Goal: Task Accomplishment & Management: Manage account settings

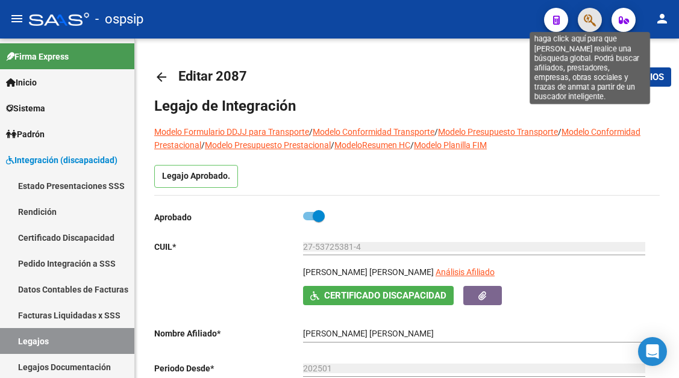
click at [592, 18] on icon "button" at bounding box center [590, 20] width 12 height 14
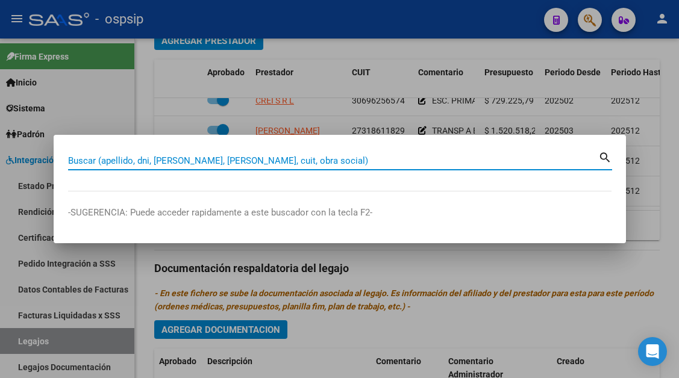
click at [154, 163] on input "Buscar (apellido, dni, [PERSON_NAME], [PERSON_NAME], cuit, obra social)" at bounding box center [333, 160] width 530 height 11
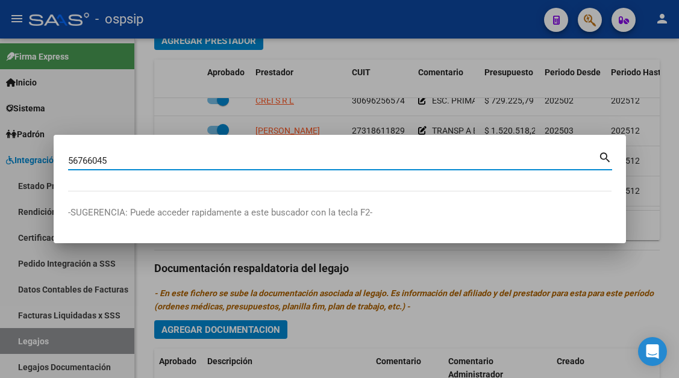
type input "56766045"
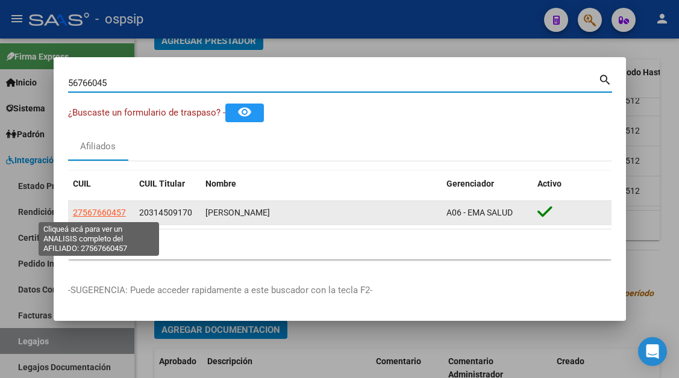
click at [115, 218] on span "27567660457" at bounding box center [99, 213] width 53 height 10
type textarea "27567660457"
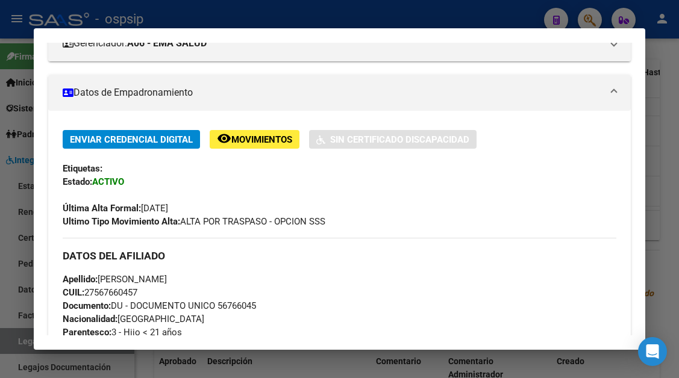
scroll to position [241, 0]
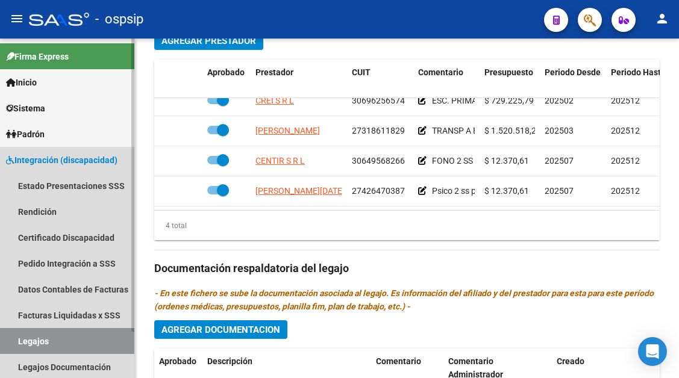
click at [36, 345] on link "Legajos" at bounding box center [67, 341] width 134 height 26
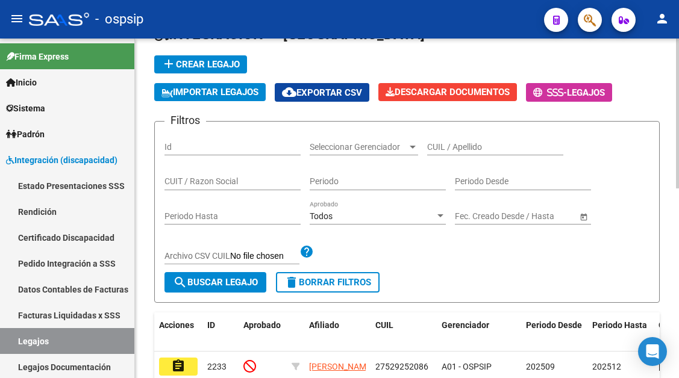
scroll to position [59, 0]
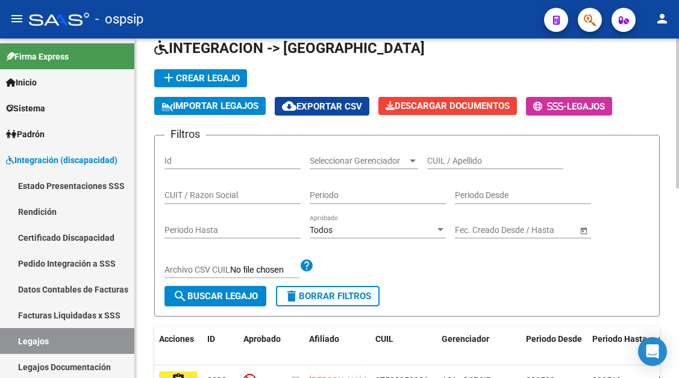
click at [444, 156] on input "CUIL / Apellido" at bounding box center [495, 161] width 136 height 10
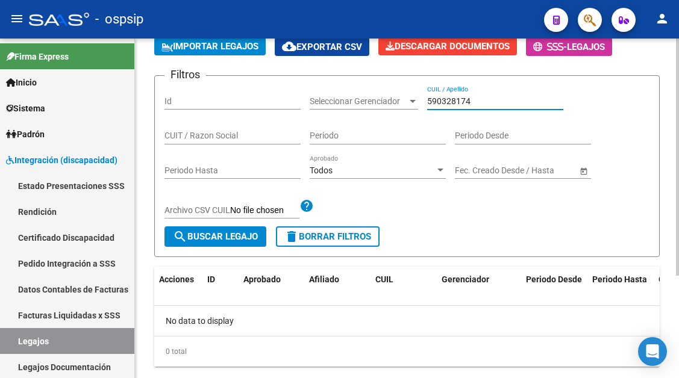
scroll to position [146, 0]
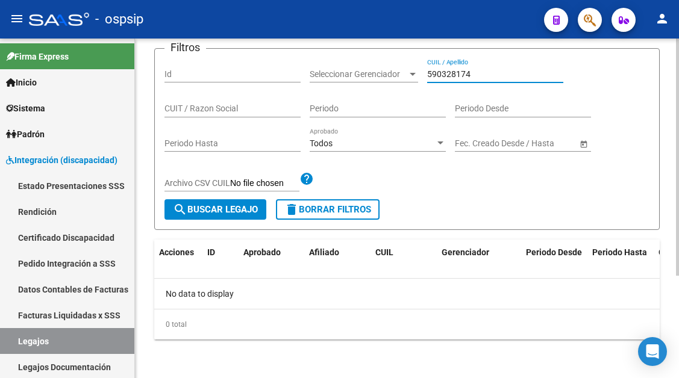
click at [453, 76] on input "590328174" at bounding box center [495, 74] width 136 height 10
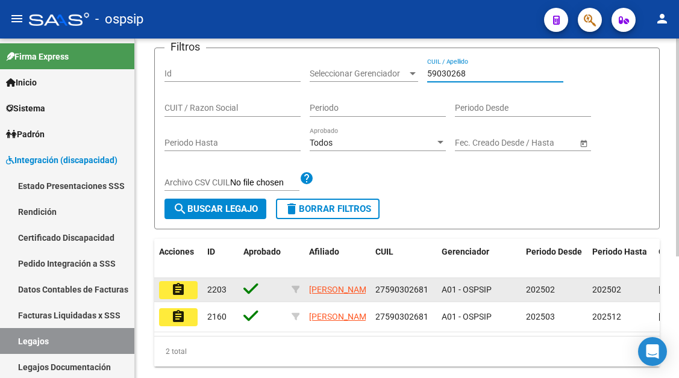
type input "59030268"
click at [168, 296] on button "assignment" at bounding box center [178, 290] width 39 height 18
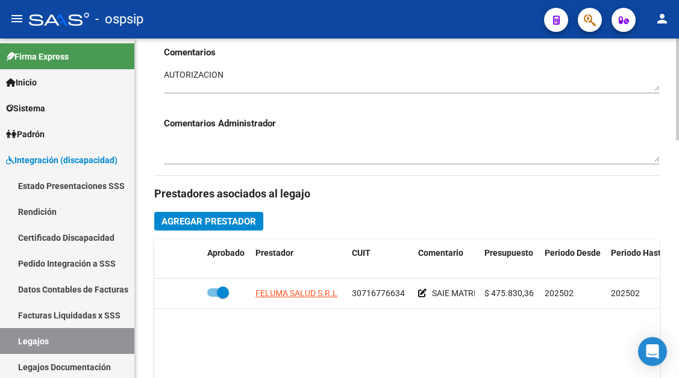
scroll to position [482, 0]
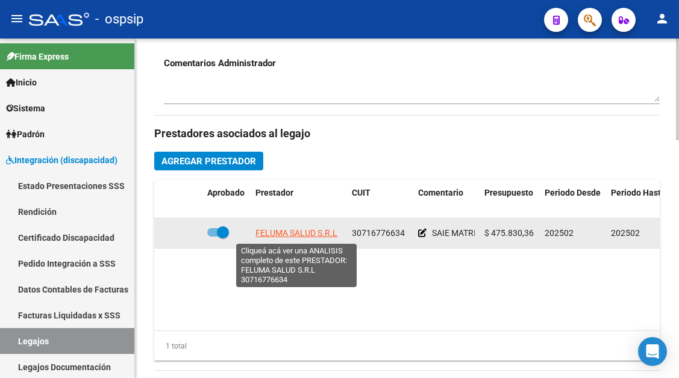
click at [269, 238] on span "FELUMA SALUD S.R.L" at bounding box center [296, 233] width 82 height 10
type textarea "30716776634"
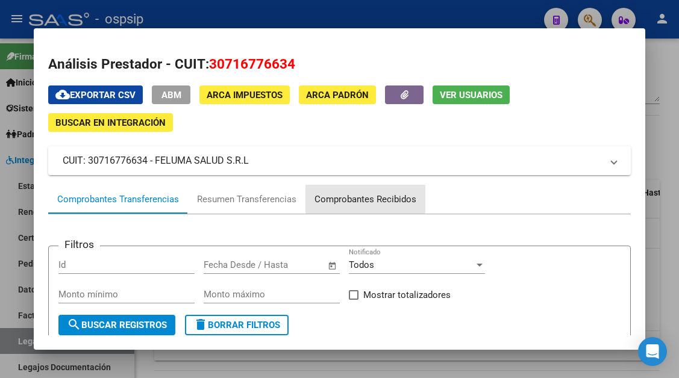
click at [346, 189] on div "Comprobantes Recibidos" at bounding box center [365, 199] width 120 height 29
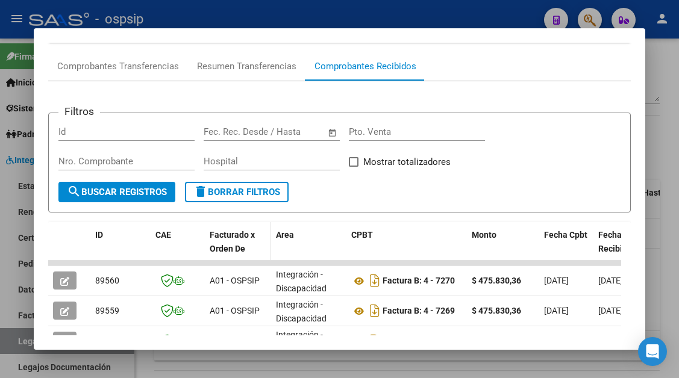
scroll to position [121, 0]
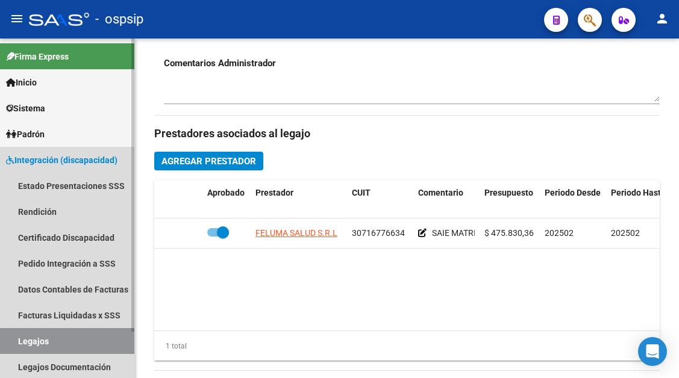
click at [86, 336] on link "Legajos" at bounding box center [67, 341] width 134 height 26
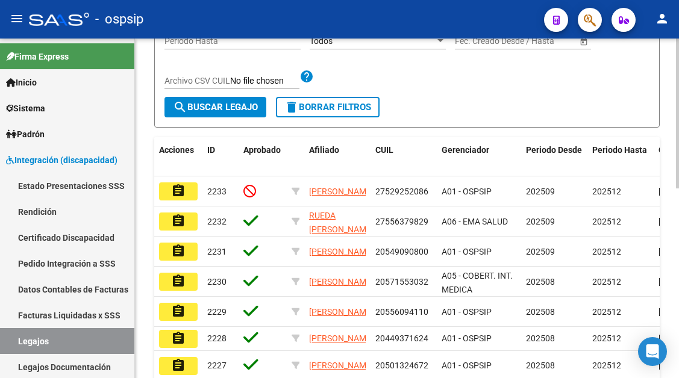
scroll to position [130, 0]
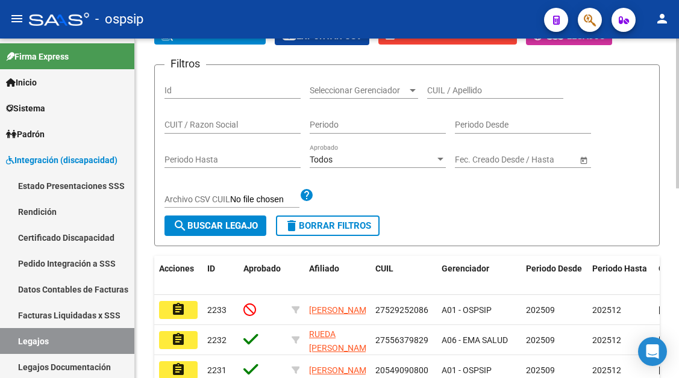
click at [443, 91] on input "CUIL / Apellido" at bounding box center [495, 91] width 136 height 10
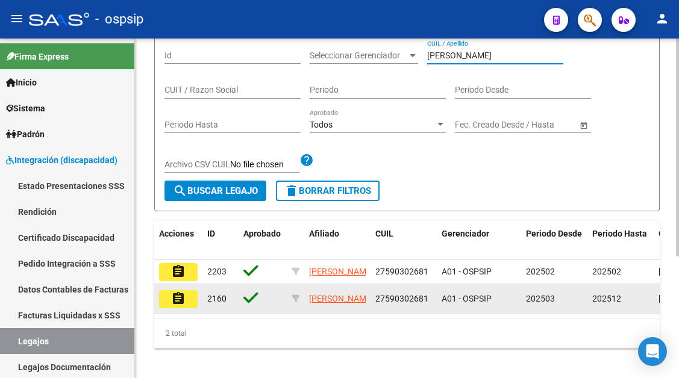
scroll to position [190, 0]
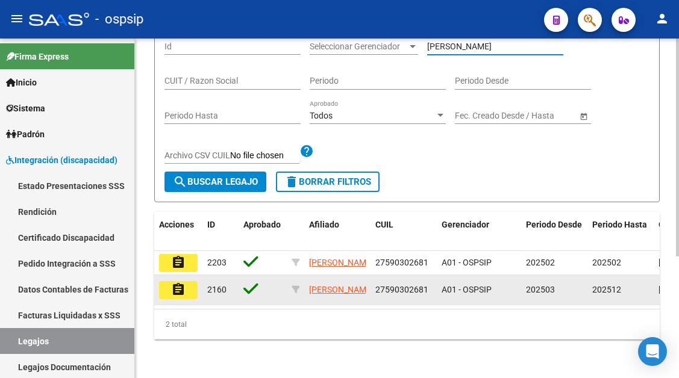
type input "LOZANO P"
click at [175, 283] on mat-icon "assignment" at bounding box center [178, 290] width 14 height 14
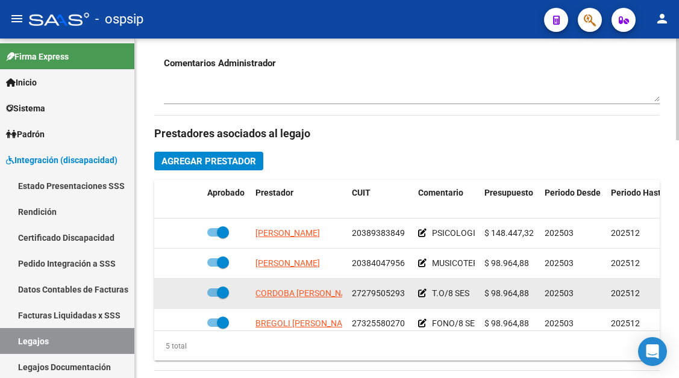
scroll to position [52, 0]
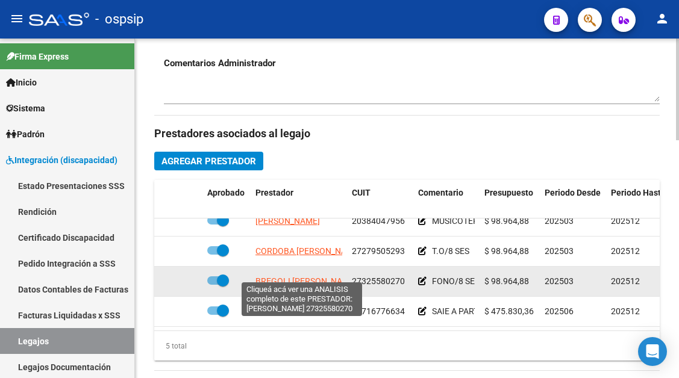
click at [321, 277] on span "BREGOLI DENISA NADIN" at bounding box center [305, 282] width 101 height 10
type textarea "27325580270"
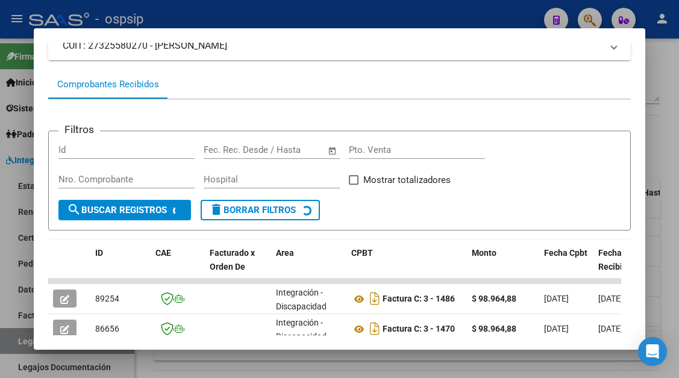
scroll to position [236, 0]
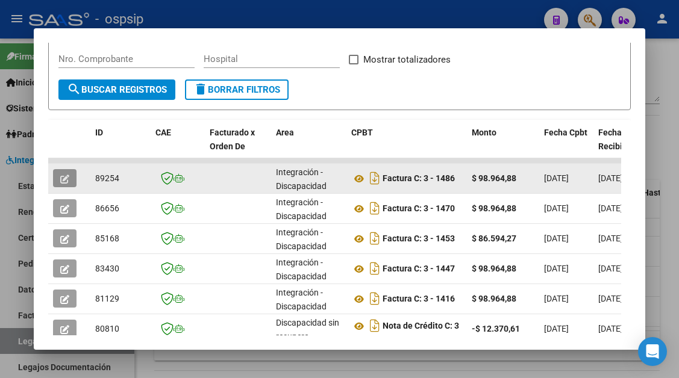
click at [75, 176] on button "button" at bounding box center [64, 178] width 23 height 18
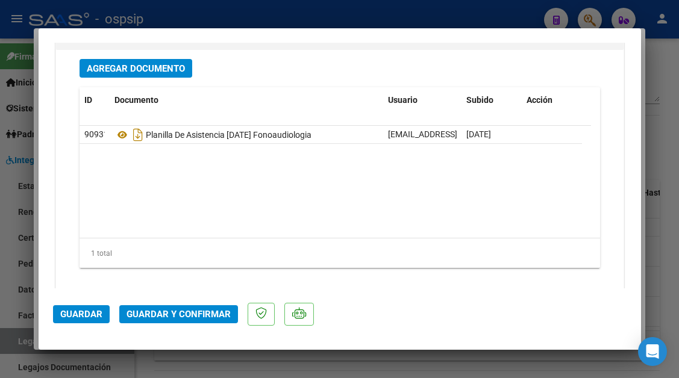
scroll to position [1506, 0]
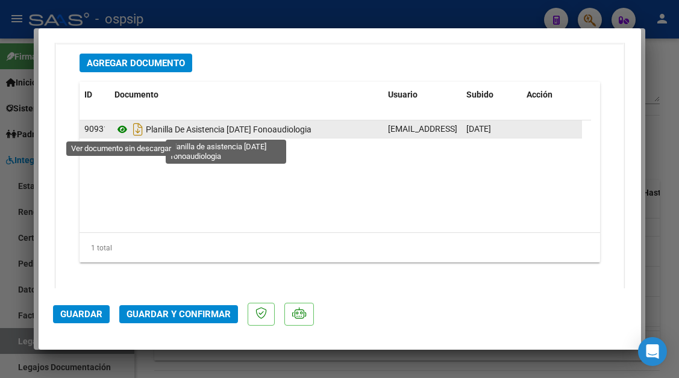
click at [120, 127] on icon at bounding box center [122, 129] width 16 height 14
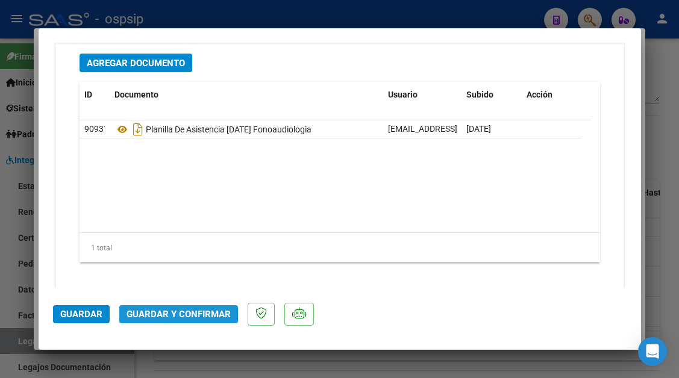
click at [150, 309] on button "Guardar y Confirmar" at bounding box center [178, 314] width 119 height 18
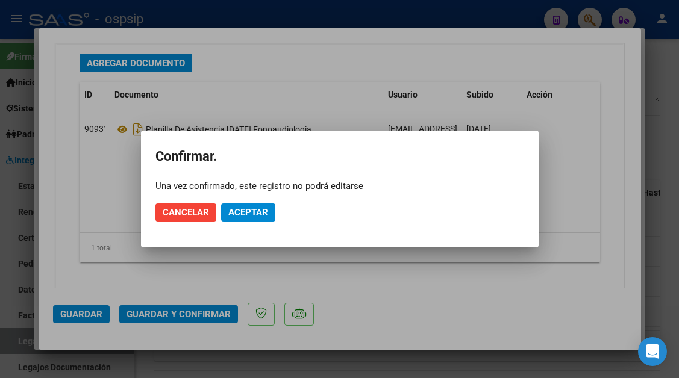
click at [234, 224] on mat-dialog-actions "Cancelar Aceptar" at bounding box center [339, 212] width 369 height 41
click at [233, 215] on span "Aceptar" at bounding box center [248, 212] width 40 height 11
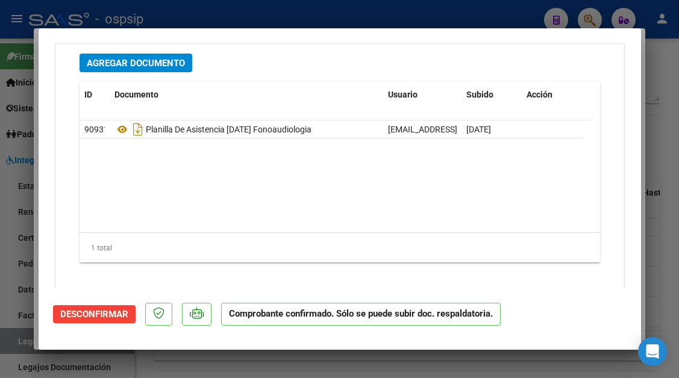
click at [16, 338] on div at bounding box center [339, 189] width 679 height 378
type input "$ 0,00"
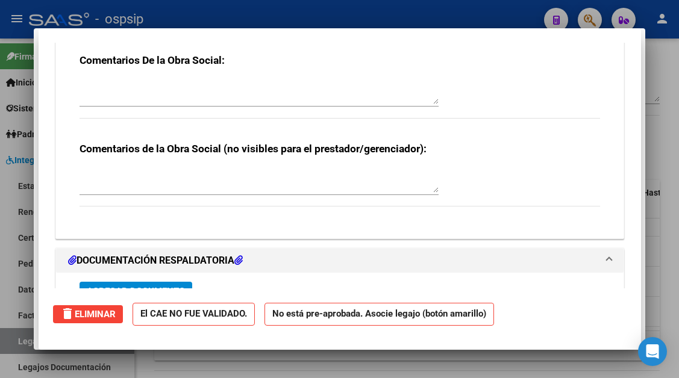
scroll to position [0, 0]
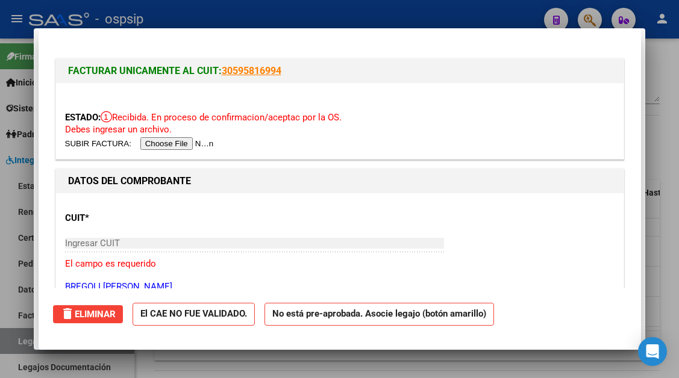
click at [16, 338] on div at bounding box center [339, 189] width 679 height 378
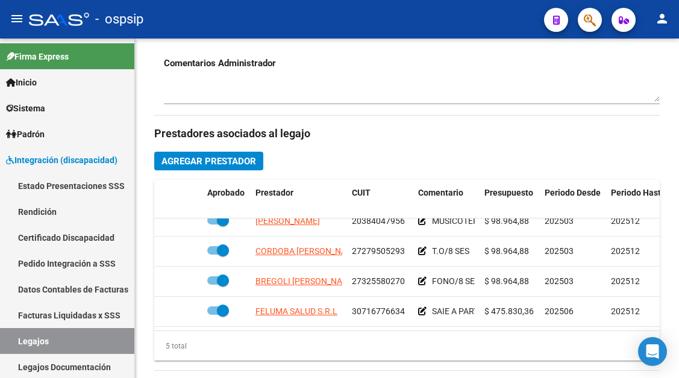
click at [16, 338] on link "Legajos" at bounding box center [67, 341] width 134 height 26
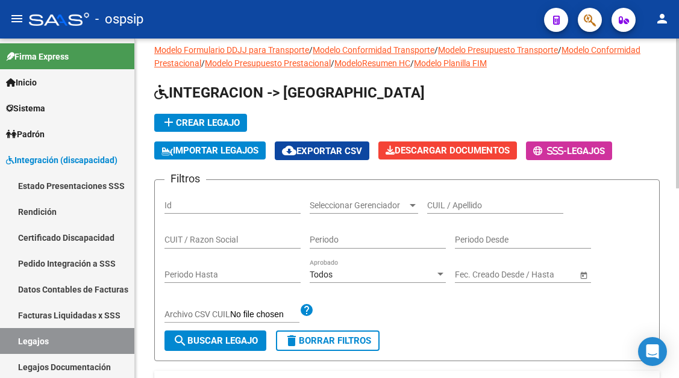
scroll to position [9, 0]
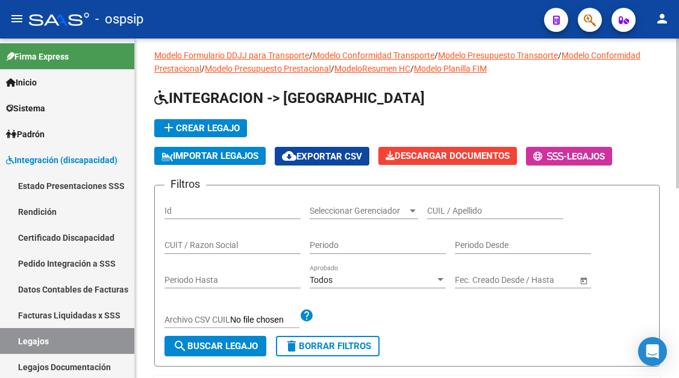
click at [439, 206] on input "CUIL / Apellido" at bounding box center [495, 211] width 136 height 10
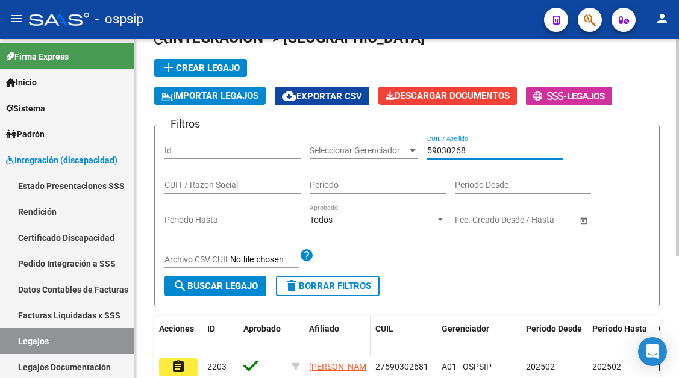
scroll to position [130, 0]
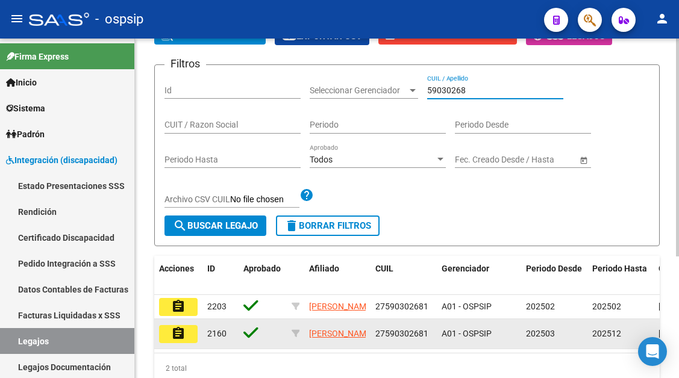
type input "59030268"
click at [186, 343] on button "assignment" at bounding box center [178, 334] width 39 height 18
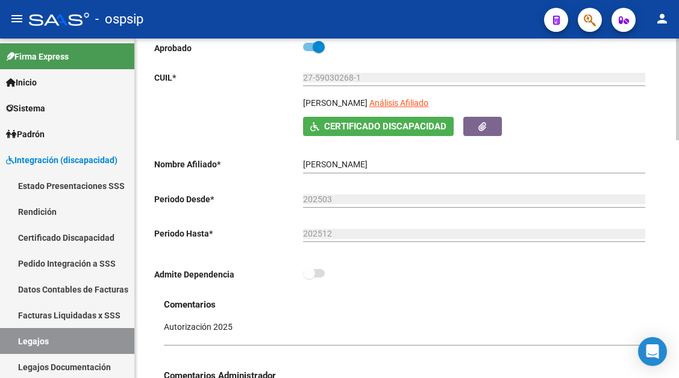
scroll to position [181, 0]
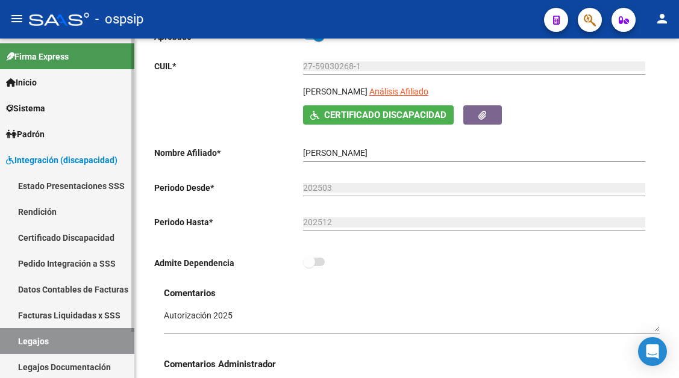
click at [51, 336] on link "Legajos" at bounding box center [67, 341] width 134 height 26
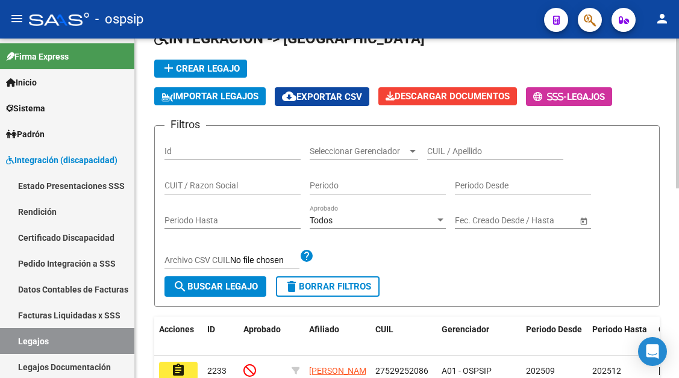
scroll to position [60, 0]
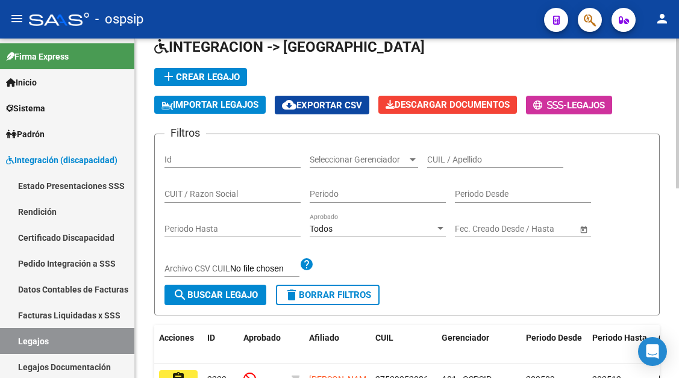
click at [460, 159] on input "CUIL / Apellido" at bounding box center [495, 160] width 136 height 10
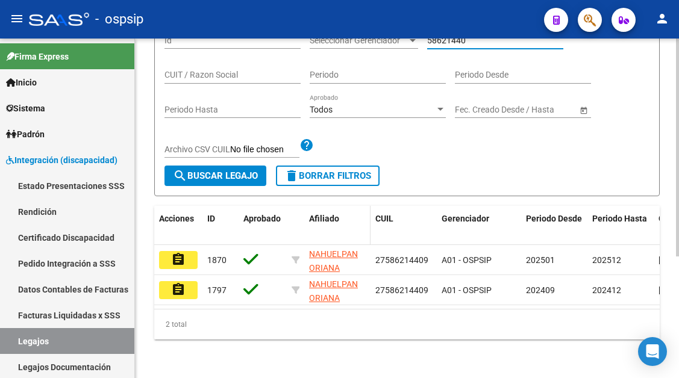
scroll to position [190, 0]
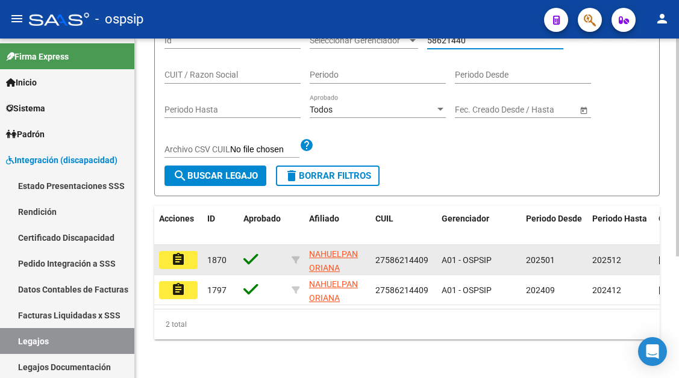
type input "58621440"
click at [185, 253] on mat-icon "assignment" at bounding box center [178, 259] width 14 height 14
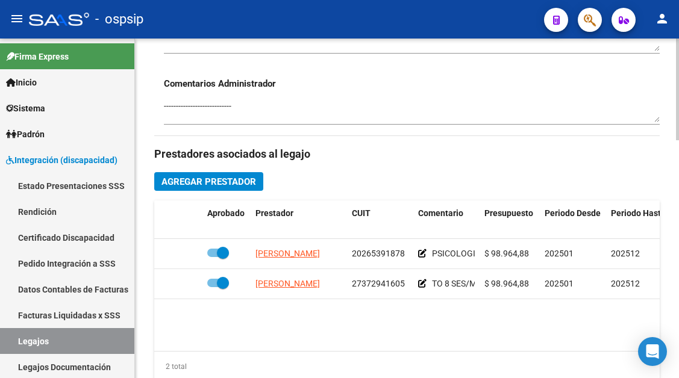
scroll to position [482, 0]
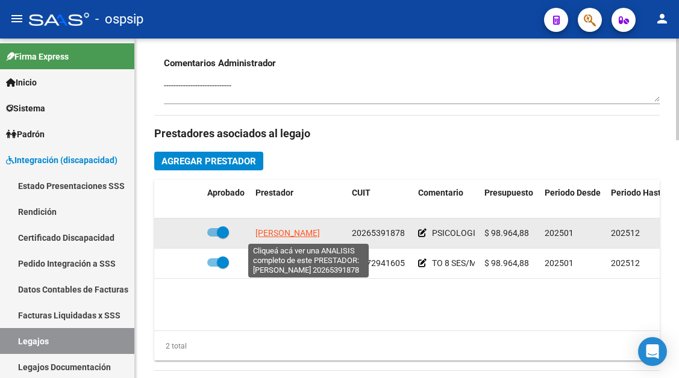
click at [309, 233] on span "RODRIGUEZ JOSE ANTONIO" at bounding box center [287, 233] width 64 height 10
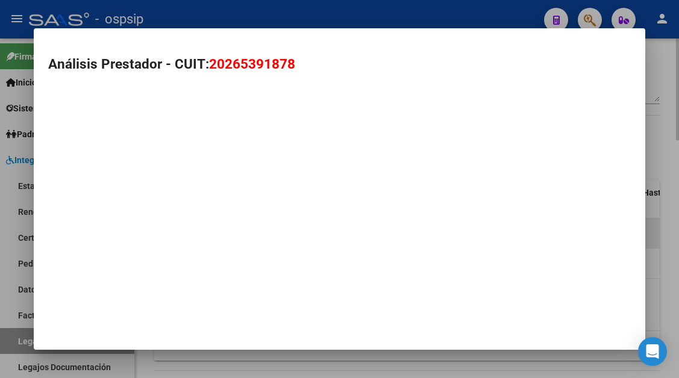
type textarea "20265391878"
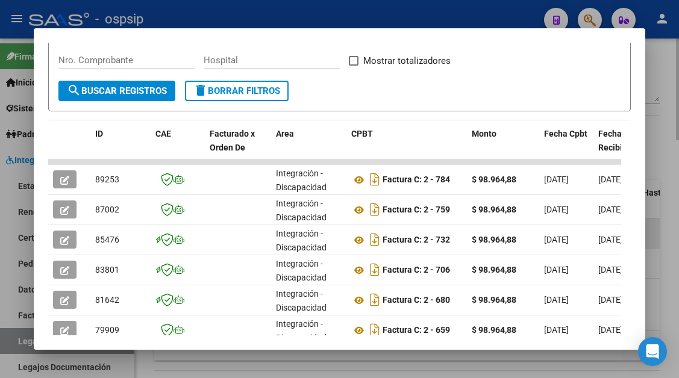
scroll to position [236, 0]
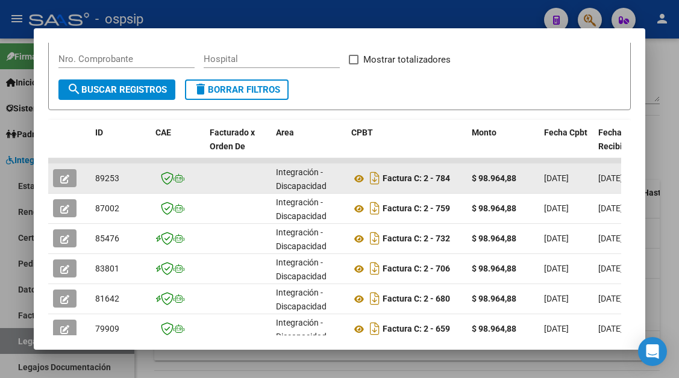
click at [61, 184] on button "button" at bounding box center [64, 178] width 23 height 18
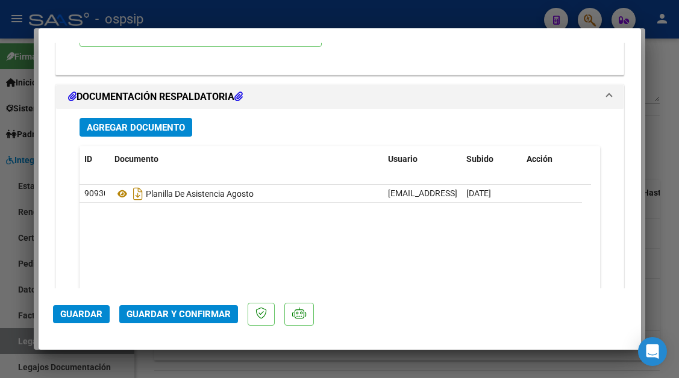
scroll to position [1446, 0]
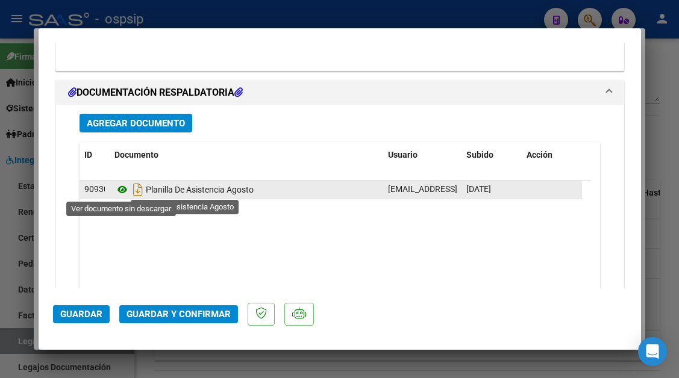
click at [126, 187] on icon at bounding box center [122, 190] width 16 height 14
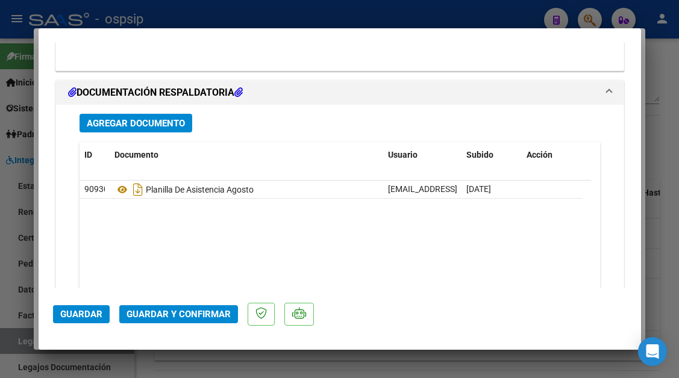
click at [181, 322] on button "Guardar y Confirmar" at bounding box center [178, 314] width 119 height 18
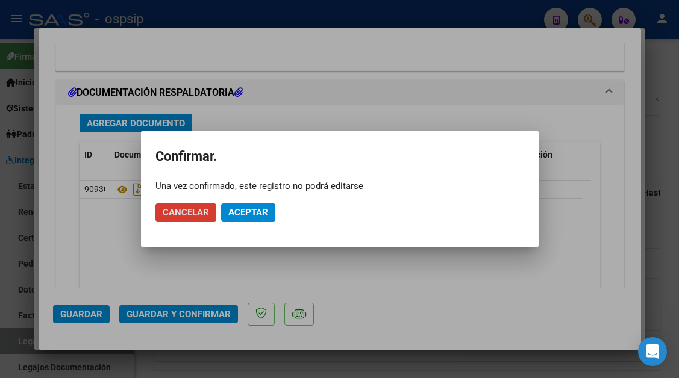
click at [234, 213] on span "Aceptar" at bounding box center [248, 212] width 40 height 11
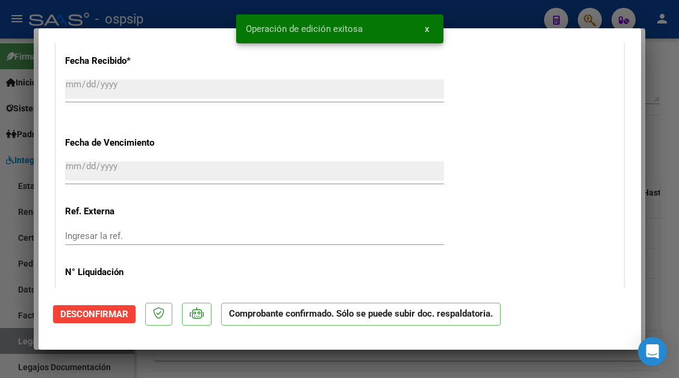
type input "$ 0,00"
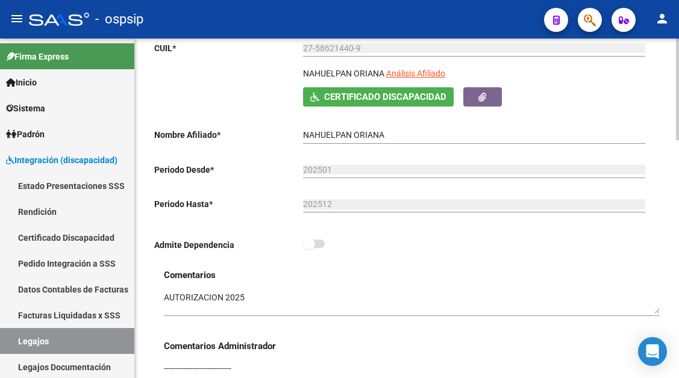
scroll to position [181, 0]
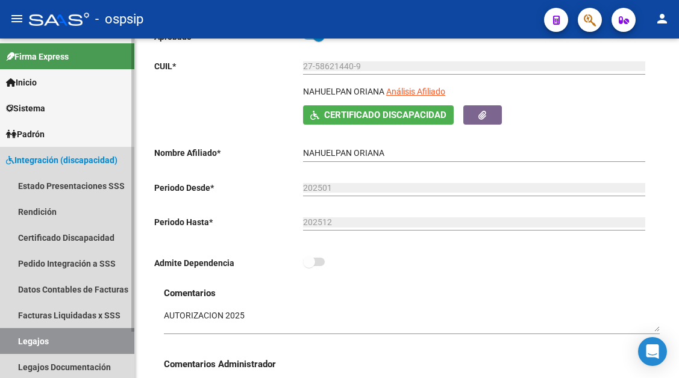
click at [42, 335] on link "Legajos" at bounding box center [67, 341] width 134 height 26
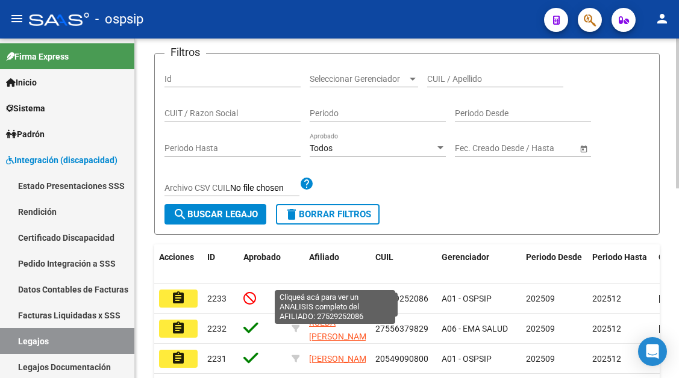
scroll to position [121, 0]
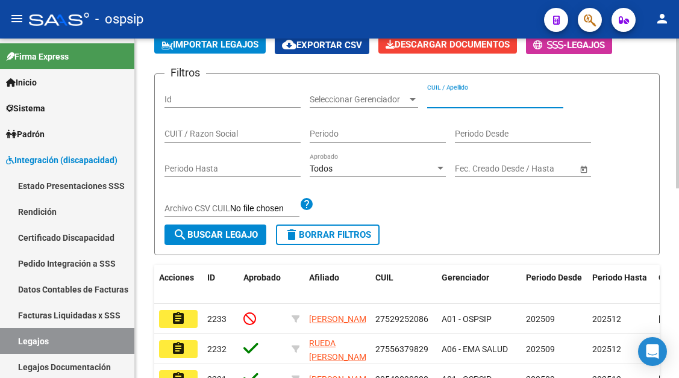
click at [442, 101] on input "CUIL / Apellido" at bounding box center [495, 100] width 136 height 10
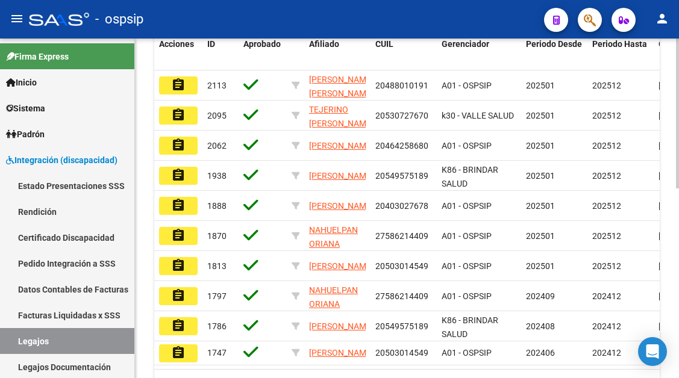
scroll to position [362, 0]
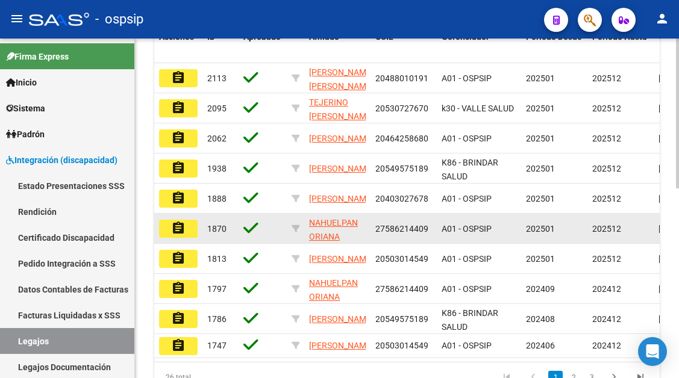
type input "NAHUE"
click at [181, 228] on mat-icon "assignment" at bounding box center [178, 228] width 14 height 14
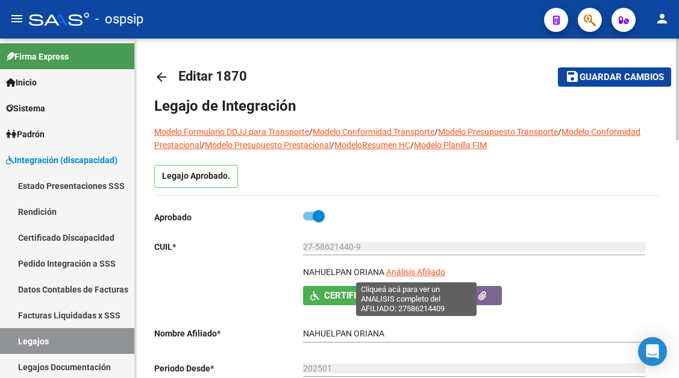
click at [412, 275] on span "Análisis Afiliado" at bounding box center [415, 273] width 59 height 10
type textarea "27586214409"
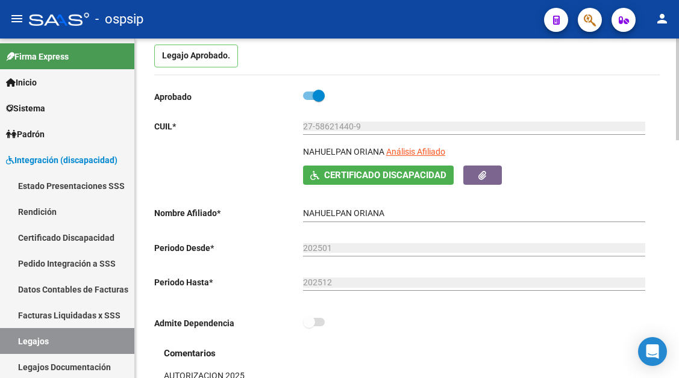
scroll to position [301, 0]
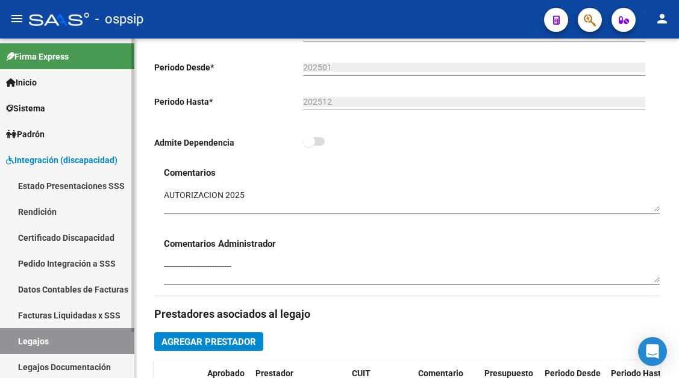
click at [58, 338] on link "Legajos" at bounding box center [67, 341] width 134 height 26
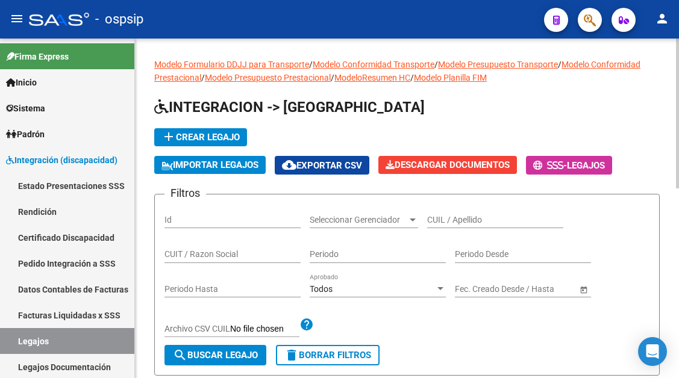
click at [451, 211] on div "CUIL / Apellido" at bounding box center [495, 216] width 136 height 24
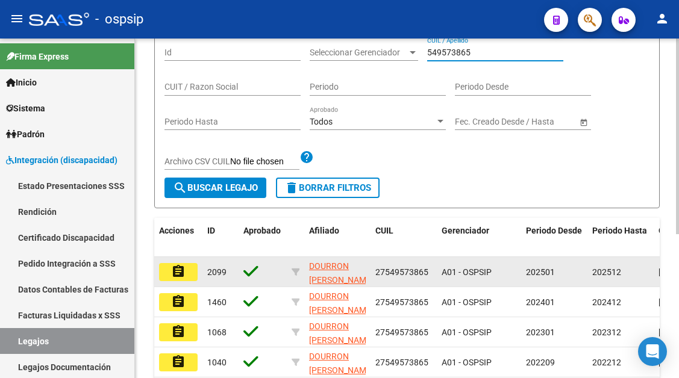
scroll to position [181, 0]
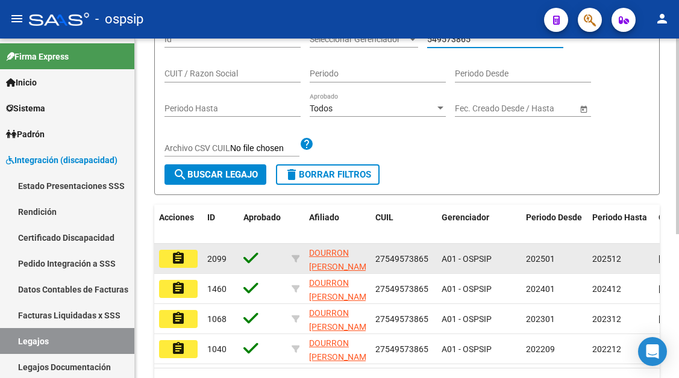
type input "549573865"
click at [175, 265] on mat-icon "assignment" at bounding box center [178, 258] width 14 height 14
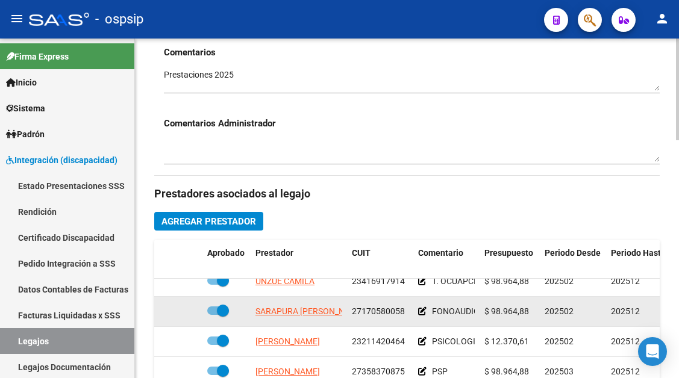
scroll to position [22, 0]
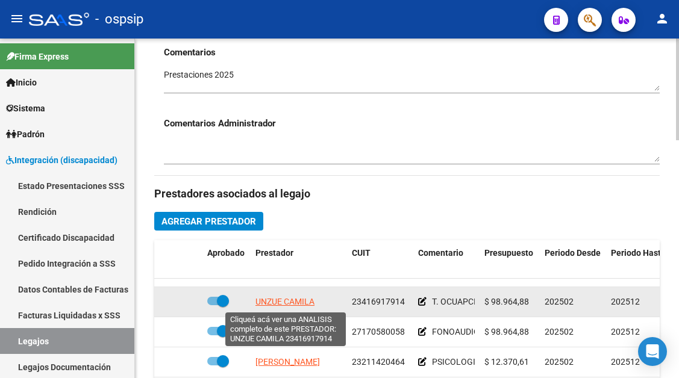
click at [282, 301] on span "UNZUE CAMILA" at bounding box center [284, 302] width 59 height 10
type textarea "23416917914"
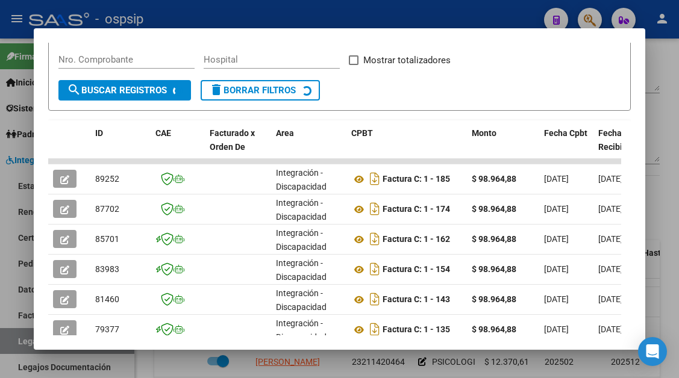
scroll to position [236, 0]
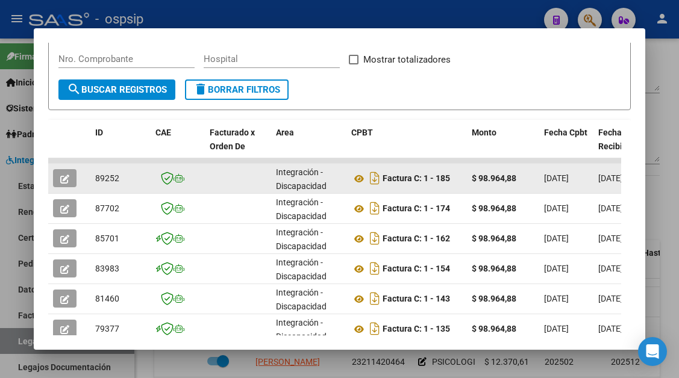
click at [69, 181] on icon "button" at bounding box center [64, 179] width 9 height 9
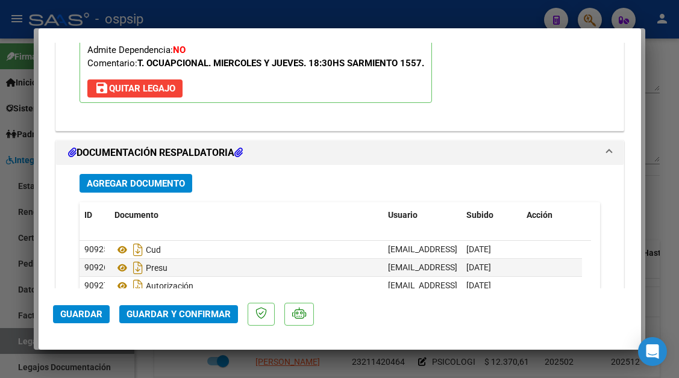
scroll to position [1506, 0]
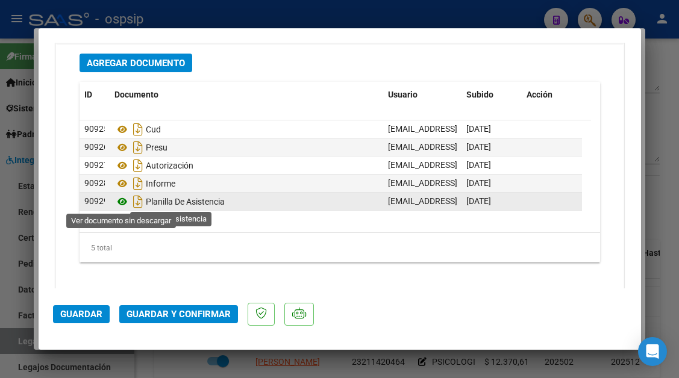
click at [122, 201] on icon at bounding box center [122, 202] width 16 height 14
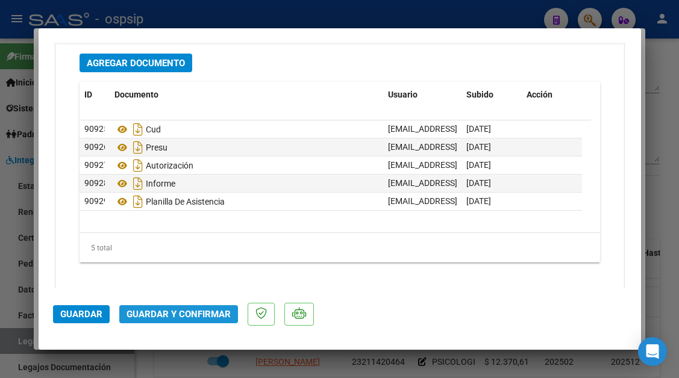
click at [169, 309] on button "Guardar y Confirmar" at bounding box center [178, 314] width 119 height 18
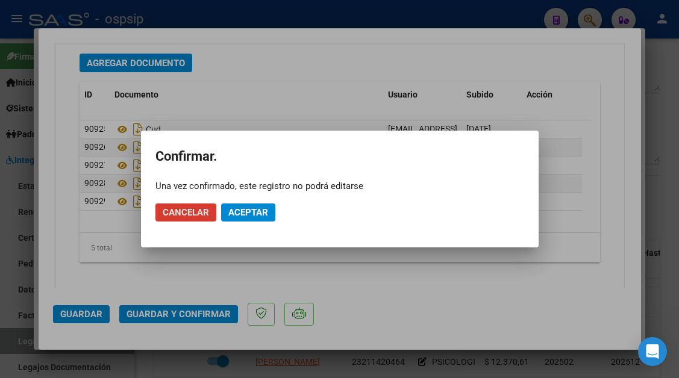
click at [249, 204] on button "Aceptar" at bounding box center [248, 213] width 54 height 18
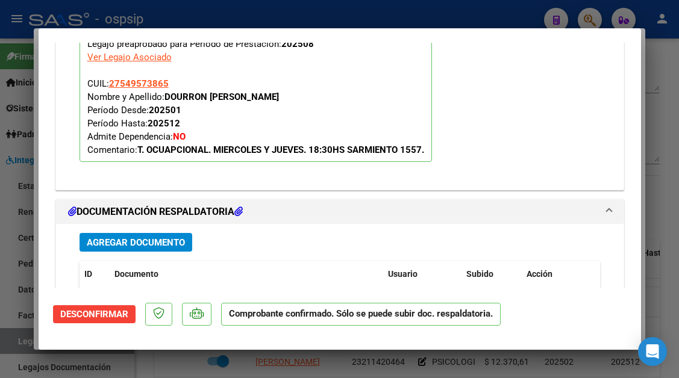
scroll to position [1189, 0]
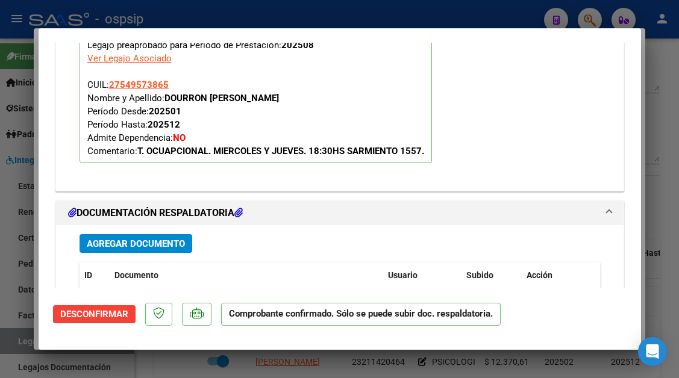
click at [11, 338] on div at bounding box center [339, 189] width 679 height 378
type input "$ 0,00"
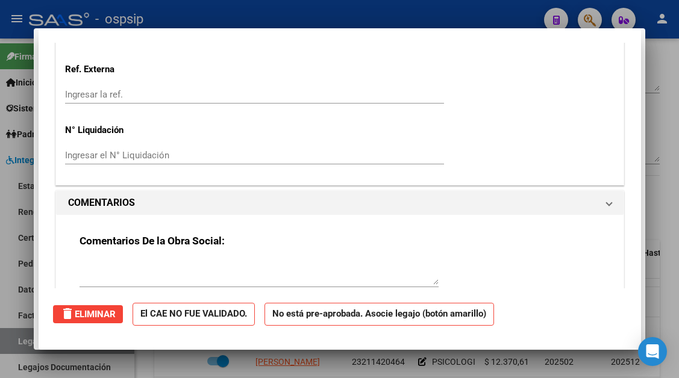
scroll to position [0, 0]
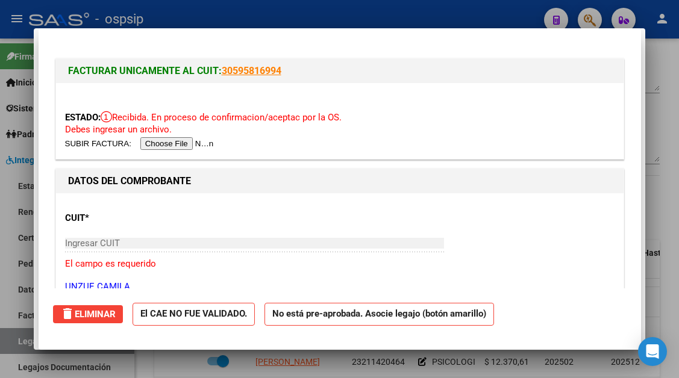
click at [11, 338] on div at bounding box center [339, 189] width 679 height 378
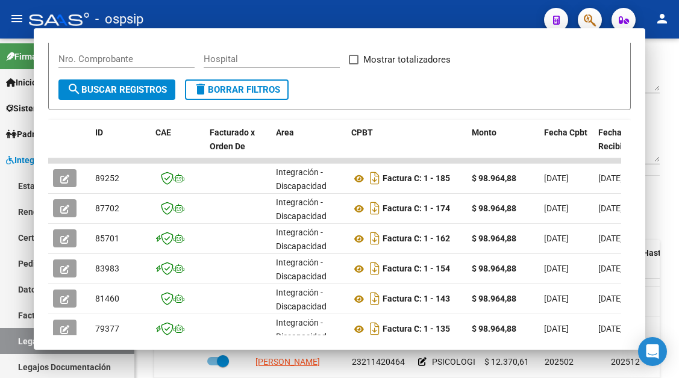
click at [11, 338] on link "Legajos" at bounding box center [67, 341] width 134 height 26
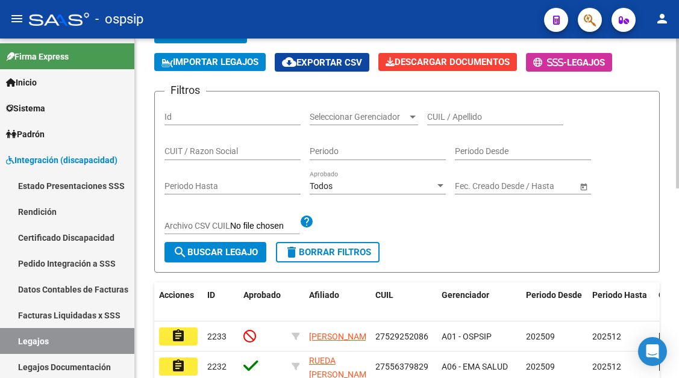
scroll to position [121, 0]
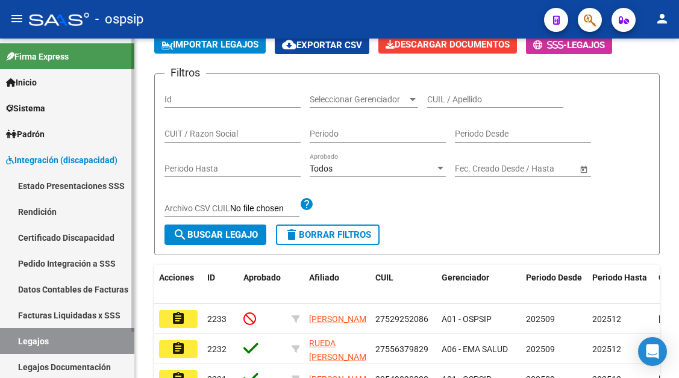
click at [42, 341] on link "Legajos" at bounding box center [67, 341] width 134 height 26
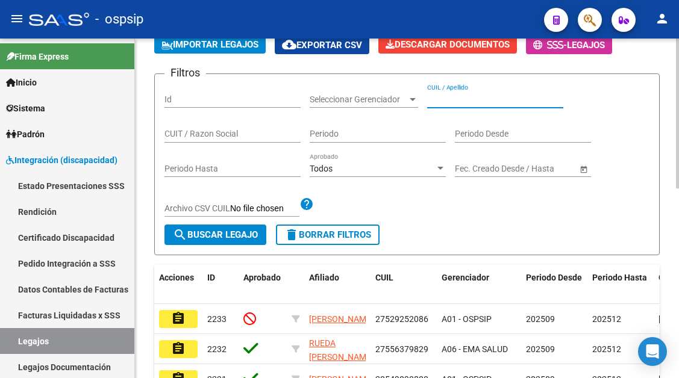
click at [445, 99] on input "CUIL / Apellido" at bounding box center [495, 100] width 136 height 10
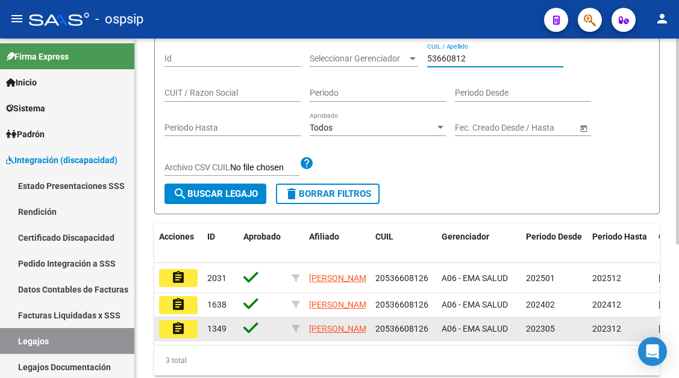
scroll to position [220, 0]
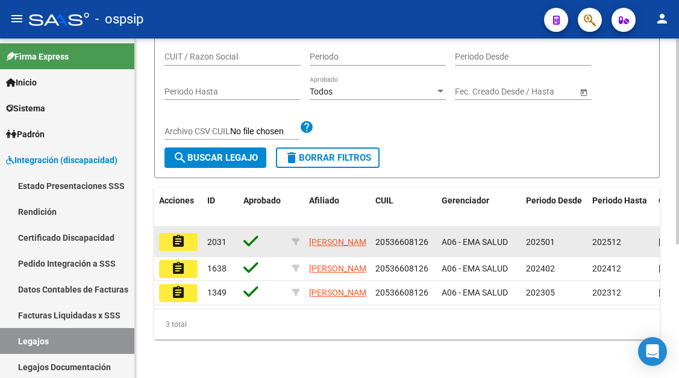
type input "53660812"
click at [178, 234] on mat-icon "assignment" at bounding box center [178, 241] width 14 height 14
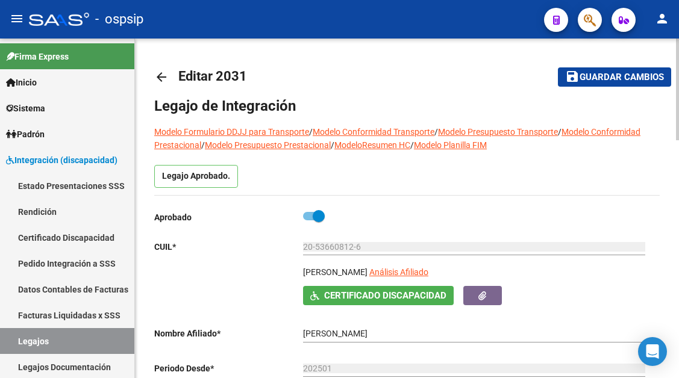
scroll to position [121, 0]
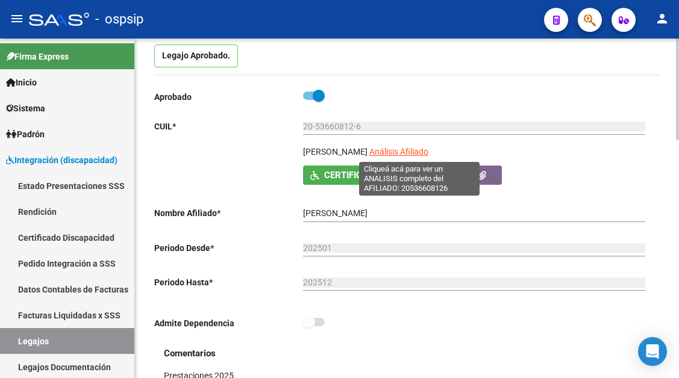
click at [421, 154] on span "Análisis Afiliado" at bounding box center [398, 152] width 59 height 10
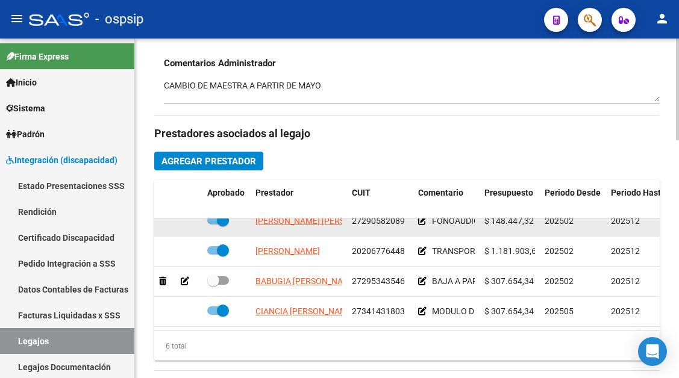
scroll to position [82, 0]
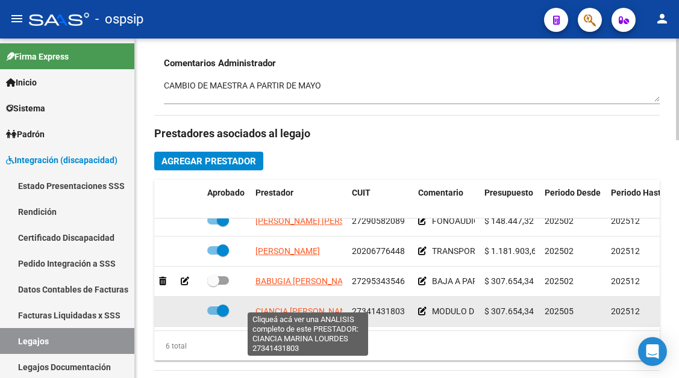
click at [287, 307] on span "CIANCIA MARINA LOURDES" at bounding box center [304, 312] width 99 height 10
type textarea "27341431803"
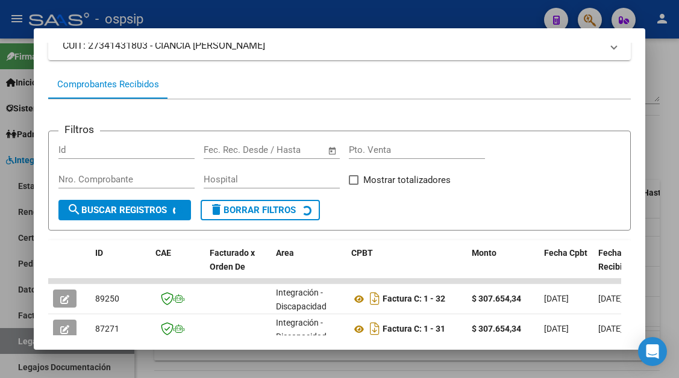
scroll to position [175, 0]
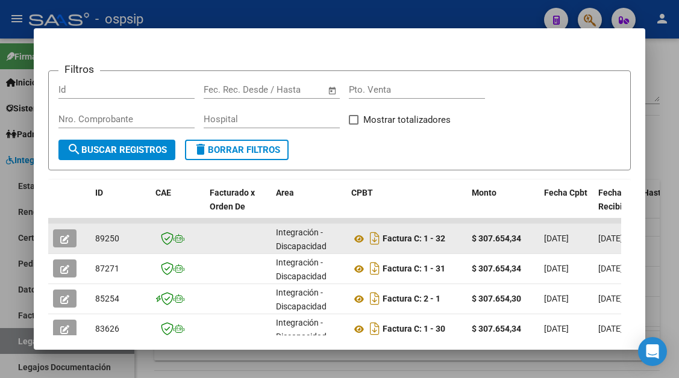
click at [63, 240] on icon "button" at bounding box center [64, 239] width 9 height 9
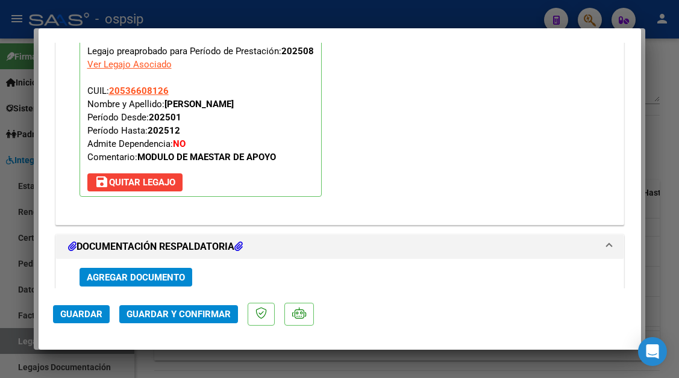
scroll to position [1386, 0]
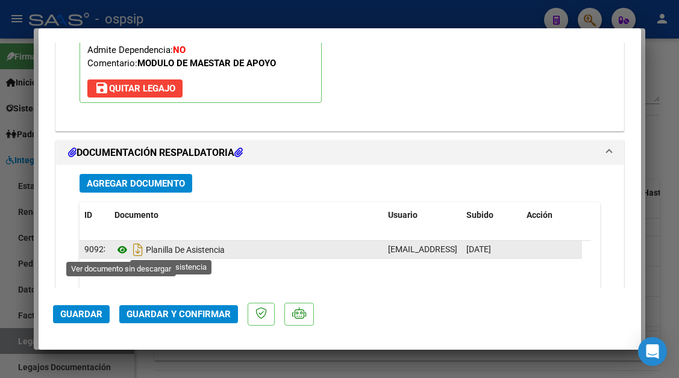
click at [114, 250] on icon at bounding box center [122, 250] width 16 height 14
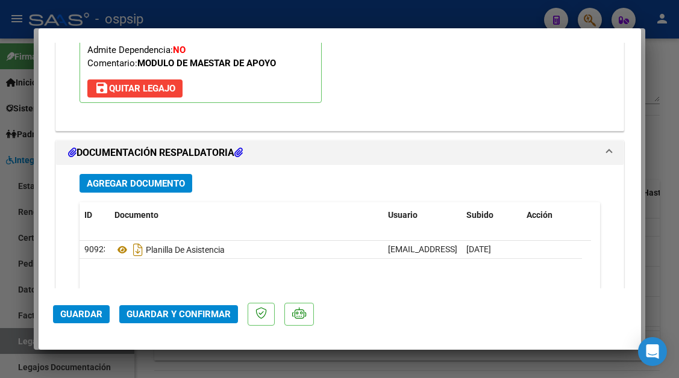
click at [176, 313] on span "Guardar y Confirmar" at bounding box center [179, 314] width 104 height 11
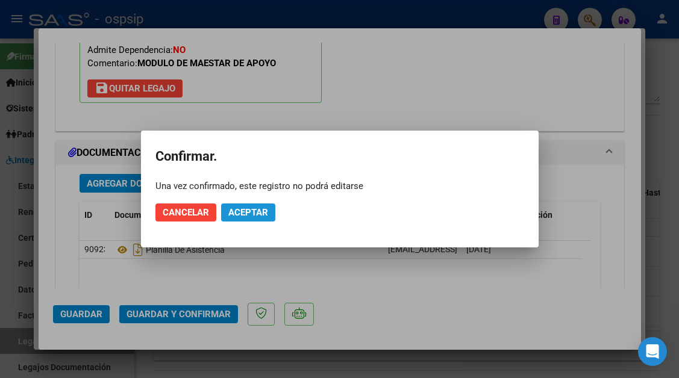
click at [245, 210] on span "Aceptar" at bounding box center [248, 212] width 40 height 11
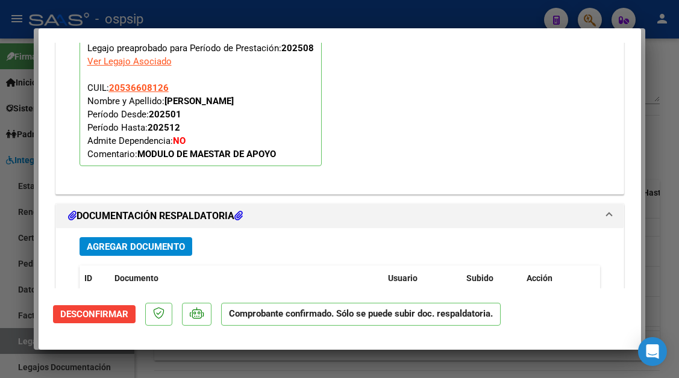
scroll to position [1156, 0]
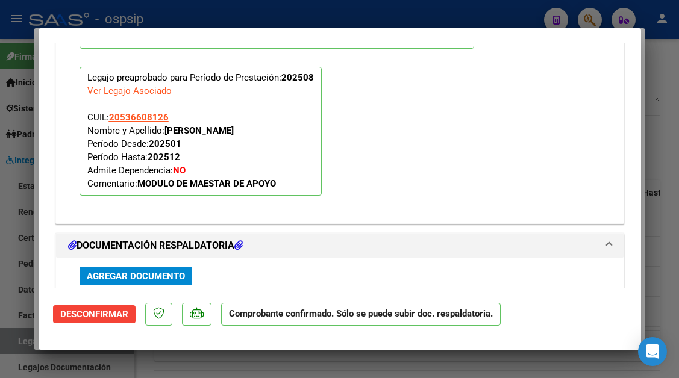
type input "$ 0,00"
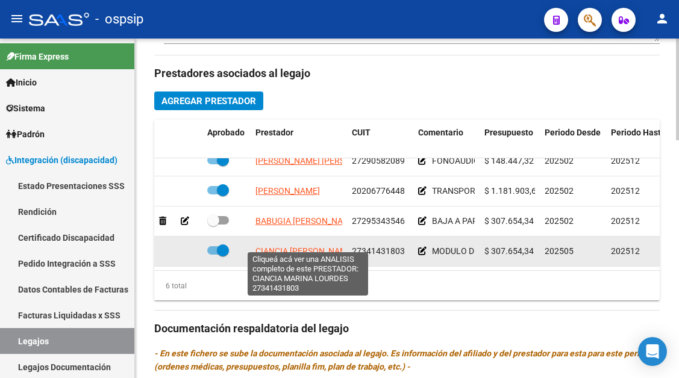
scroll to position [0, 0]
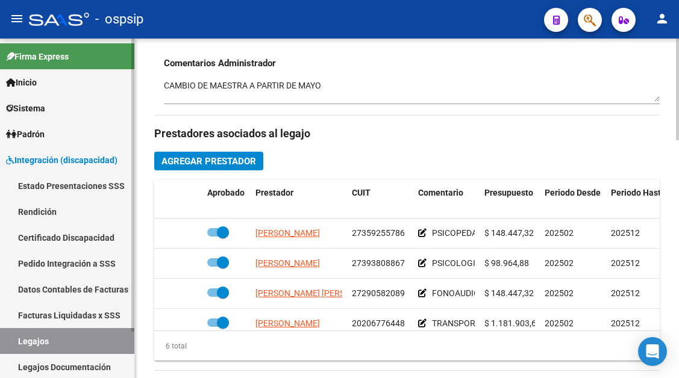
click at [69, 329] on link "Legajos" at bounding box center [67, 341] width 134 height 26
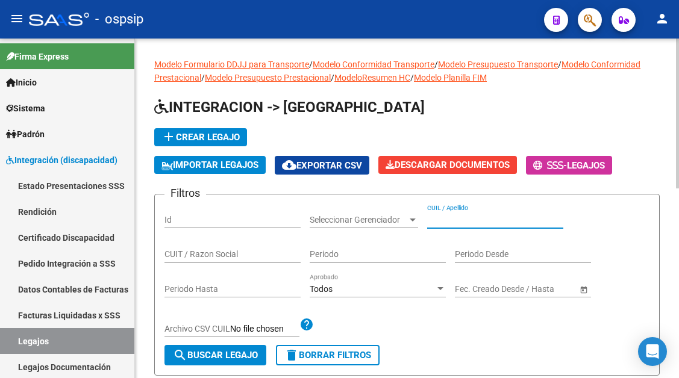
click at [437, 223] on input "CUIL / Apellido" at bounding box center [495, 220] width 136 height 10
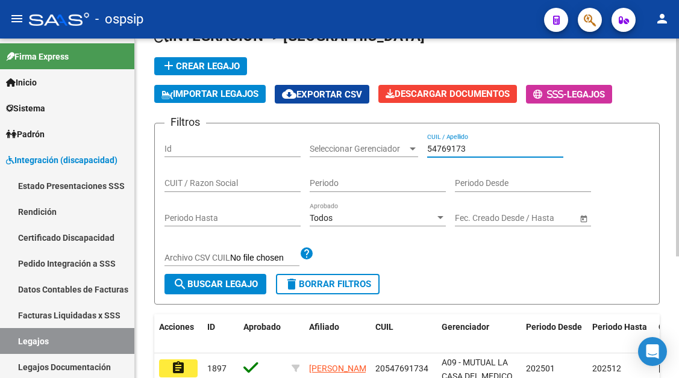
scroll to position [121, 0]
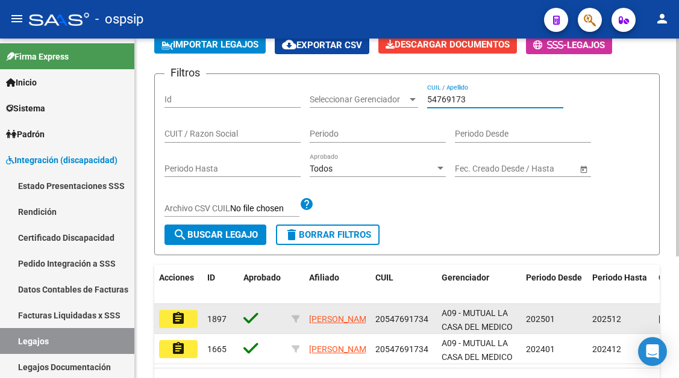
type input "54769173"
click at [167, 318] on button "assignment" at bounding box center [178, 319] width 39 height 18
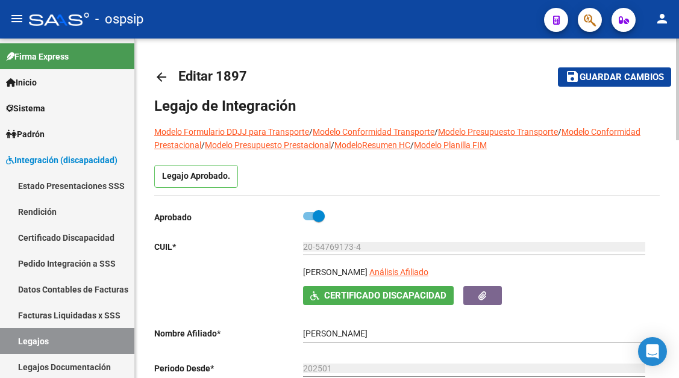
click at [427, 282] on app-link-go-to "Análisis Afiliado" at bounding box center [398, 276] width 59 height 20
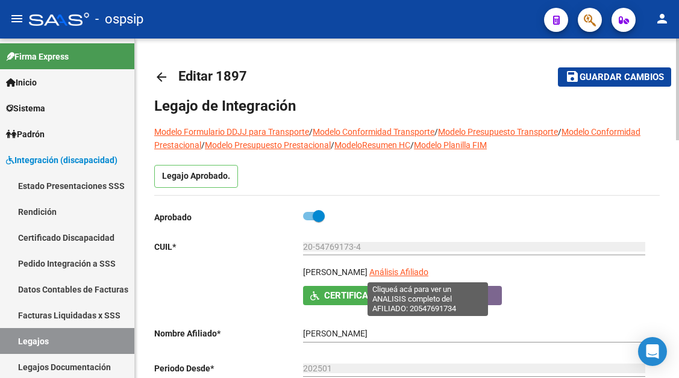
click at [425, 268] on span "Análisis Afiliado" at bounding box center [398, 273] width 59 height 10
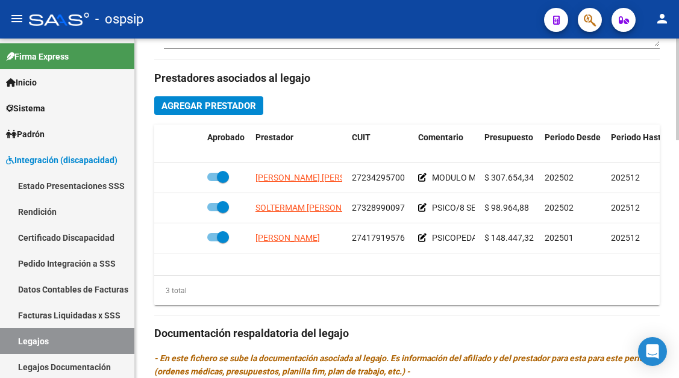
scroll to position [542, 0]
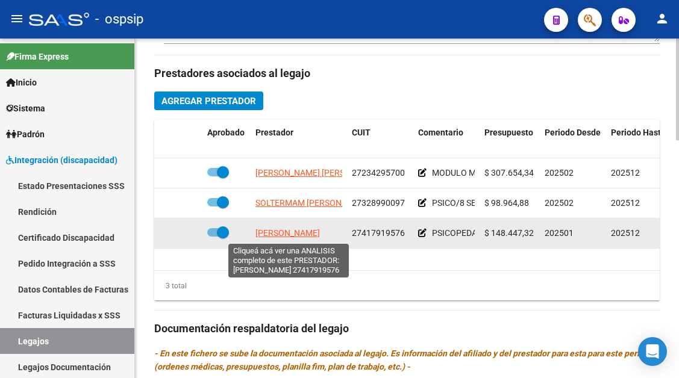
click at [292, 233] on span "ABELE JOSEFINA" at bounding box center [287, 233] width 64 height 10
type textarea "27417919576"
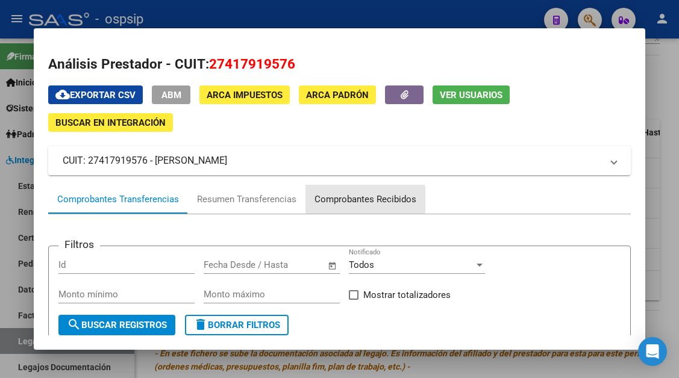
click at [359, 201] on div "Comprobantes Recibidos" at bounding box center [366, 200] width 102 height 14
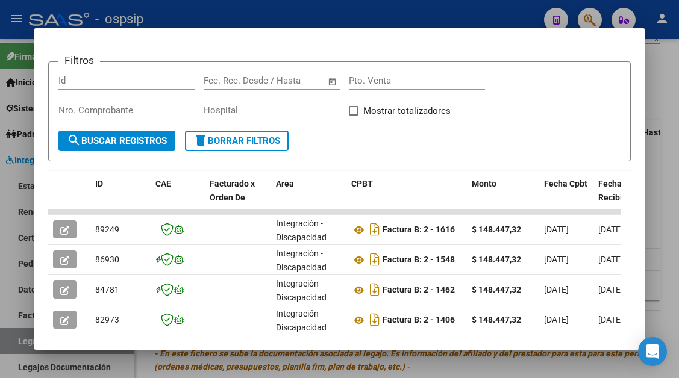
scroll to position [296, 0]
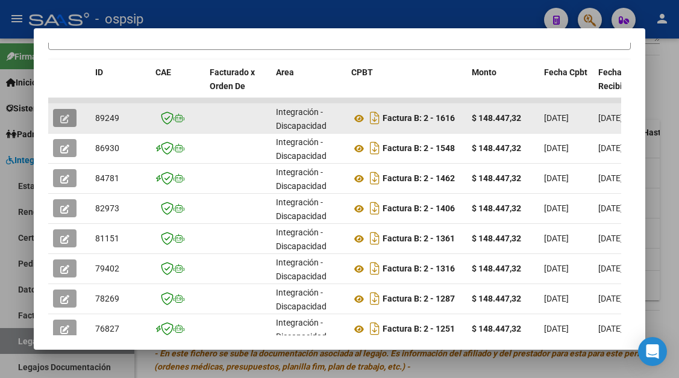
click at [69, 122] on icon "button" at bounding box center [64, 118] width 9 height 9
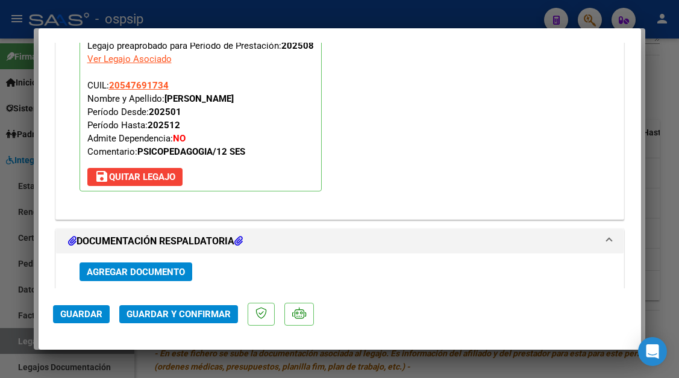
scroll to position [1386, 0]
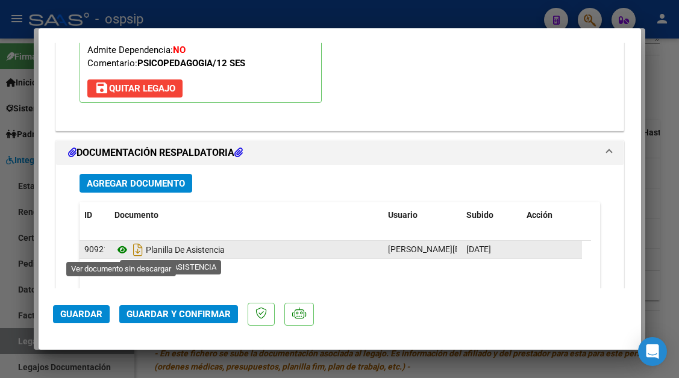
click at [124, 252] on icon at bounding box center [122, 250] width 16 height 14
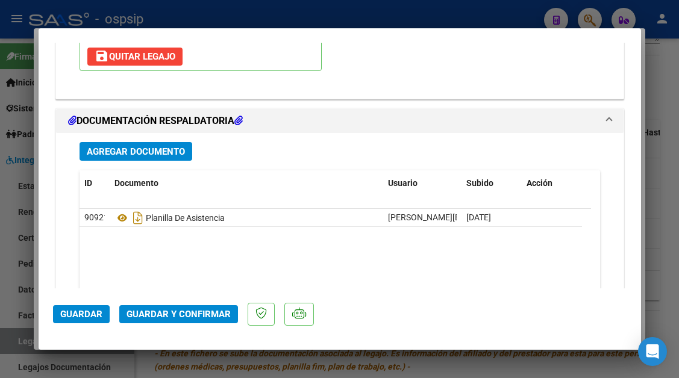
scroll to position [1446, 0]
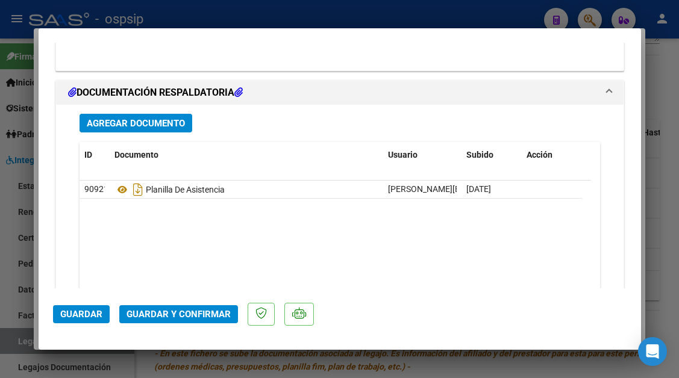
click at [192, 315] on span "Guardar y Confirmar" at bounding box center [179, 314] width 104 height 11
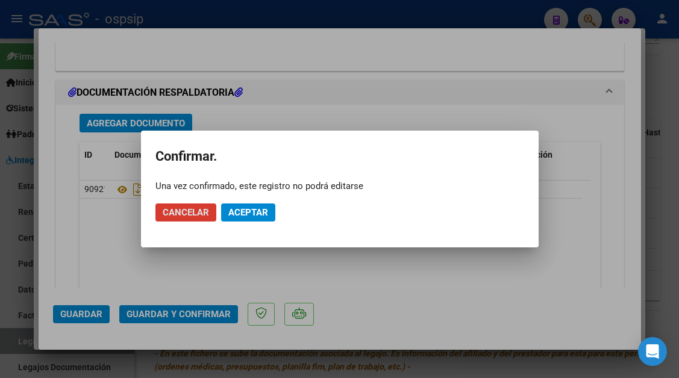
click at [236, 215] on span "Aceptar" at bounding box center [248, 212] width 40 height 11
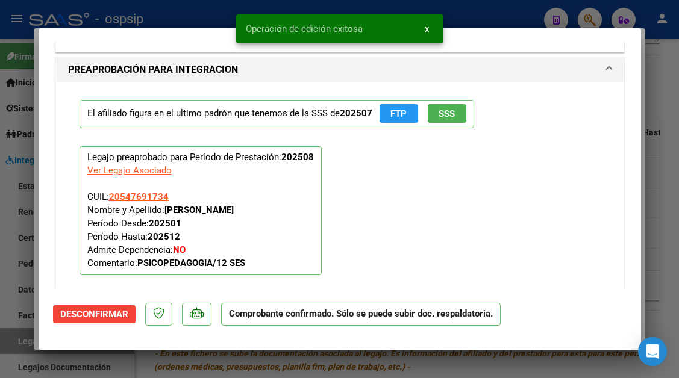
scroll to position [904, 0]
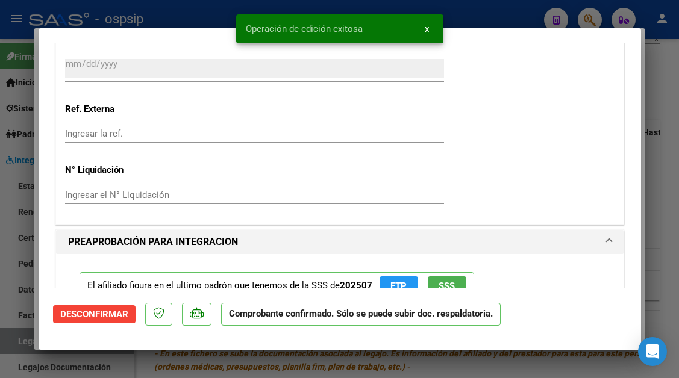
type input "$ 0,00"
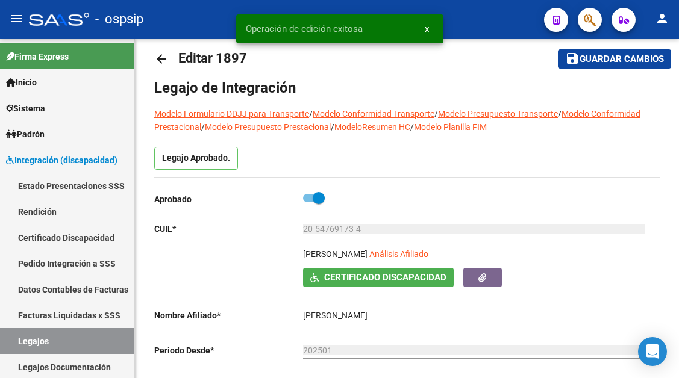
scroll to position [0, 0]
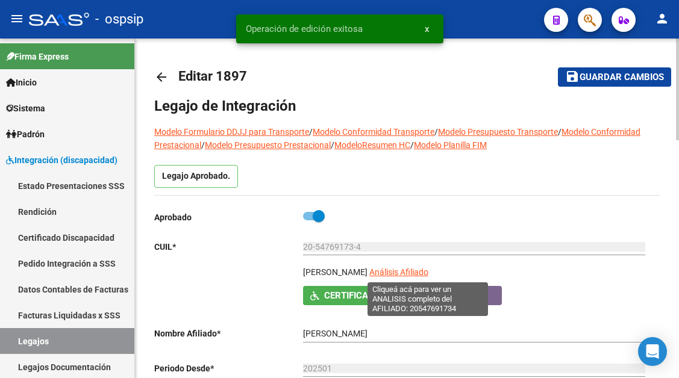
click at [407, 272] on span "Análisis Afiliado" at bounding box center [398, 273] width 59 height 10
type textarea "20547691734"
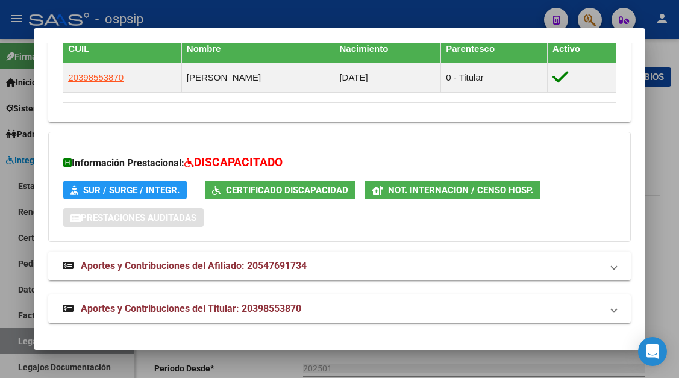
scroll to position [720, 0]
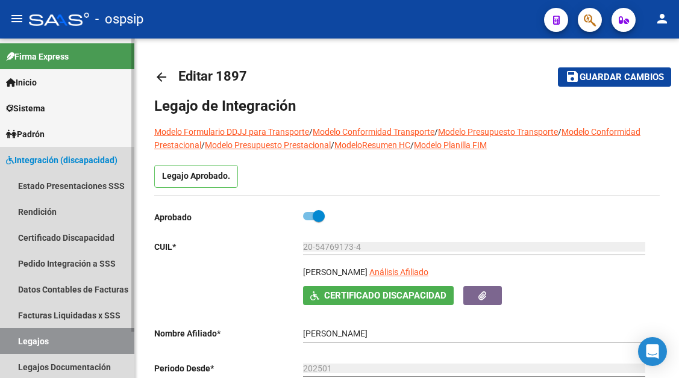
click at [32, 334] on link "Legajos" at bounding box center [67, 341] width 134 height 26
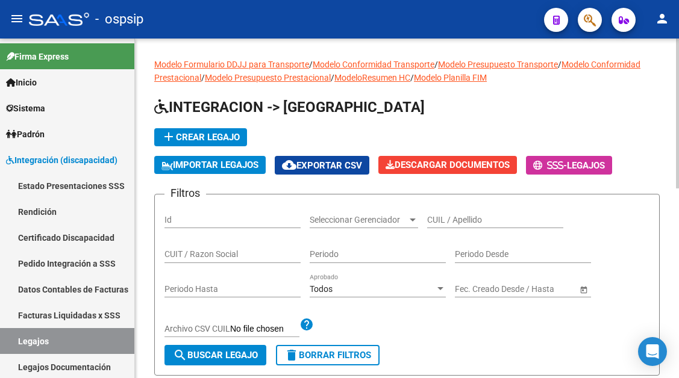
click at [433, 215] on input "CUIL / Apellido" at bounding box center [495, 220] width 136 height 10
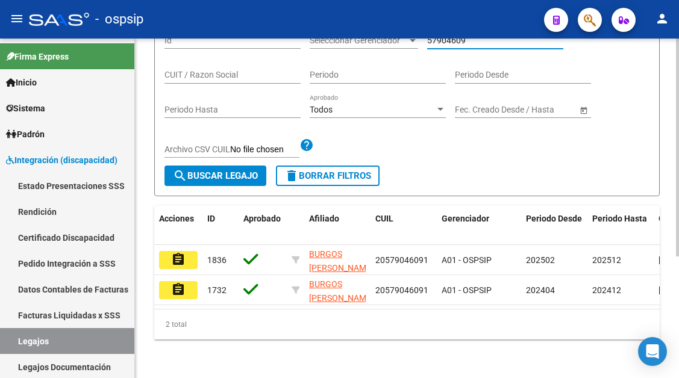
scroll to position [190, 0]
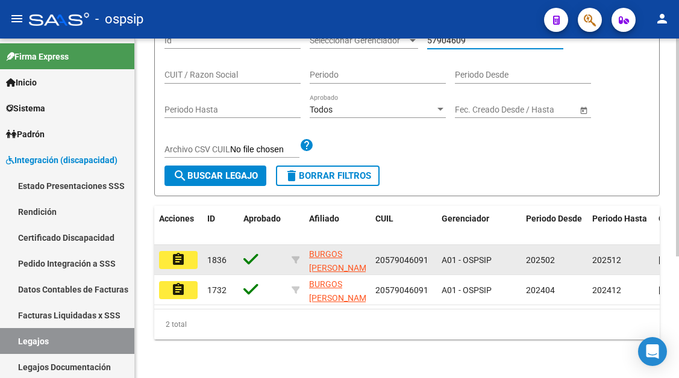
type input "57904609"
click at [186, 251] on button "assignment" at bounding box center [178, 260] width 39 height 18
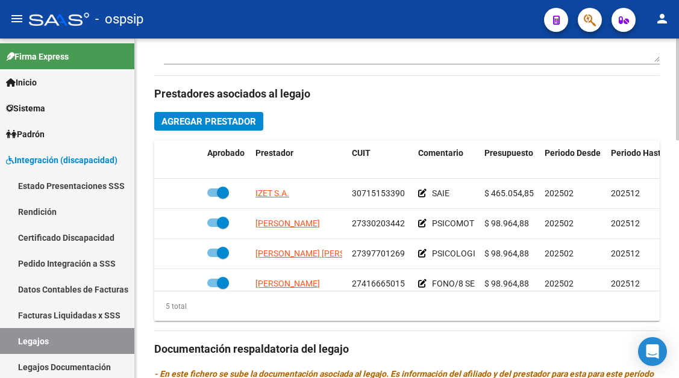
scroll to position [603, 0]
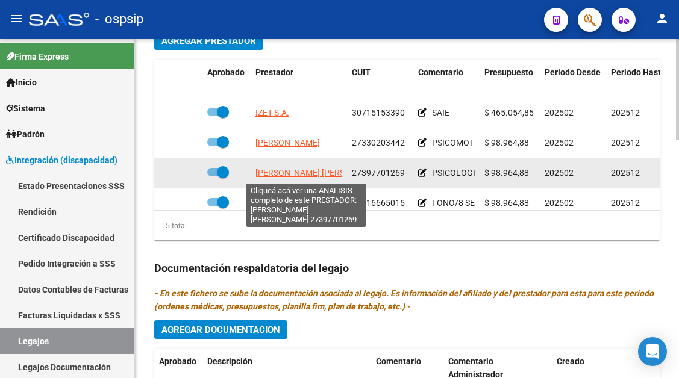
click at [304, 175] on span "ROJAS RUIZ DAIRA NAOMI" at bounding box center [320, 173] width 131 height 10
type textarea "27397701269"
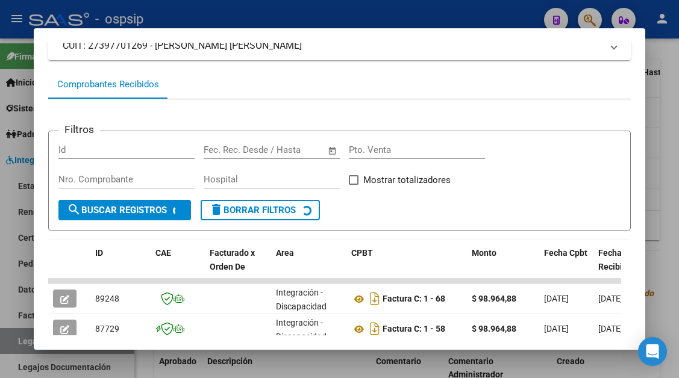
scroll to position [236, 0]
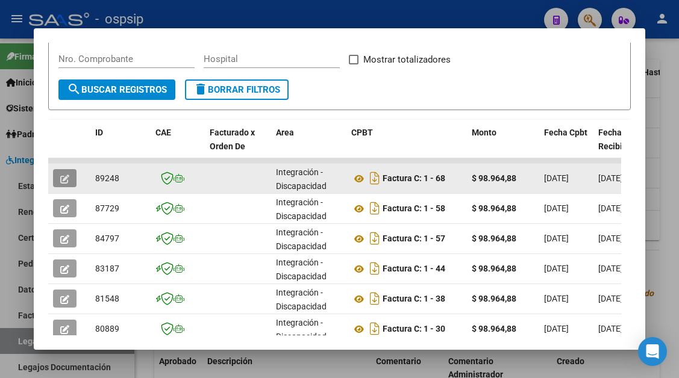
click at [66, 172] on button "button" at bounding box center [64, 178] width 23 height 18
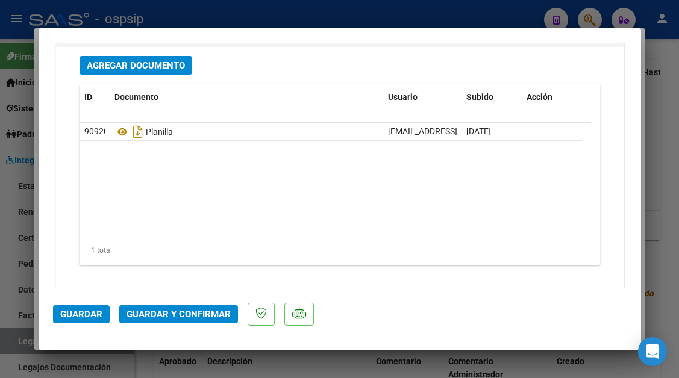
scroll to position [1506, 0]
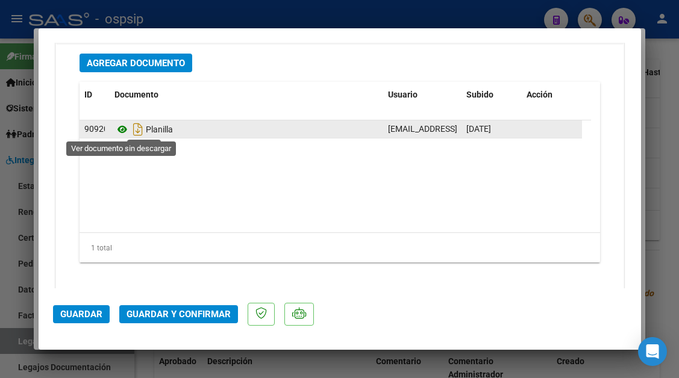
click at [124, 133] on icon at bounding box center [122, 129] width 16 height 14
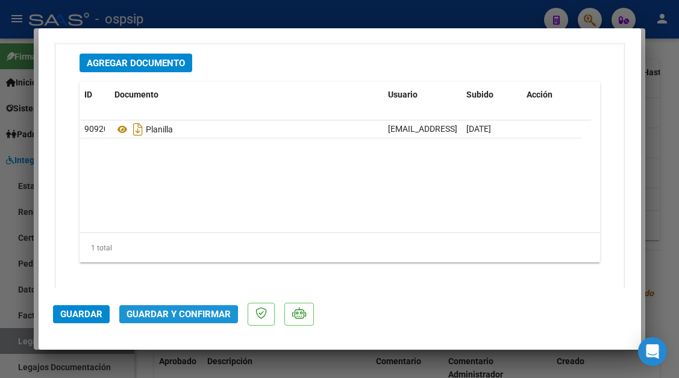
click at [150, 319] on span "Guardar y Confirmar" at bounding box center [179, 314] width 104 height 11
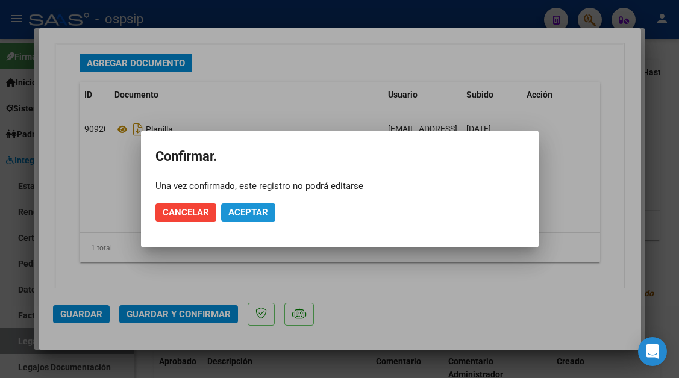
click at [248, 208] on span "Aceptar" at bounding box center [248, 212] width 40 height 11
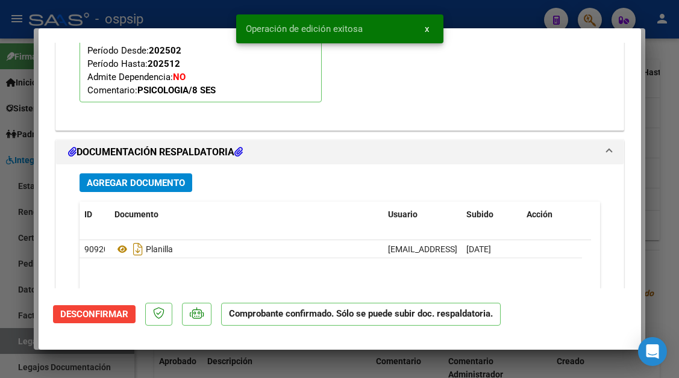
scroll to position [1249, 0]
click at [24, 337] on div at bounding box center [339, 189] width 679 height 378
type input "$ 0,00"
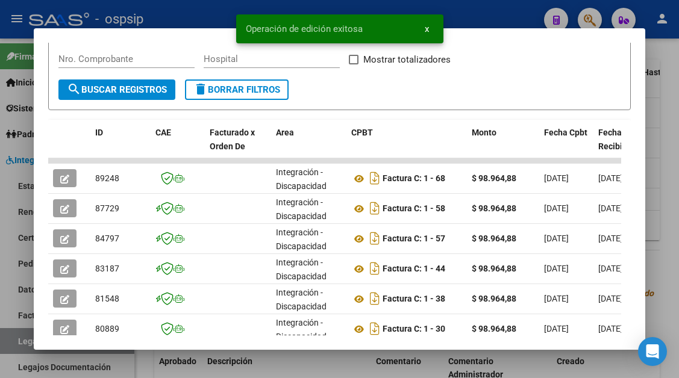
click at [24, 337] on div at bounding box center [339, 189] width 679 height 378
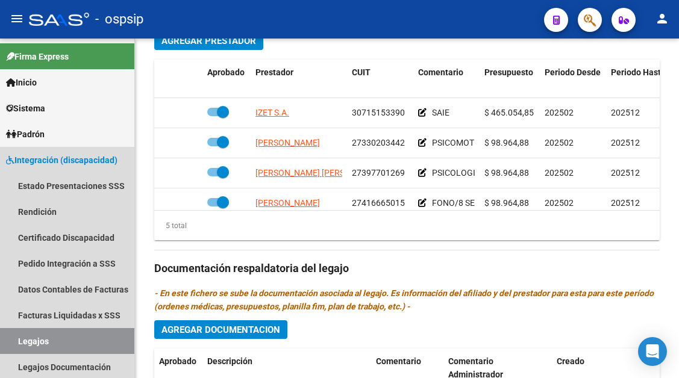
click at [24, 337] on link "Legajos" at bounding box center [67, 341] width 134 height 26
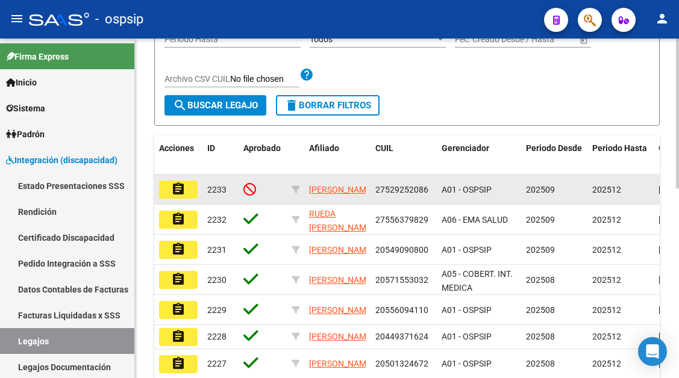
scroll to position [130, 0]
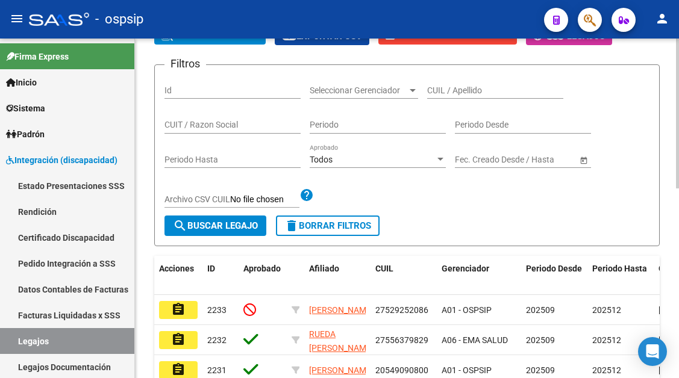
click at [457, 91] on input "CUIL / Apellido" at bounding box center [495, 91] width 136 height 10
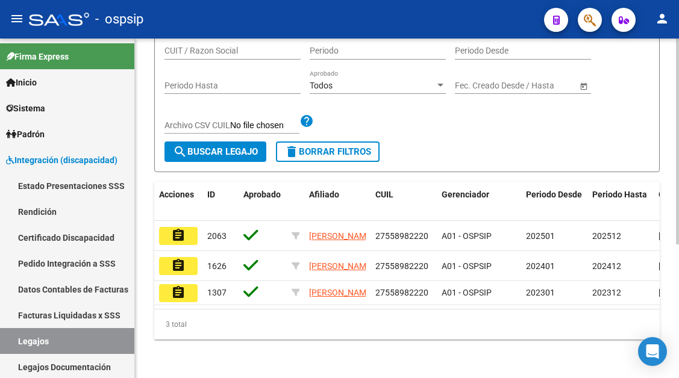
scroll to position [220, 0]
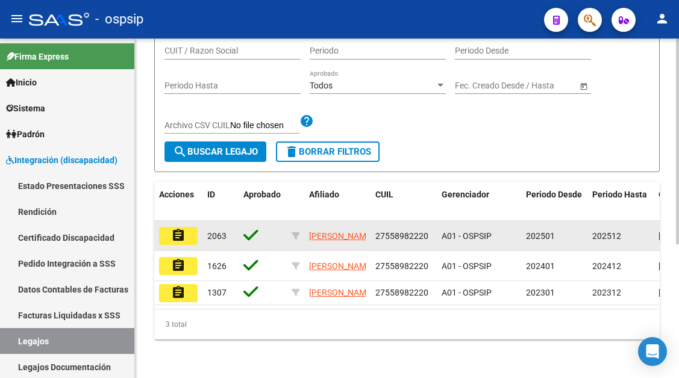
type input "55898222"
click at [177, 228] on mat-icon "assignment" at bounding box center [178, 235] width 14 height 14
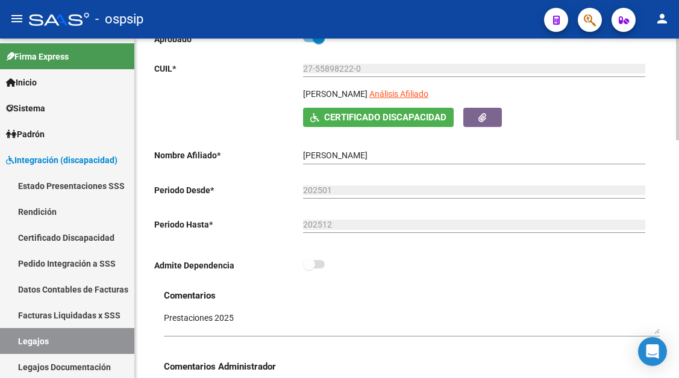
scroll to position [181, 0]
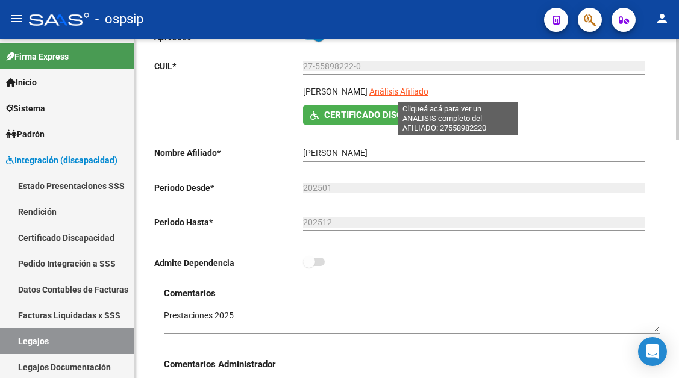
click at [428, 92] on span "Análisis Afiliado" at bounding box center [398, 92] width 59 height 10
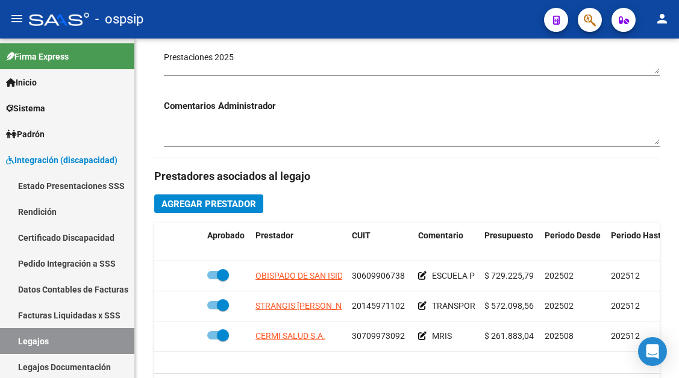
scroll to position [542, 0]
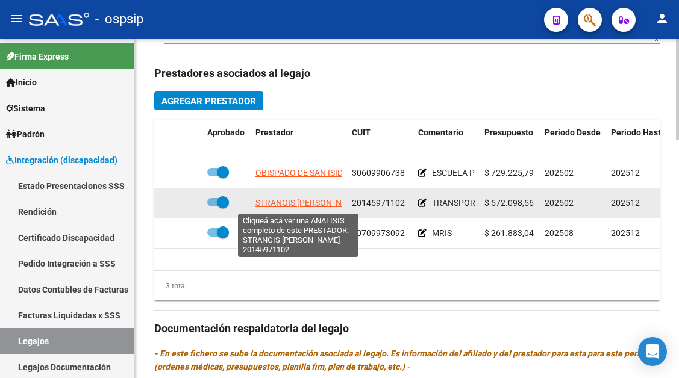
click at [305, 203] on span "STRANGIS JUAN JOSE" at bounding box center [308, 203] width 106 height 10
type textarea "20145971102"
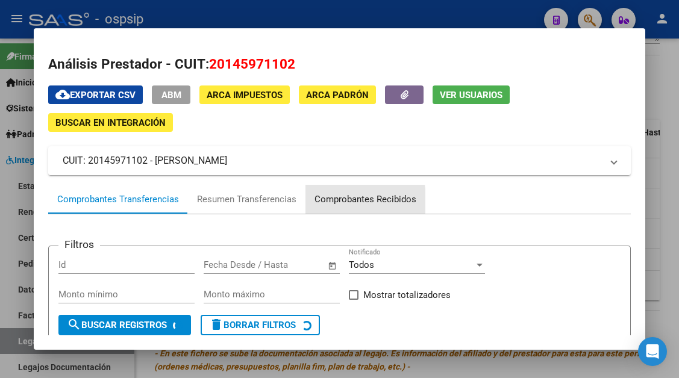
click at [337, 203] on div "Comprobantes Recibidos" at bounding box center [366, 200] width 102 height 14
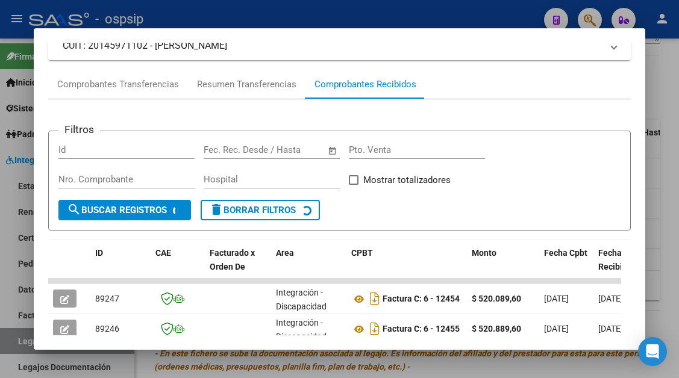
scroll to position [236, 0]
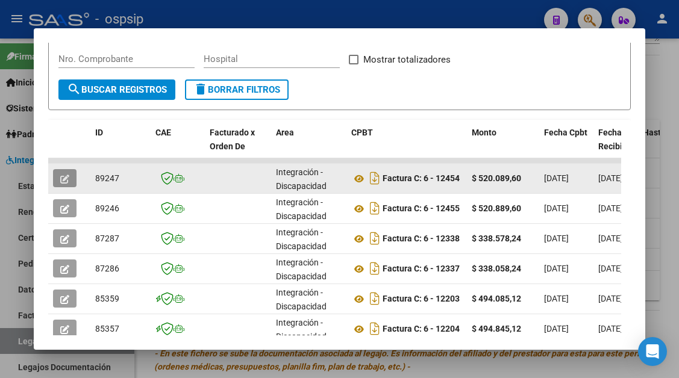
click at [61, 175] on icon "button" at bounding box center [64, 179] width 9 height 9
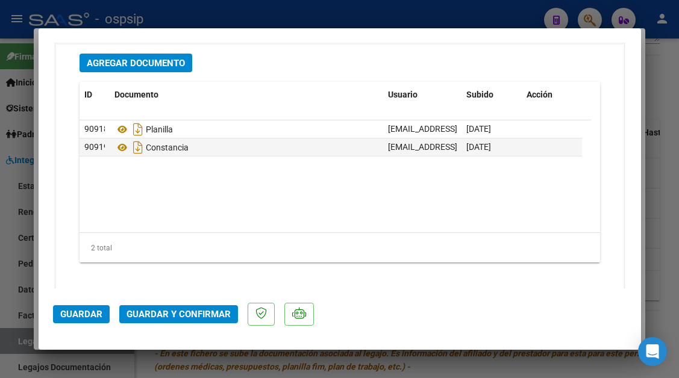
scroll to position [1518, 0]
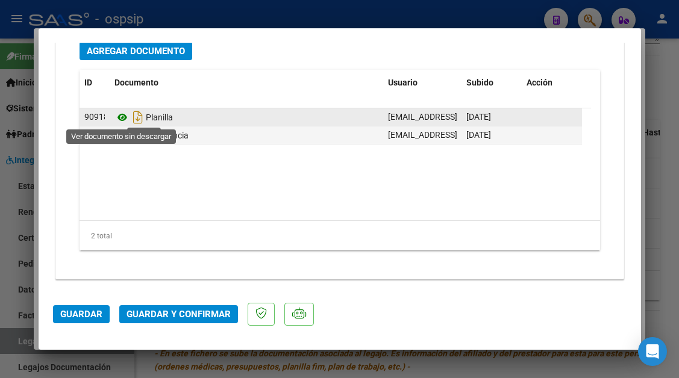
click at [121, 116] on icon at bounding box center [122, 117] width 16 height 14
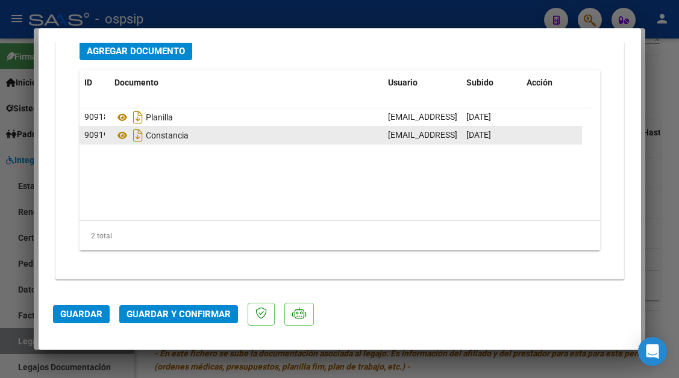
type input "$ 0,00"
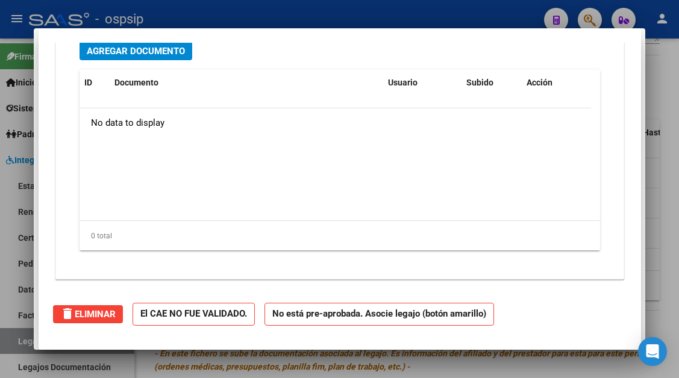
scroll to position [0, 0]
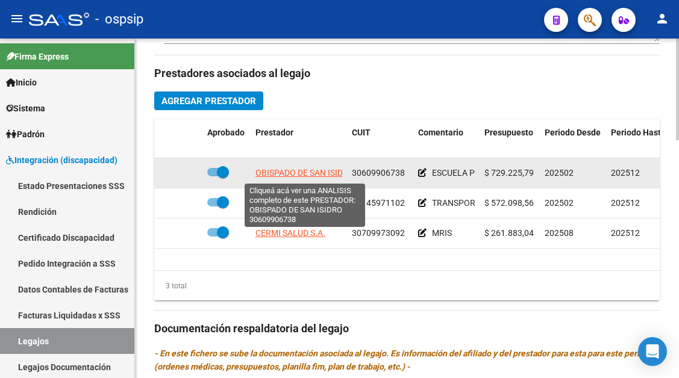
click at [322, 177] on span "OBISPADO DE SAN ISIDRO" at bounding box center [304, 173] width 99 height 10
type textarea "30609906738"
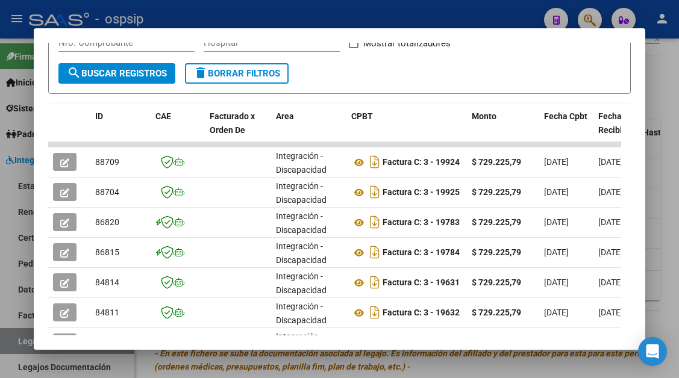
scroll to position [296, 0]
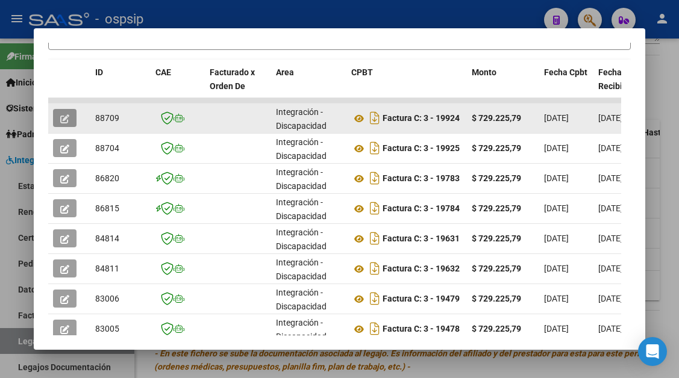
click at [62, 119] on icon "button" at bounding box center [64, 118] width 9 height 9
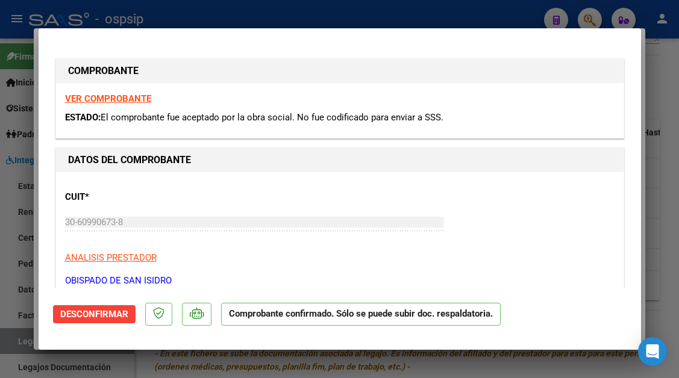
type input "$ 0,00"
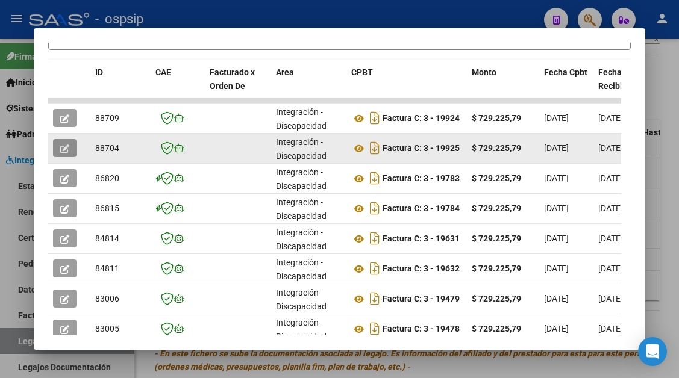
click at [67, 151] on icon "button" at bounding box center [64, 149] width 9 height 9
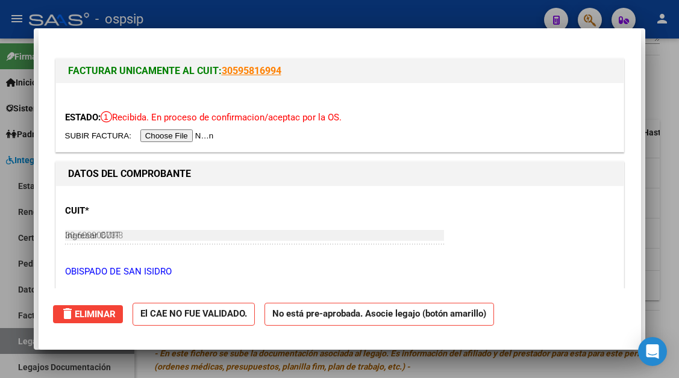
type input "$ 0,00"
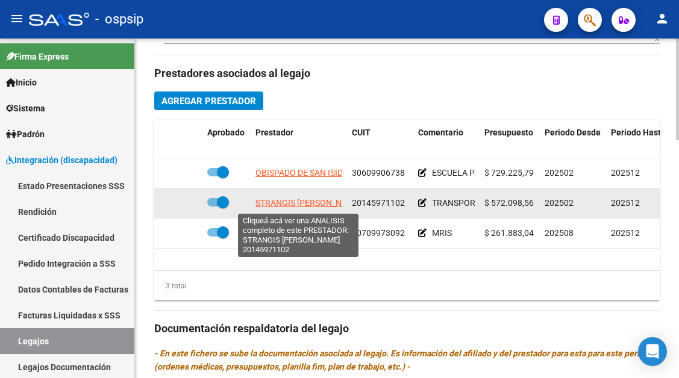
click at [280, 207] on span "STRANGIS JUAN JOSE" at bounding box center [308, 203] width 106 height 10
type textarea "20145971102"
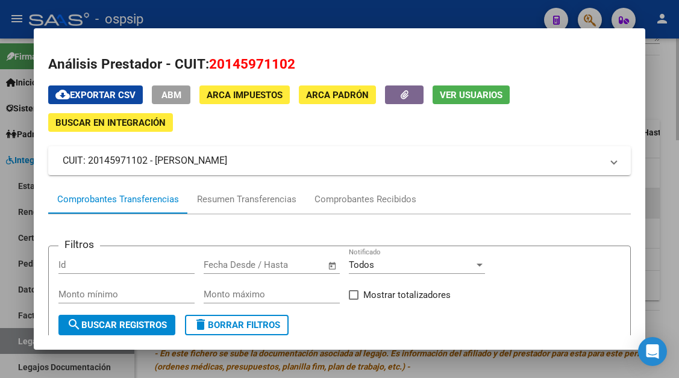
scroll to position [60, 0]
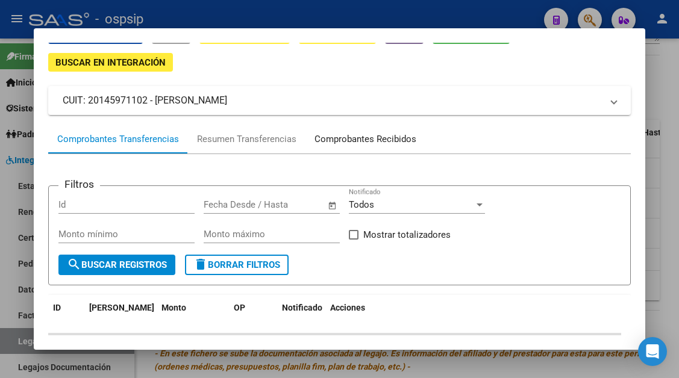
click at [384, 146] on div "Comprobantes Recibidos" at bounding box center [365, 139] width 120 height 29
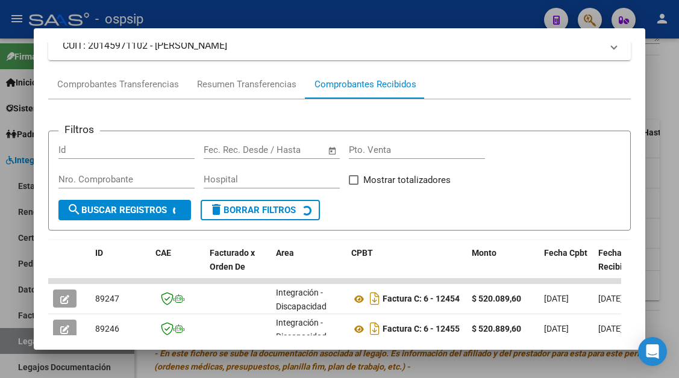
scroll to position [296, 0]
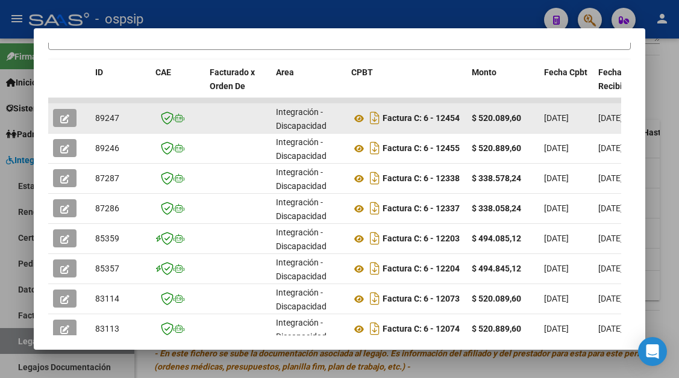
click at [69, 119] on icon "button" at bounding box center [64, 118] width 9 height 9
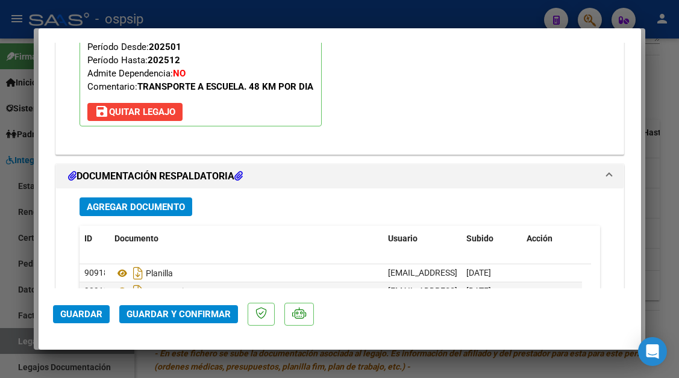
scroll to position [1468, 0]
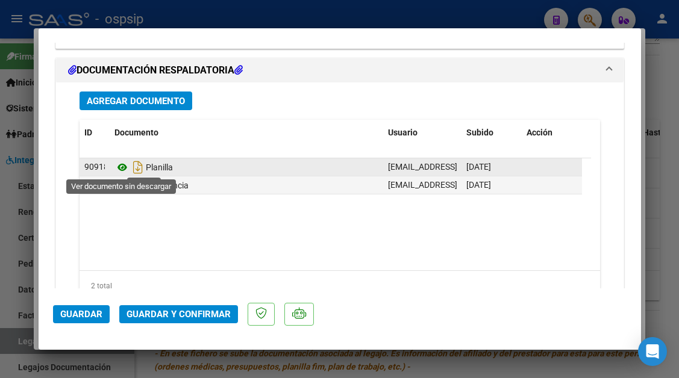
click at [121, 169] on icon at bounding box center [122, 167] width 16 height 14
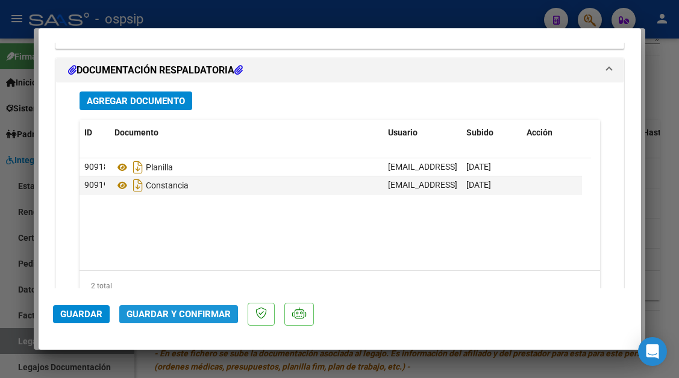
click at [170, 308] on button "Guardar y Confirmar" at bounding box center [178, 314] width 119 height 18
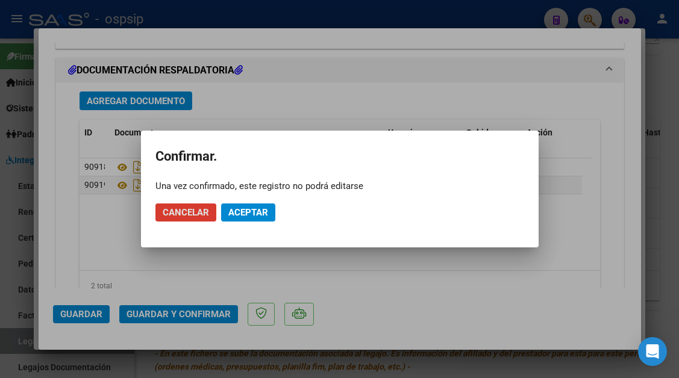
click at [239, 209] on span "Aceptar" at bounding box center [248, 212] width 40 height 11
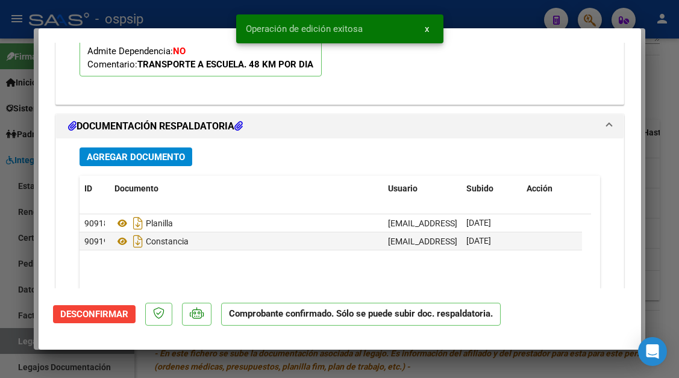
scroll to position [1239, 0]
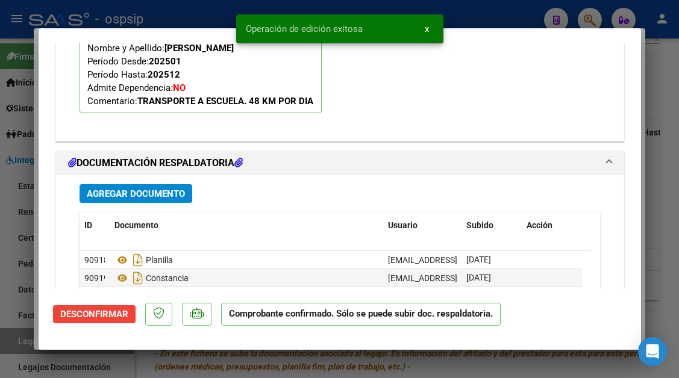
type input "$ 0,00"
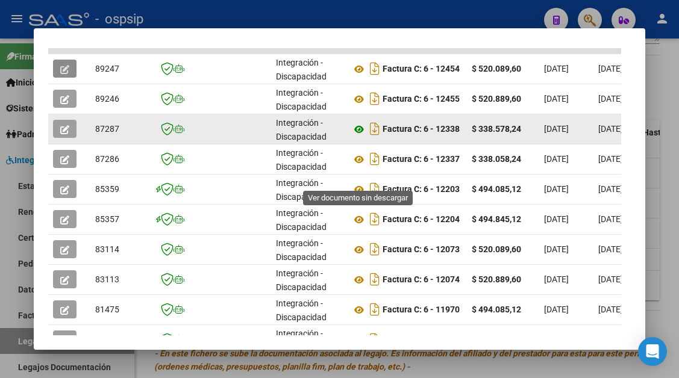
scroll to position [416, 0]
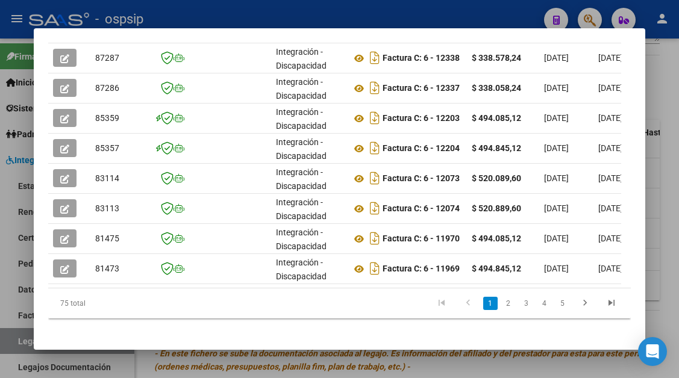
click at [19, 339] on div at bounding box center [339, 189] width 679 height 378
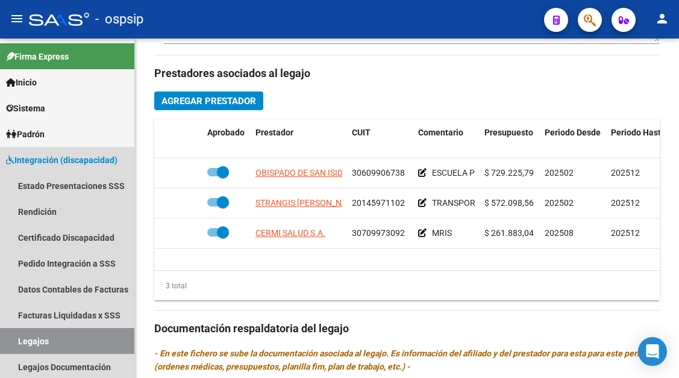
click at [19, 339] on link "Legajos" at bounding box center [67, 341] width 134 height 26
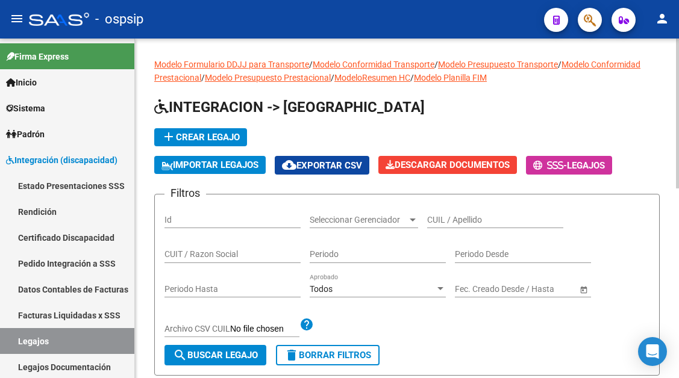
click at [450, 224] on input "CUIL / Apellido" at bounding box center [495, 220] width 136 height 10
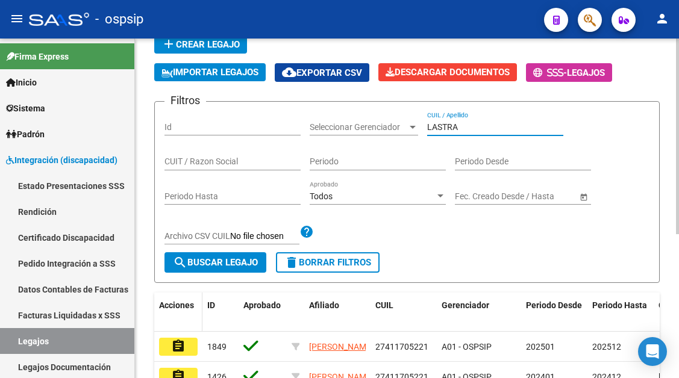
scroll to position [181, 0]
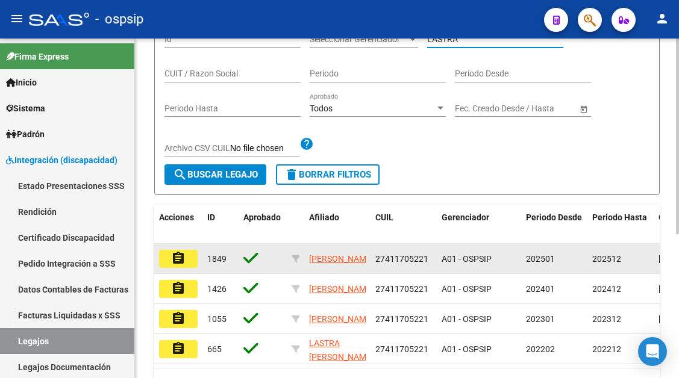
type input "LASTRA"
click at [177, 263] on mat-icon "assignment" at bounding box center [178, 258] width 14 height 14
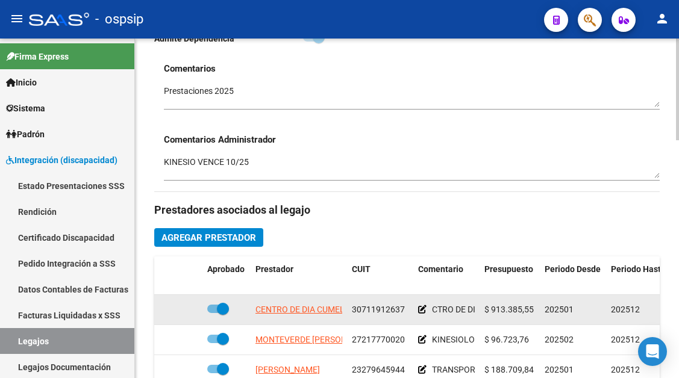
scroll to position [422, 0]
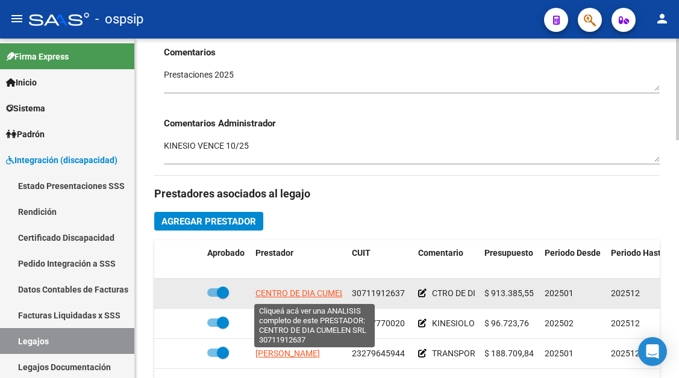
click at [315, 290] on span "CENTRO DE DIA CUMELEN SRL" at bounding box center [313, 294] width 117 height 10
type textarea "30711912637"
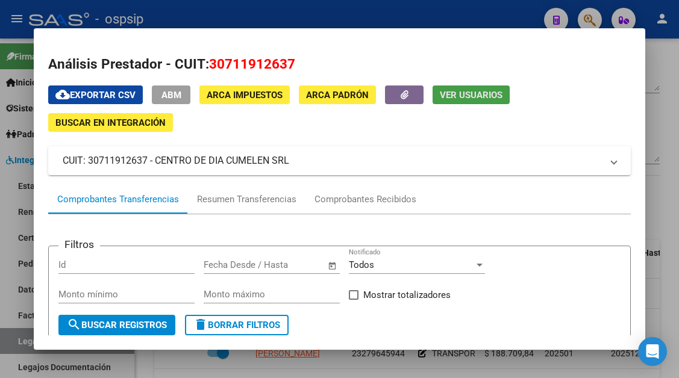
click at [448, 95] on span "Ver Usuarios" at bounding box center [471, 95] width 63 height 11
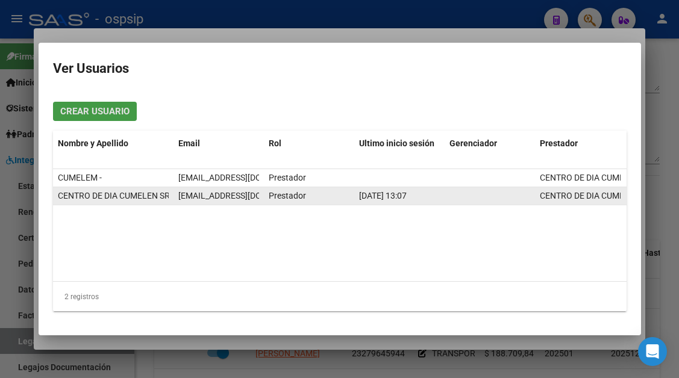
click at [239, 199] on span "administracion@centrodediacumelen.com.ar" at bounding box center [245, 196] width 134 height 10
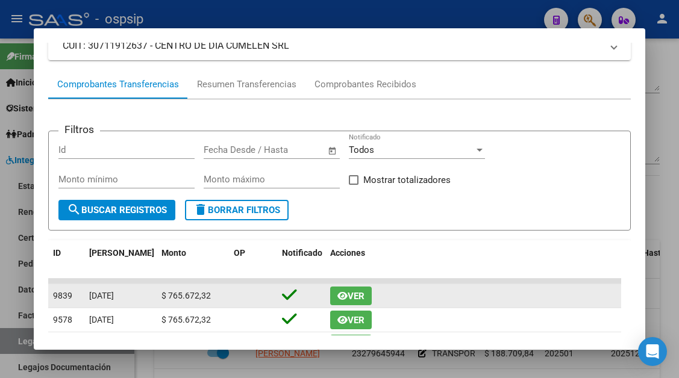
scroll to position [121, 0]
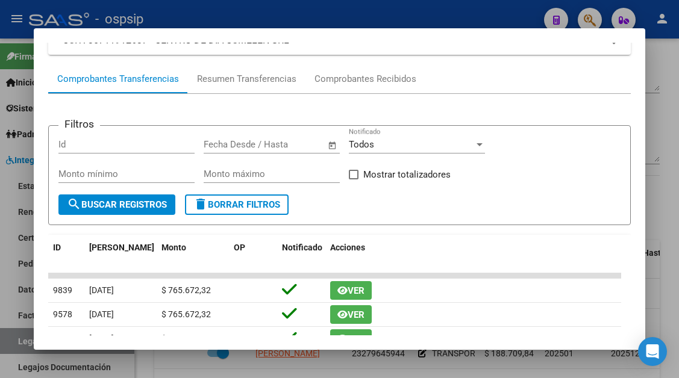
click at [6, 337] on div at bounding box center [339, 189] width 679 height 378
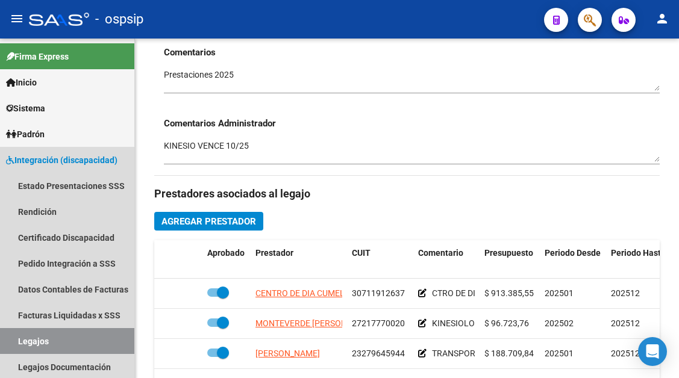
click at [6, 337] on link "Legajos" at bounding box center [67, 341] width 134 height 26
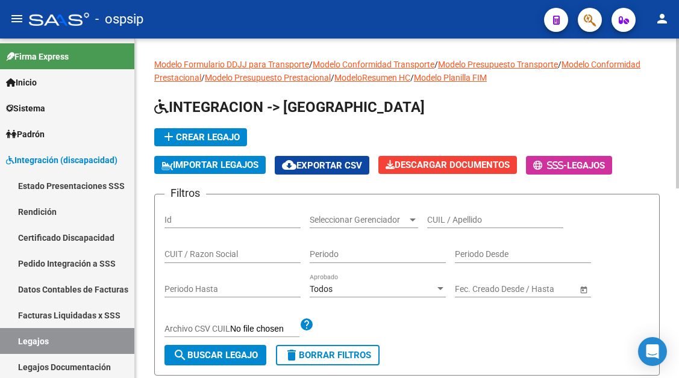
click at [467, 221] on input "CUIL / Apellido" at bounding box center [495, 220] width 136 height 10
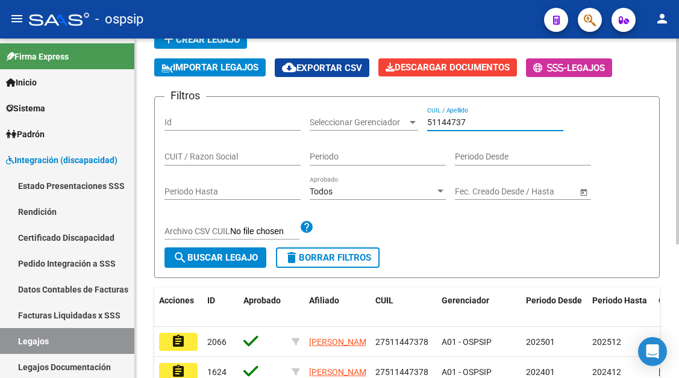
scroll to position [220, 0]
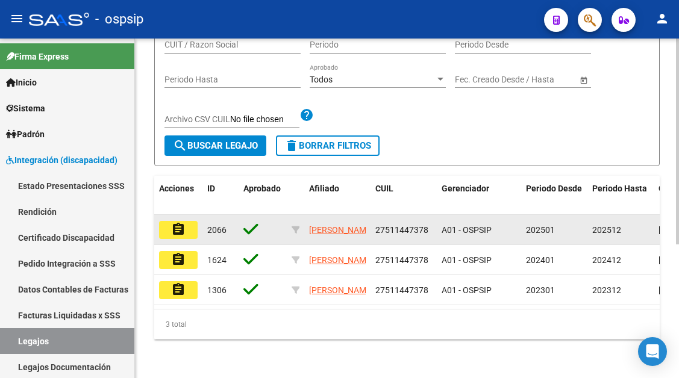
type input "51144737"
click at [184, 224] on mat-icon "assignment" at bounding box center [178, 229] width 14 height 14
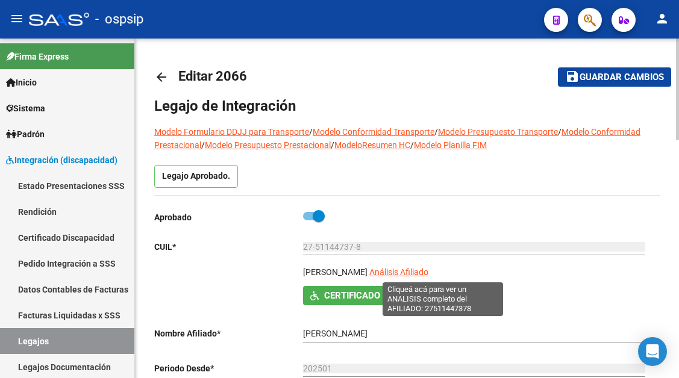
click at [428, 269] on span "Análisis Afiliado" at bounding box center [398, 273] width 59 height 10
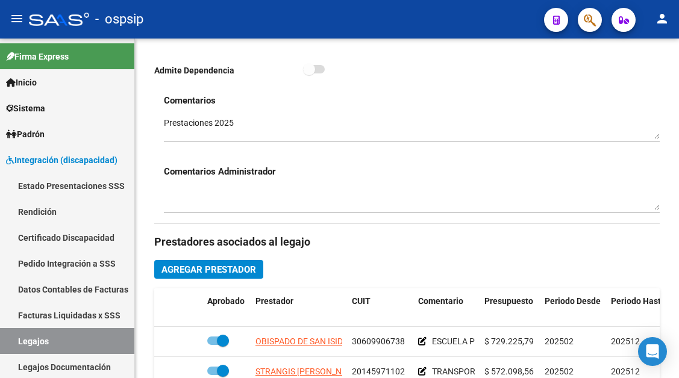
scroll to position [422, 0]
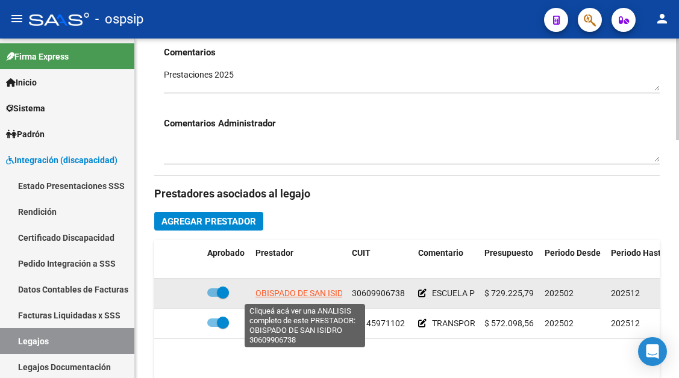
click at [319, 292] on span "OBISPADO DE SAN ISIDRO" at bounding box center [304, 294] width 99 height 10
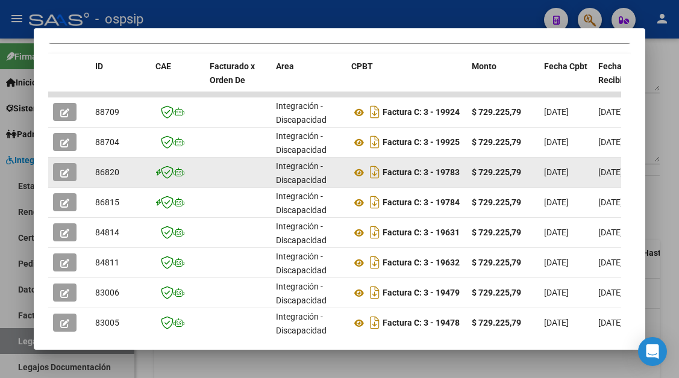
scroll to position [416, 0]
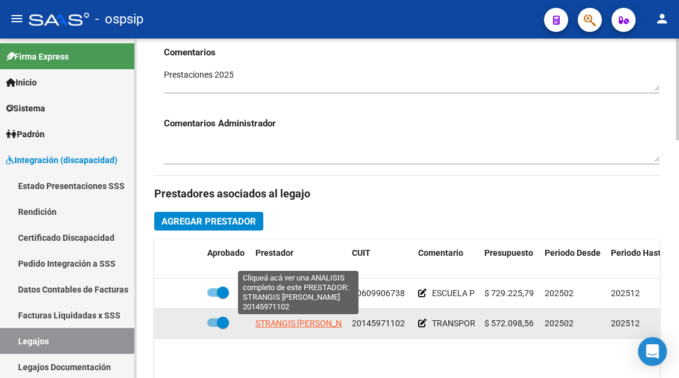
click at [311, 331] on app-link-go-to "STRANGIS JUAN JOSE" at bounding box center [308, 324] width 106 height 14
click at [310, 325] on span "STRANGIS JUAN JOSE" at bounding box center [308, 324] width 106 height 10
type textarea "20145971102"
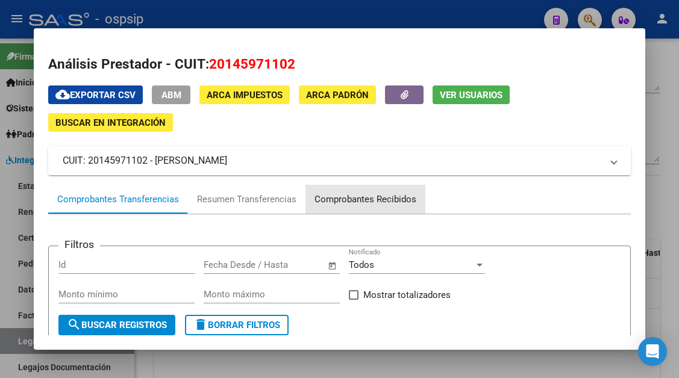
click at [342, 196] on div "Comprobantes Recibidos" at bounding box center [366, 200] width 102 height 14
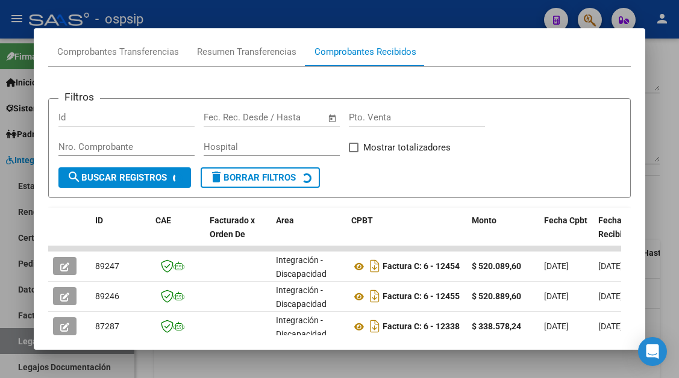
scroll to position [175, 0]
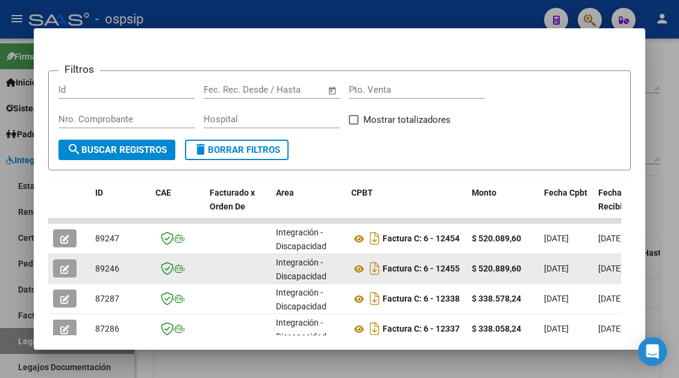
click at [69, 265] on icon "button" at bounding box center [64, 269] width 9 height 9
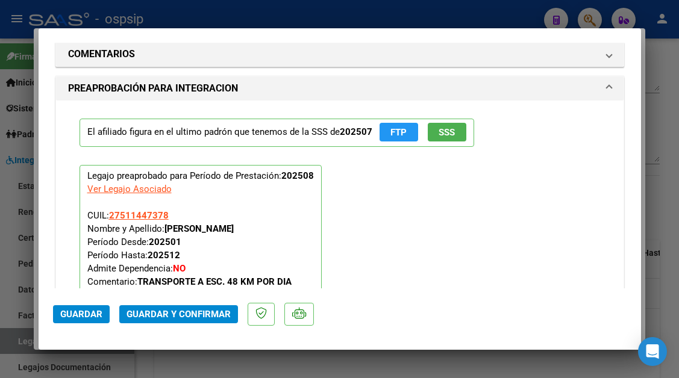
scroll to position [1518, 0]
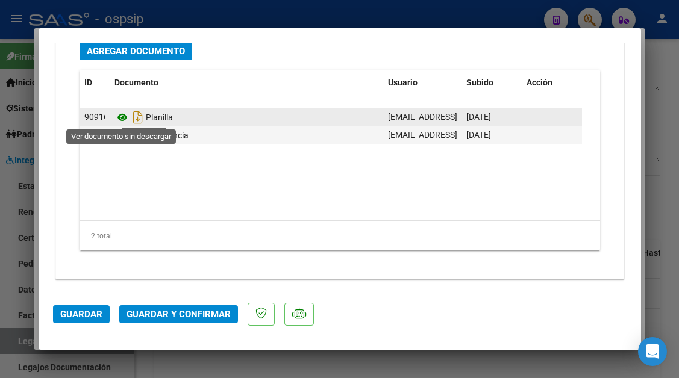
click at [123, 117] on icon at bounding box center [122, 117] width 16 height 14
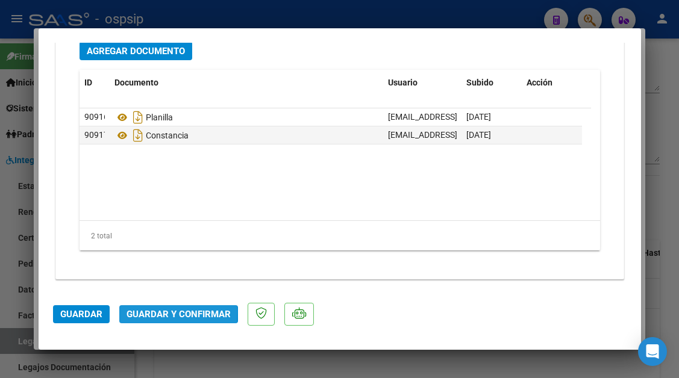
click at [139, 312] on span "Guardar y Confirmar" at bounding box center [179, 314] width 104 height 11
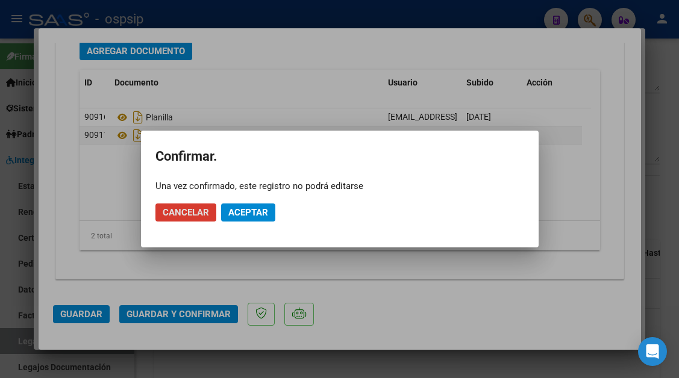
click at [239, 211] on span "Aceptar" at bounding box center [248, 212] width 40 height 11
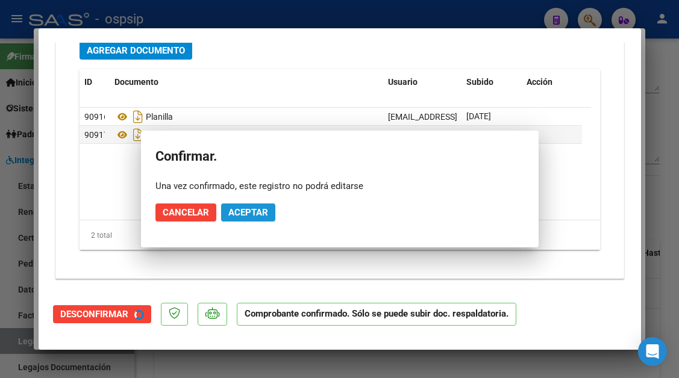
scroll to position [1382, 0]
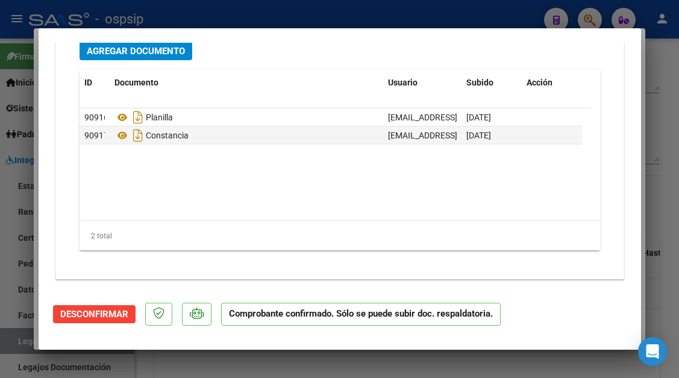
click at [20, 343] on div at bounding box center [339, 189] width 679 height 378
type input "$ 0,00"
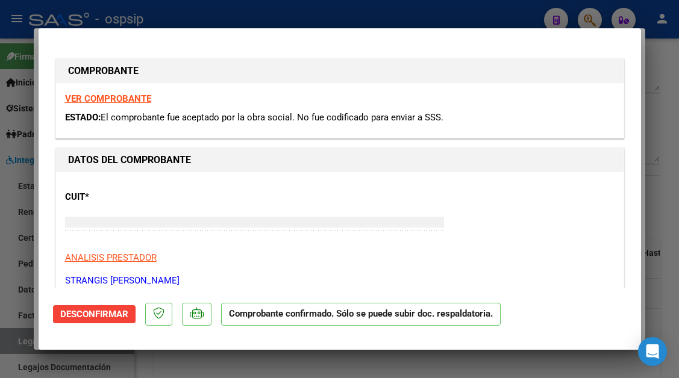
click at [20, 343] on div at bounding box center [339, 189] width 679 height 378
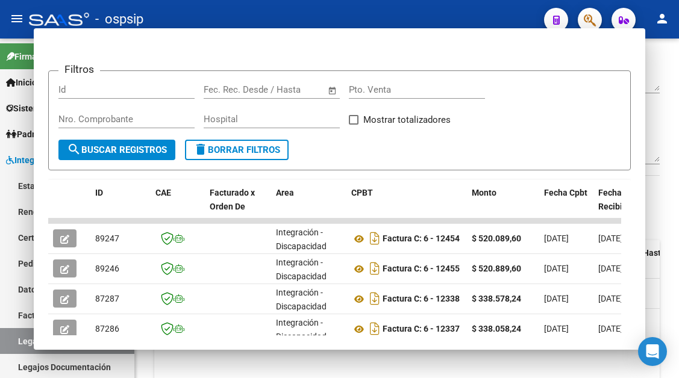
click at [20, 343] on link "Legajos" at bounding box center [67, 341] width 134 height 26
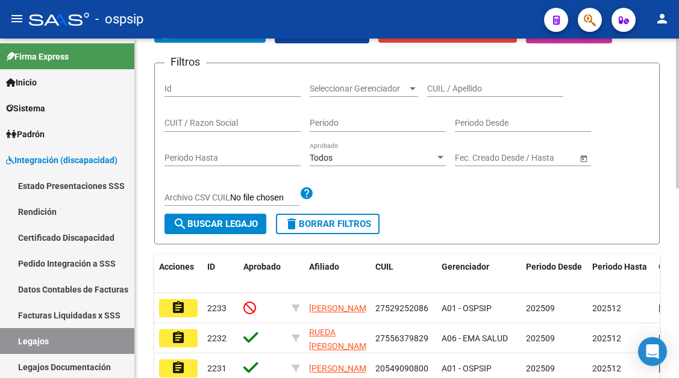
scroll to position [60, 0]
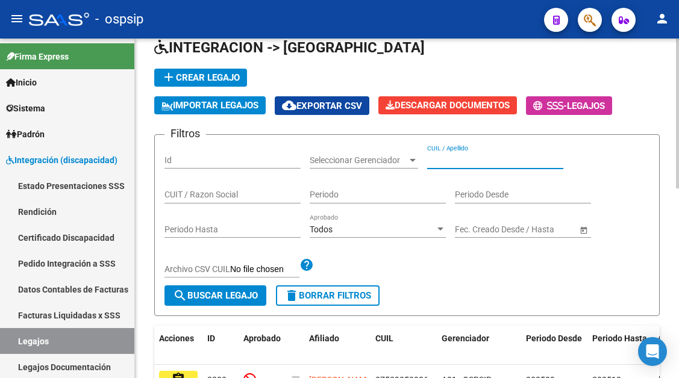
click at [466, 163] on input "CUIL / Apellido" at bounding box center [495, 160] width 136 height 10
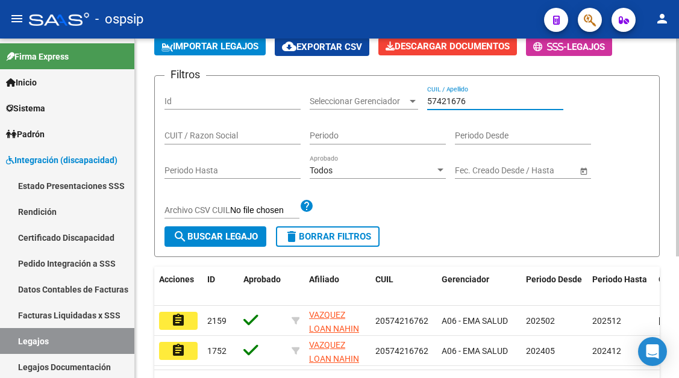
scroll to position [190, 0]
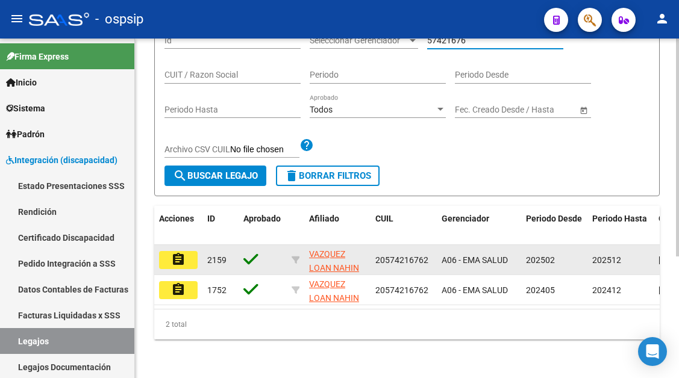
type input "57421676"
click at [187, 254] on button "assignment" at bounding box center [178, 260] width 39 height 18
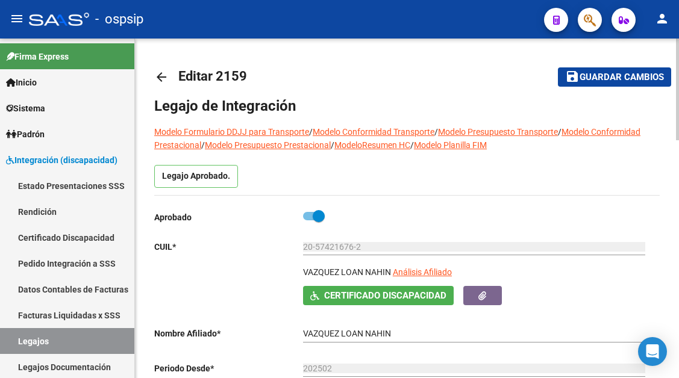
scroll to position [121, 0]
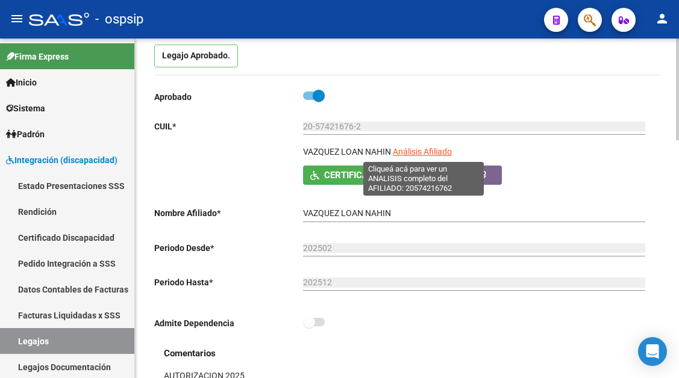
click at [425, 147] on span "Análisis Afiliado" at bounding box center [422, 152] width 59 height 10
type textarea "20574216762"
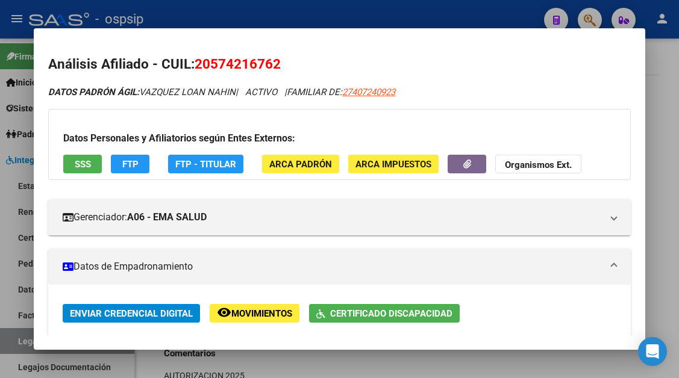
click at [22, 345] on div at bounding box center [339, 189] width 679 height 378
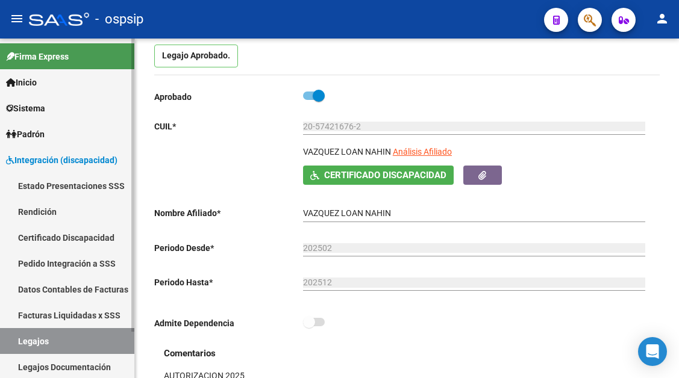
click at [22, 345] on link "Legajos" at bounding box center [67, 341] width 134 height 26
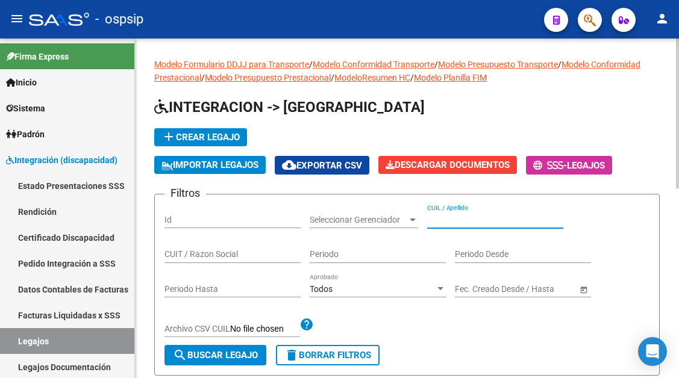
click at [475, 221] on input "CUIL / Apellido" at bounding box center [495, 220] width 136 height 10
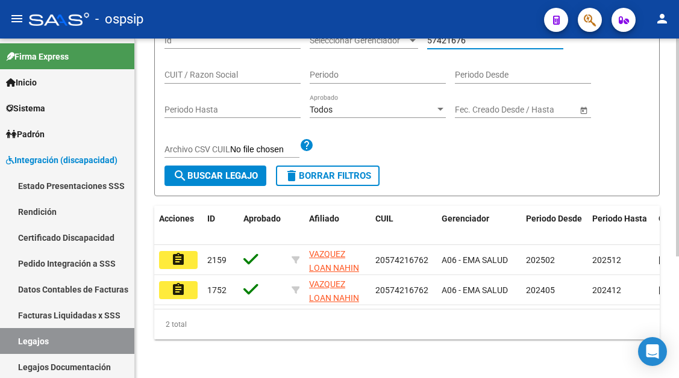
scroll to position [190, 0]
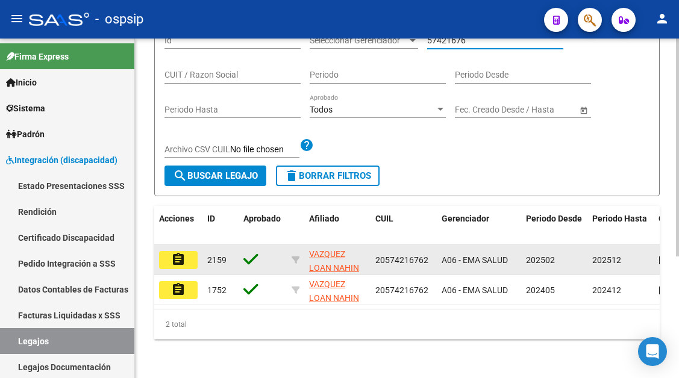
type input "57421676"
click at [175, 252] on mat-icon "assignment" at bounding box center [178, 259] width 14 height 14
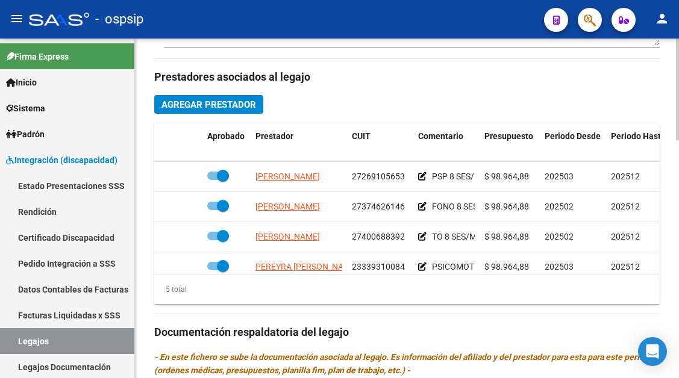
scroll to position [542, 0]
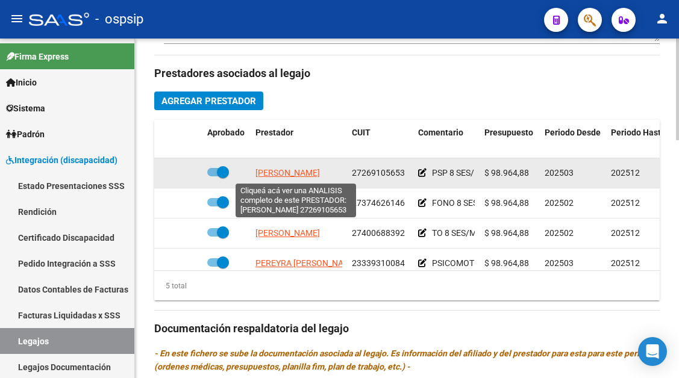
click at [310, 171] on span "HIDALGO EDA ANAHI" at bounding box center [287, 173] width 64 height 10
type textarea "27269105653"
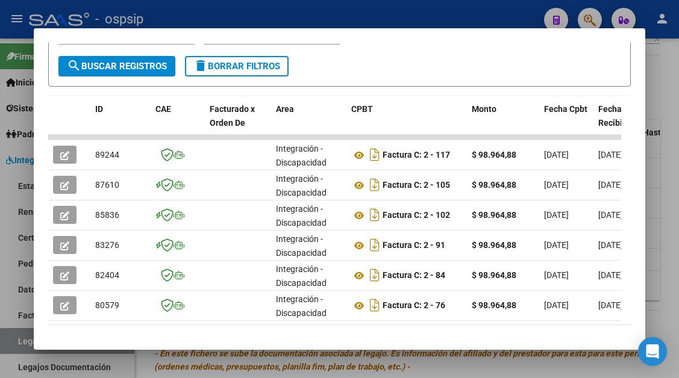
scroll to position [296, 0]
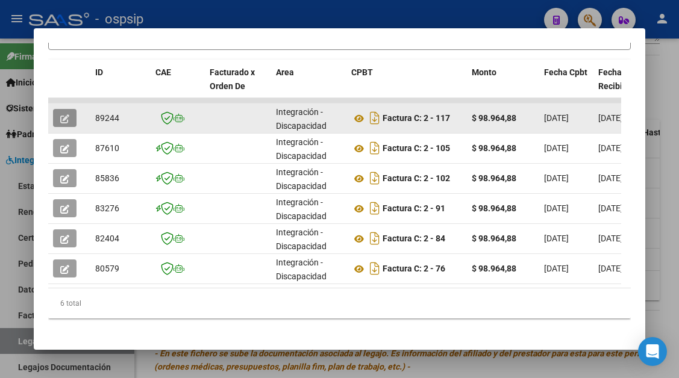
click at [69, 116] on icon "button" at bounding box center [64, 118] width 9 height 9
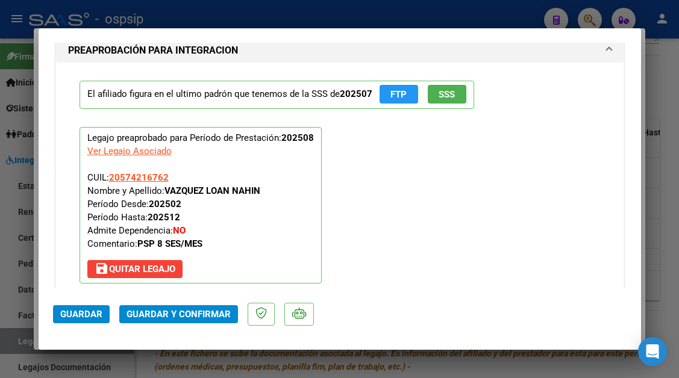
scroll to position [1446, 0]
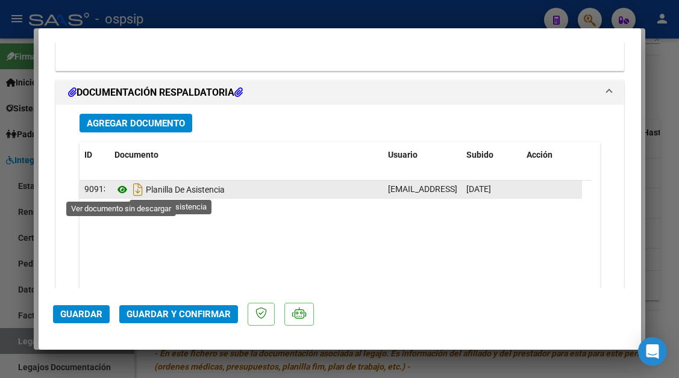
click at [123, 189] on icon at bounding box center [122, 190] width 16 height 14
click at [117, 193] on icon at bounding box center [122, 190] width 16 height 14
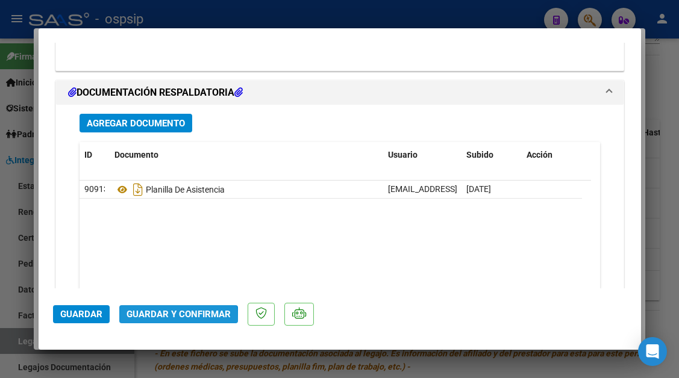
click at [160, 320] on span "Guardar y Confirmar" at bounding box center [179, 314] width 104 height 11
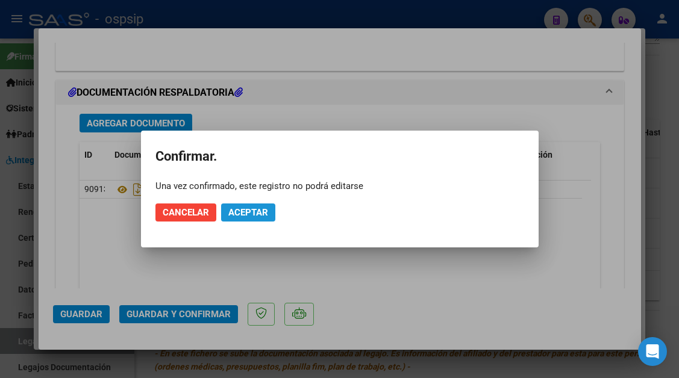
click at [265, 216] on span "Aceptar" at bounding box center [248, 212] width 40 height 11
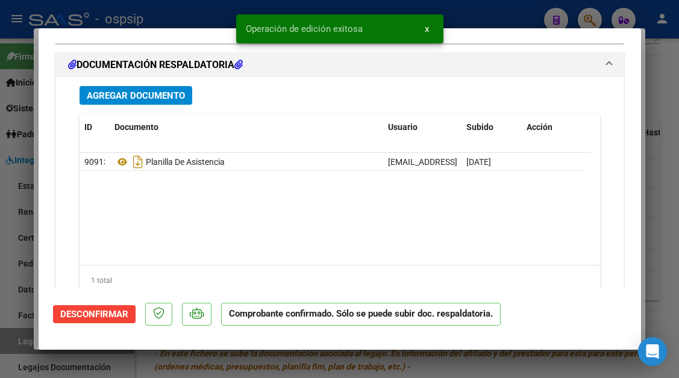
click at [17, 346] on div at bounding box center [339, 189] width 679 height 378
type input "$ 0,00"
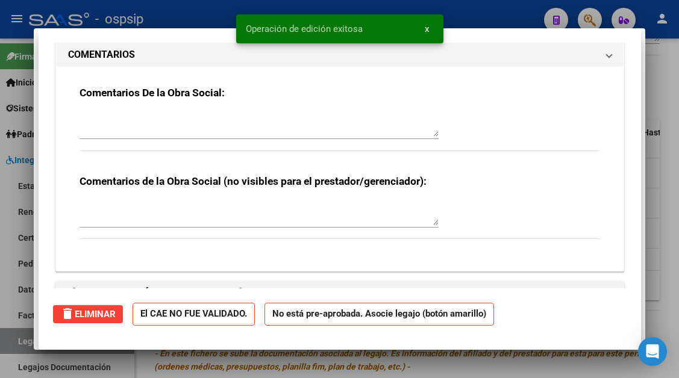
scroll to position [0, 0]
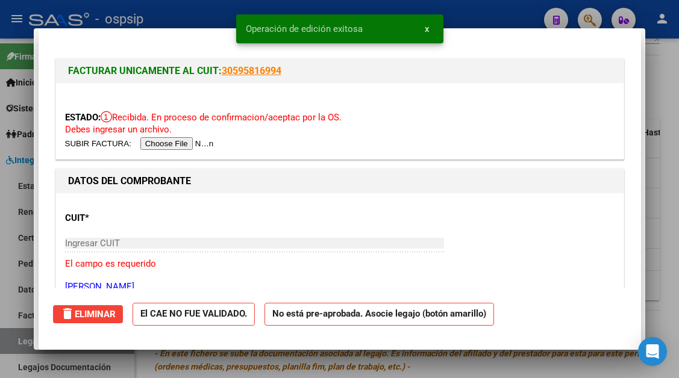
click at [17, 346] on div at bounding box center [339, 189] width 679 height 378
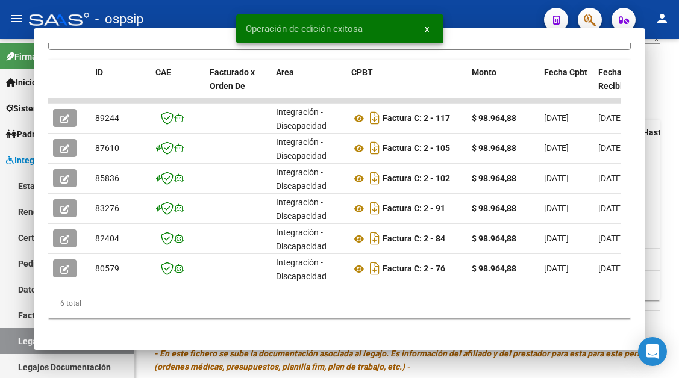
click at [17, 346] on link "Legajos" at bounding box center [67, 341] width 134 height 26
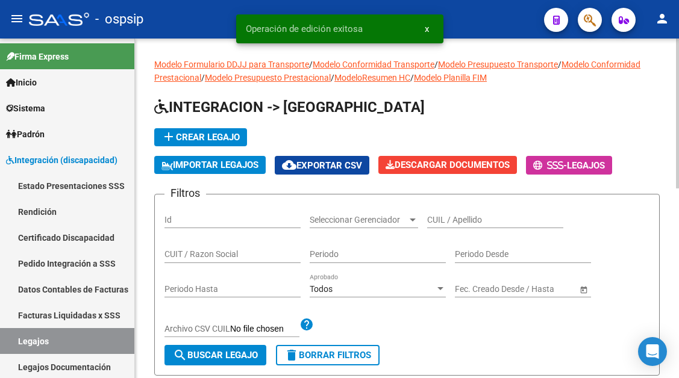
click at [445, 224] on input "CUIL / Apellido" at bounding box center [495, 220] width 136 height 10
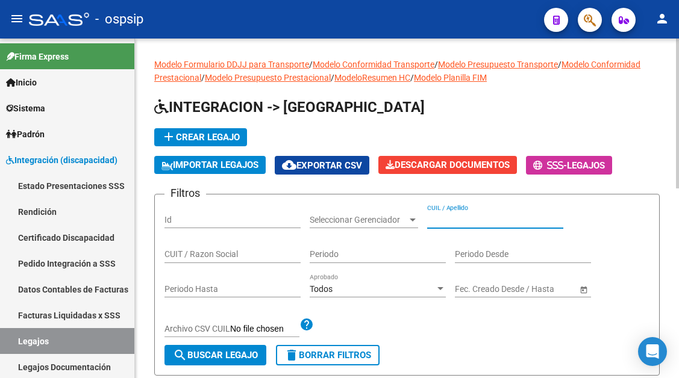
click at [445, 224] on input "CUIL / Apellido" at bounding box center [495, 220] width 136 height 10
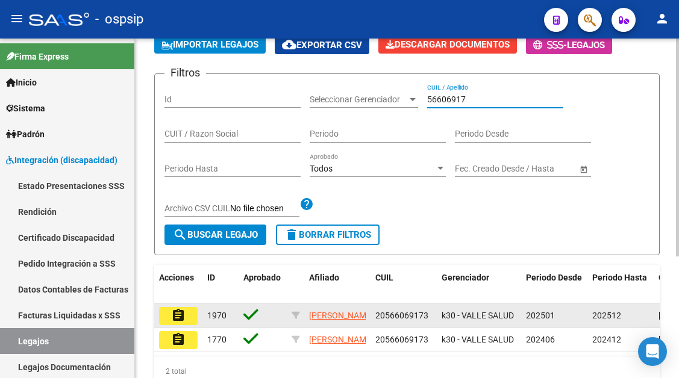
type input "56606917"
click at [181, 323] on mat-icon "assignment" at bounding box center [178, 316] width 14 height 14
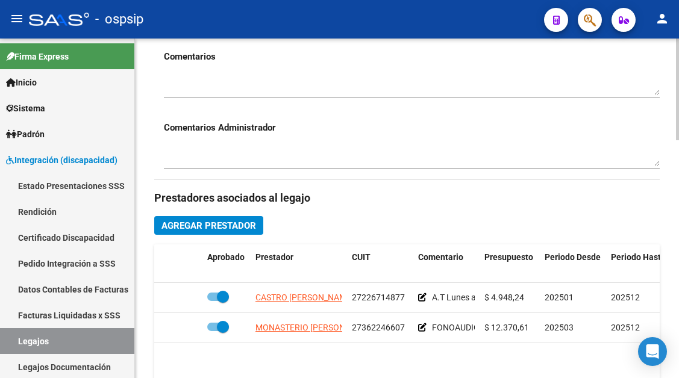
scroll to position [422, 0]
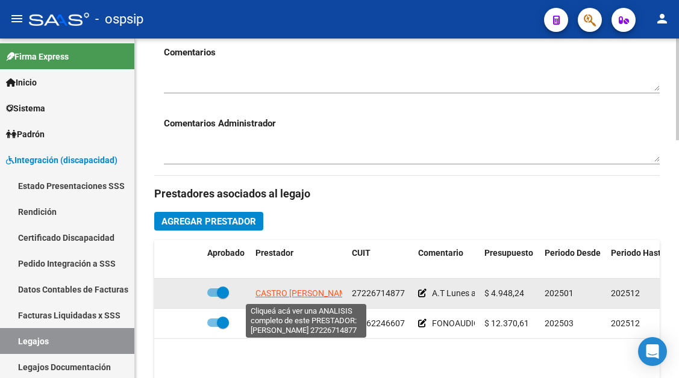
click at [307, 297] on span "CASTRO CLAUDIA ESTHER" at bounding box center [304, 294] width 98 height 10
type textarea "27226714877"
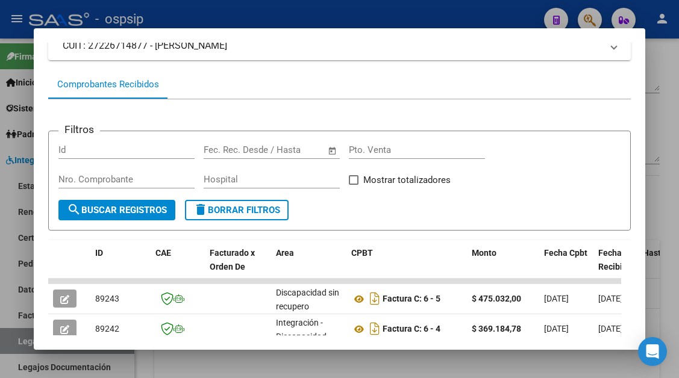
scroll to position [236, 0]
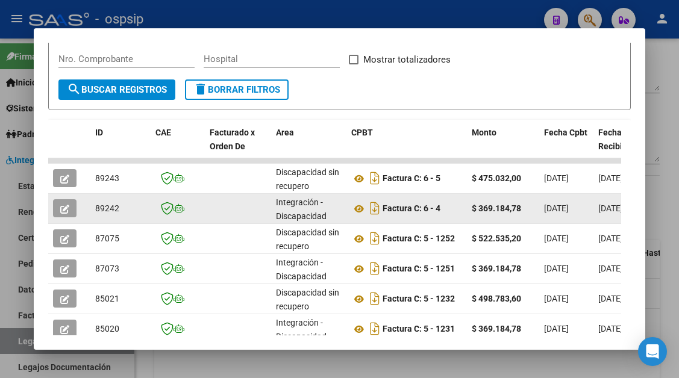
click at [57, 205] on button "button" at bounding box center [64, 208] width 23 height 18
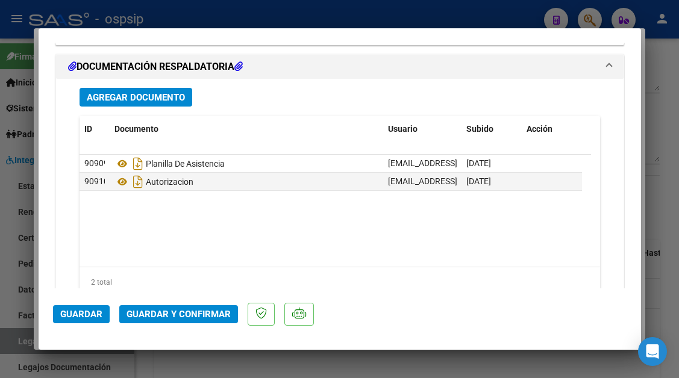
scroll to position [1532, 0]
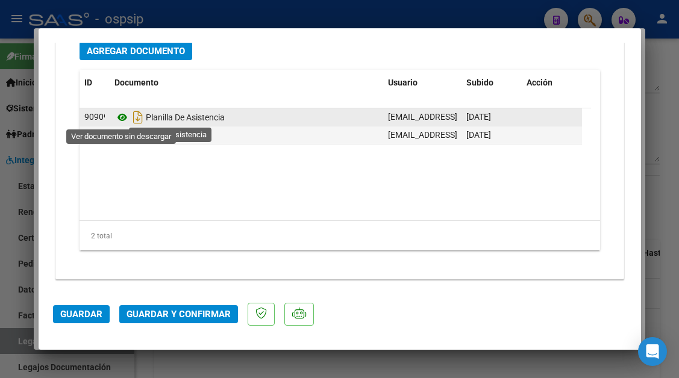
click at [122, 119] on icon at bounding box center [122, 117] width 16 height 14
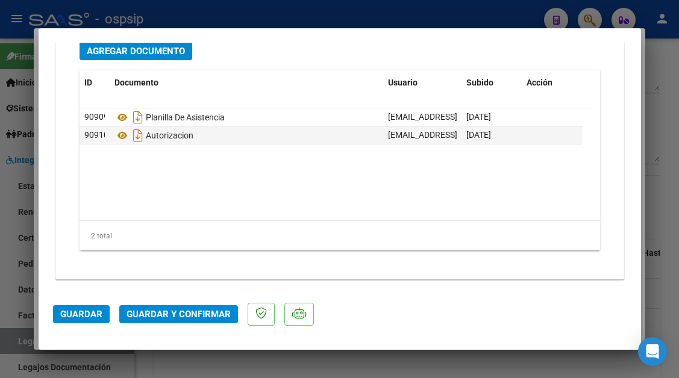
click at [157, 312] on span "Guardar y Confirmar" at bounding box center [179, 314] width 104 height 11
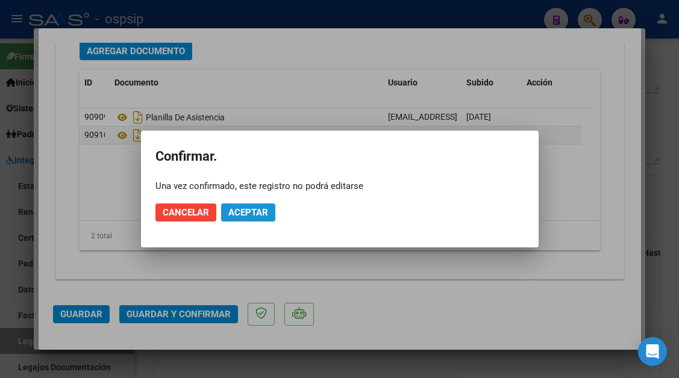
click at [237, 218] on span "Aceptar" at bounding box center [248, 212] width 40 height 11
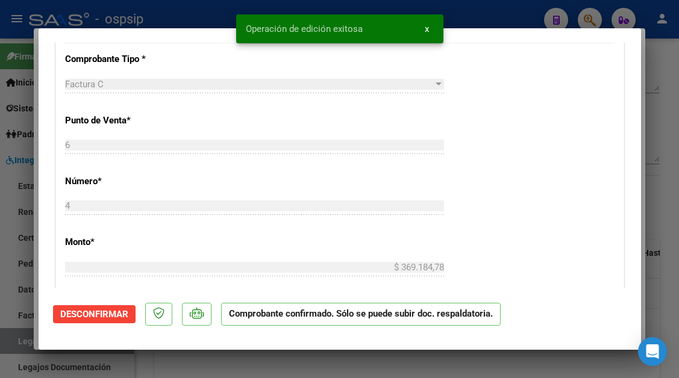
scroll to position [422, 0]
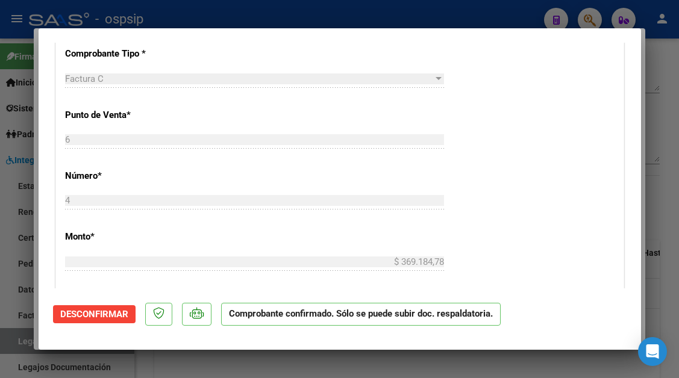
click at [21, 341] on div at bounding box center [339, 189] width 679 height 378
type input "$ 0,00"
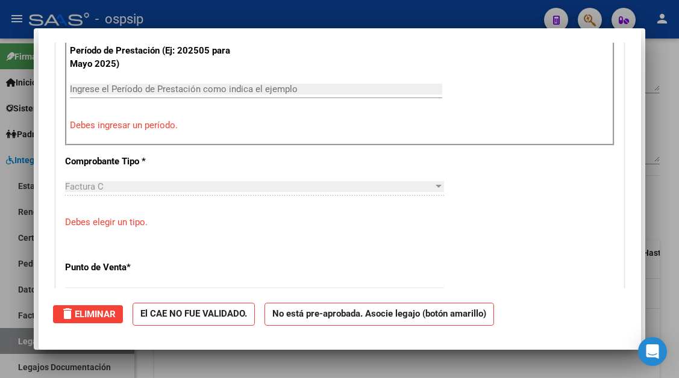
scroll to position [0, 0]
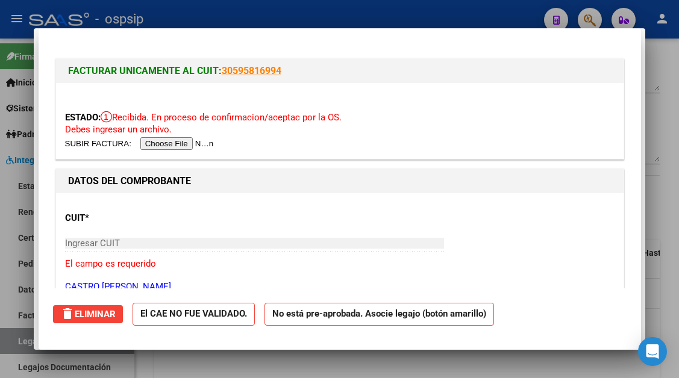
click at [21, 341] on div at bounding box center [339, 189] width 679 height 378
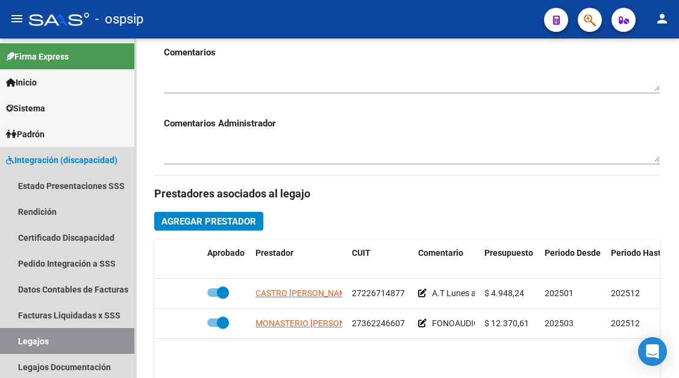
click at [21, 341] on link "Legajos" at bounding box center [67, 341] width 134 height 26
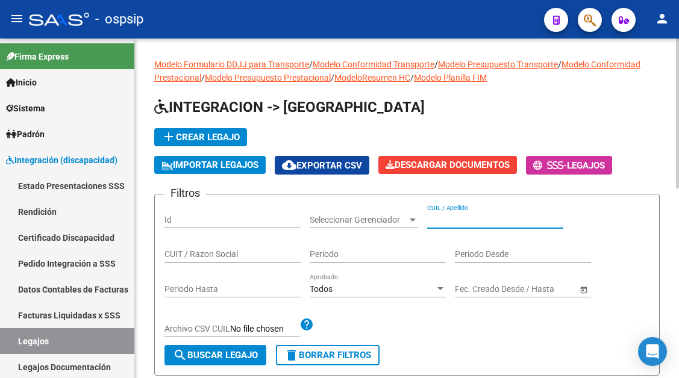
click at [441, 221] on input "CUIL / Apellido" at bounding box center [495, 220] width 136 height 10
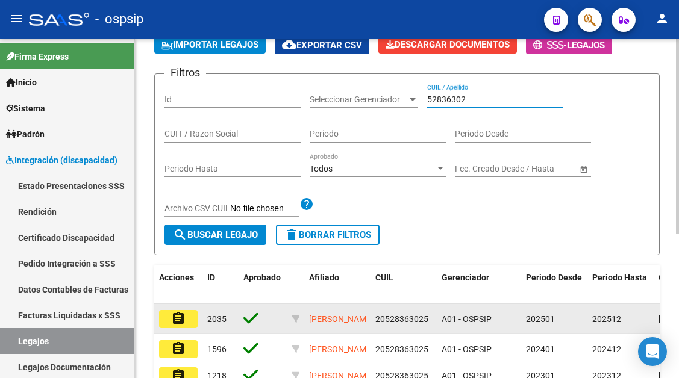
type input "52836302"
click at [178, 323] on mat-icon "assignment" at bounding box center [178, 319] width 14 height 14
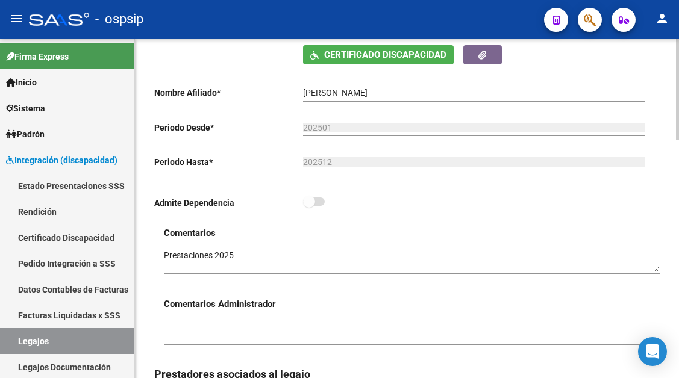
scroll to position [482, 0]
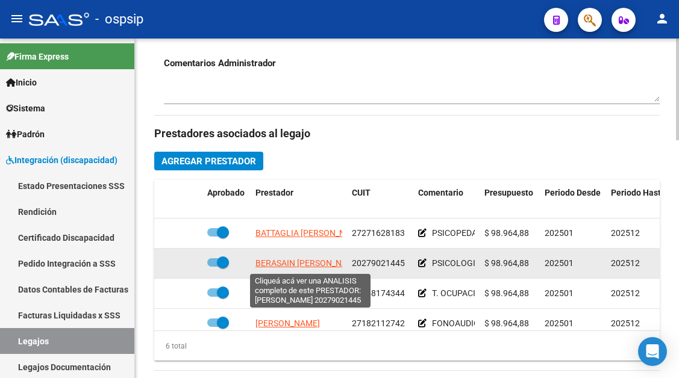
click at [289, 265] on span "BERASAIN GERARDO DANIEL" at bounding box center [308, 263] width 106 height 10
type textarea "20279021445"
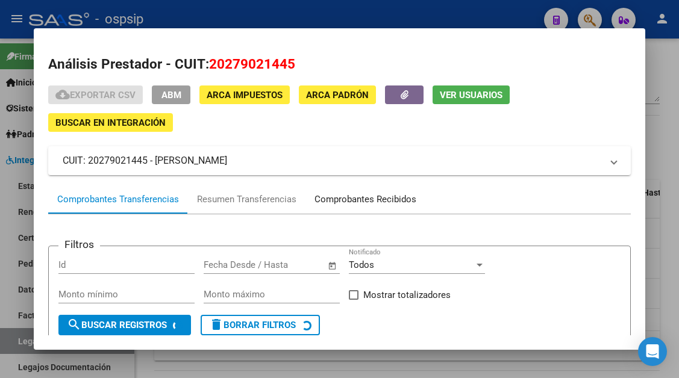
click at [357, 202] on div "Comprobantes Recibidos" at bounding box center [366, 200] width 102 height 14
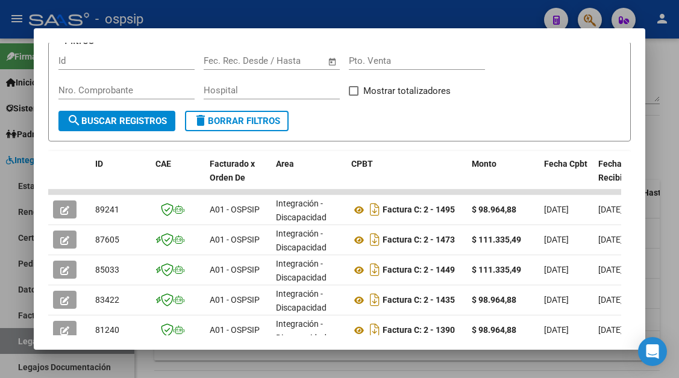
scroll to position [263, 0]
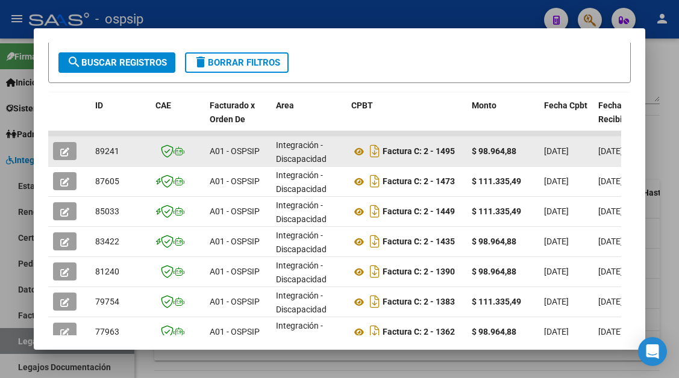
click at [57, 154] on button "button" at bounding box center [64, 151] width 23 height 18
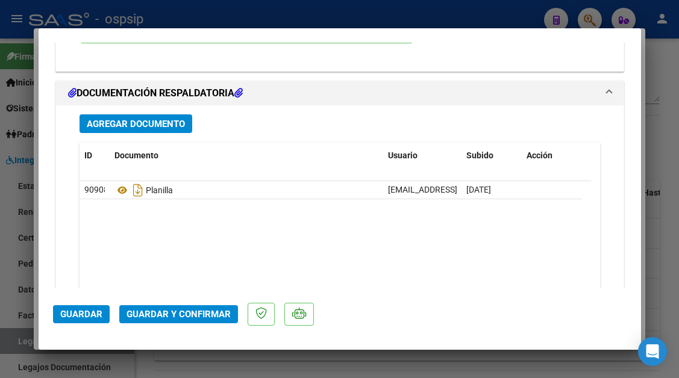
scroll to position [1446, 0]
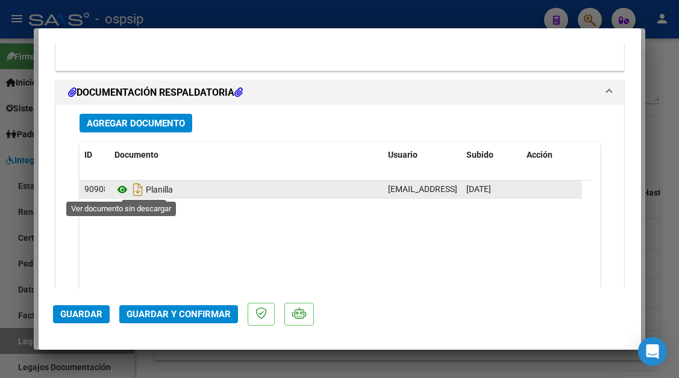
click at [118, 188] on icon at bounding box center [122, 190] width 16 height 14
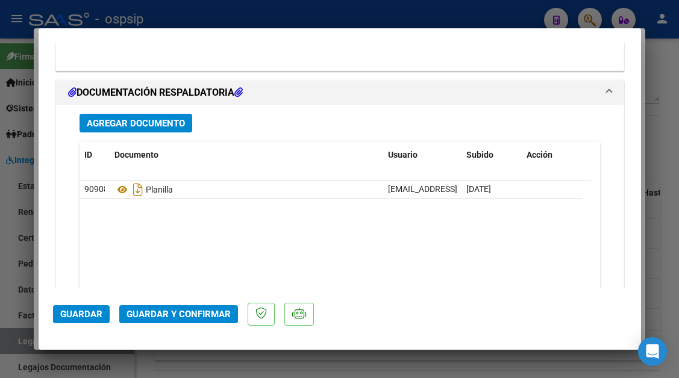
click at [176, 312] on span "Guardar y Confirmar" at bounding box center [179, 314] width 104 height 11
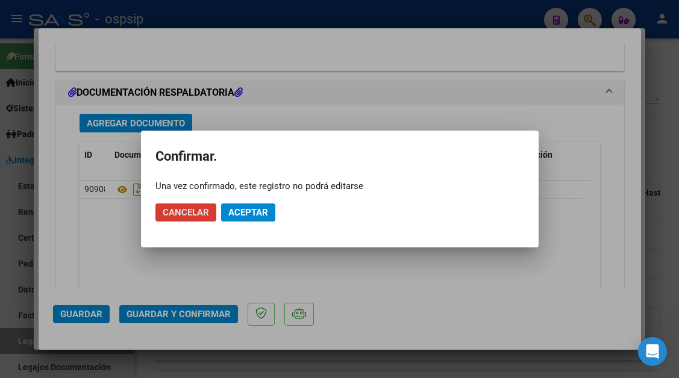
click at [248, 206] on button "Aceptar" at bounding box center [248, 213] width 54 height 18
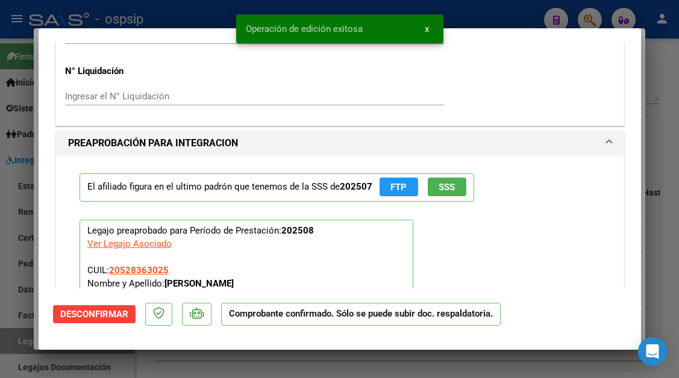
scroll to position [976, 0]
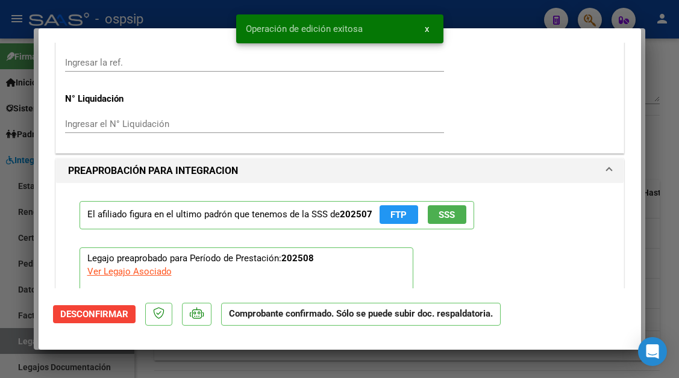
click at [17, 343] on div at bounding box center [339, 189] width 679 height 378
type input "$ 0,00"
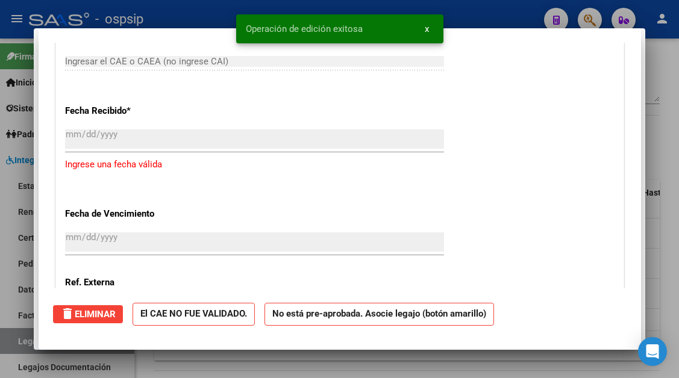
scroll to position [0, 0]
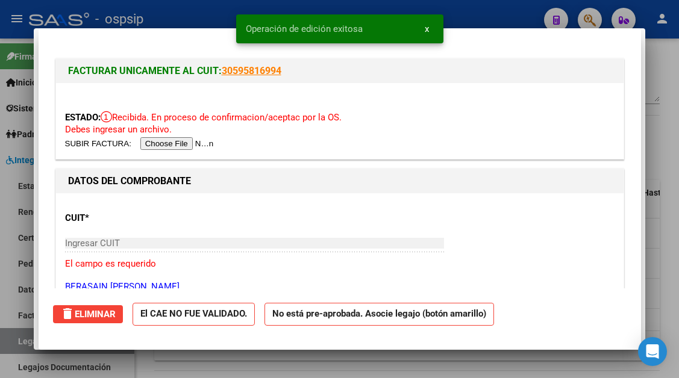
click at [17, 343] on div at bounding box center [339, 189] width 679 height 378
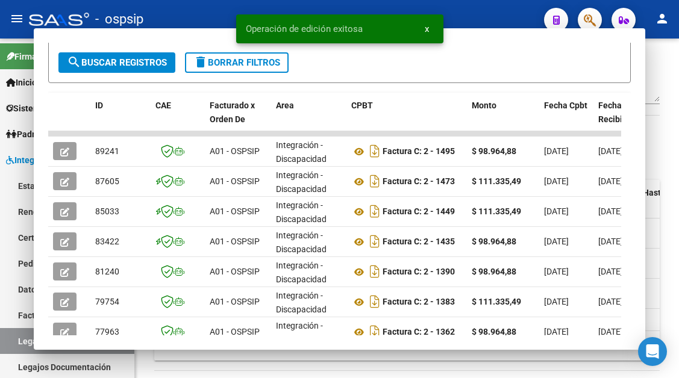
click at [17, 343] on link "Legajos" at bounding box center [67, 341] width 134 height 26
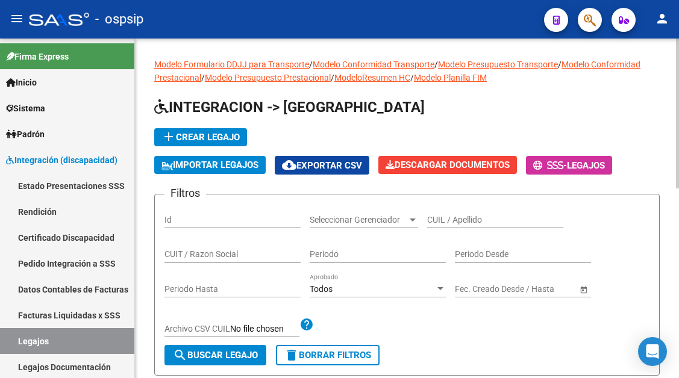
click at [443, 226] on div "CUIL / Apellido" at bounding box center [495, 216] width 136 height 24
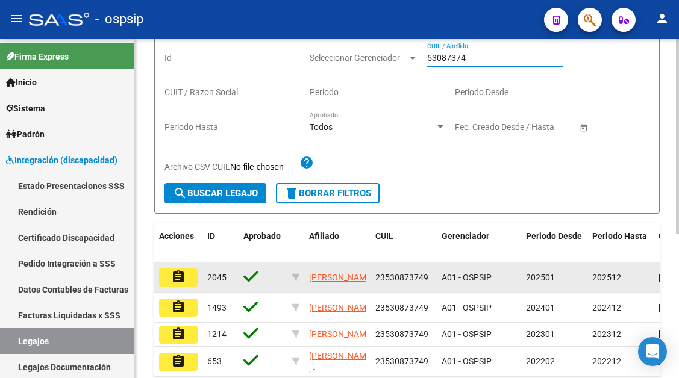
scroll to position [181, 0]
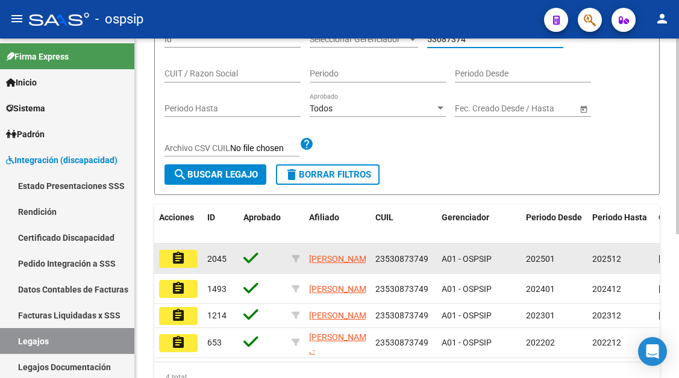
type input "53087374"
click at [170, 259] on button "assignment" at bounding box center [178, 259] width 39 height 18
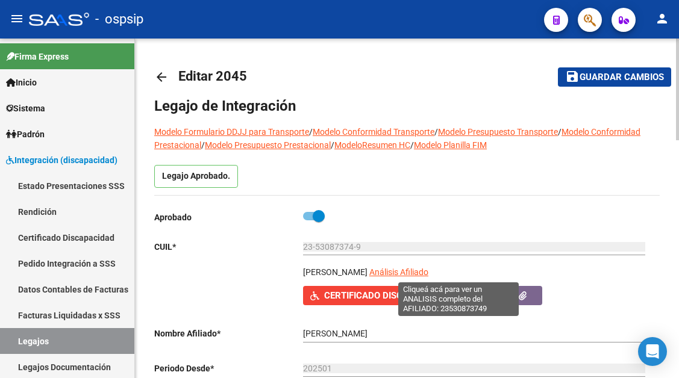
click at [428, 273] on span "Análisis Afiliado" at bounding box center [398, 273] width 59 height 10
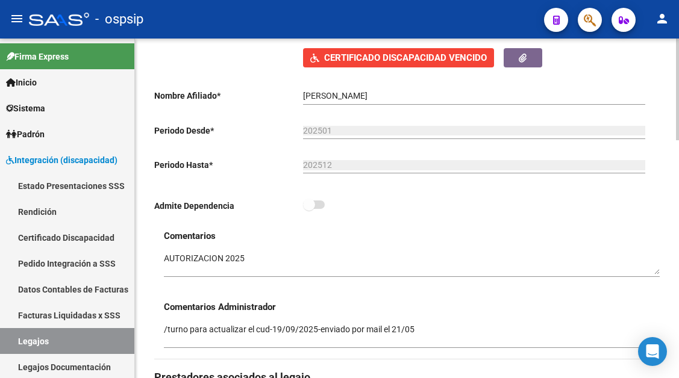
scroll to position [241, 0]
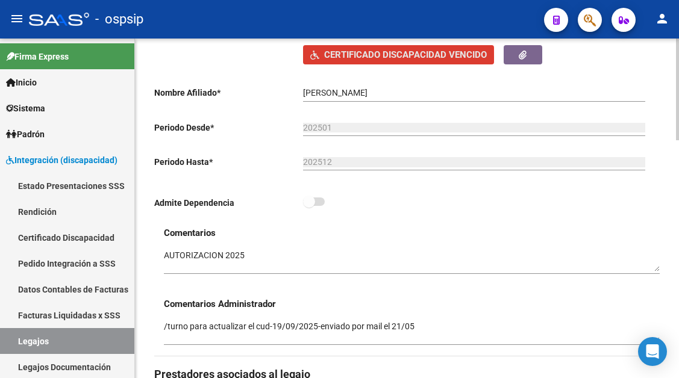
click at [385, 58] on span "Certificado Discapacidad Vencido" at bounding box center [405, 55] width 163 height 11
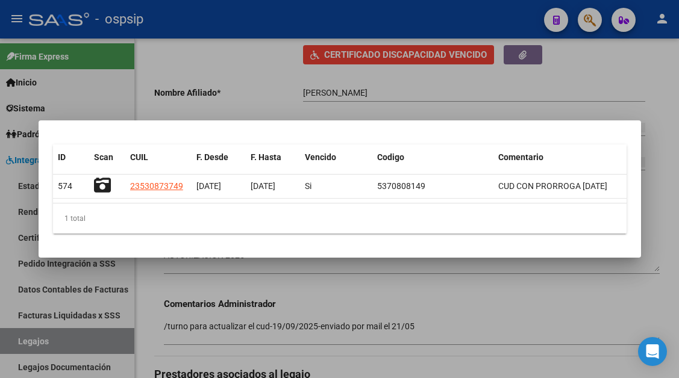
click at [453, 98] on div at bounding box center [339, 189] width 679 height 378
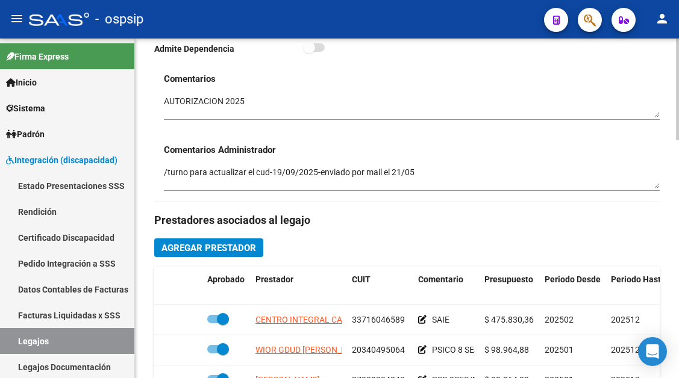
scroll to position [422, 0]
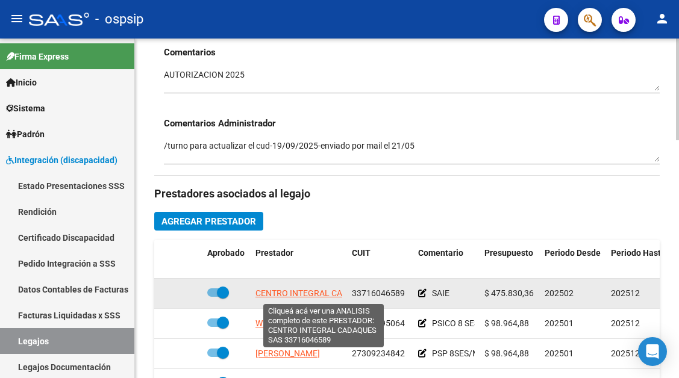
click at [268, 296] on span "CENTRO INTEGRAL CADAQUES SAS" at bounding box center [323, 294] width 136 height 10
type textarea "33716046589"
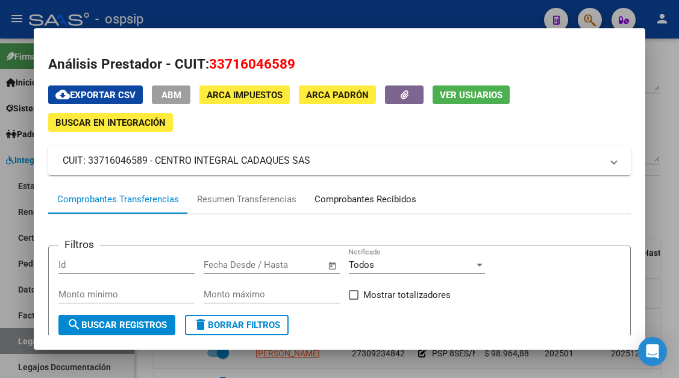
click at [339, 195] on div "Comprobantes Recibidos" at bounding box center [366, 200] width 102 height 14
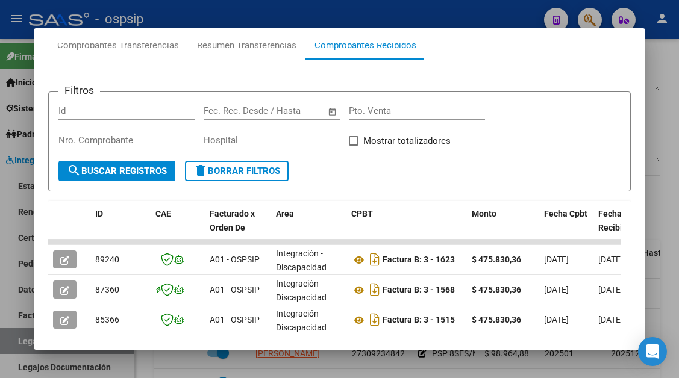
scroll to position [175, 0]
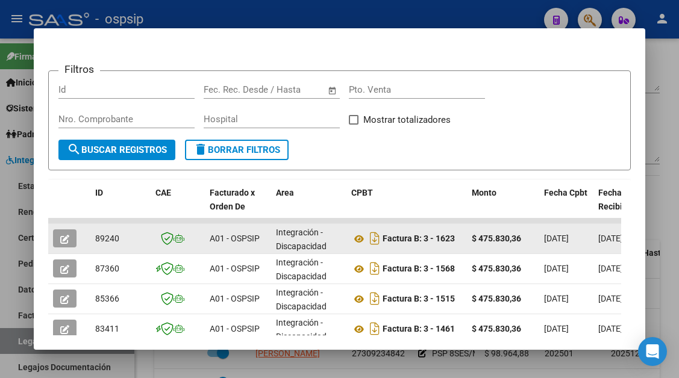
drag, startPoint x: 58, startPoint y: 231, endPoint x: 61, endPoint y: 242, distance: 11.4
click at [61, 242] on button "button" at bounding box center [64, 239] width 23 height 18
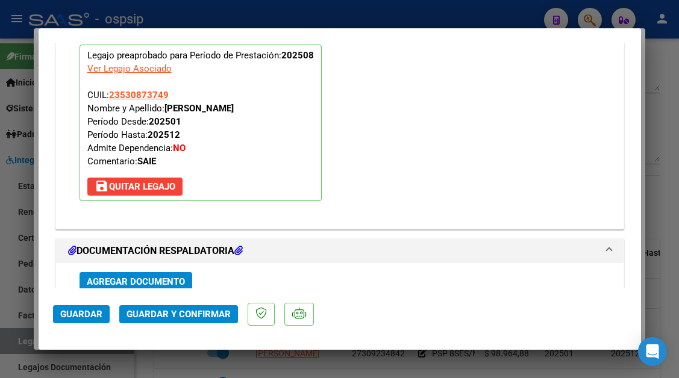
scroll to position [1518, 0]
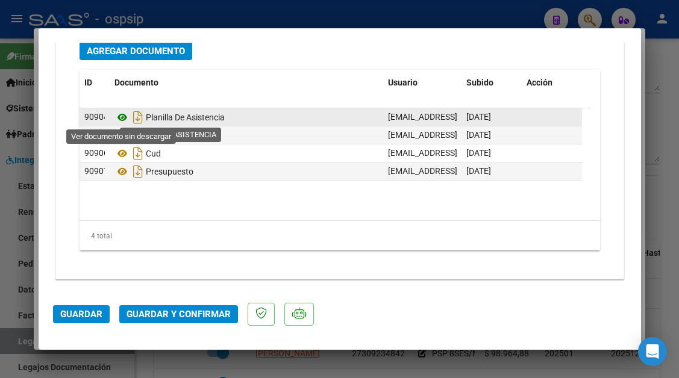
click at [122, 117] on icon at bounding box center [122, 117] width 16 height 14
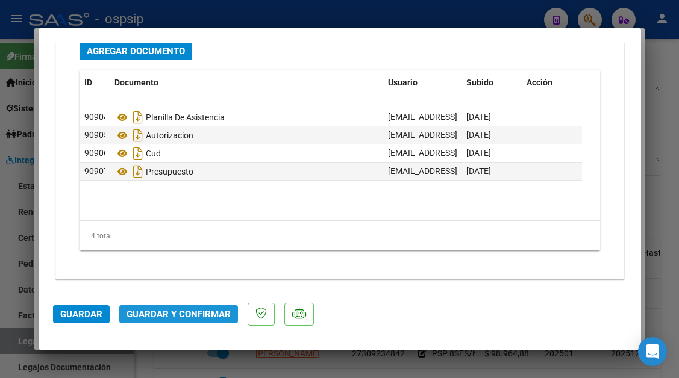
click at [190, 319] on span "Guardar y Confirmar" at bounding box center [179, 314] width 104 height 11
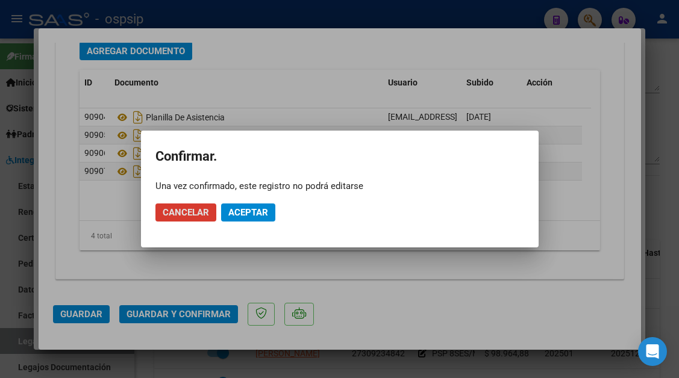
click at [247, 207] on span "Aceptar" at bounding box center [248, 212] width 40 height 11
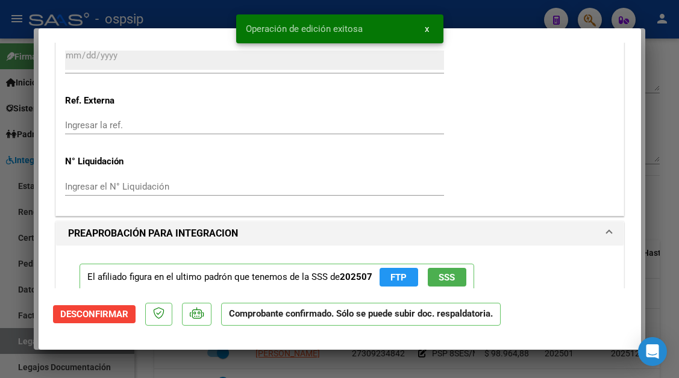
scroll to position [0, 0]
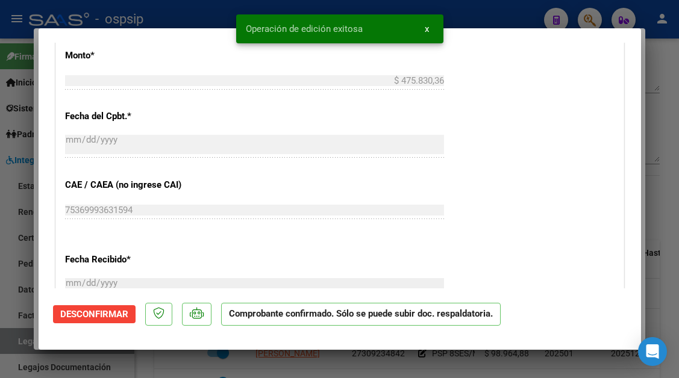
type input "$ 0,00"
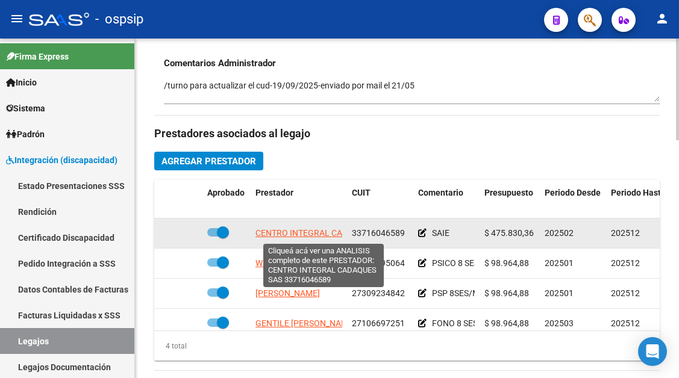
click at [278, 235] on span "CENTRO INTEGRAL CADAQUES SAS" at bounding box center [323, 233] width 136 height 10
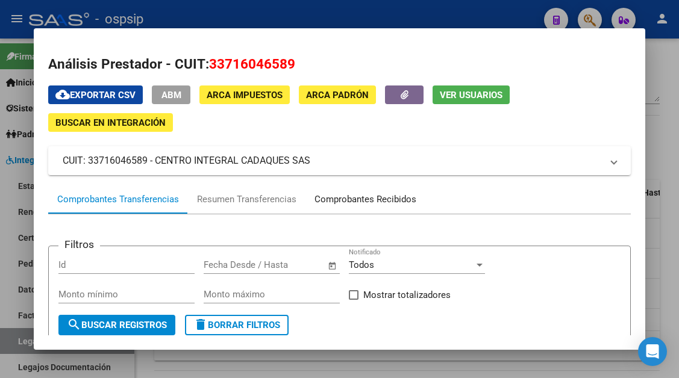
click at [352, 202] on div "Comprobantes Recibidos" at bounding box center [366, 200] width 102 height 14
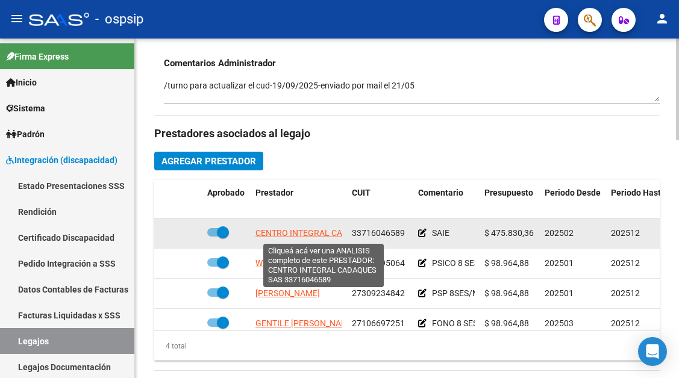
click at [296, 235] on span "CENTRO INTEGRAL CADAQUES SAS" at bounding box center [323, 233] width 136 height 10
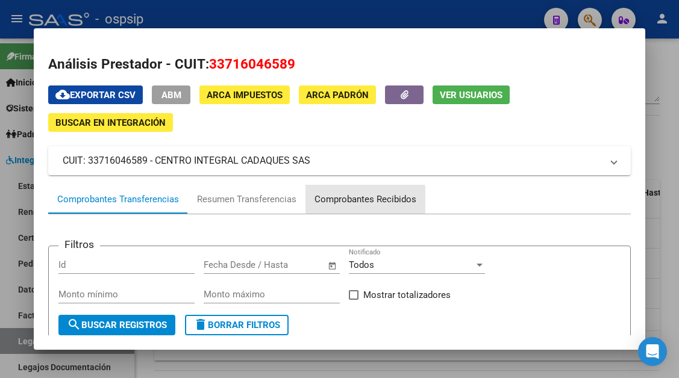
click at [341, 204] on div "Comprobantes Recibidos" at bounding box center [366, 200] width 102 height 14
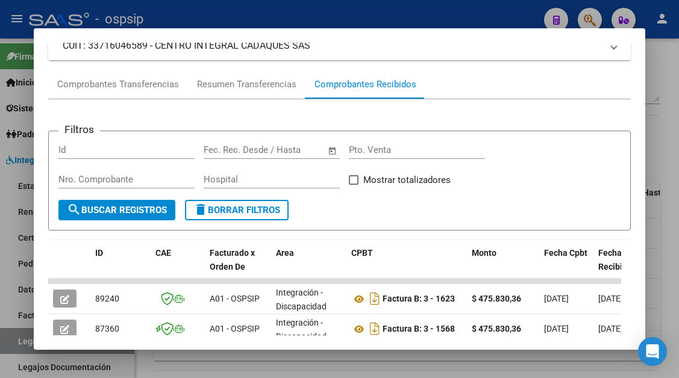
scroll to position [236, 0]
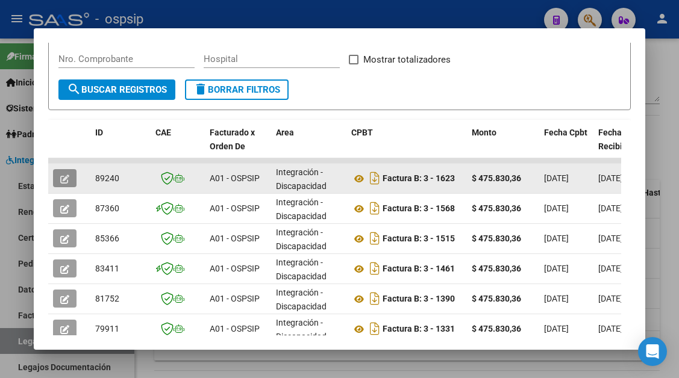
click at [63, 172] on button "button" at bounding box center [64, 178] width 23 height 18
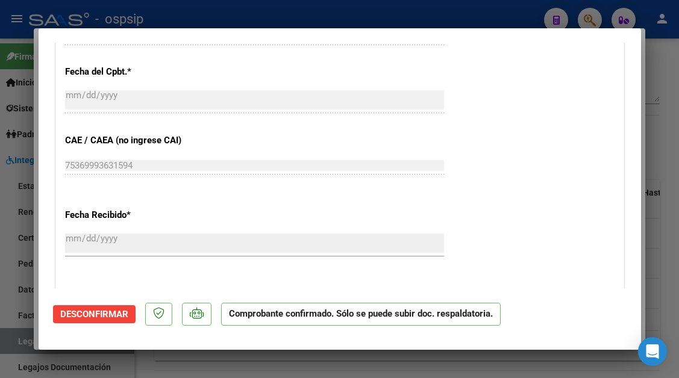
scroll to position [663, 0]
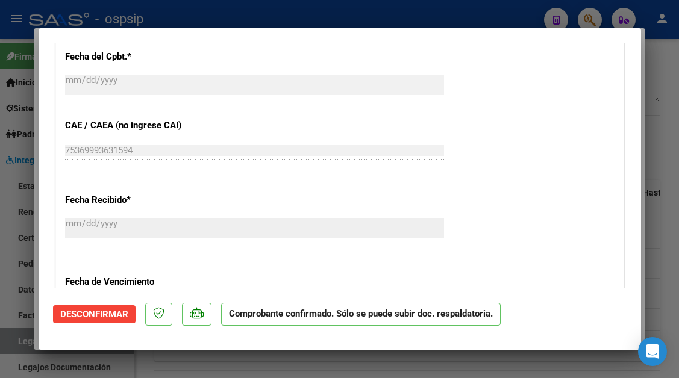
click at [103, 317] on span "Desconfirmar" at bounding box center [94, 314] width 68 height 11
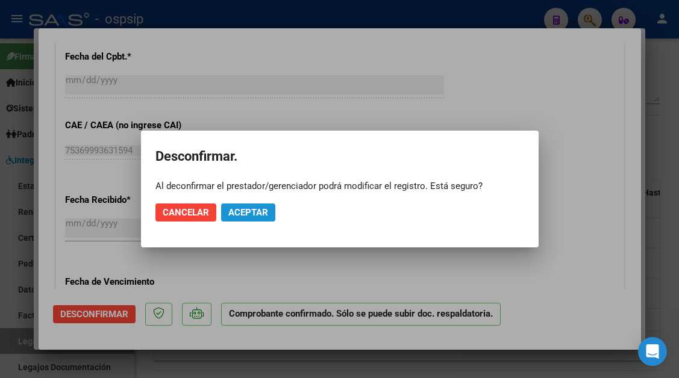
click at [255, 219] on button "Aceptar" at bounding box center [248, 213] width 54 height 18
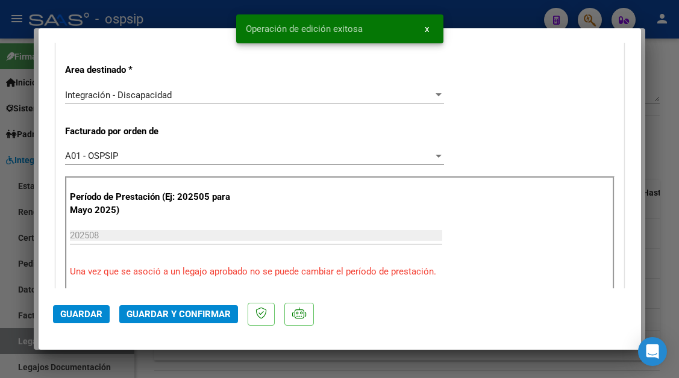
scroll to position [195, 0]
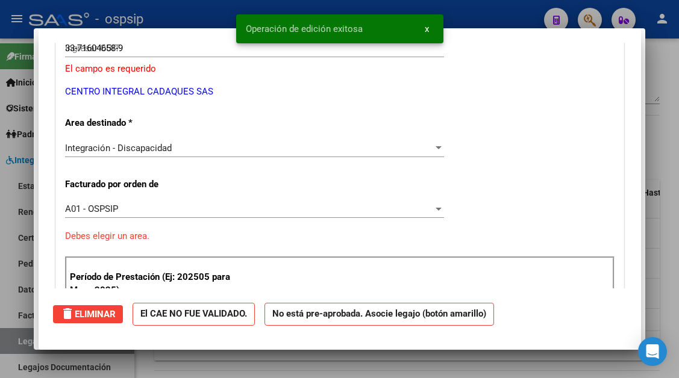
type input "$ 0,00"
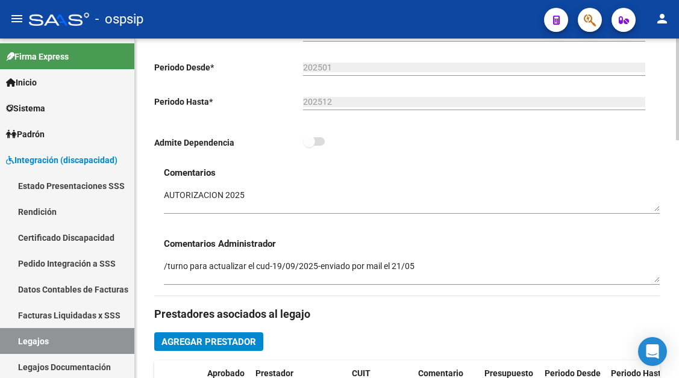
scroll to position [422, 0]
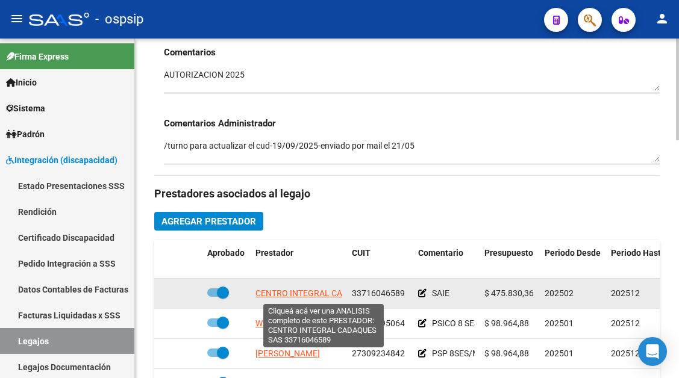
click at [283, 298] on span "CENTRO INTEGRAL CADAQUES SAS" at bounding box center [323, 294] width 136 height 10
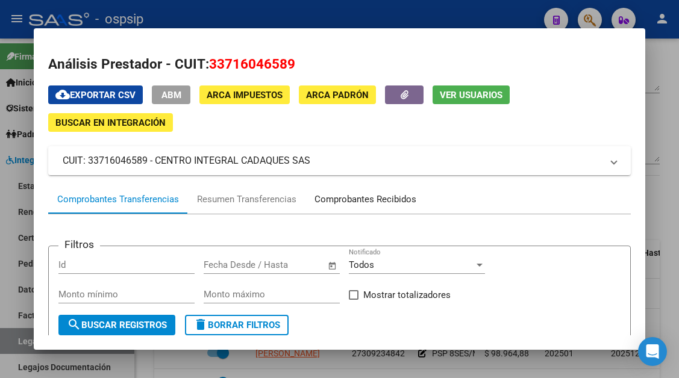
click at [336, 198] on div "Comprobantes Recibidos" at bounding box center [366, 200] width 102 height 14
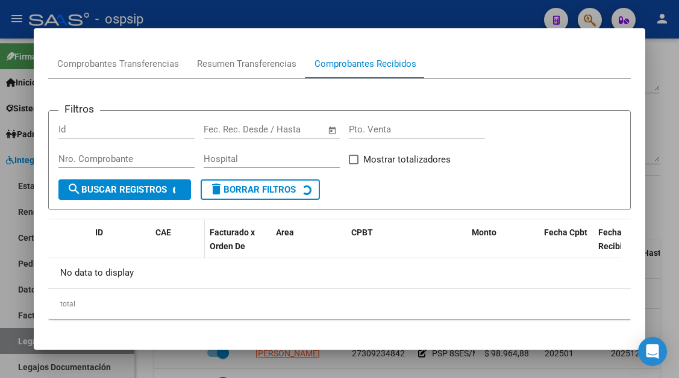
scroll to position [142, 0]
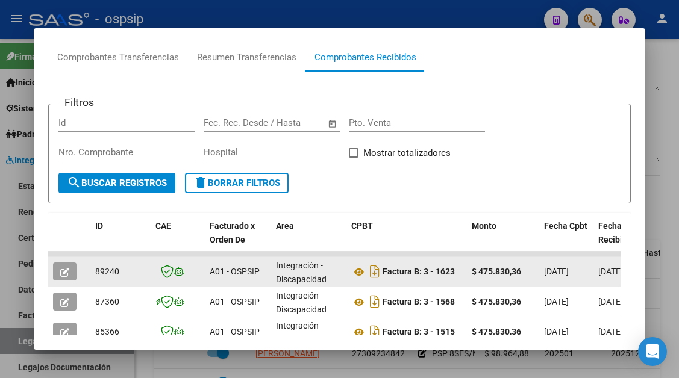
click at [60, 271] on icon "button" at bounding box center [64, 272] width 9 height 9
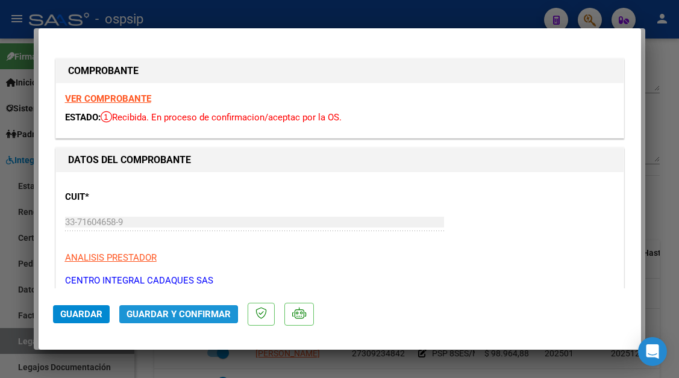
click at [166, 314] on span "Guardar y Confirmar" at bounding box center [179, 314] width 104 height 11
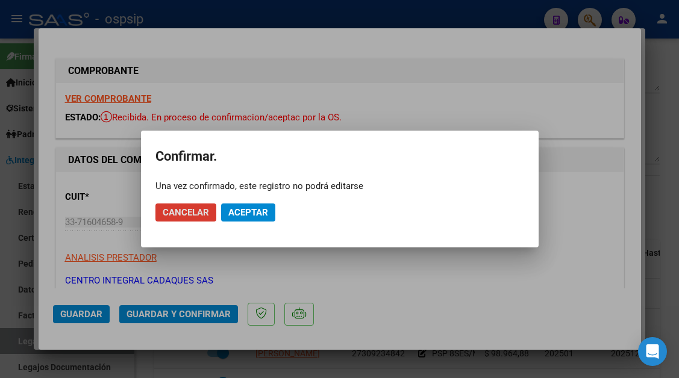
click at [236, 219] on button "Aceptar" at bounding box center [248, 213] width 54 height 18
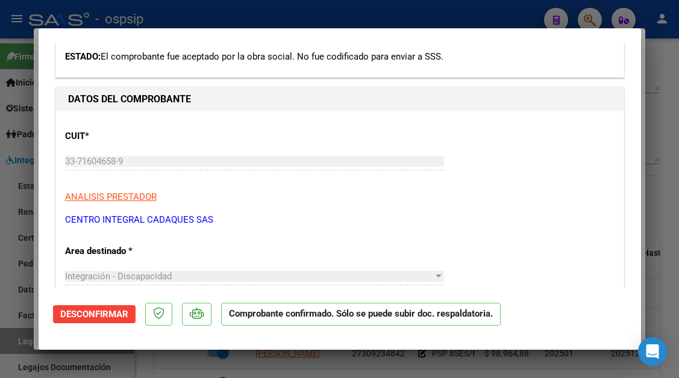
scroll to position [181, 0]
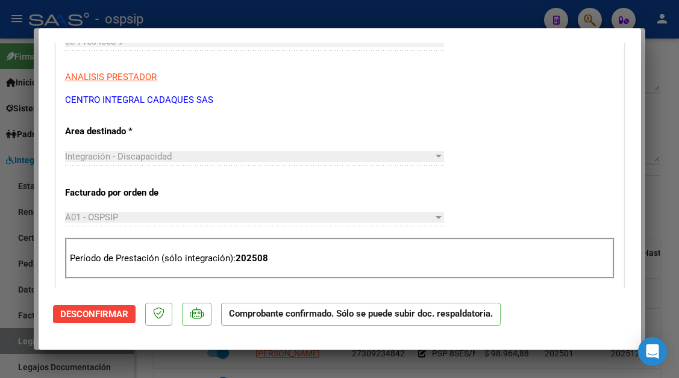
click at [30, 341] on div at bounding box center [339, 189] width 679 height 378
type input "$ 0,00"
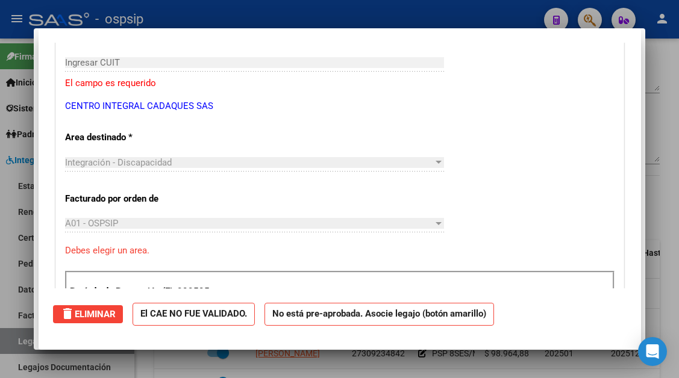
scroll to position [0, 0]
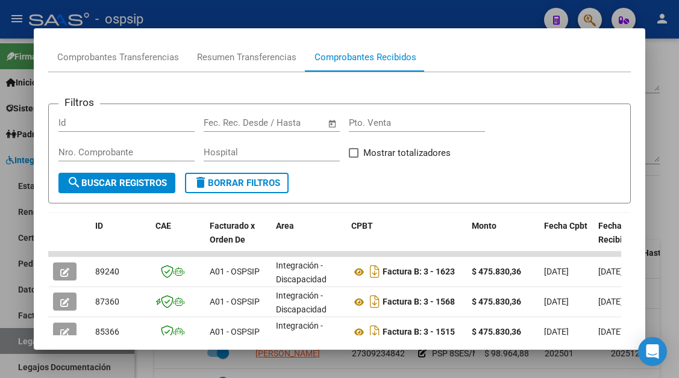
click at [23, 343] on div at bounding box center [339, 189] width 679 height 378
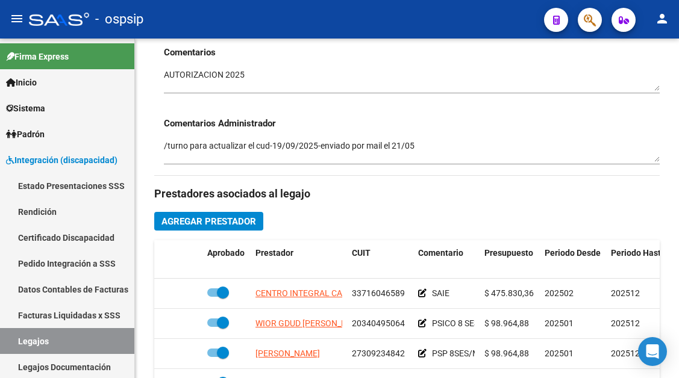
click at [23, 343] on link "Legajos" at bounding box center [67, 341] width 134 height 26
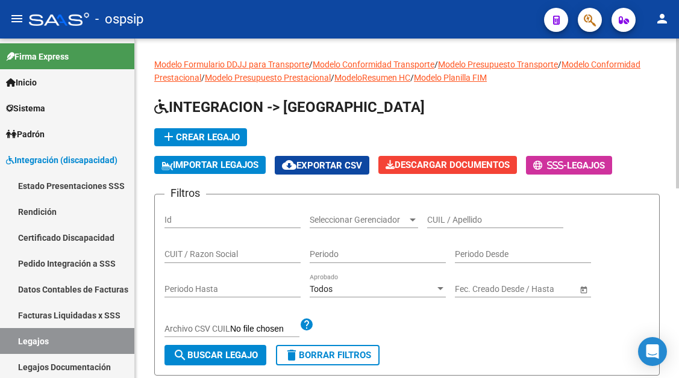
click at [516, 221] on input "CUIL / Apellido" at bounding box center [495, 220] width 136 height 10
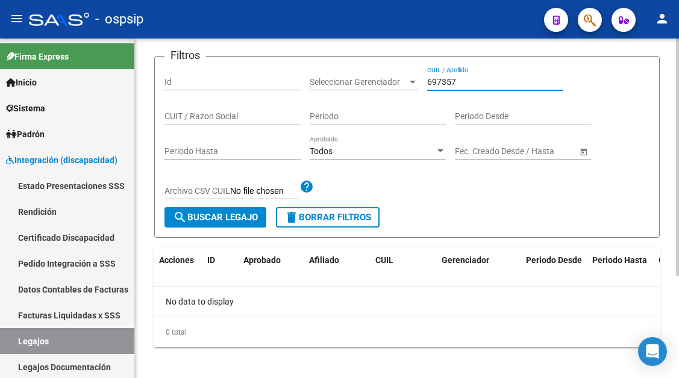
scroll to position [146, 0]
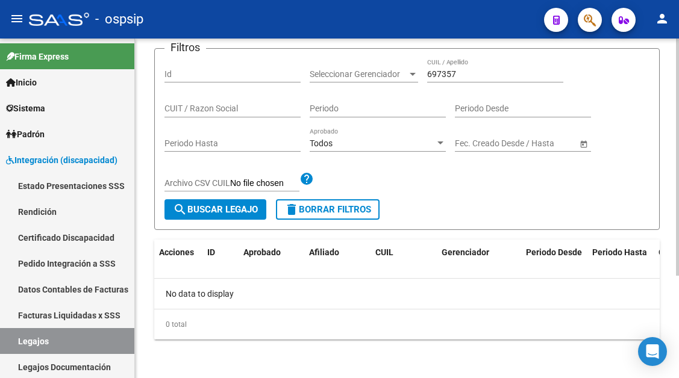
click at [458, 80] on div "697357 CUIL / Apellido" at bounding box center [495, 70] width 136 height 24
click at [458, 80] on div "69735757016800 CUIL / Apellido" at bounding box center [495, 70] width 136 height 24
drag, startPoint x: 495, startPoint y: 73, endPoint x: 393, endPoint y: 69, distance: 101.9
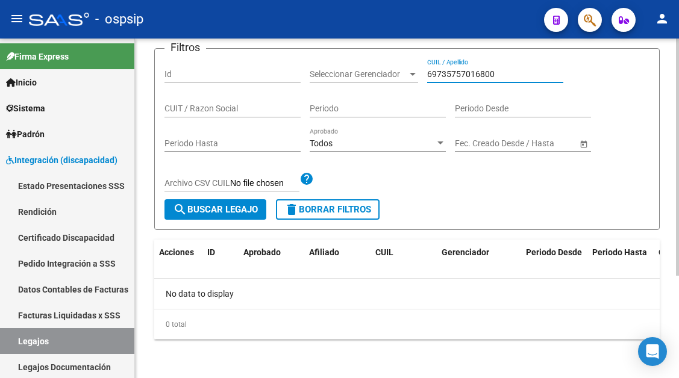
click at [393, 69] on div "Filtros Id Seleccionar Gerenciador Seleccionar Gerenciador 69735757016800 CUIL …" at bounding box center [406, 128] width 485 height 141
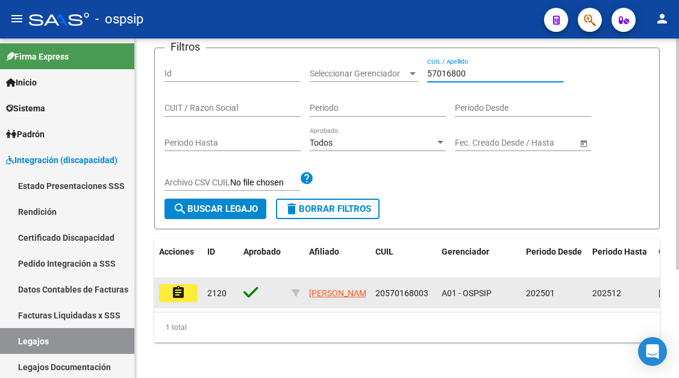
type input "57016800"
click at [188, 294] on button "assignment" at bounding box center [178, 293] width 39 height 18
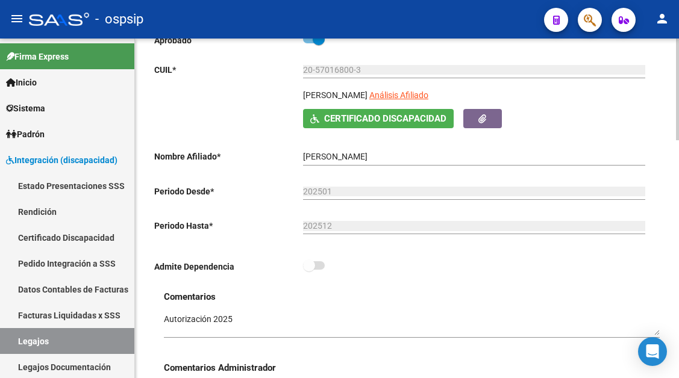
scroll to position [181, 0]
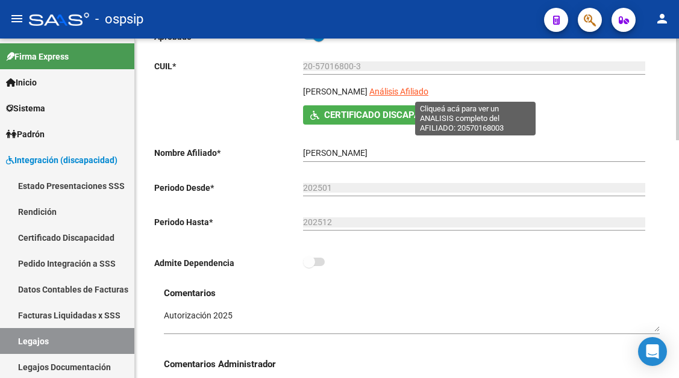
click at [428, 95] on span "Análisis Afiliado" at bounding box center [398, 92] width 59 height 10
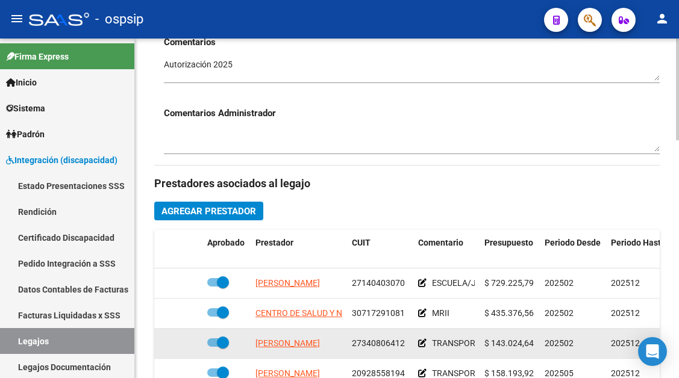
scroll to position [482, 0]
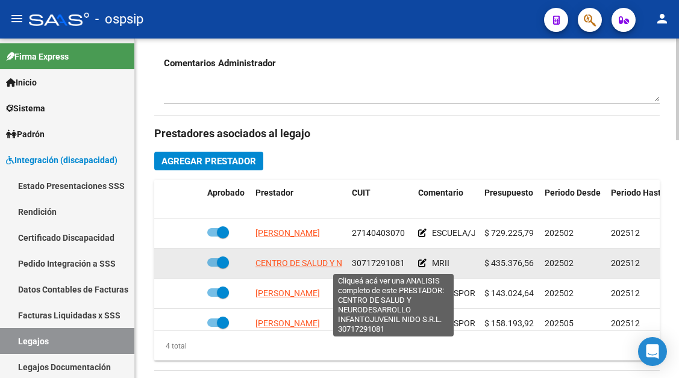
click at [318, 264] on span "CENTRO DE SALUD Y NEURODESARROLLO INFANTOJUVENIL NIDO S.R.L." at bounding box center [394, 263] width 278 height 10
type textarea "30717291081"
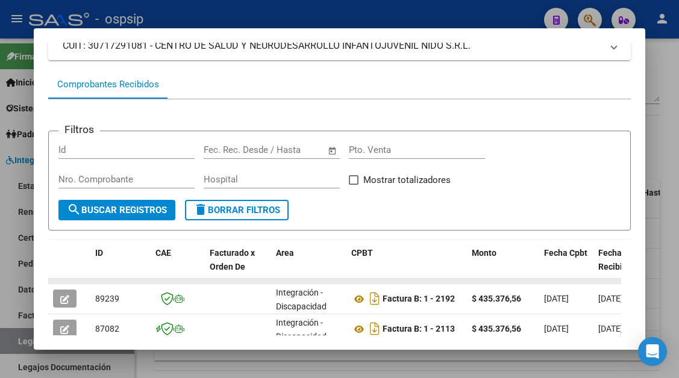
scroll to position [175, 0]
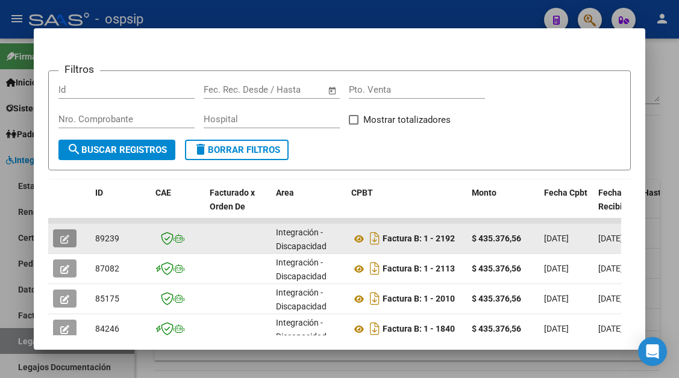
click at [69, 233] on span "button" at bounding box center [64, 238] width 9 height 11
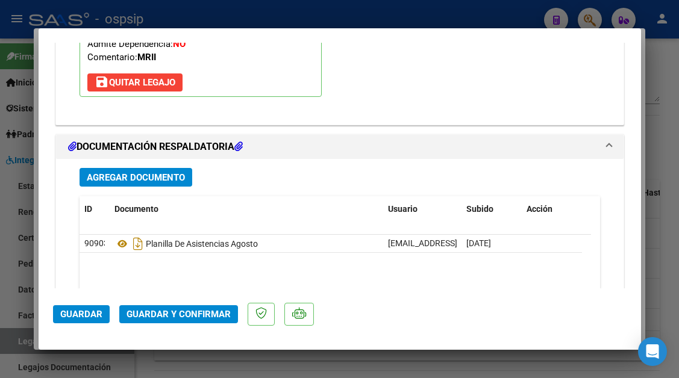
scroll to position [1506, 0]
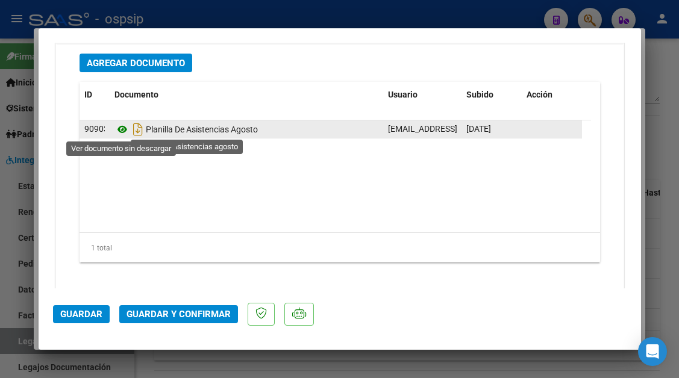
click at [116, 131] on icon at bounding box center [122, 129] width 16 height 14
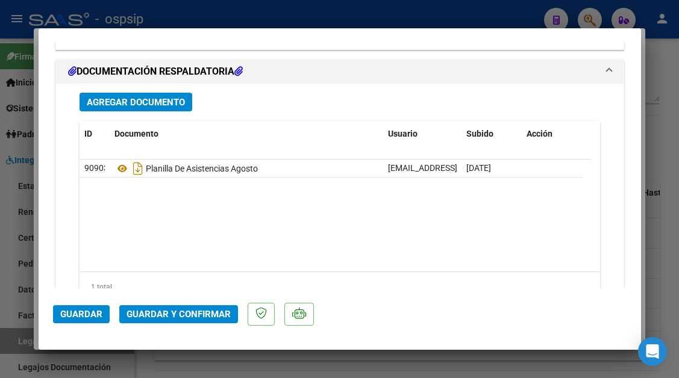
scroll to position [1446, 0]
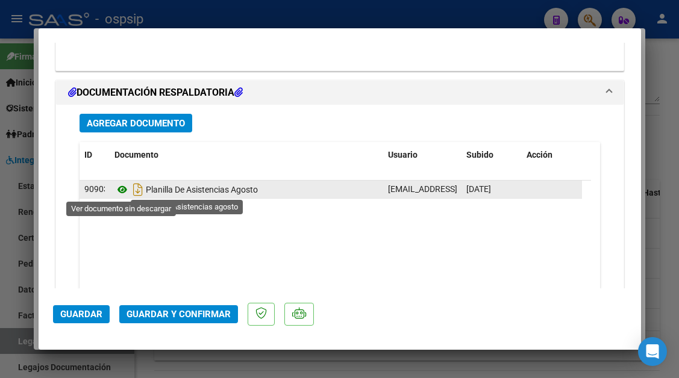
click at [126, 186] on icon at bounding box center [122, 190] width 16 height 14
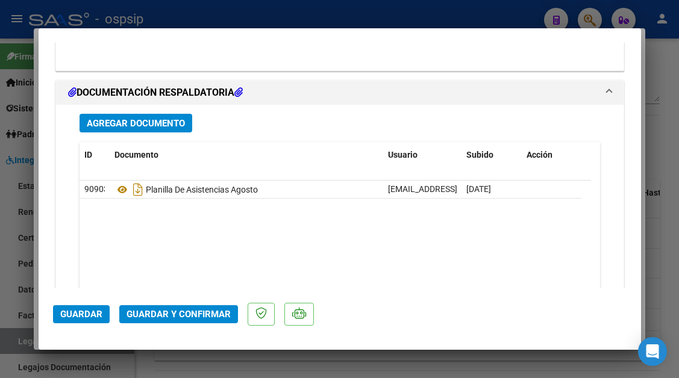
click at [162, 316] on span "Guardar y Confirmar" at bounding box center [179, 314] width 104 height 11
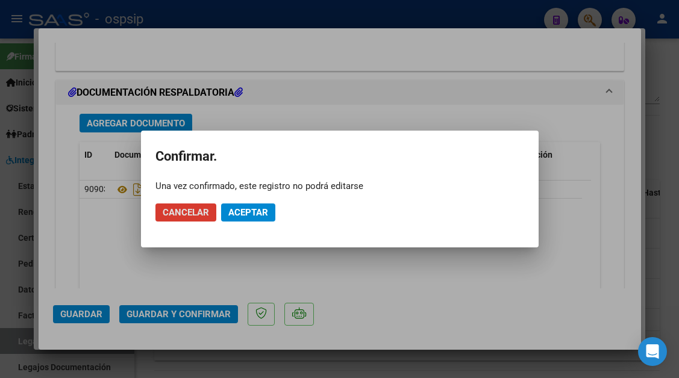
click at [228, 211] on span "Aceptar" at bounding box center [248, 212] width 40 height 11
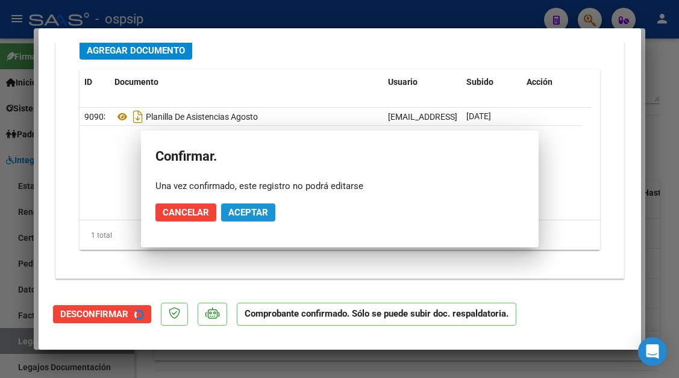
scroll to position [1337, 0]
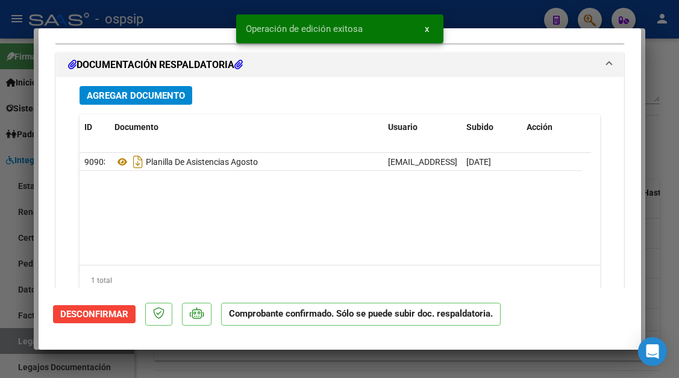
click at [10, 337] on div at bounding box center [339, 189] width 679 height 378
type input "$ 0,00"
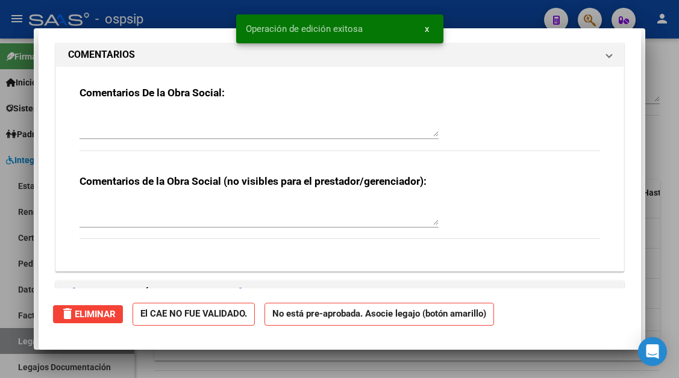
scroll to position [0, 0]
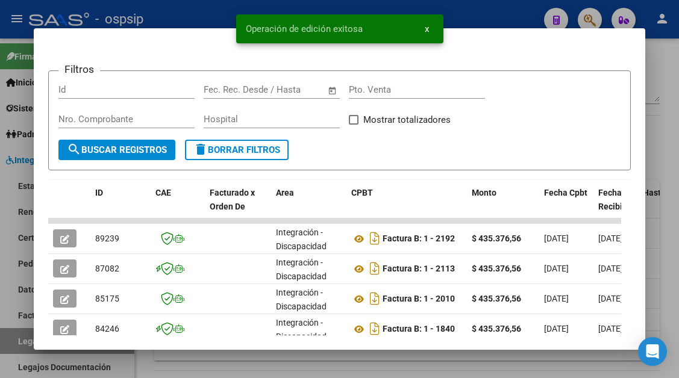
click at [6, 338] on div at bounding box center [339, 189] width 679 height 378
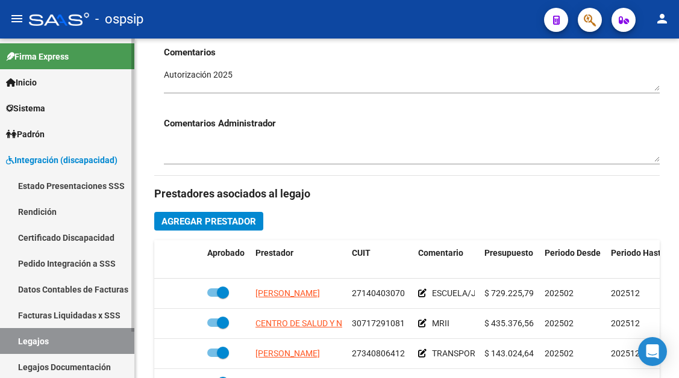
click at [51, 349] on link "Legajos" at bounding box center [67, 341] width 134 height 26
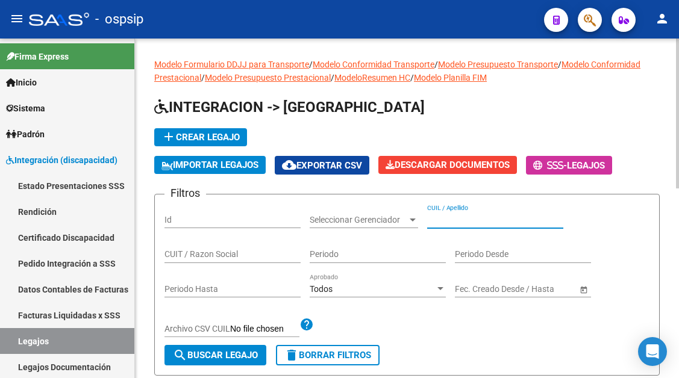
click at [429, 215] on input "CUIL / Apellido" at bounding box center [495, 220] width 136 height 10
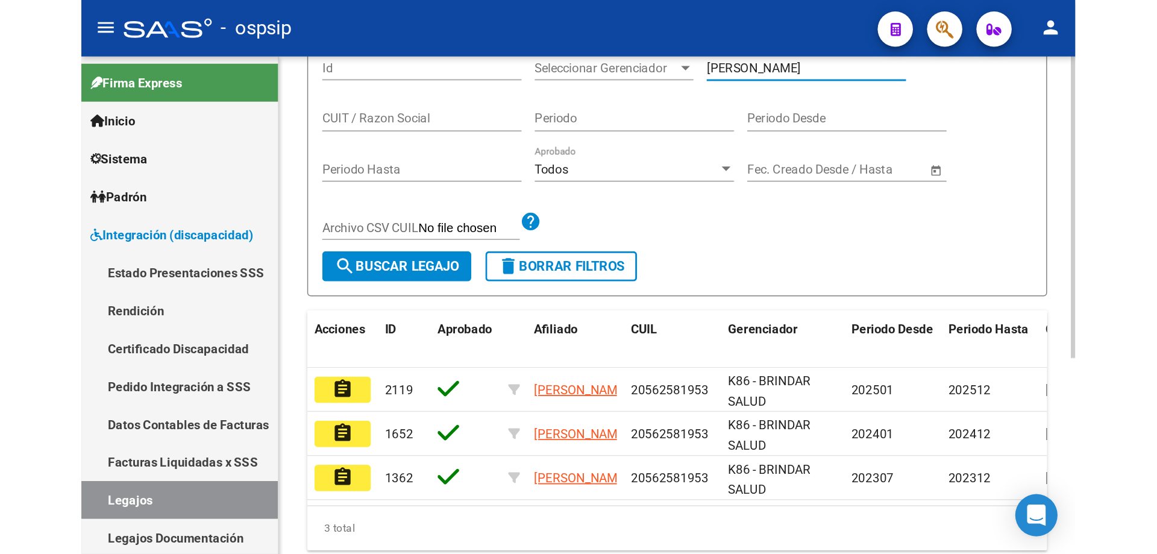
scroll to position [181, 0]
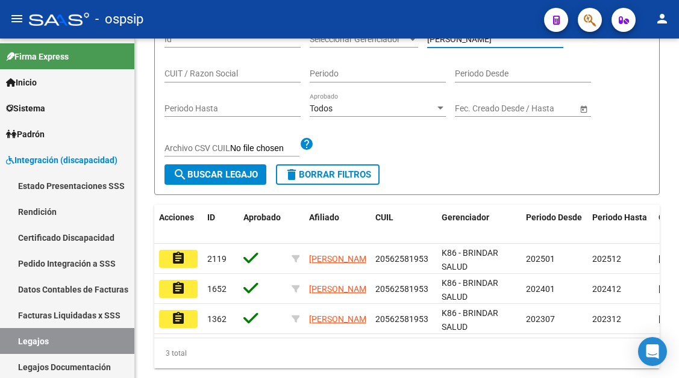
type input "rolon"
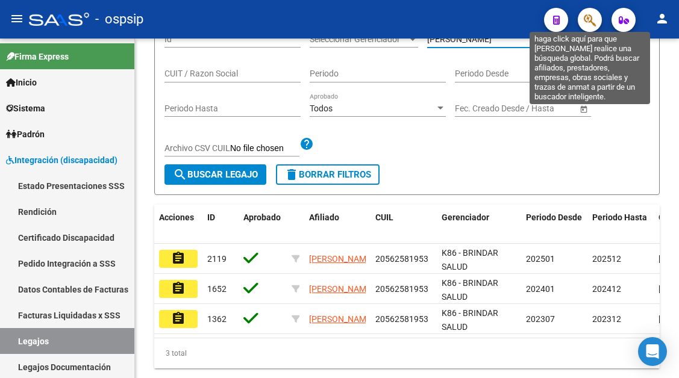
click at [586, 25] on icon "button" at bounding box center [590, 20] width 12 height 14
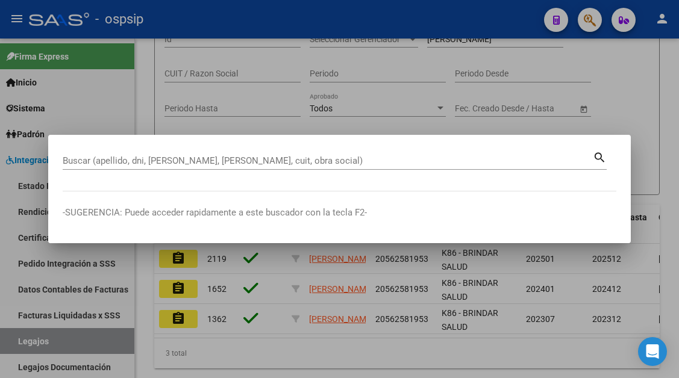
click at [189, 154] on div "Buscar (apellido, dni, cuil, nro traspaso, cuit, obra social)" at bounding box center [328, 161] width 530 height 18
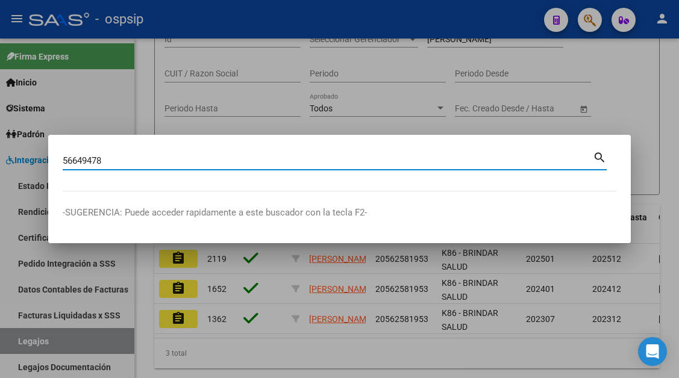
type input "56649478"
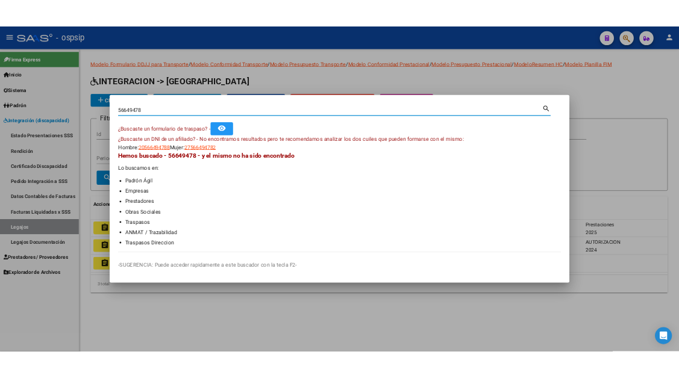
scroll to position [0, 0]
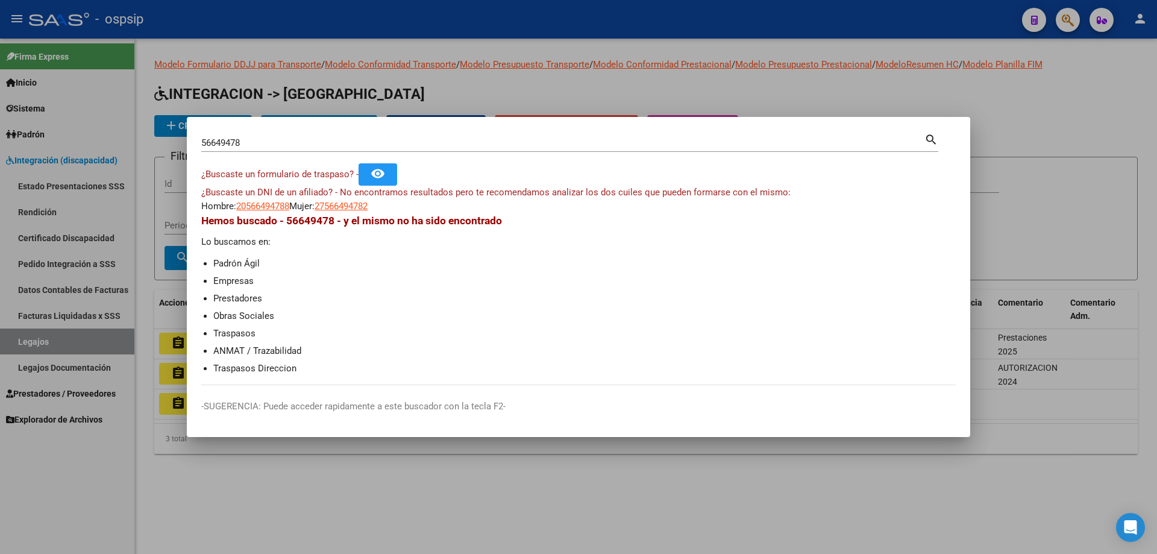
click at [91, 334] on div at bounding box center [578, 277] width 1157 height 554
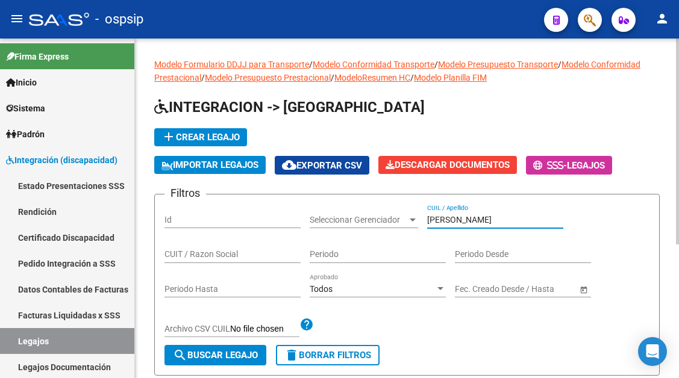
drag, startPoint x: 455, startPoint y: 221, endPoint x: 408, endPoint y: 220, distance: 47.0
click at [408, 220] on div "Filtros Id Seleccionar Gerenciador Seleccionar Gerenciador rolon CUIL / Apellid…" at bounding box center [406, 274] width 485 height 141
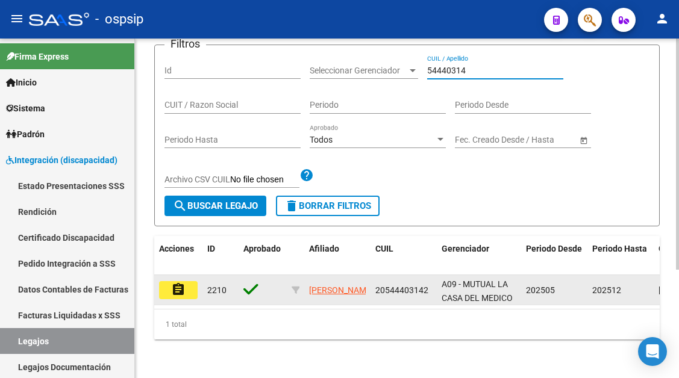
type input "54440314"
click at [174, 283] on mat-icon "assignment" at bounding box center [178, 290] width 14 height 14
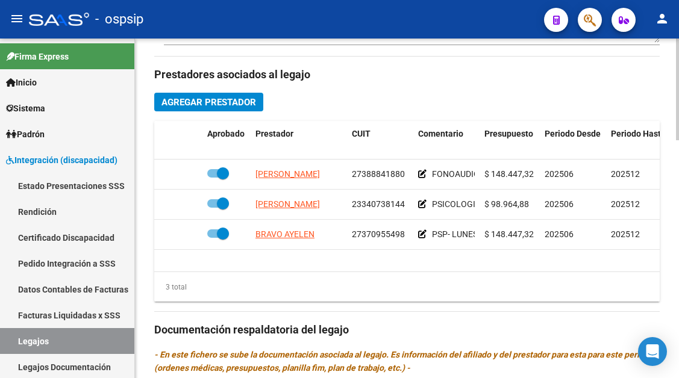
scroll to position [542, 0]
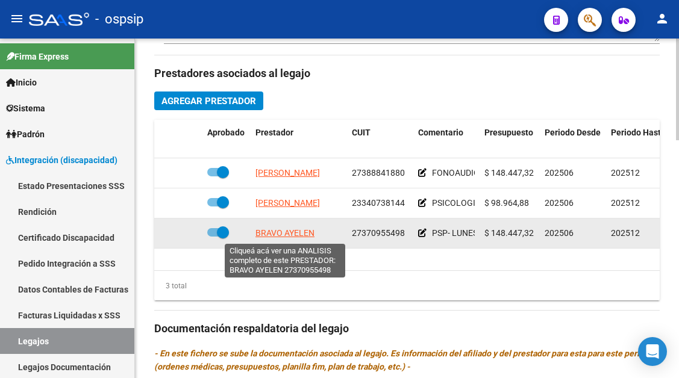
click at [285, 229] on span "BRAVO AYELEN" at bounding box center [284, 233] width 59 height 10
type textarea "27370955498"
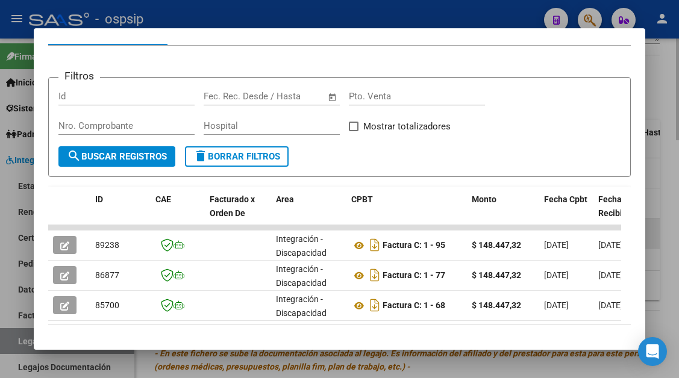
scroll to position [221, 0]
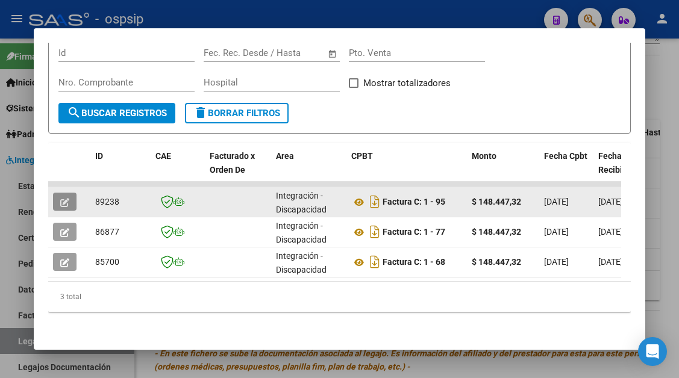
click at [60, 198] on icon "button" at bounding box center [64, 202] width 9 height 9
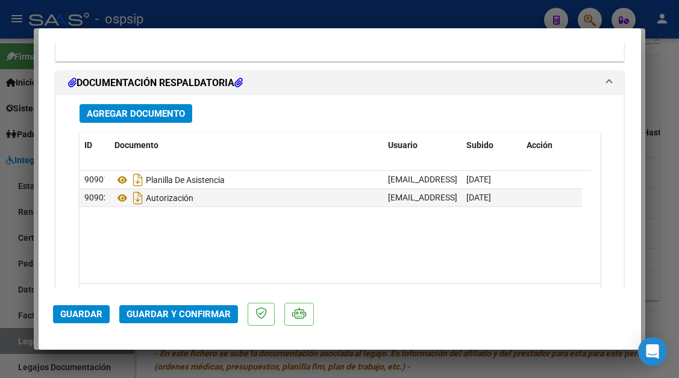
scroll to position [1518, 0]
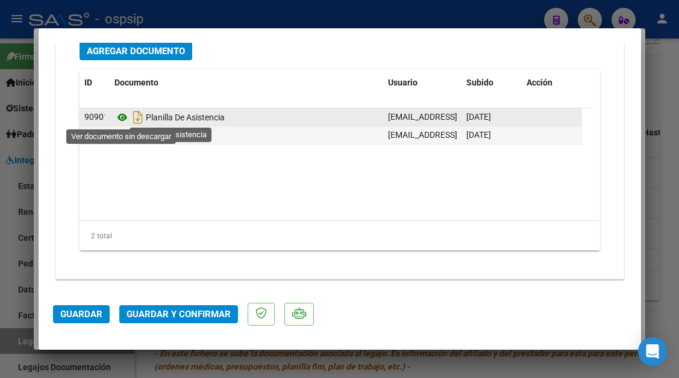
click at [125, 117] on icon at bounding box center [122, 117] width 16 height 14
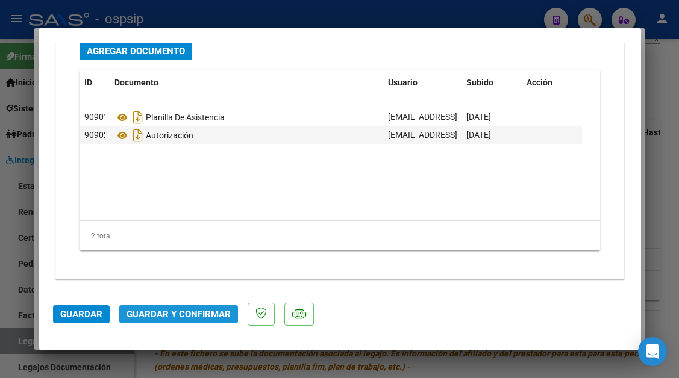
click at [174, 307] on button "Guardar y Confirmar" at bounding box center [178, 314] width 119 height 18
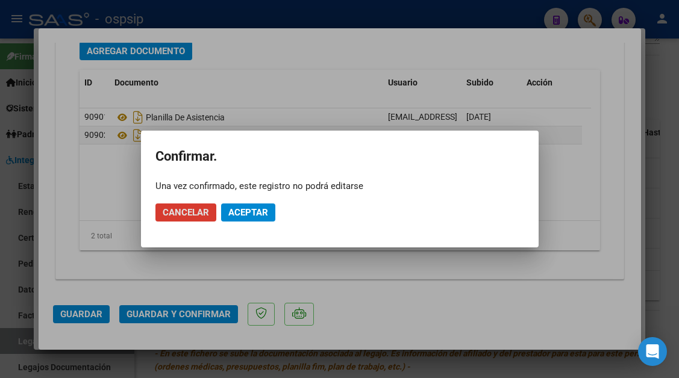
click at [237, 216] on span "Aceptar" at bounding box center [248, 212] width 40 height 11
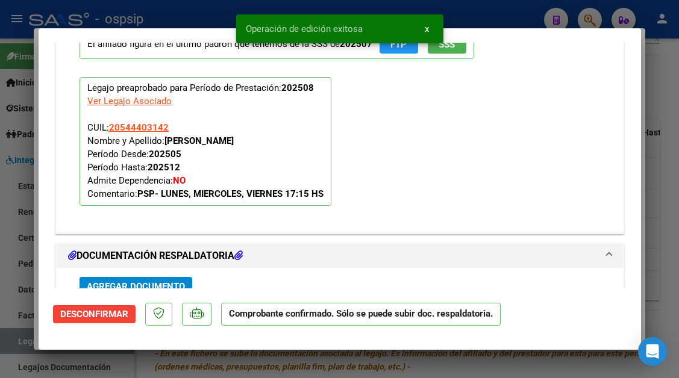
scroll to position [1141, 0]
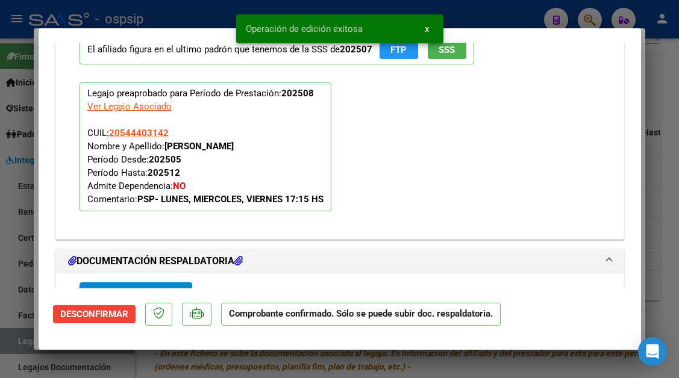
click at [11, 346] on div at bounding box center [339, 189] width 679 height 378
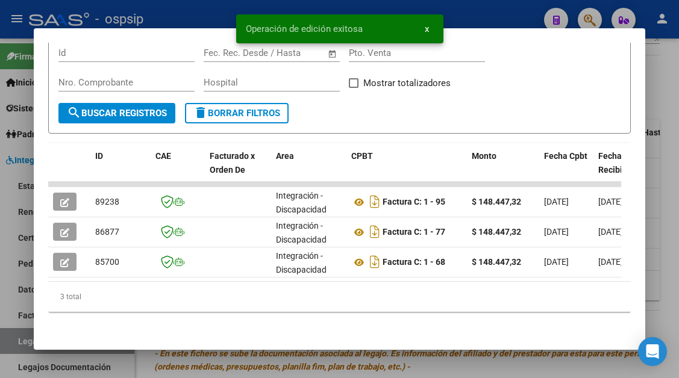
click at [24, 341] on div at bounding box center [339, 189] width 679 height 378
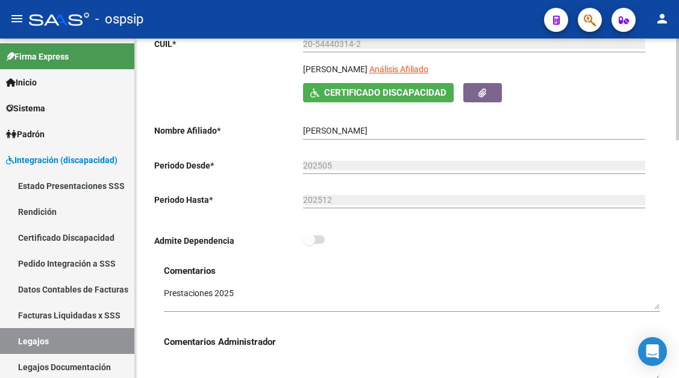
scroll to position [181, 0]
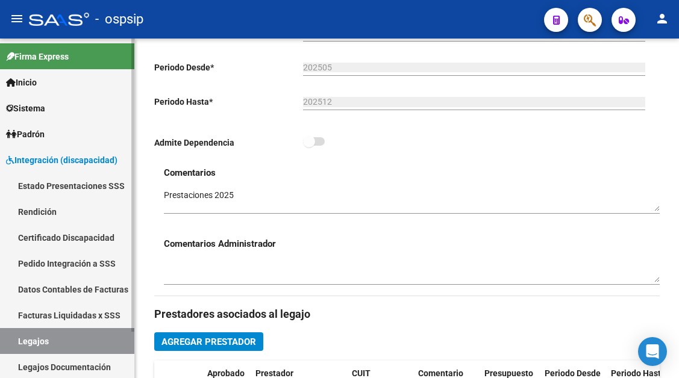
click at [51, 343] on link "Legajos" at bounding box center [67, 341] width 134 height 26
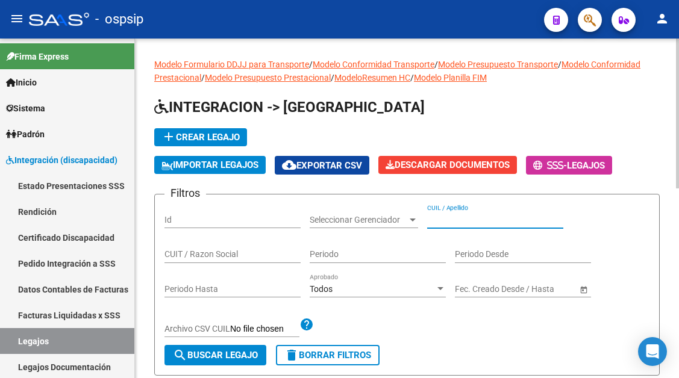
click at [434, 218] on input "CUIL / Apellido" at bounding box center [495, 220] width 136 height 10
click at [463, 224] on input "44351753" at bounding box center [495, 220] width 136 height 10
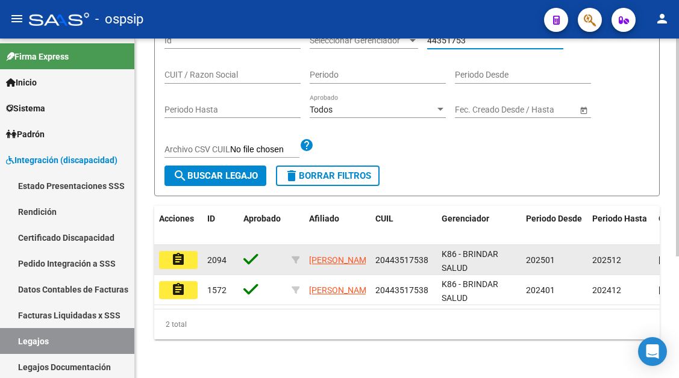
click at [174, 263] on mat-icon "assignment" at bounding box center [178, 259] width 14 height 14
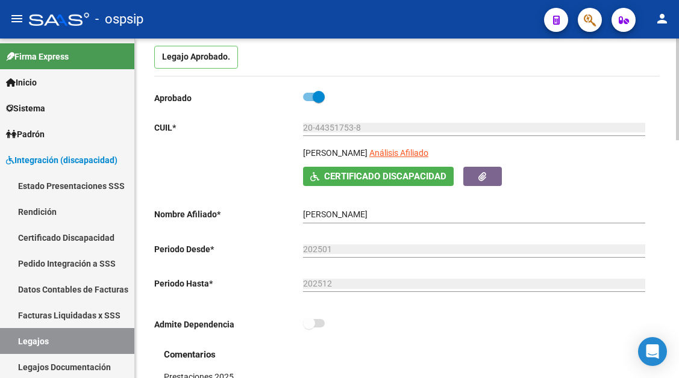
scroll to position [121, 0]
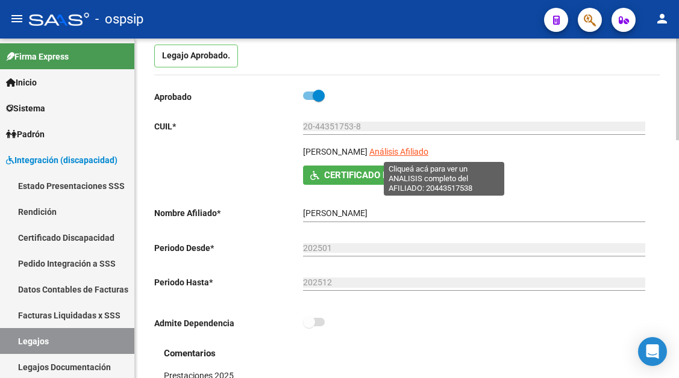
click at [422, 151] on span "Análisis Afiliado" at bounding box center [398, 152] width 59 height 10
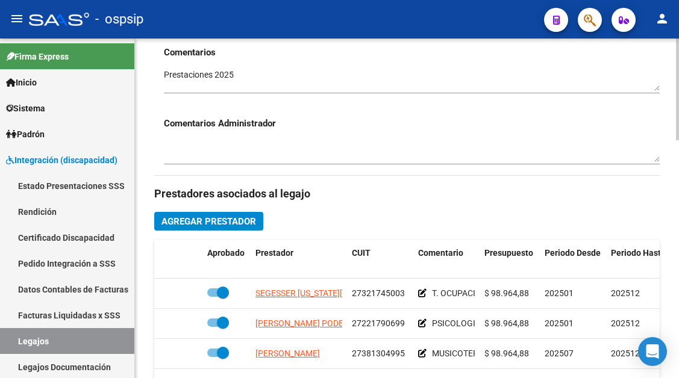
scroll to position [482, 0]
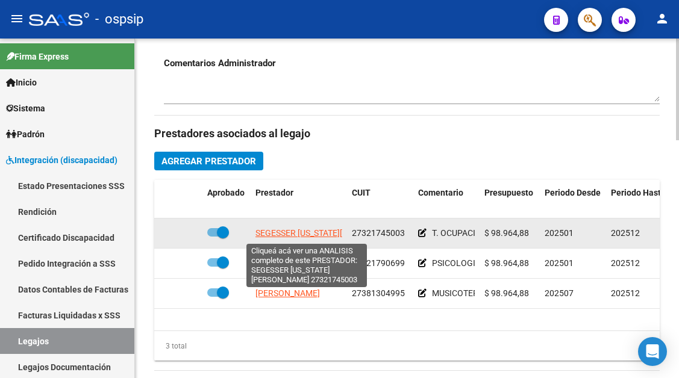
click at [293, 234] on span "SEGESSER VIRGINIA EDITH" at bounding box center [329, 233] width 149 height 10
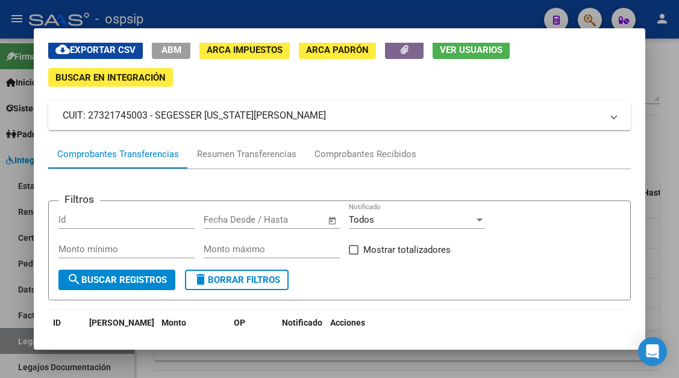
scroll to position [0, 0]
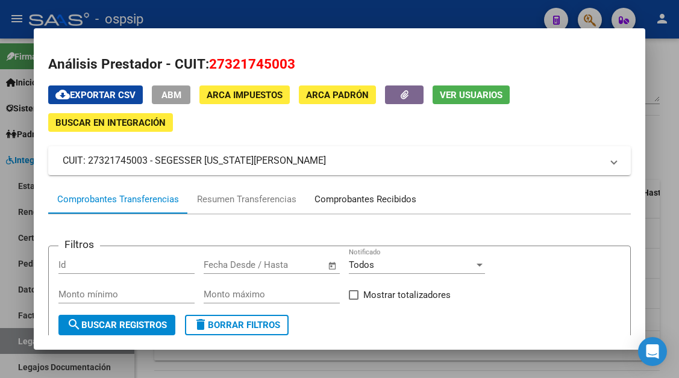
click at [350, 199] on div "Comprobantes Recibidos" at bounding box center [366, 200] width 102 height 14
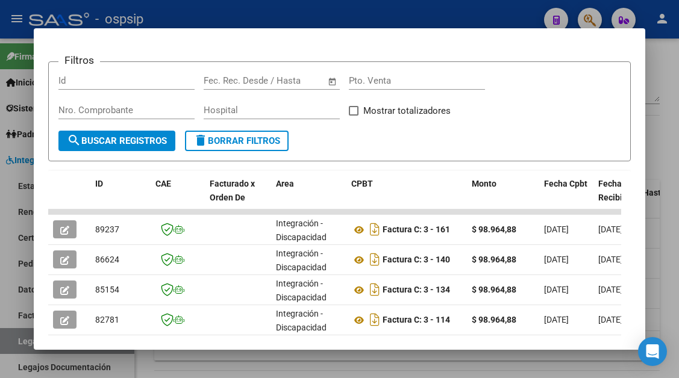
scroll to position [296, 0]
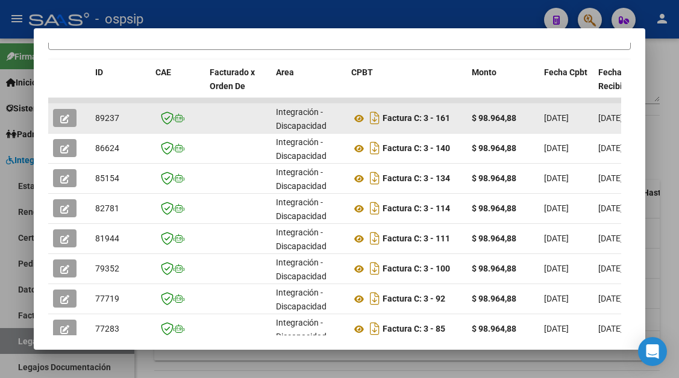
click at [68, 121] on icon "button" at bounding box center [64, 118] width 9 height 9
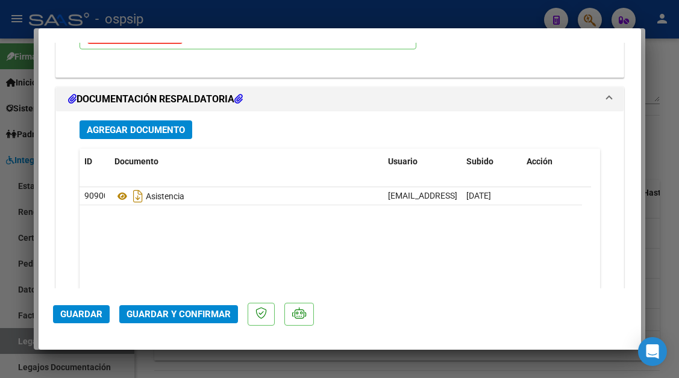
scroll to position [1506, 0]
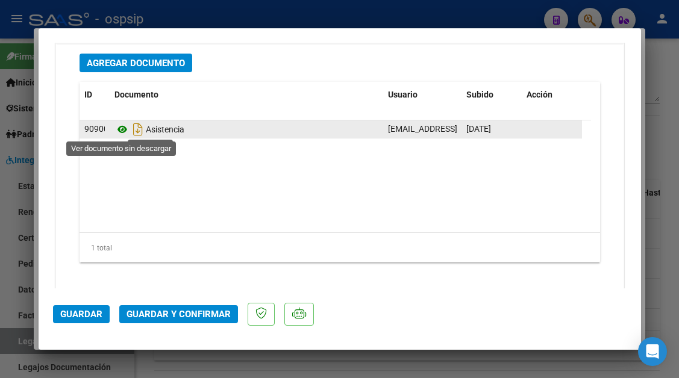
click at [125, 129] on icon at bounding box center [122, 129] width 16 height 14
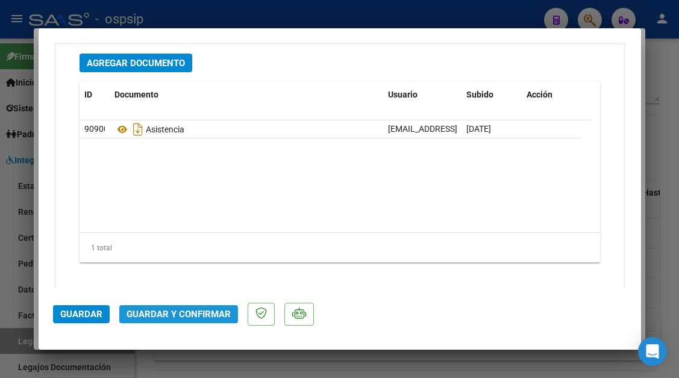
click at [184, 313] on span "Guardar y Confirmar" at bounding box center [179, 314] width 104 height 11
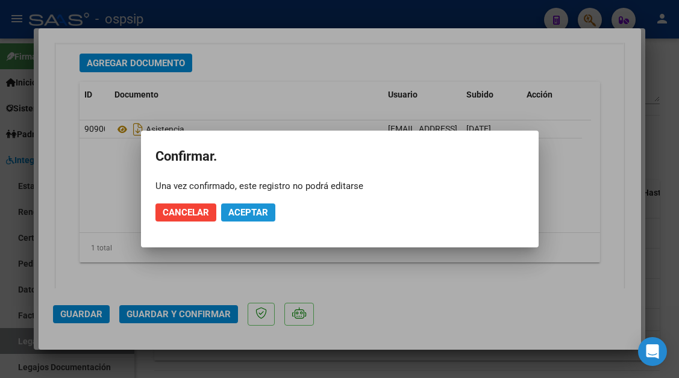
click at [248, 205] on button "Aceptar" at bounding box center [248, 213] width 54 height 18
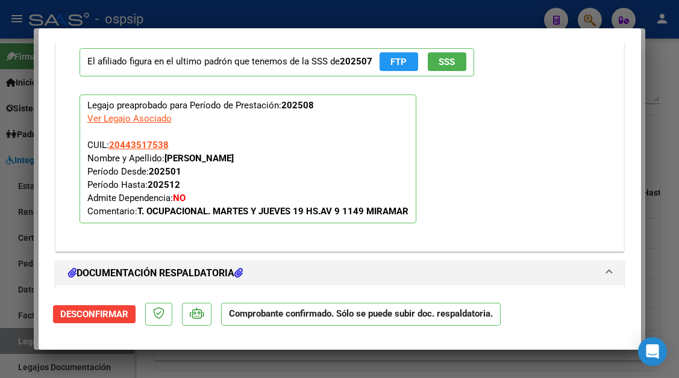
scroll to position [1249, 0]
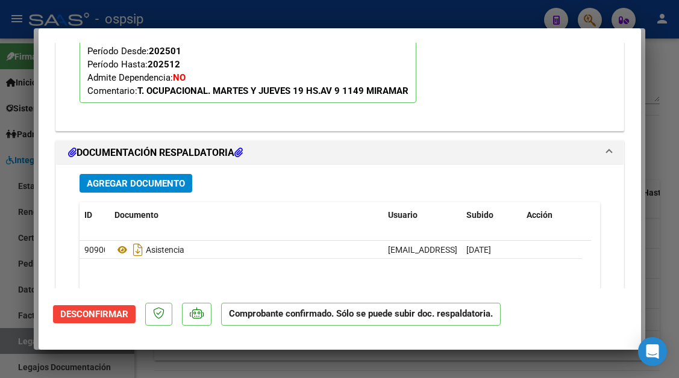
drag, startPoint x: 1, startPoint y: 342, endPoint x: 13, endPoint y: 338, distance: 12.0
click at [11, 339] on div at bounding box center [339, 189] width 679 height 378
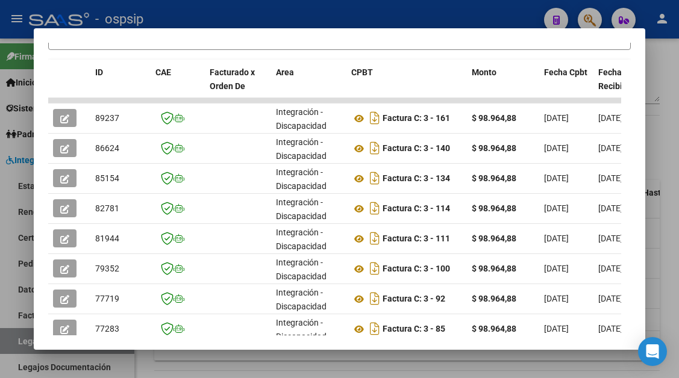
click at [13, 338] on div at bounding box center [339, 189] width 679 height 378
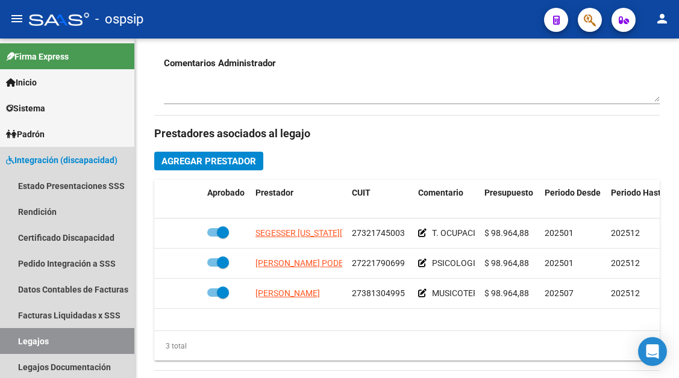
click at [13, 338] on link "Legajos" at bounding box center [67, 341] width 134 height 26
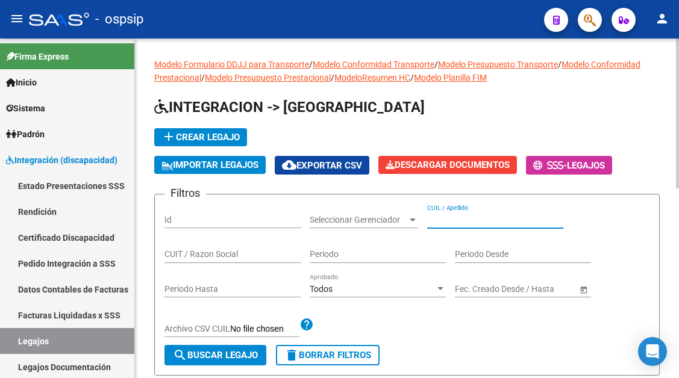
click at [475, 220] on input "CUIL / Apellido" at bounding box center [495, 220] width 136 height 10
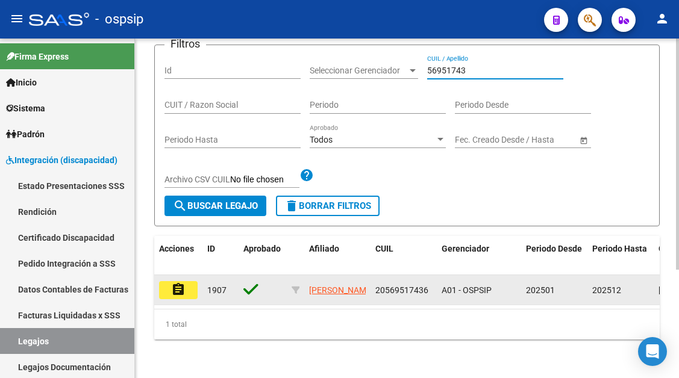
click at [189, 282] on button "assignment" at bounding box center [178, 290] width 39 height 18
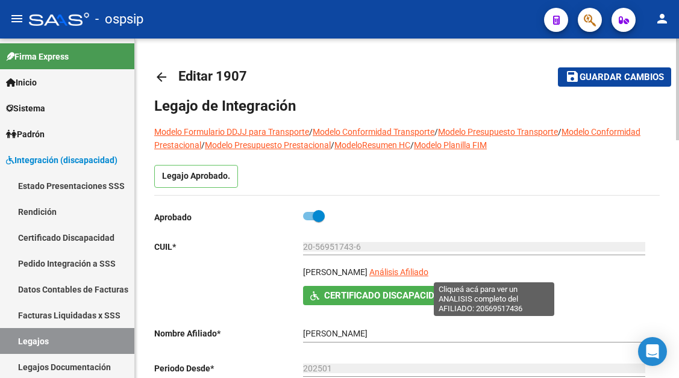
click at [428, 277] on span "Análisis Afiliado" at bounding box center [398, 273] width 59 height 10
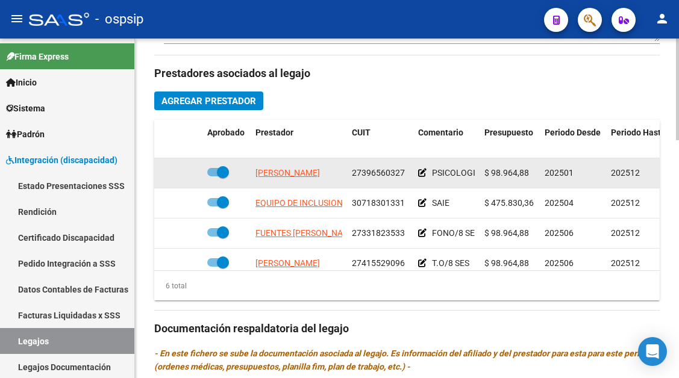
scroll to position [82, 0]
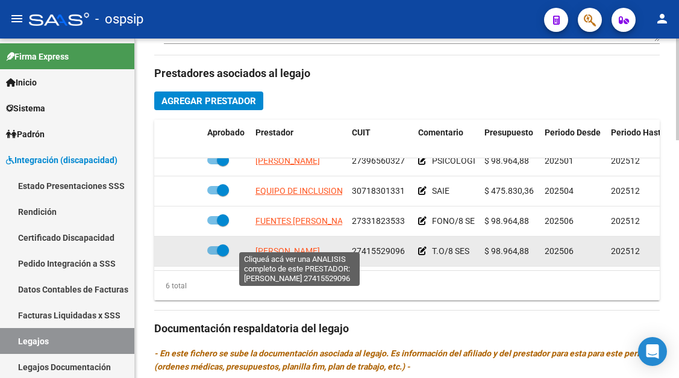
click at [280, 246] on span "MARIA JUSTINA RISSO" at bounding box center [287, 251] width 64 height 10
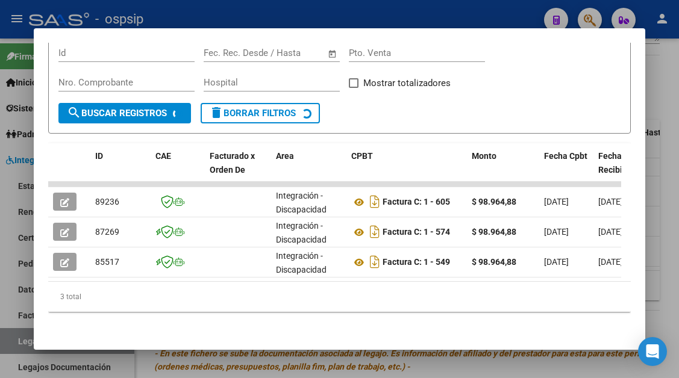
scroll to position [221, 0]
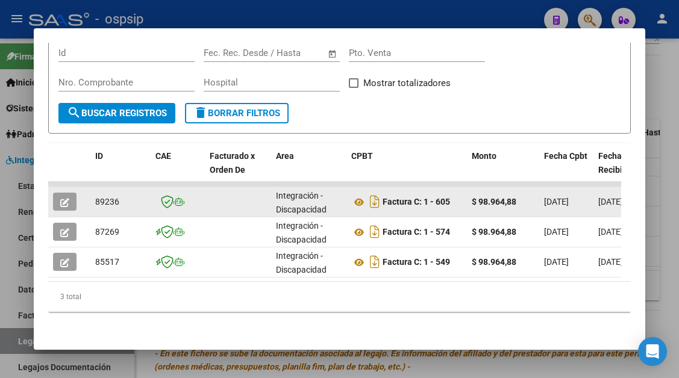
click at [64, 198] on icon "button" at bounding box center [64, 202] width 9 height 9
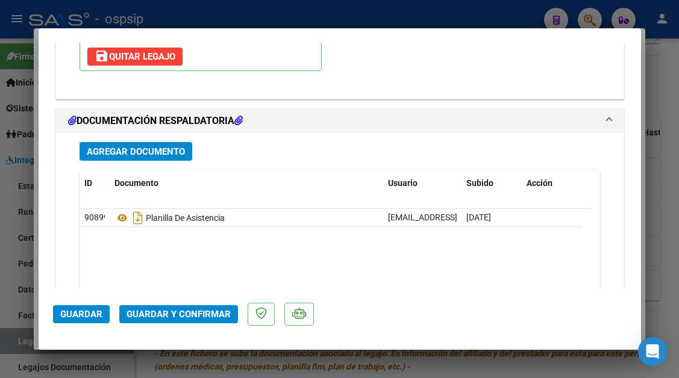
scroll to position [1469, 0]
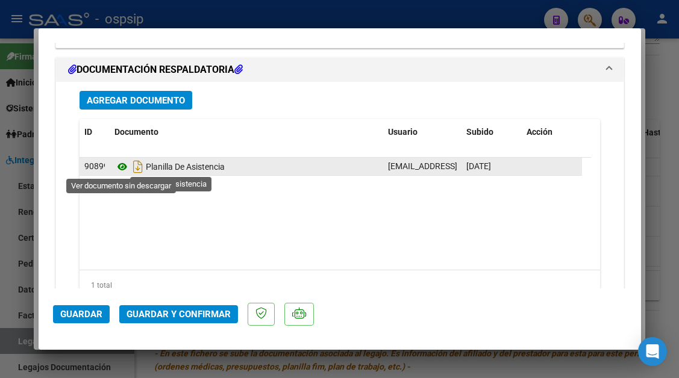
click at [122, 169] on icon at bounding box center [122, 167] width 16 height 14
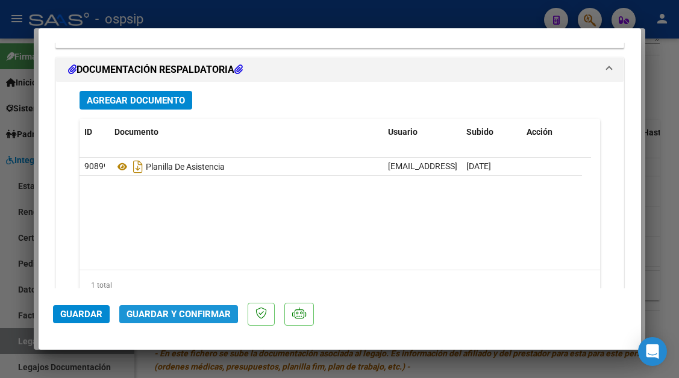
click at [165, 308] on button "Guardar y Confirmar" at bounding box center [178, 314] width 119 height 18
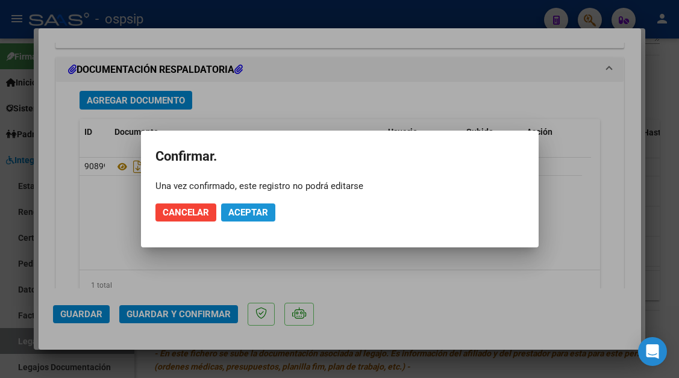
click at [242, 210] on span "Aceptar" at bounding box center [248, 212] width 40 height 11
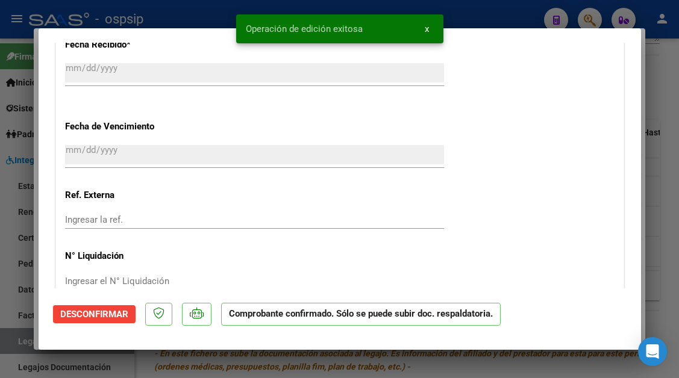
scroll to position [818, 0]
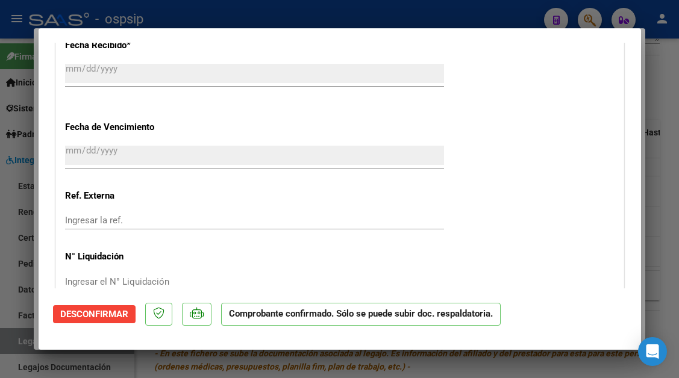
click at [17, 343] on div at bounding box center [339, 189] width 679 height 378
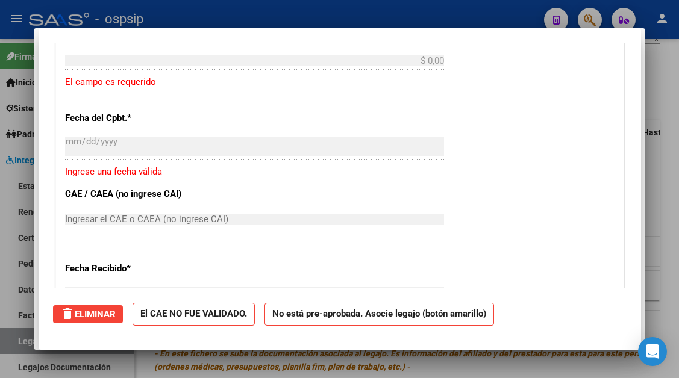
scroll to position [0, 0]
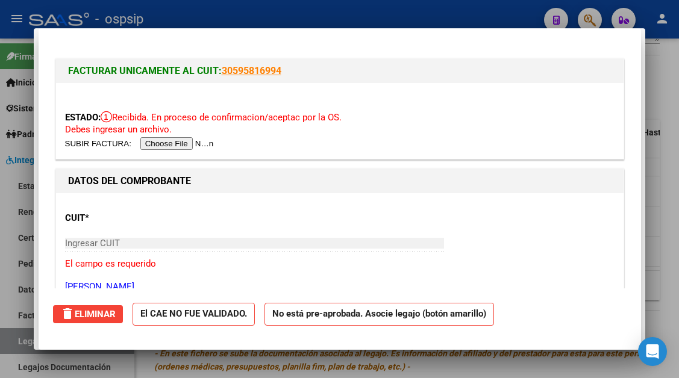
click at [17, 343] on div at bounding box center [339, 189] width 679 height 378
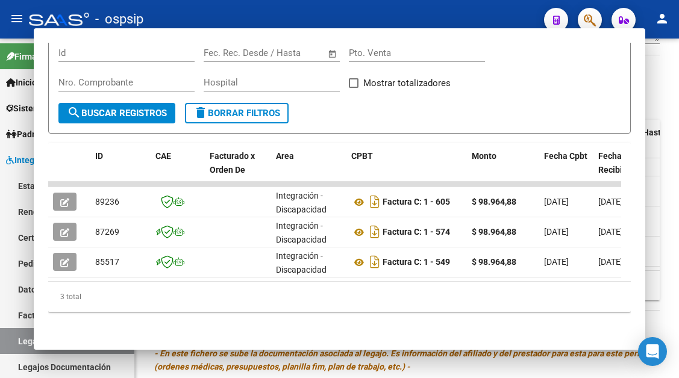
click at [17, 343] on link "Legajos" at bounding box center [67, 341] width 134 height 26
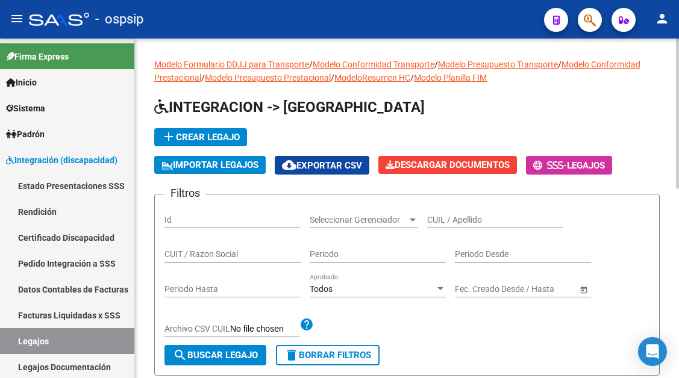
click at [457, 218] on input "CUIL / Apellido" at bounding box center [495, 220] width 136 height 10
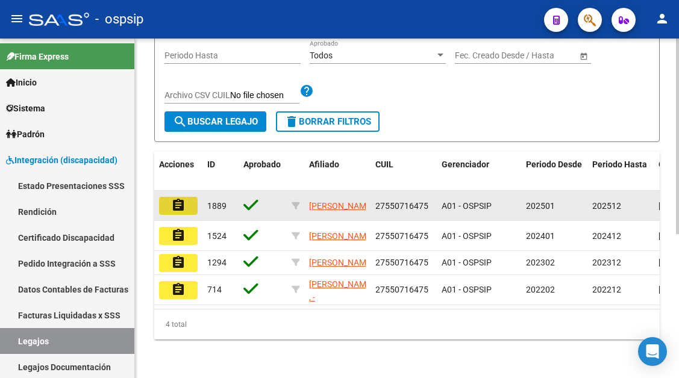
click at [167, 197] on button "assignment" at bounding box center [178, 206] width 39 height 18
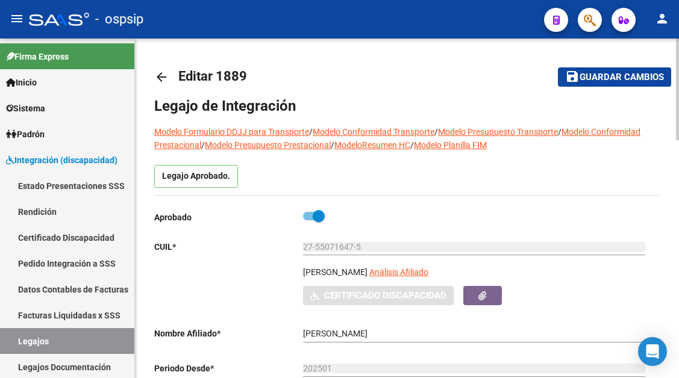
scroll to position [121, 0]
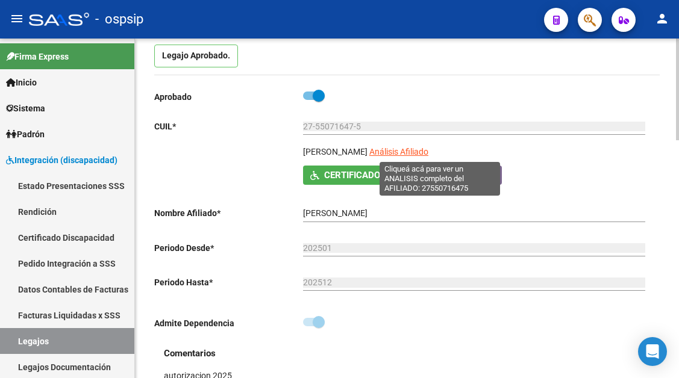
click at [424, 154] on span "Análisis Afiliado" at bounding box center [398, 152] width 59 height 10
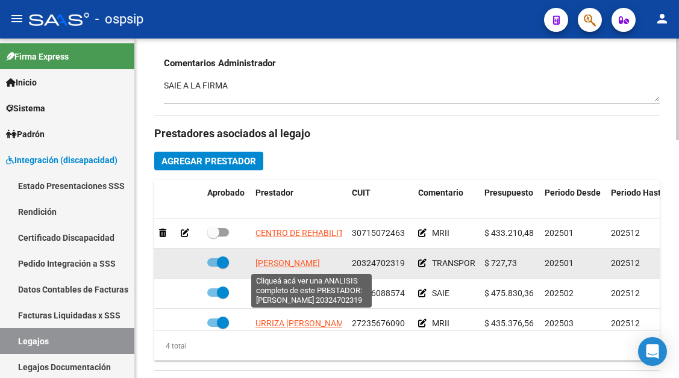
scroll to position [22, 0]
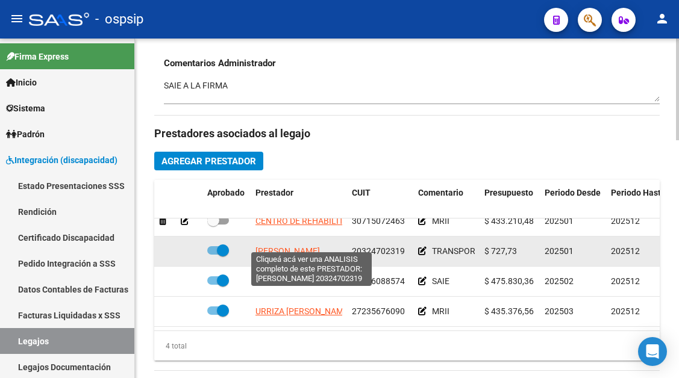
click at [286, 246] on span "SAUCEDO LUCAS SEBASTIAN" at bounding box center [287, 251] width 64 height 10
click at [272, 246] on span "SAUCEDO LUCAS SEBASTIAN" at bounding box center [287, 251] width 64 height 10
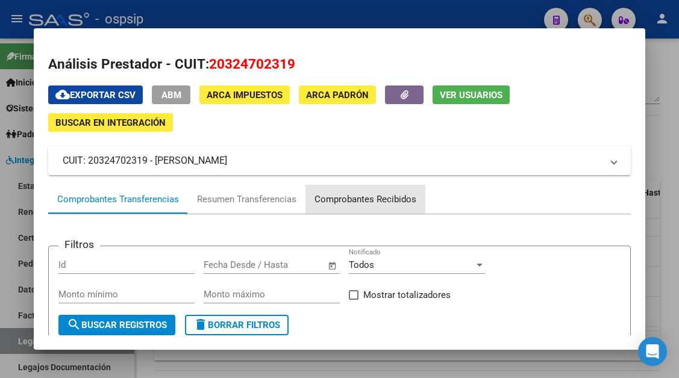
click at [349, 199] on div "Comprobantes Recibidos" at bounding box center [366, 200] width 102 height 14
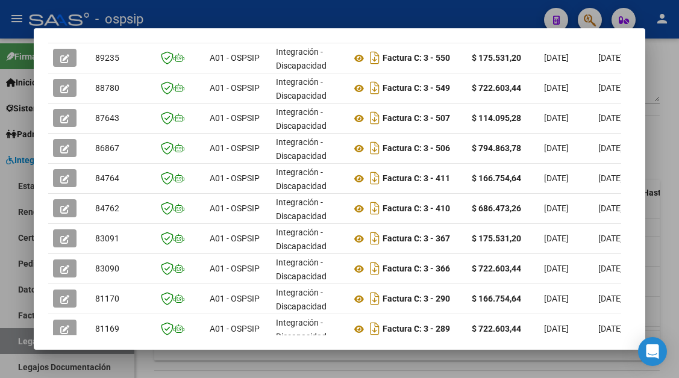
scroll to position [236, 0]
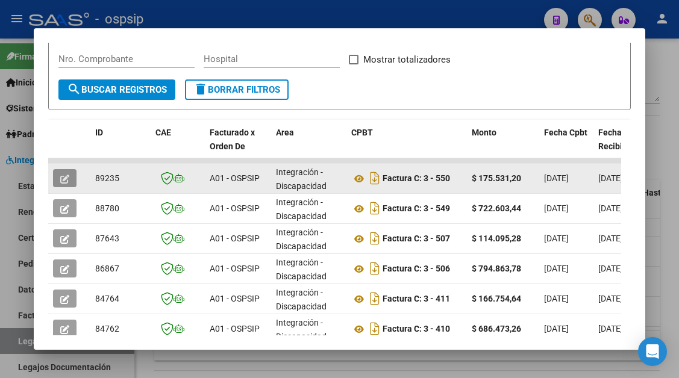
click at [64, 177] on icon "button" at bounding box center [64, 179] width 9 height 9
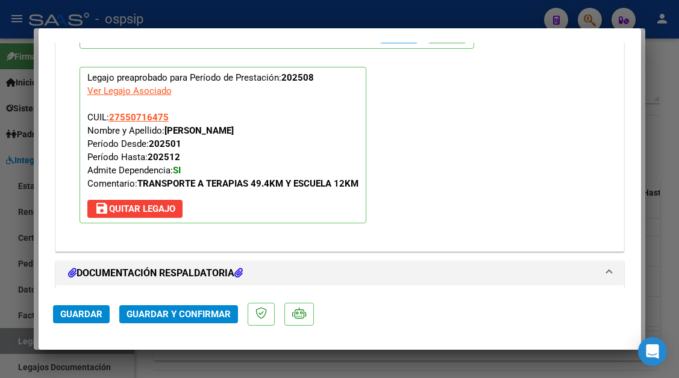
scroll to position [1386, 0]
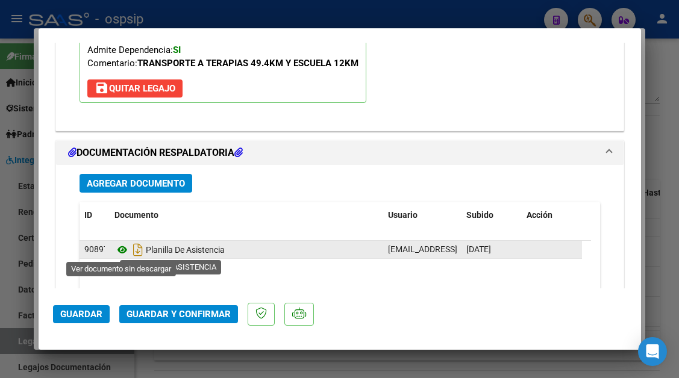
click at [121, 249] on icon at bounding box center [122, 250] width 16 height 14
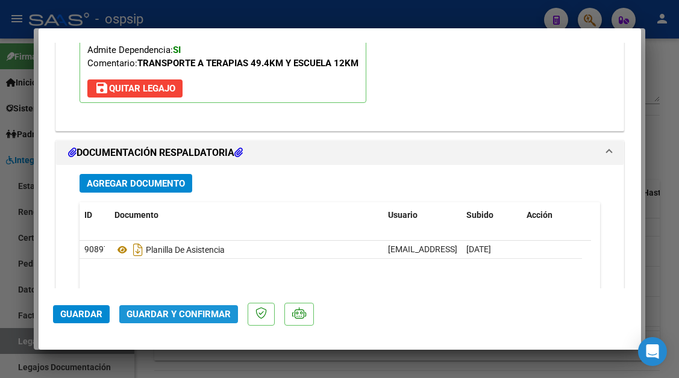
click at [192, 307] on button "Guardar y Confirmar" at bounding box center [178, 314] width 119 height 18
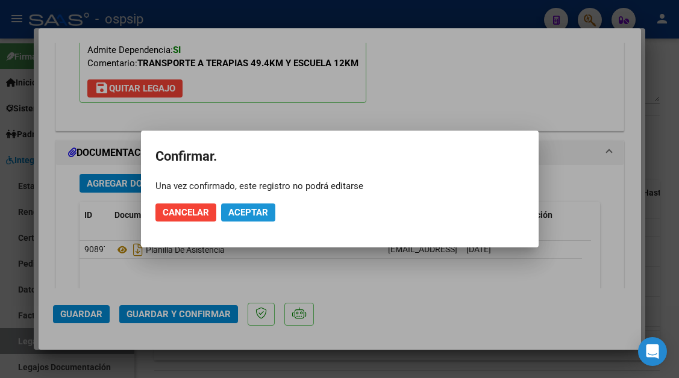
click at [246, 213] on span "Aceptar" at bounding box center [248, 212] width 40 height 11
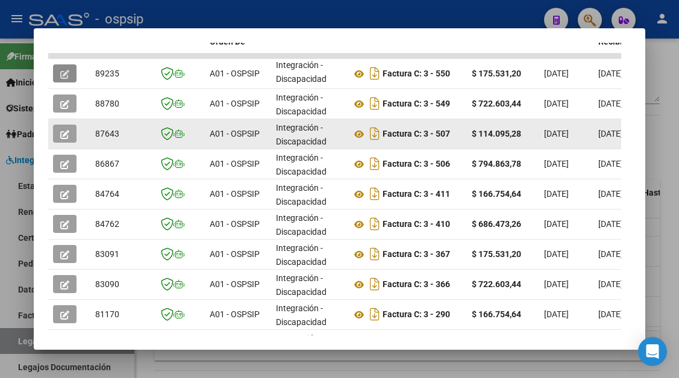
scroll to position [356, 0]
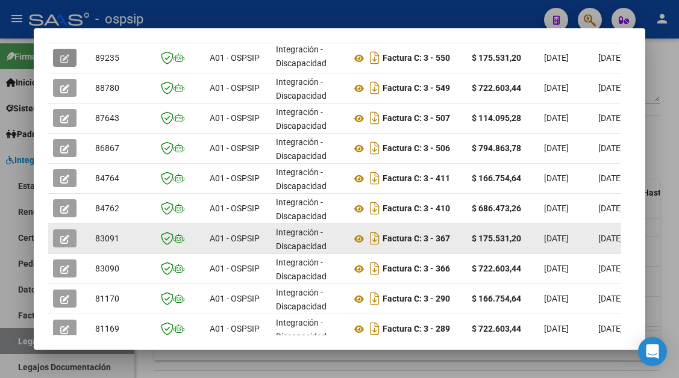
click at [62, 238] on icon "button" at bounding box center [64, 239] width 9 height 9
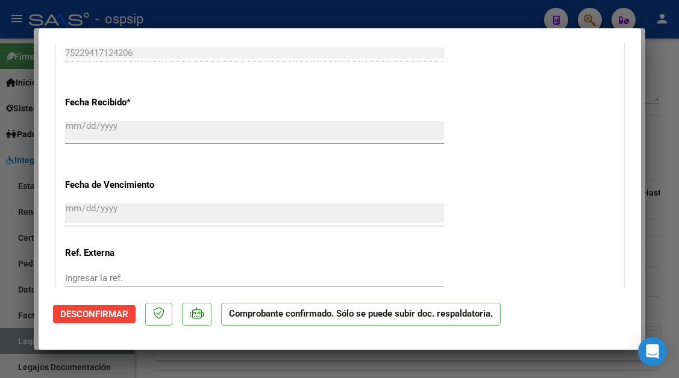
scroll to position [1085, 0]
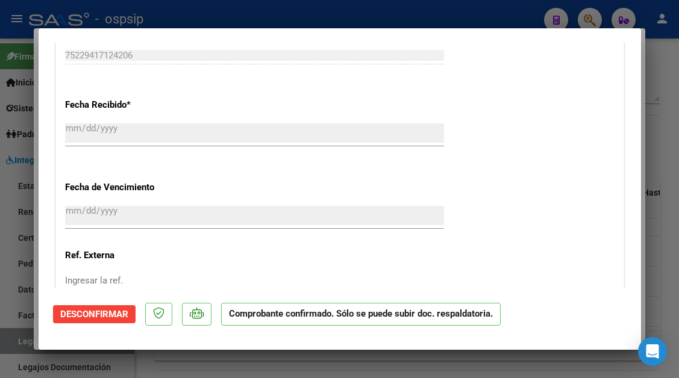
click at [17, 337] on div at bounding box center [339, 189] width 679 height 378
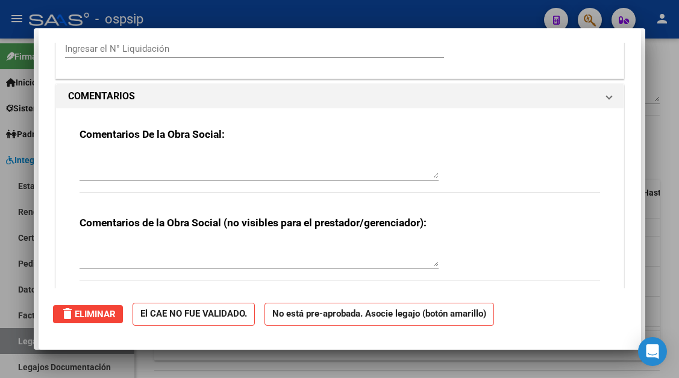
scroll to position [0, 0]
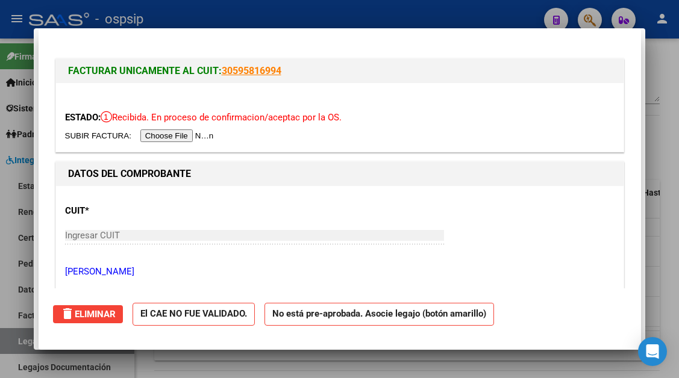
click at [17, 337] on div at bounding box center [339, 189] width 679 height 378
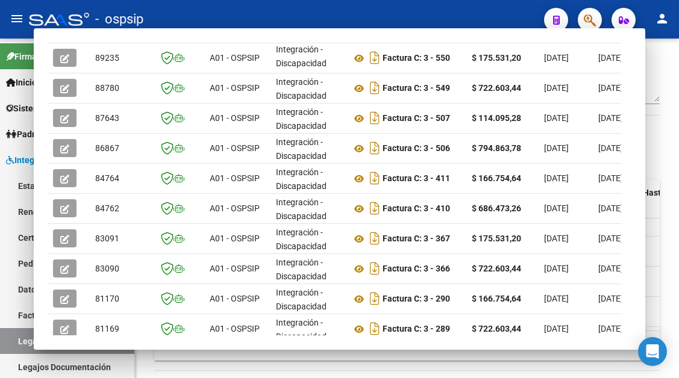
click at [17, 337] on link "Legajos" at bounding box center [67, 341] width 134 height 26
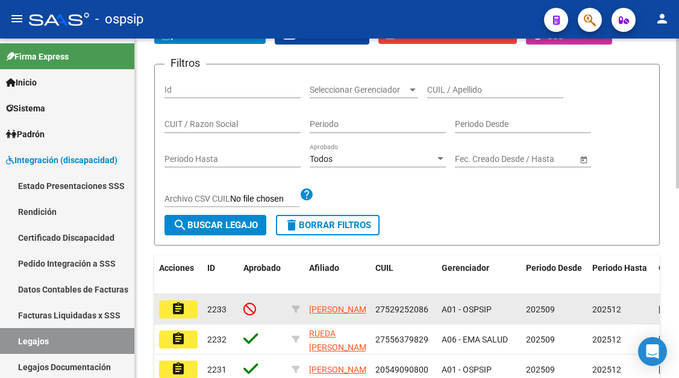
scroll to position [130, 0]
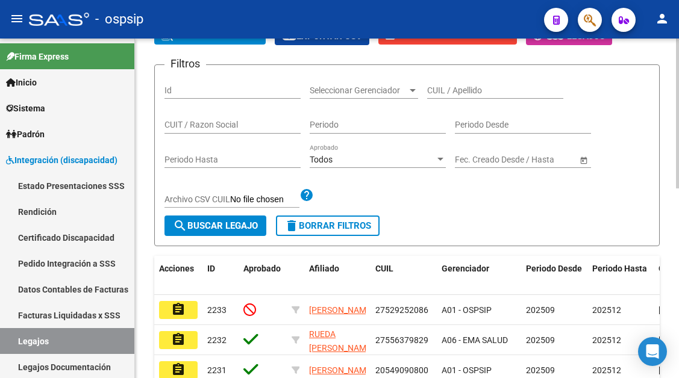
click at [444, 98] on div "CUIL / Apellido" at bounding box center [495, 87] width 136 height 24
click at [441, 92] on input "CUIL / Apellido" at bounding box center [495, 91] width 136 height 10
click at [477, 102] on div "56951743 CUIL / Apellido" at bounding box center [495, 92] width 136 height 34
click at [485, 95] on input "56951743" at bounding box center [495, 91] width 136 height 10
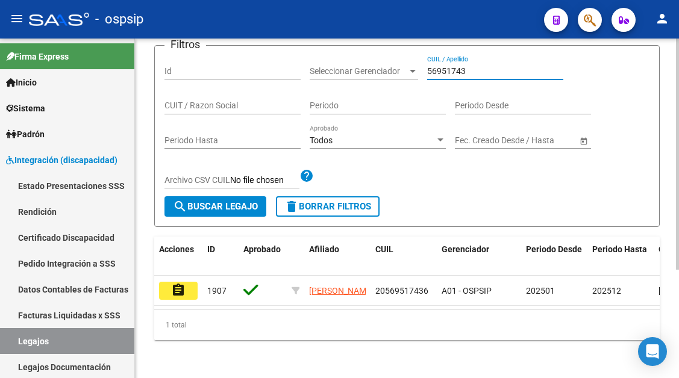
scroll to position [160, 0]
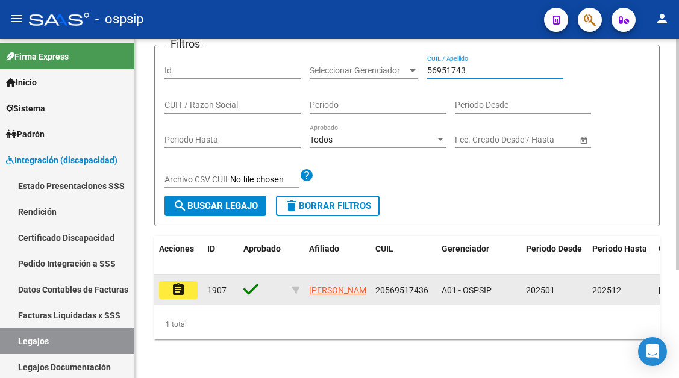
click at [178, 283] on mat-icon "assignment" at bounding box center [178, 290] width 14 height 14
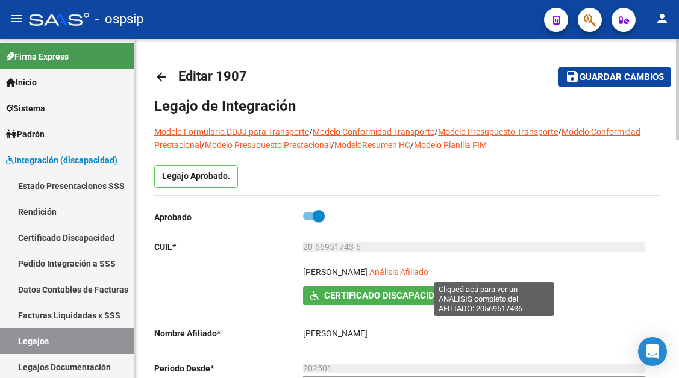
click at [428, 275] on span "Análisis Afiliado" at bounding box center [398, 273] width 59 height 10
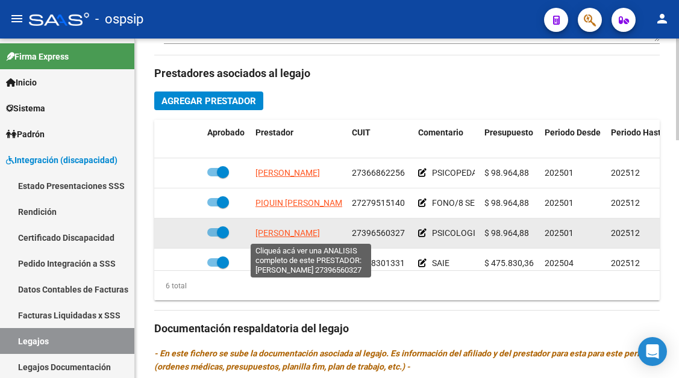
scroll to position [60, 0]
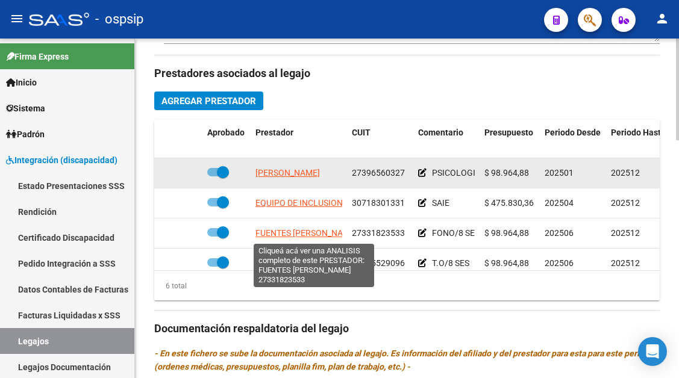
click at [282, 237] on span "FUENTES MARIA CANDELARIA" at bounding box center [306, 233] width 102 height 10
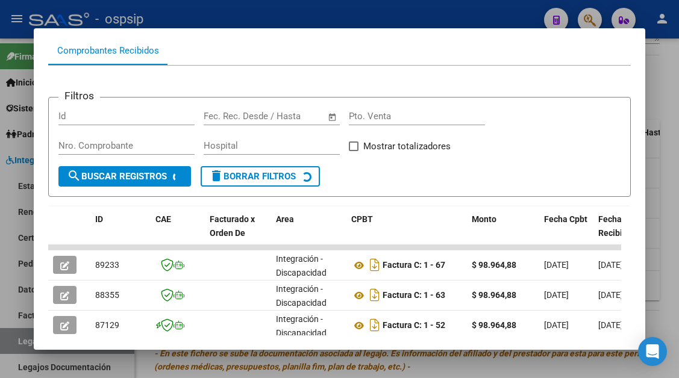
scroll to position [175, 0]
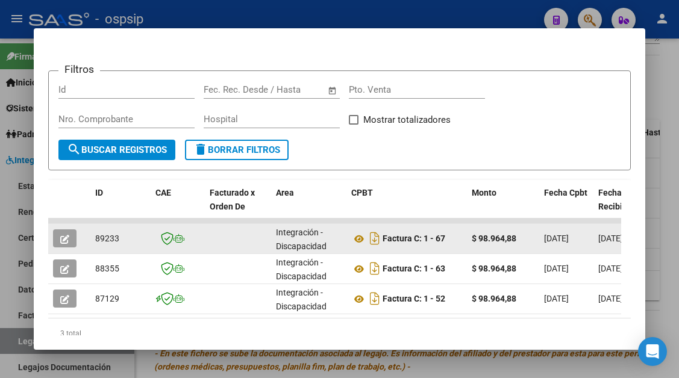
click at [69, 235] on icon "button" at bounding box center [64, 239] width 9 height 9
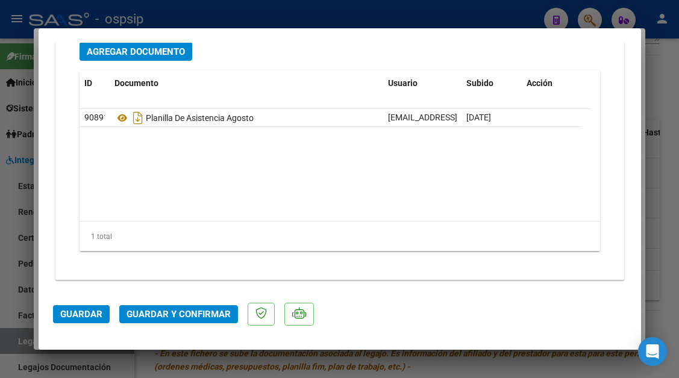
scroll to position [1518, 0]
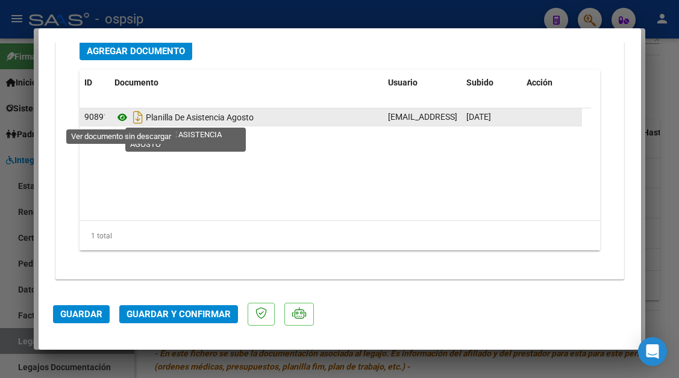
click at [122, 112] on icon at bounding box center [122, 117] width 16 height 14
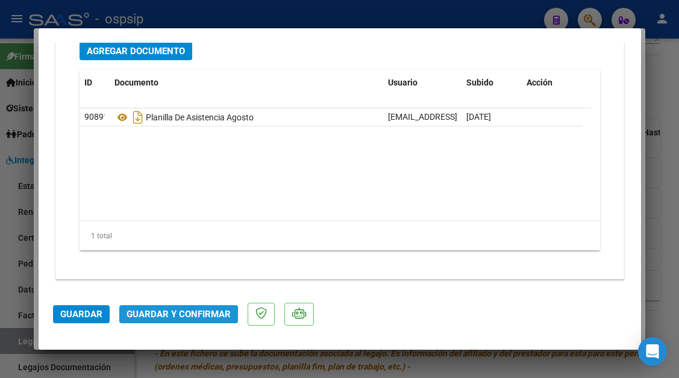
click at [173, 321] on button "Guardar y Confirmar" at bounding box center [178, 314] width 119 height 18
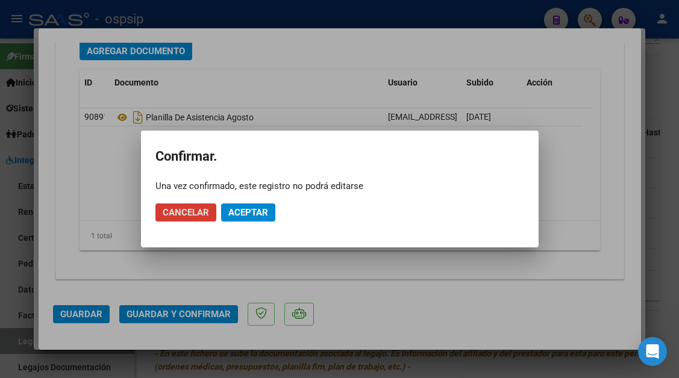
click at [233, 218] on button "Aceptar" at bounding box center [248, 213] width 54 height 18
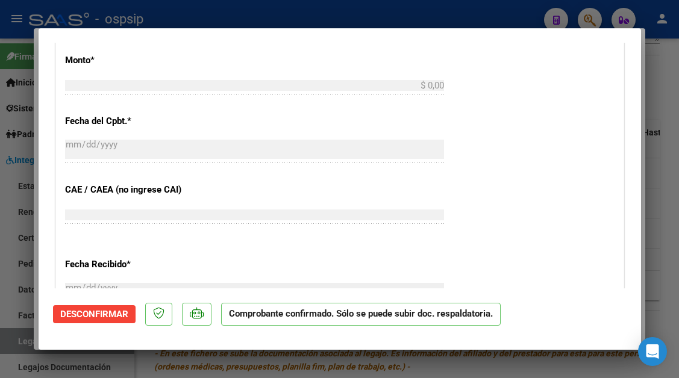
scroll to position [0, 0]
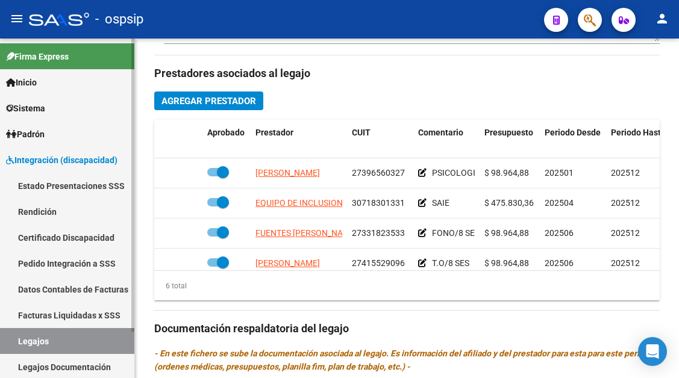
click at [57, 344] on link "Legajos" at bounding box center [67, 341] width 134 height 26
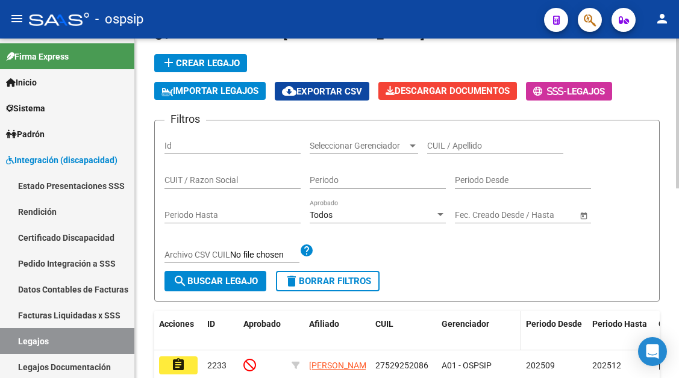
scroll to position [9, 0]
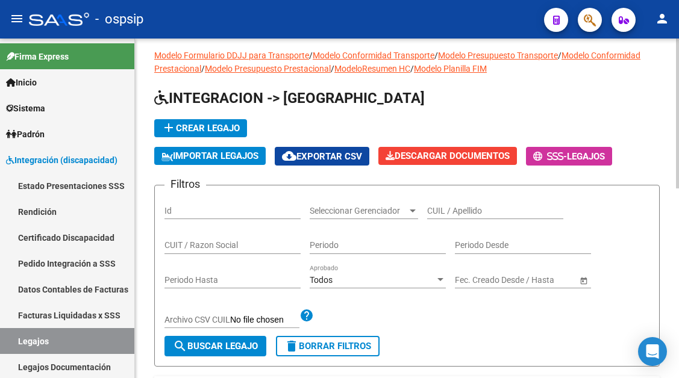
click at [435, 204] on div "CUIL / Apellido" at bounding box center [495, 207] width 136 height 24
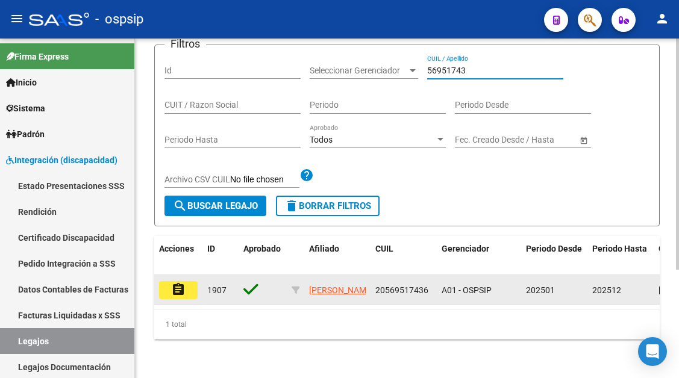
click at [183, 286] on mat-icon "assignment" at bounding box center [178, 290] width 14 height 14
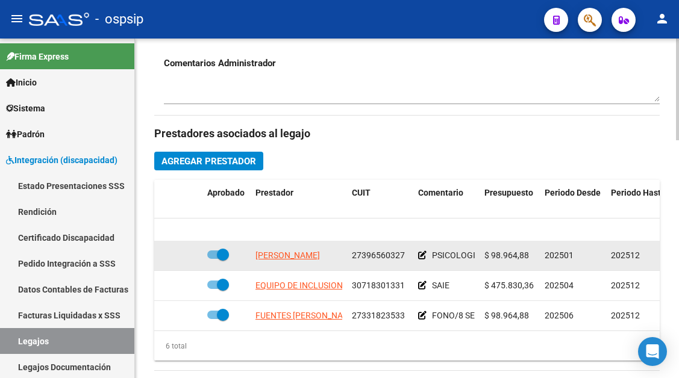
scroll to position [82, 0]
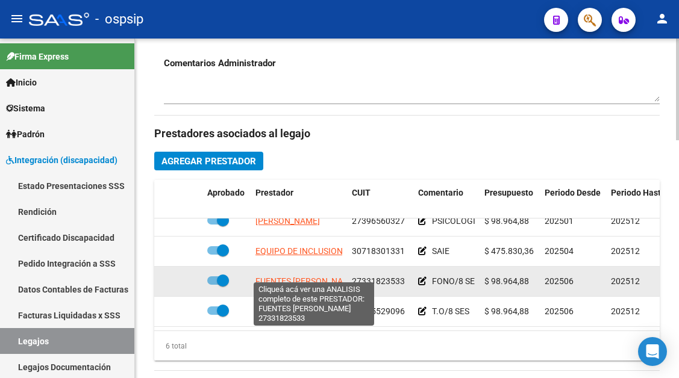
click at [297, 277] on span "FUENTES MARIA CANDELARIA" at bounding box center [306, 282] width 102 height 10
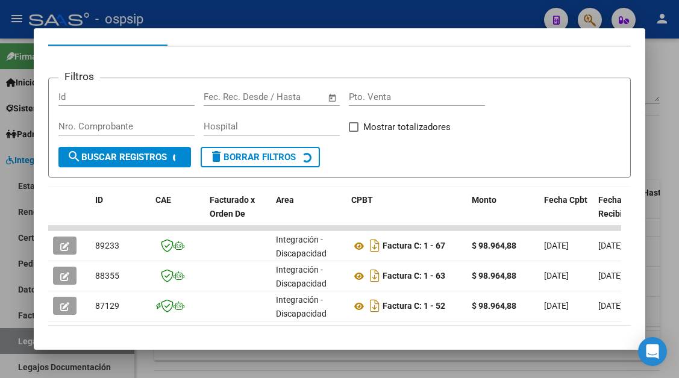
scroll to position [221, 0]
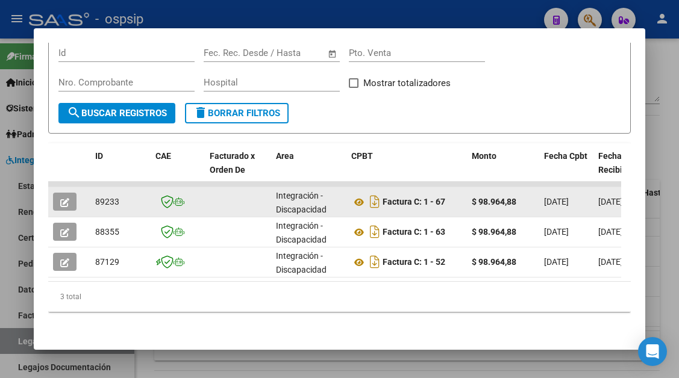
click at [75, 193] on button "button" at bounding box center [64, 202] width 23 height 18
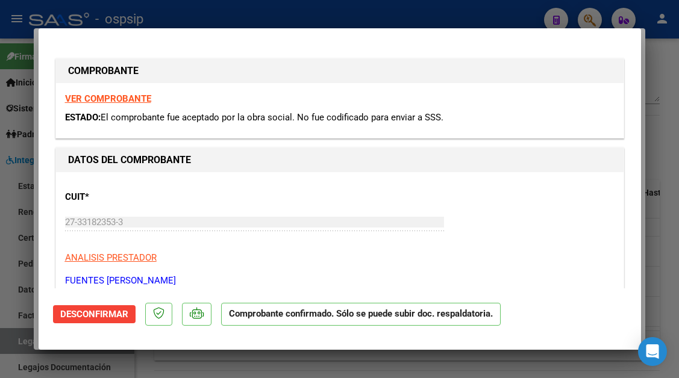
click at [8, 344] on div at bounding box center [339, 189] width 679 height 378
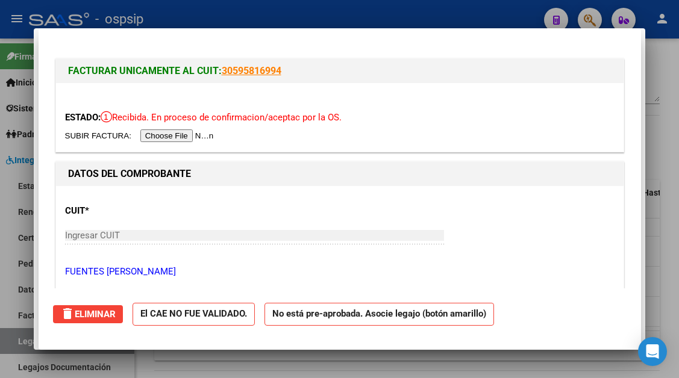
click at [8, 344] on div at bounding box center [339, 189] width 679 height 378
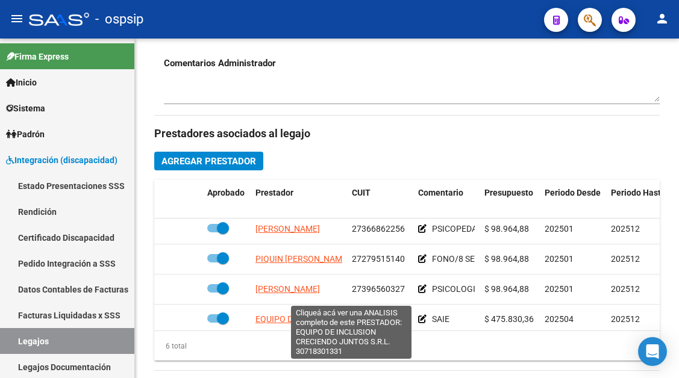
scroll to position [0, 0]
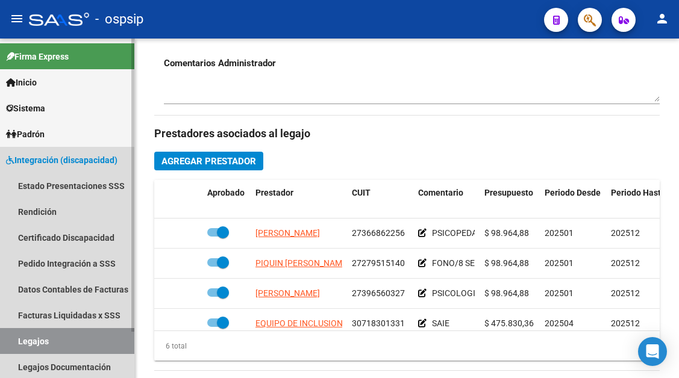
click at [52, 344] on link "Legajos" at bounding box center [67, 341] width 134 height 26
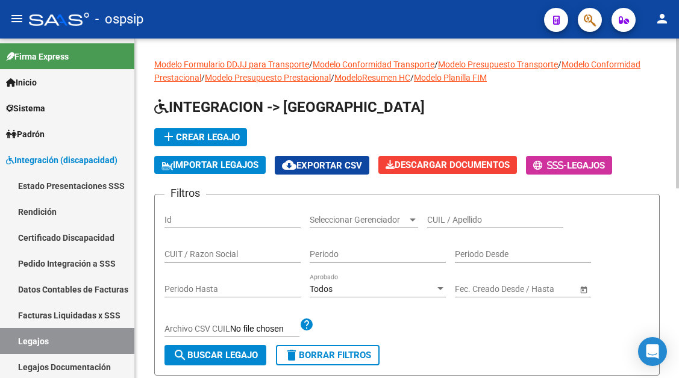
click at [440, 223] on input "CUIL / Apellido" at bounding box center [495, 220] width 136 height 10
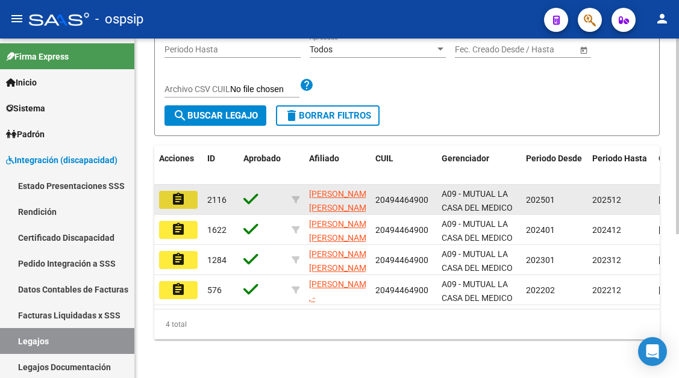
click at [174, 205] on mat-icon "assignment" at bounding box center [178, 199] width 14 height 14
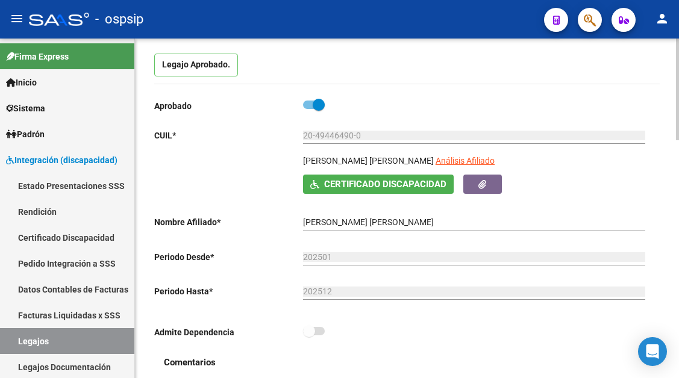
scroll to position [121, 0]
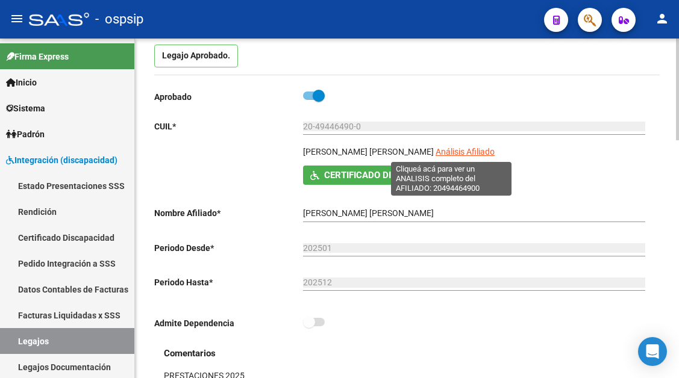
click at [457, 151] on span "Análisis Afiliado" at bounding box center [465, 152] width 59 height 10
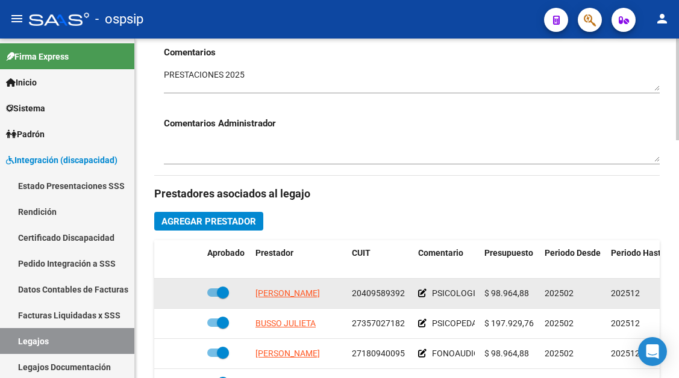
scroll to position [22, 0]
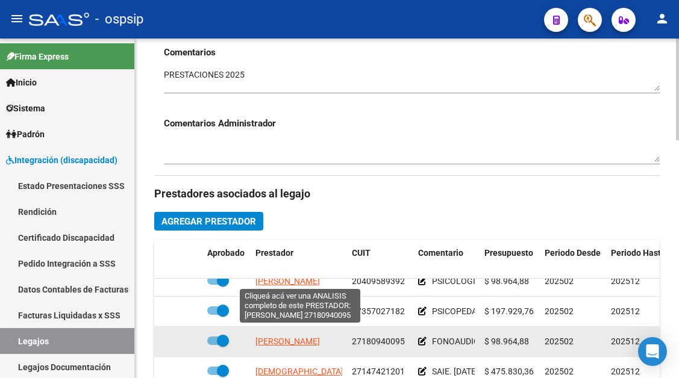
click at [277, 337] on span "PATE VIVIANA SANDRA" at bounding box center [287, 342] width 64 height 10
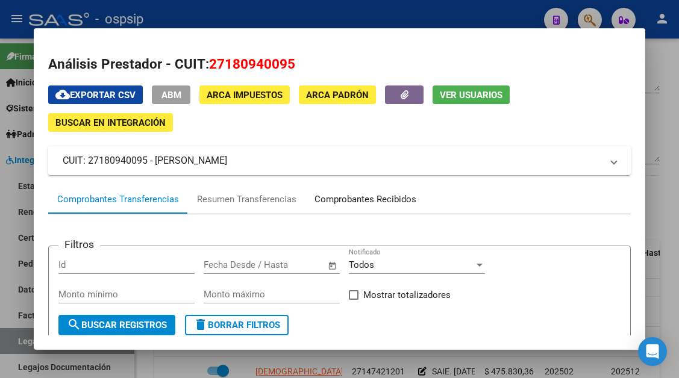
click at [340, 198] on div "Comprobantes Recibidos" at bounding box center [366, 200] width 102 height 14
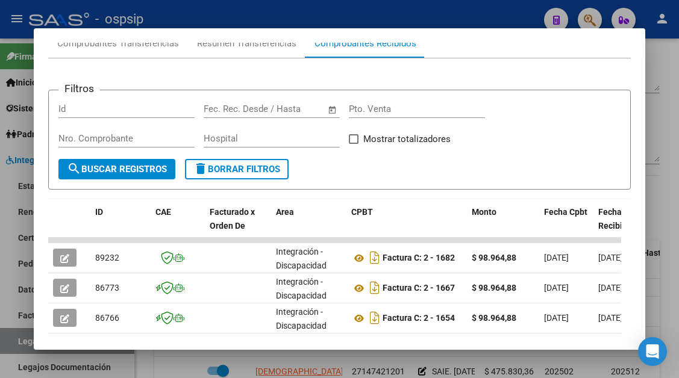
scroll to position [175, 0]
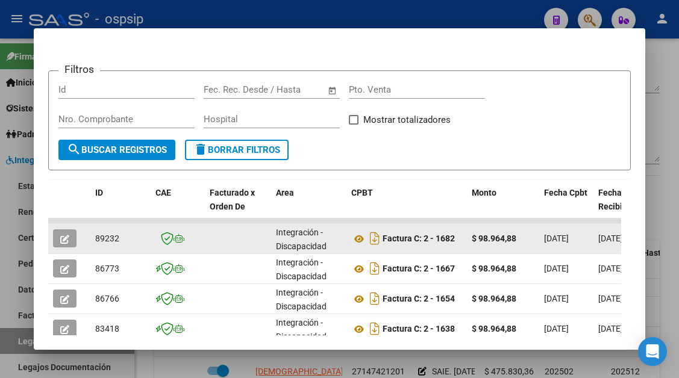
click at [57, 243] on button "button" at bounding box center [64, 239] width 23 height 18
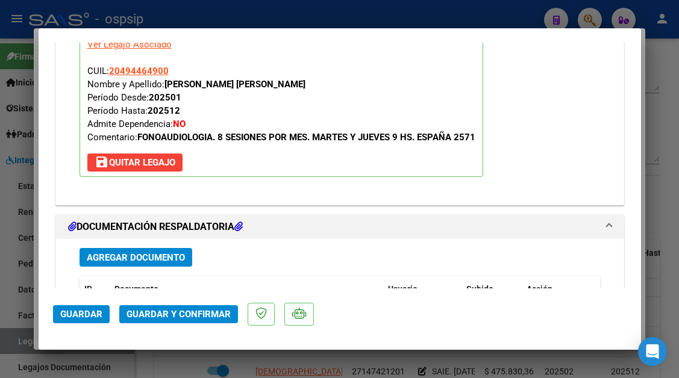
scroll to position [1408, 0]
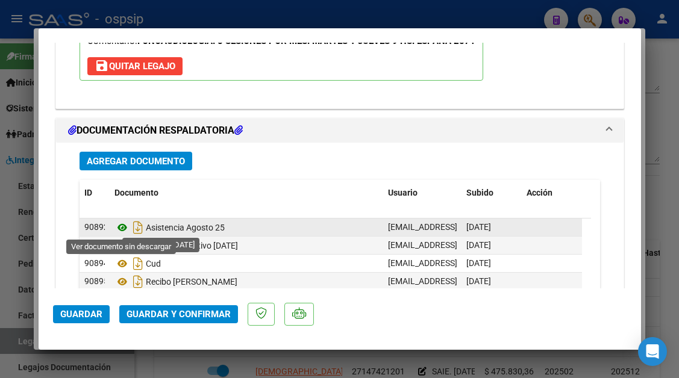
click at [125, 230] on icon at bounding box center [122, 228] width 16 height 14
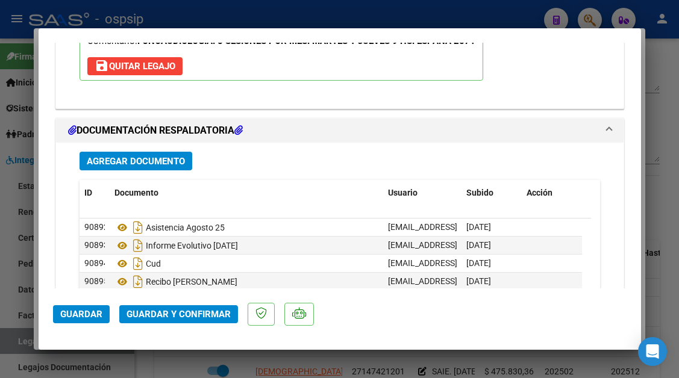
click at [166, 314] on span "Guardar y Confirmar" at bounding box center [179, 314] width 104 height 11
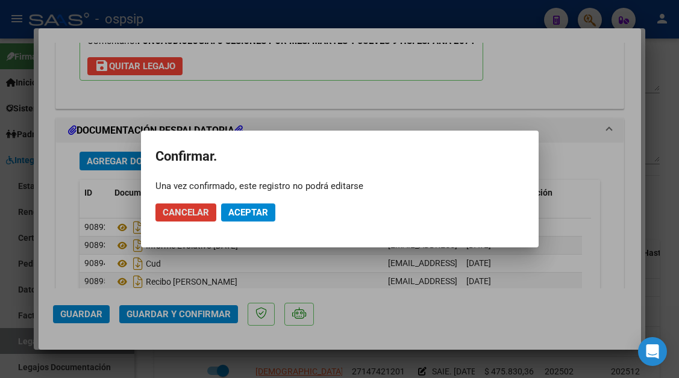
click at [249, 213] on span "Aceptar" at bounding box center [248, 212] width 40 height 11
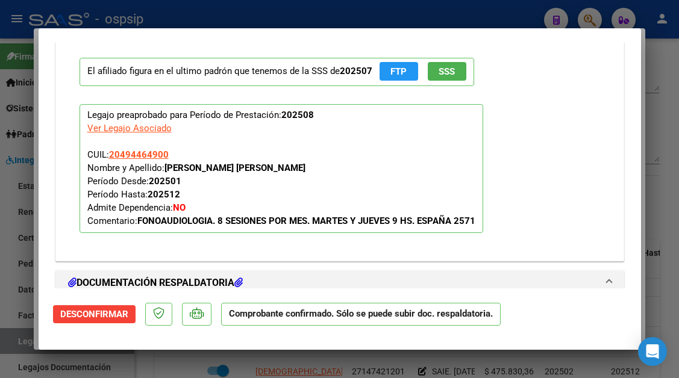
scroll to position [1118, 0]
click at [11, 339] on div at bounding box center [339, 189] width 679 height 378
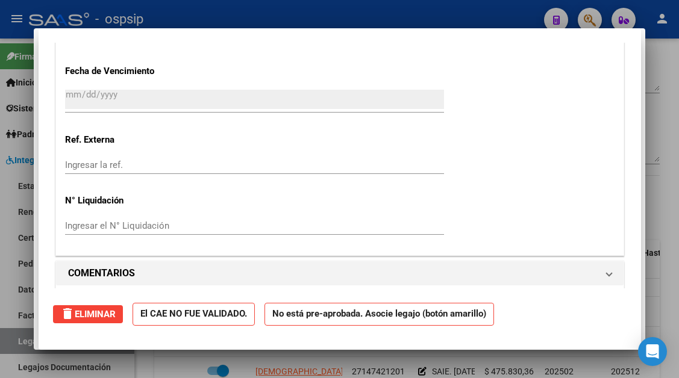
scroll to position [0, 0]
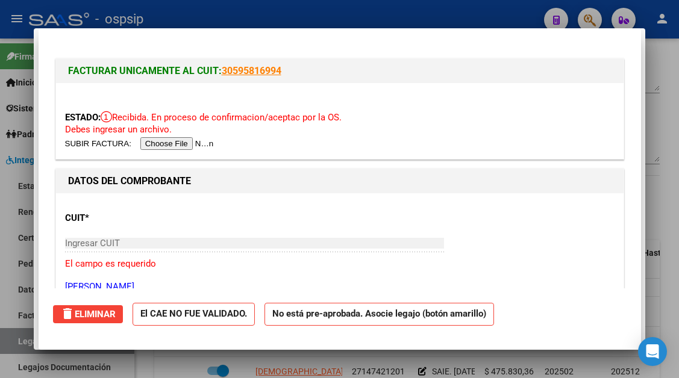
click at [11, 339] on div at bounding box center [339, 189] width 679 height 378
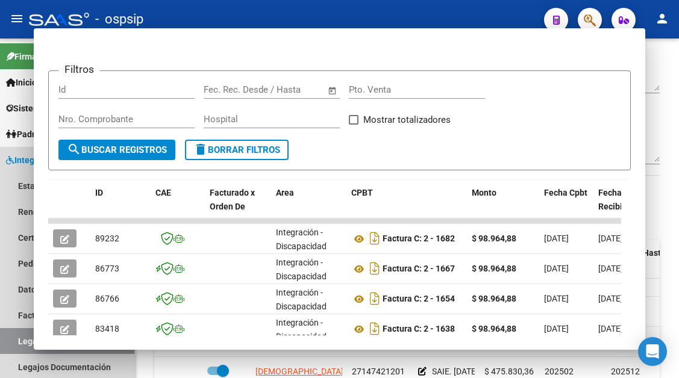
click at [11, 339] on link "Legajos" at bounding box center [67, 341] width 134 height 26
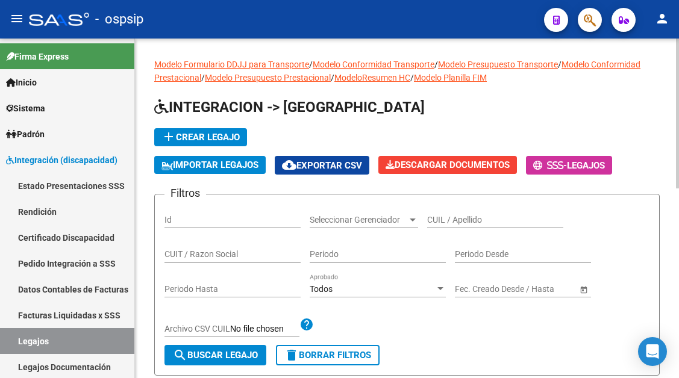
click at [425, 219] on app-drop-down-list "Seleccionar Gerenciador Seleccionar Gerenciador" at bounding box center [368, 221] width 117 height 34
click at [440, 219] on input "CUIL / Apellido" at bounding box center [495, 220] width 136 height 10
click at [430, 220] on input "CUIL / Apellido" at bounding box center [495, 220] width 136 height 10
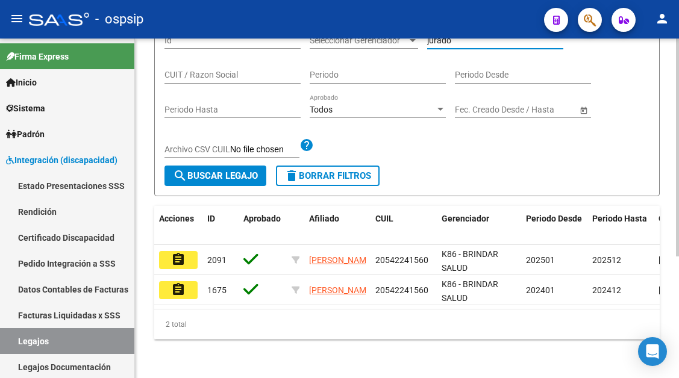
scroll to position [190, 0]
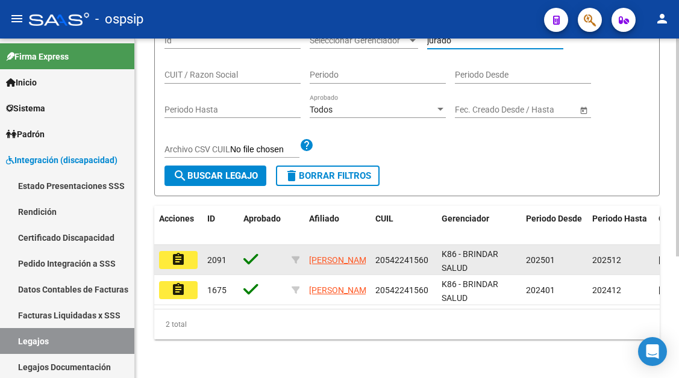
type input "jurado"
click at [184, 252] on mat-icon "assignment" at bounding box center [178, 259] width 14 height 14
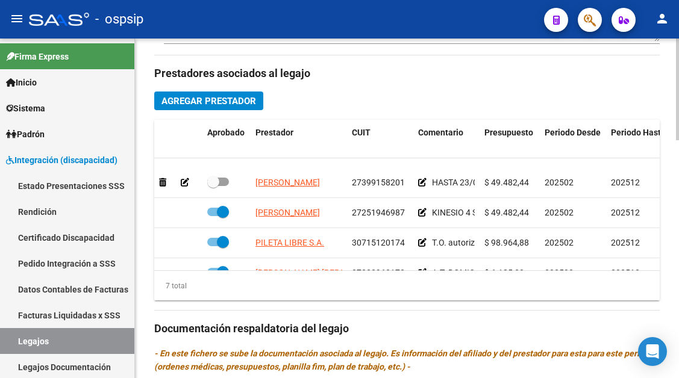
scroll to position [112, 0]
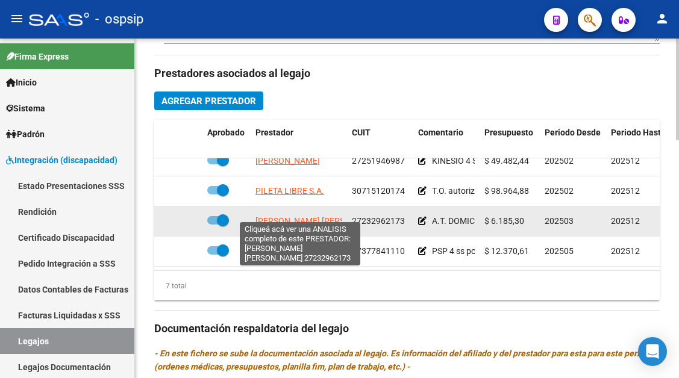
click at [278, 216] on span "CANO MARISA LILIANA" at bounding box center [320, 221] width 131 height 10
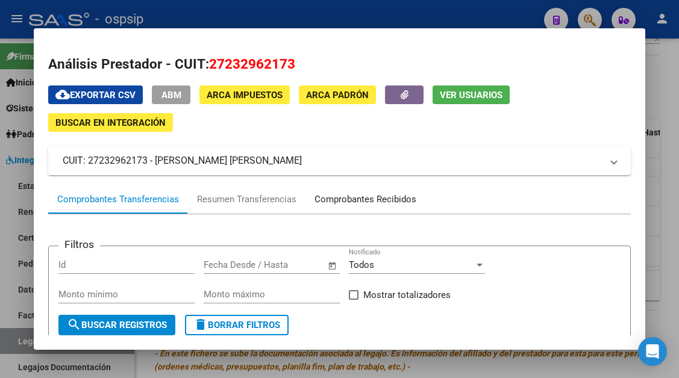
click at [361, 195] on div "Comprobantes Recibidos" at bounding box center [366, 200] width 102 height 14
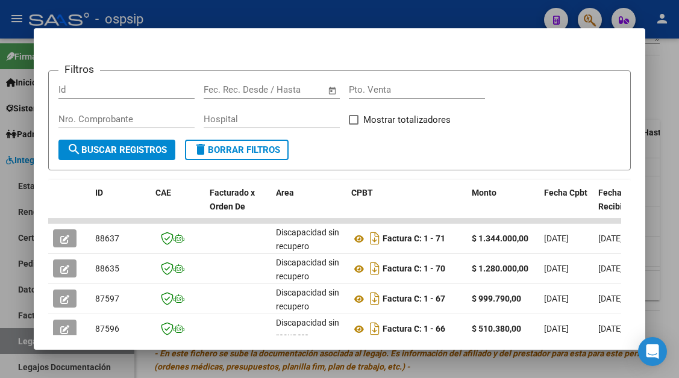
scroll to position [236, 0]
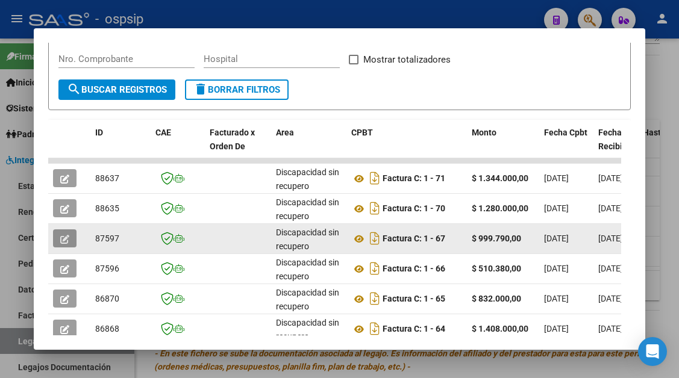
click at [54, 235] on button "button" at bounding box center [64, 239] width 23 height 18
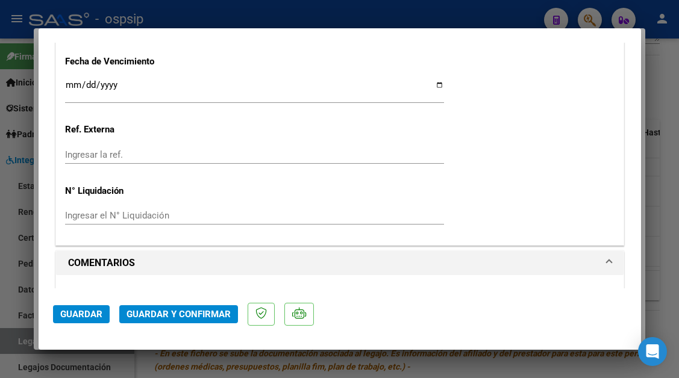
scroll to position [903, 0]
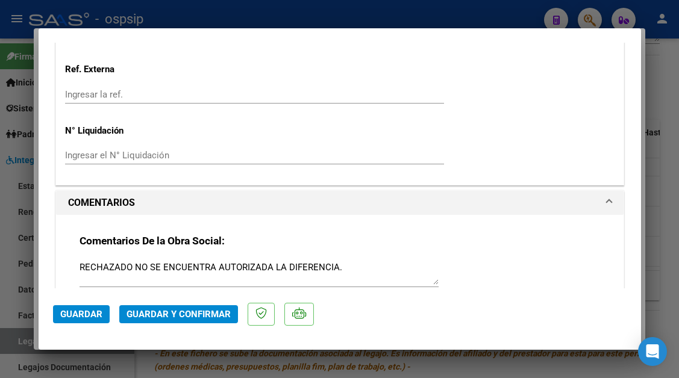
click at [196, 315] on span "Guardar y Confirmar" at bounding box center [179, 314] width 104 height 11
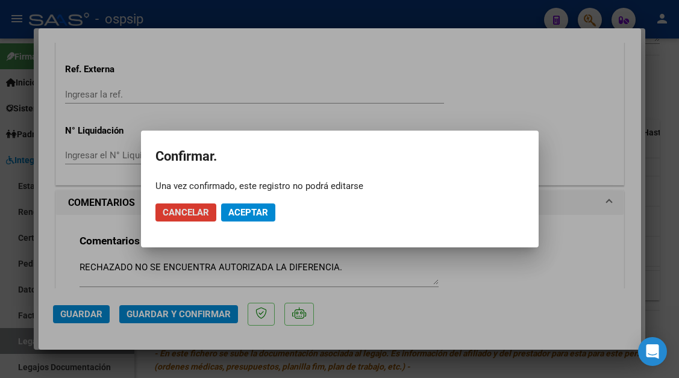
click at [250, 212] on span "Aceptar" at bounding box center [248, 212] width 40 height 11
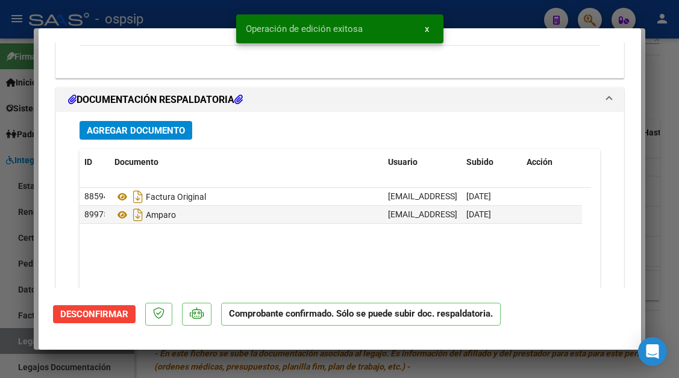
scroll to position [1204, 0]
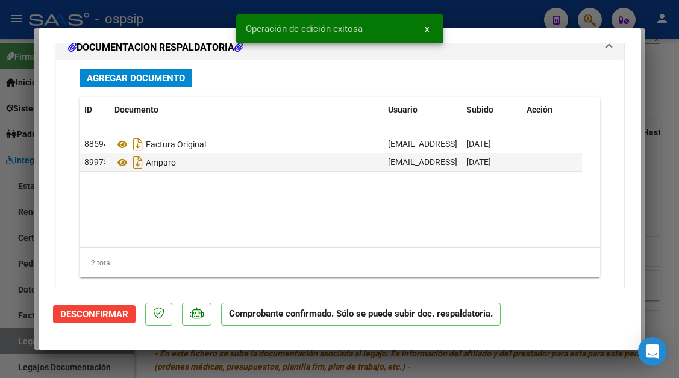
type input "$ 0,00"
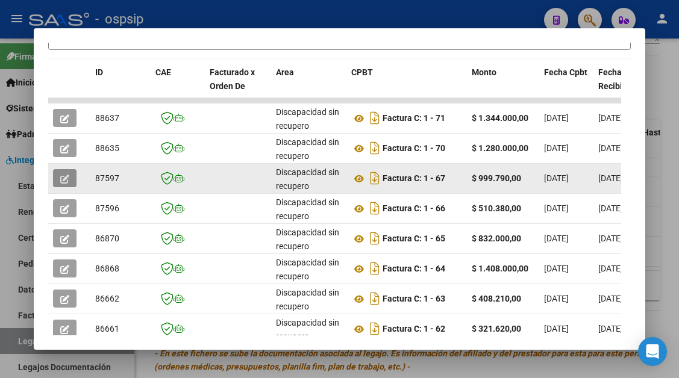
scroll to position [236, 0]
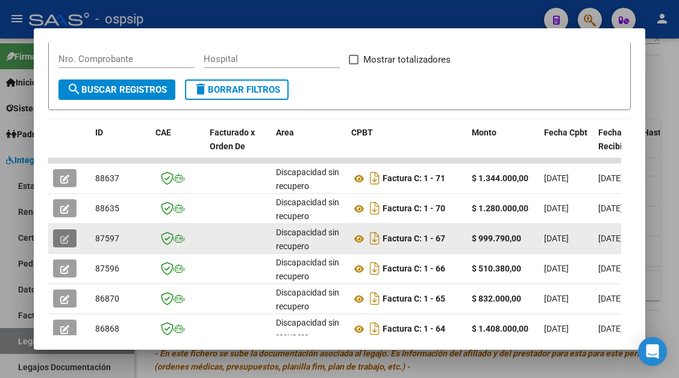
click at [65, 241] on icon "button" at bounding box center [64, 239] width 9 height 9
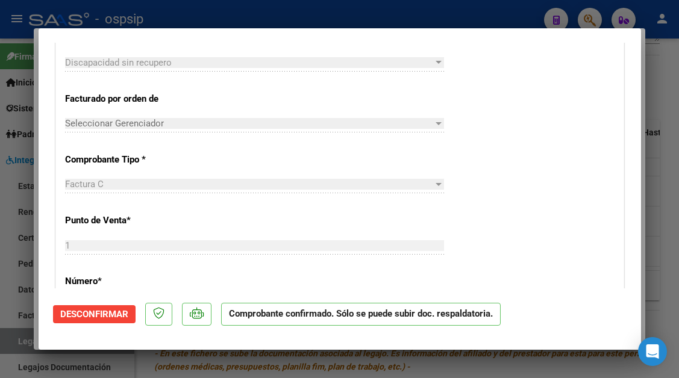
scroll to position [362, 0]
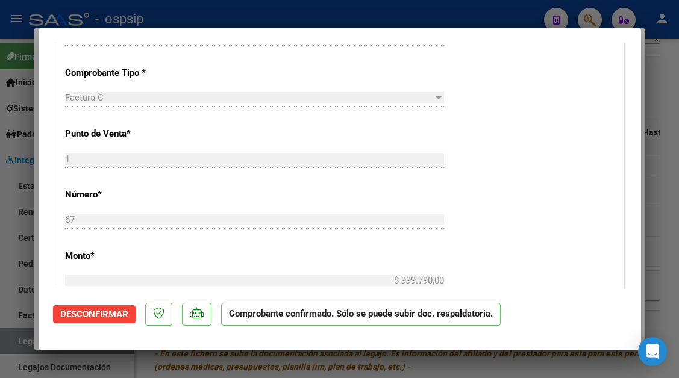
click at [102, 315] on span "Desconfirmar" at bounding box center [94, 314] width 68 height 11
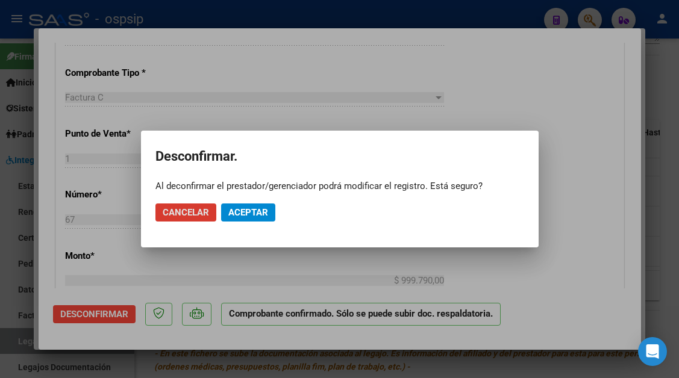
click at [240, 221] on button "Aceptar" at bounding box center [248, 213] width 54 height 18
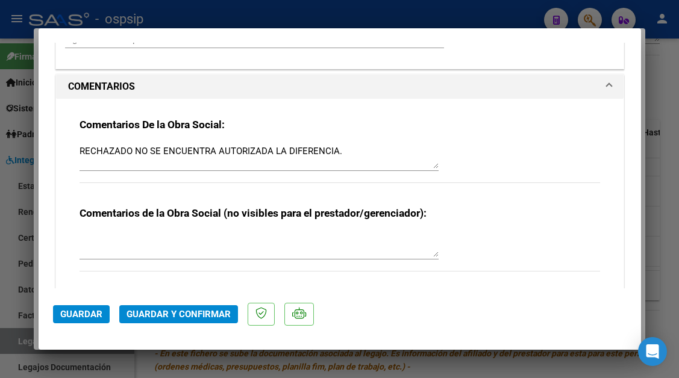
scroll to position [1024, 0]
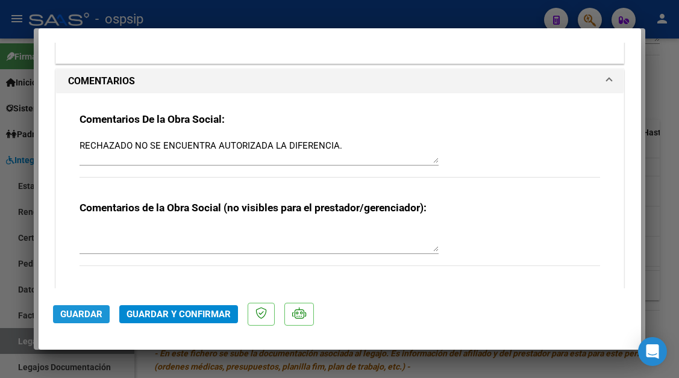
click at [83, 318] on span "Guardar" at bounding box center [81, 314] width 42 height 11
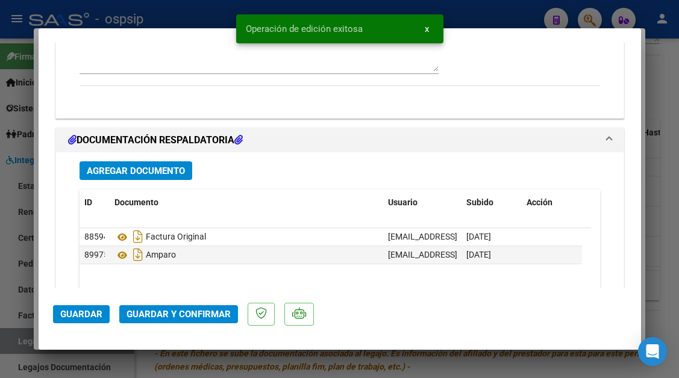
scroll to position [1205, 0]
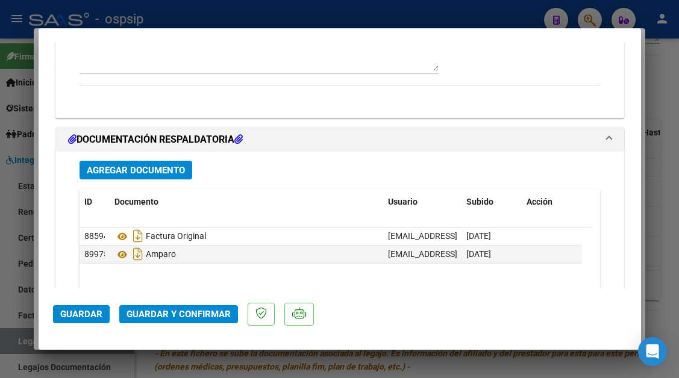
type input "$ 0,00"
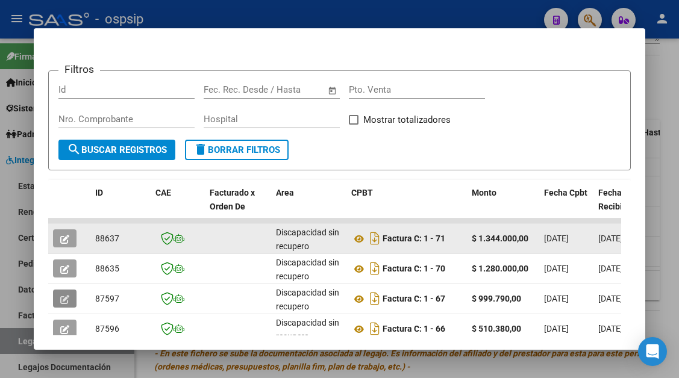
scroll to position [236, 0]
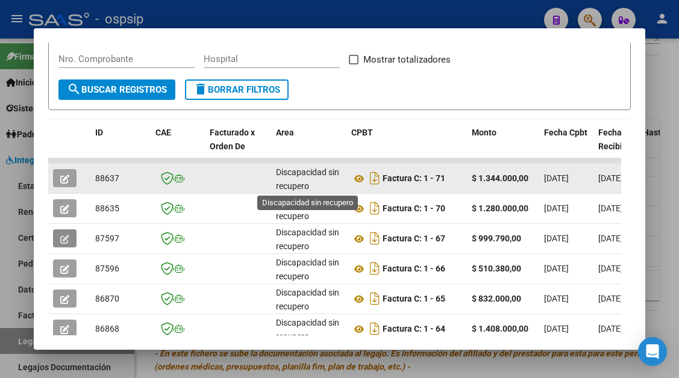
click at [53, 230] on button "button" at bounding box center [64, 239] width 23 height 18
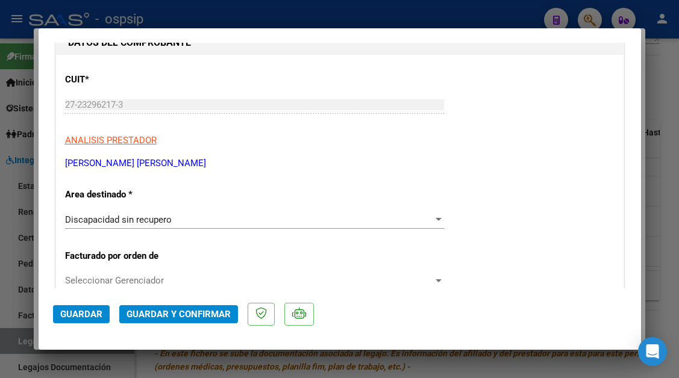
scroll to position [0, 0]
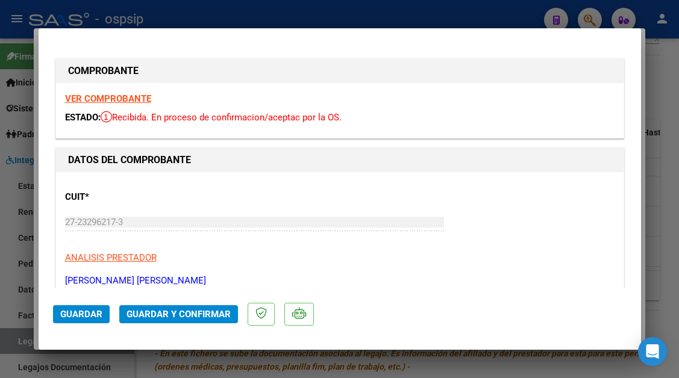
type input "$ 0,00"
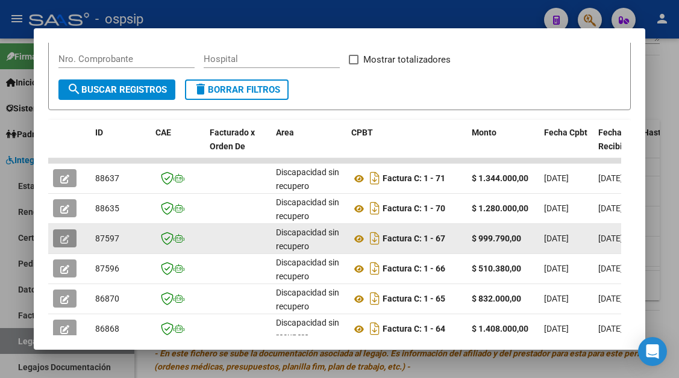
scroll to position [296, 0]
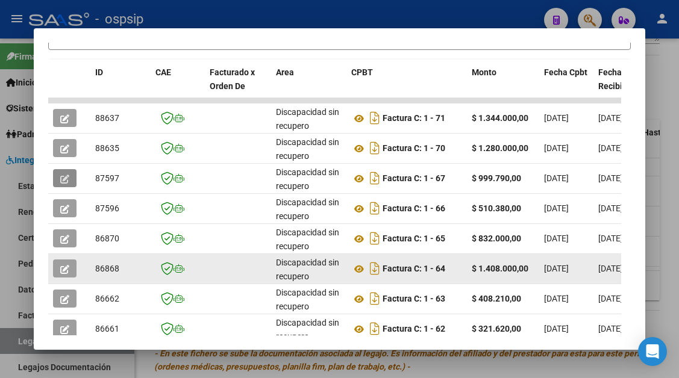
click at [71, 269] on button "button" at bounding box center [64, 269] width 23 height 18
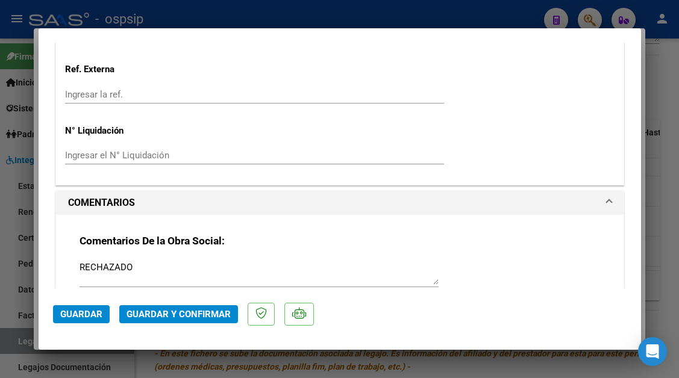
scroll to position [904, 0]
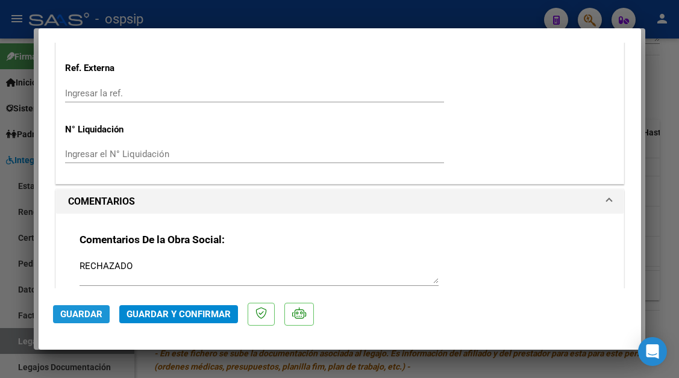
click at [84, 313] on span "Guardar" at bounding box center [81, 314] width 42 height 11
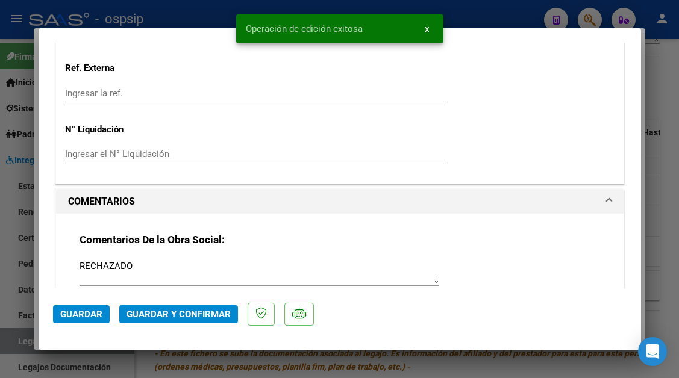
click at [12, 343] on div at bounding box center [339, 189] width 679 height 378
type input "$ 0,00"
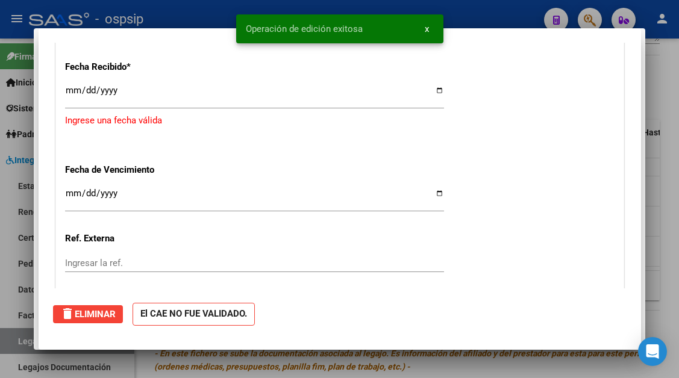
scroll to position [1074, 0]
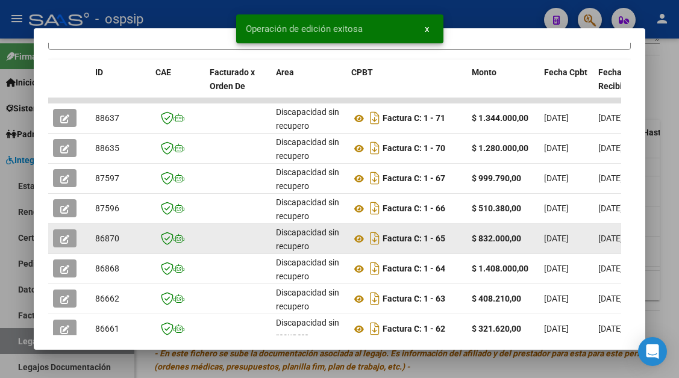
click at [67, 239] on icon "button" at bounding box center [64, 239] width 9 height 9
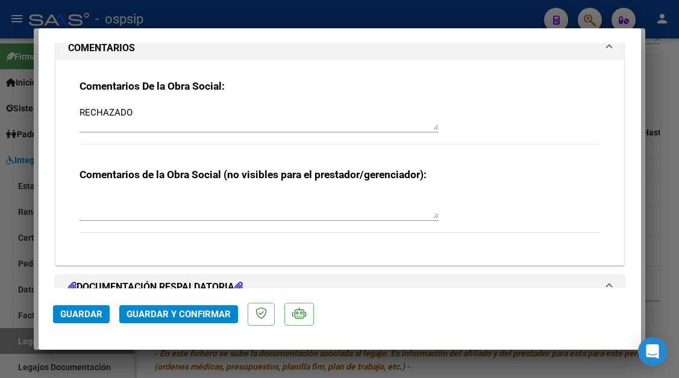
scroll to position [1085, 0]
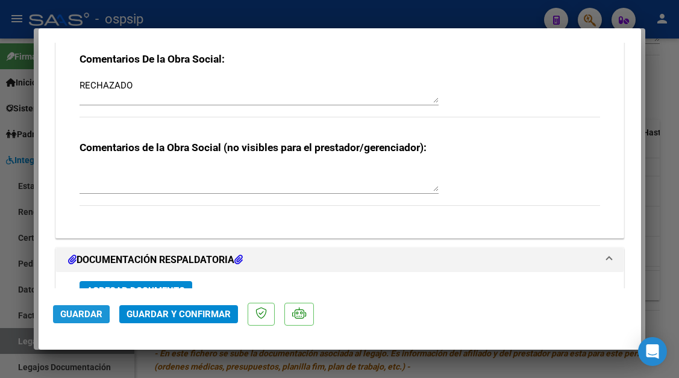
click at [66, 313] on span "Guardar" at bounding box center [81, 314] width 42 height 11
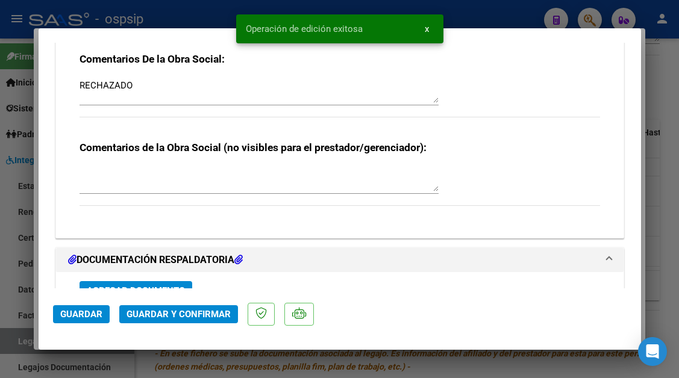
click at [14, 333] on div at bounding box center [339, 189] width 679 height 378
type input "$ 0,00"
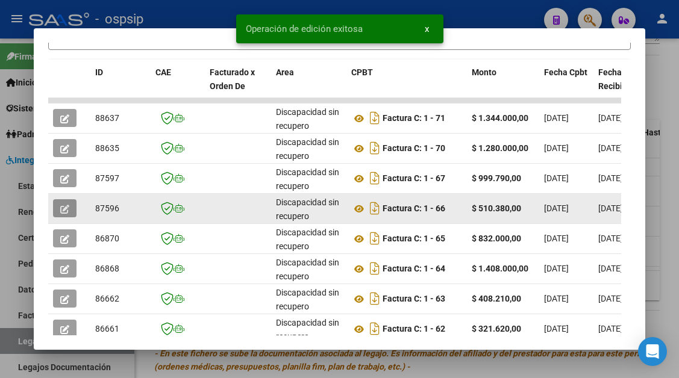
click at [66, 211] on icon "button" at bounding box center [64, 209] width 9 height 9
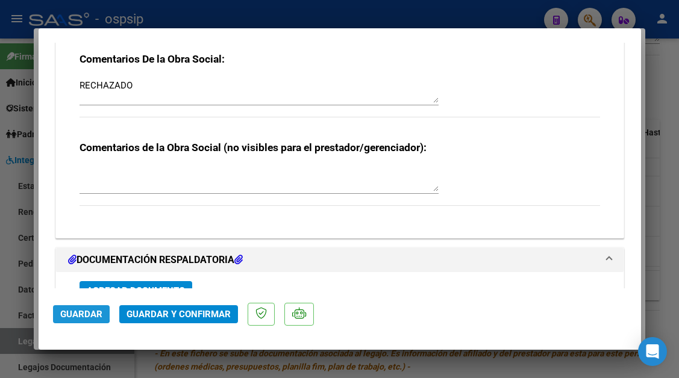
click at [71, 312] on span "Guardar" at bounding box center [81, 314] width 42 height 11
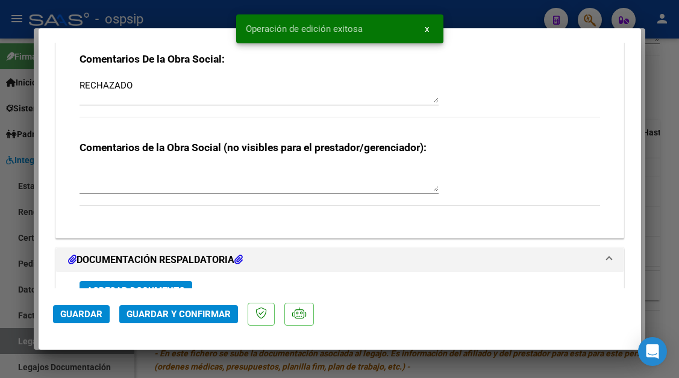
click at [17, 334] on div at bounding box center [339, 189] width 679 height 378
type input "$ 0,00"
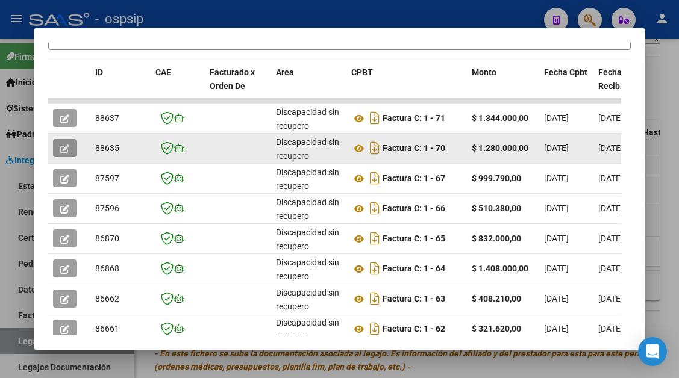
click at [64, 152] on icon "button" at bounding box center [64, 149] width 9 height 9
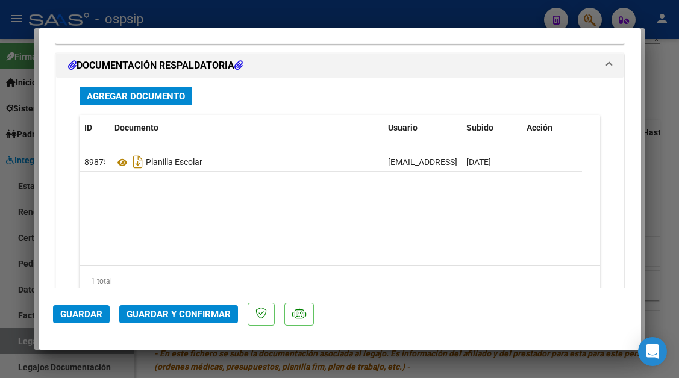
scroll to position [1120, 0]
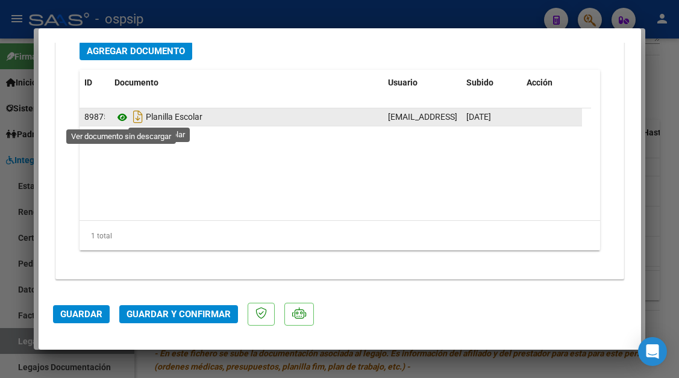
click at [122, 118] on icon at bounding box center [122, 117] width 16 height 14
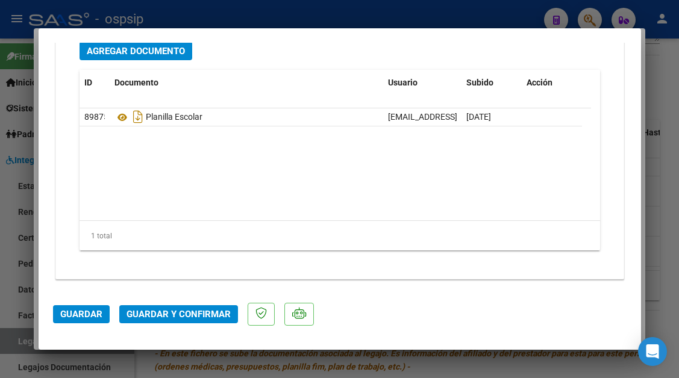
click at [23, 338] on div at bounding box center [339, 189] width 679 height 378
type input "$ 0,00"
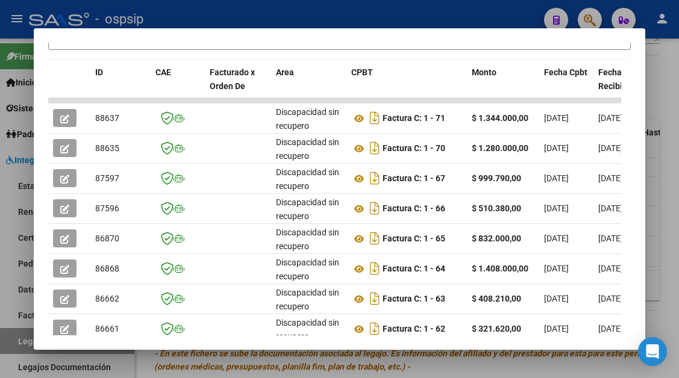
click at [23, 338] on div at bounding box center [339, 189] width 679 height 378
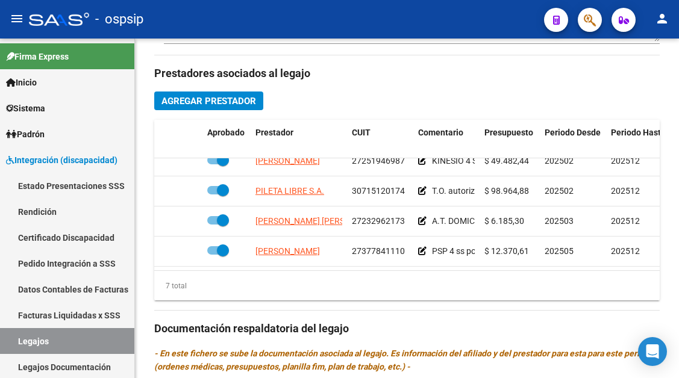
click at [23, 338] on link "Legajos" at bounding box center [67, 341] width 134 height 26
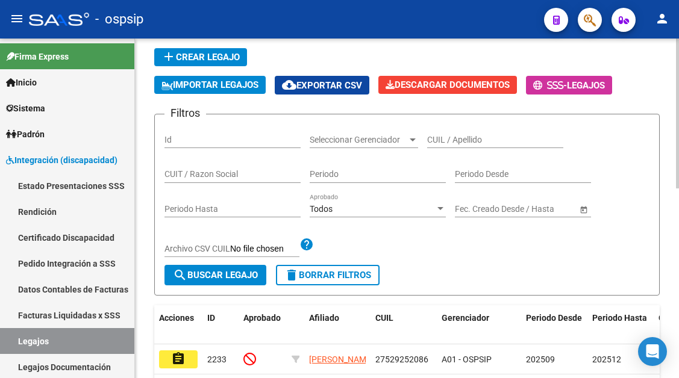
scroll to position [59, 0]
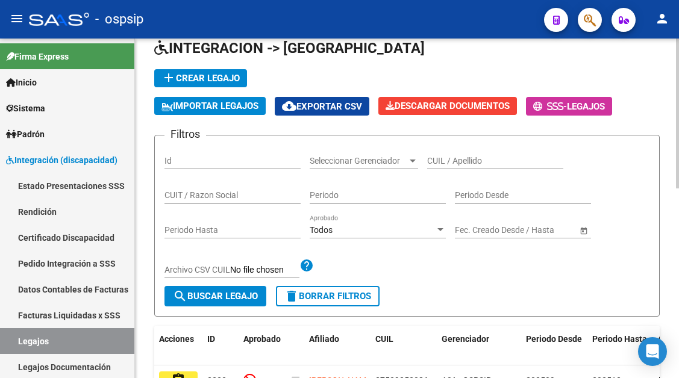
click at [435, 156] on input "CUIL / Apellido" at bounding box center [495, 161] width 136 height 10
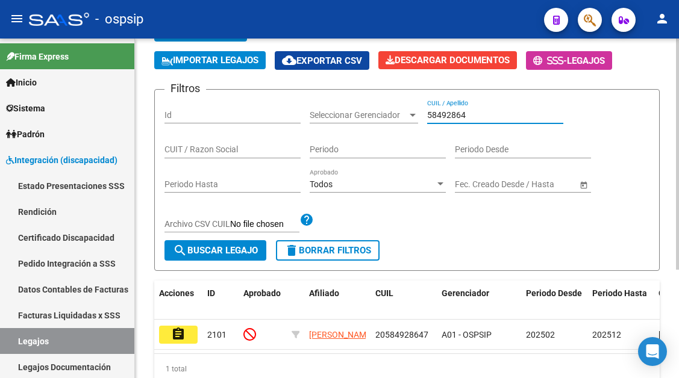
scroll to position [160, 0]
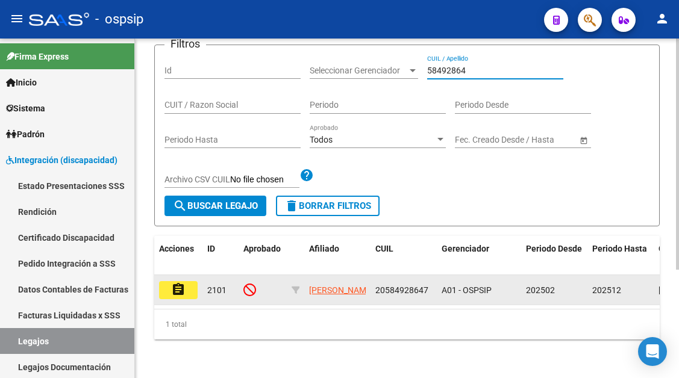
type input "58492864"
click at [185, 283] on mat-icon "assignment" at bounding box center [178, 290] width 14 height 14
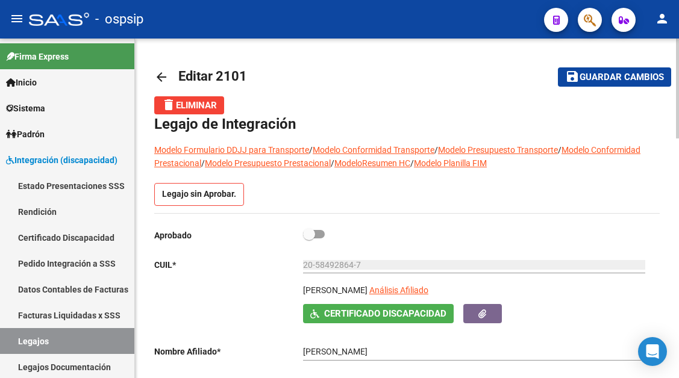
click at [583, 19] on button "button" at bounding box center [590, 20] width 24 height 24
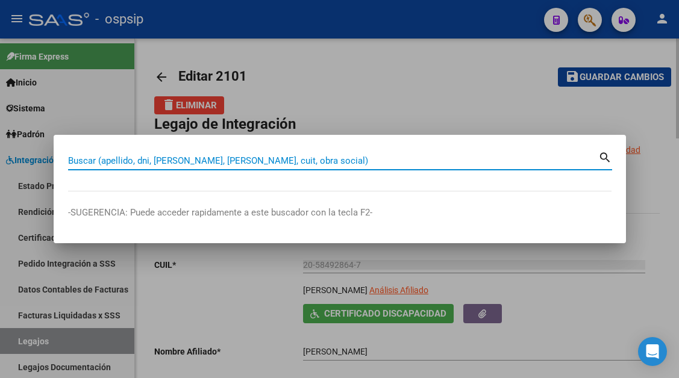
click at [123, 162] on input "Buscar (apellido, dni, cuil, nro traspaso, cuit, obra social)" at bounding box center [333, 160] width 530 height 11
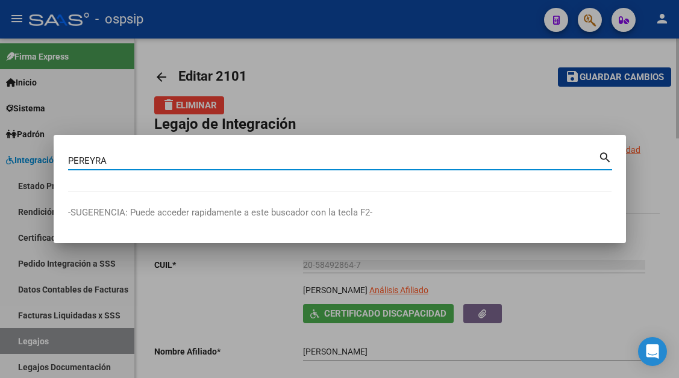
type input "PEREYRA"
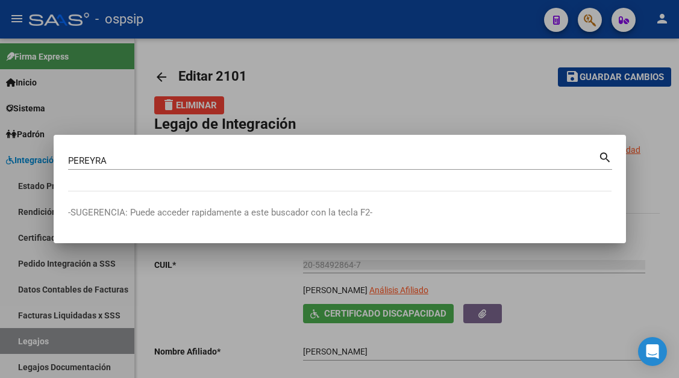
click at [176, 167] on div "PEREYRA Buscar (apellido, dni, cuil, nro traspaso, cuit, obra social)" at bounding box center [333, 161] width 530 height 18
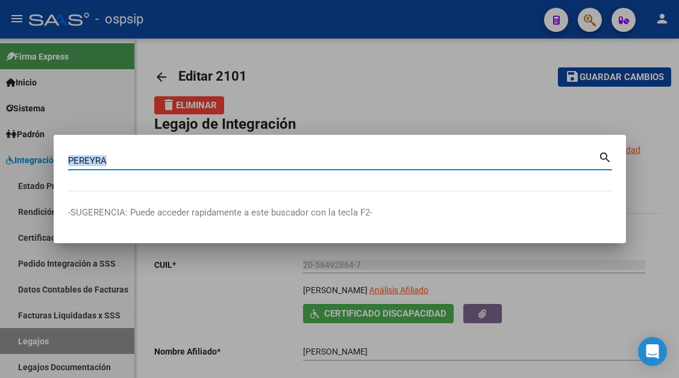
click at [176, 167] on div "PEREYRA Buscar (apellido, dni, cuil, nro traspaso, cuit, obra social)" at bounding box center [333, 161] width 530 height 18
drag, startPoint x: 120, startPoint y: 158, endPoint x: 48, endPoint y: 174, distance: 73.5
click at [48, 174] on div "PEREYRA Buscar (apellido, dni, cuil, nro traspaso, cuit, obra social) search -S…" at bounding box center [339, 189] width 679 height 378
type input "30819809"
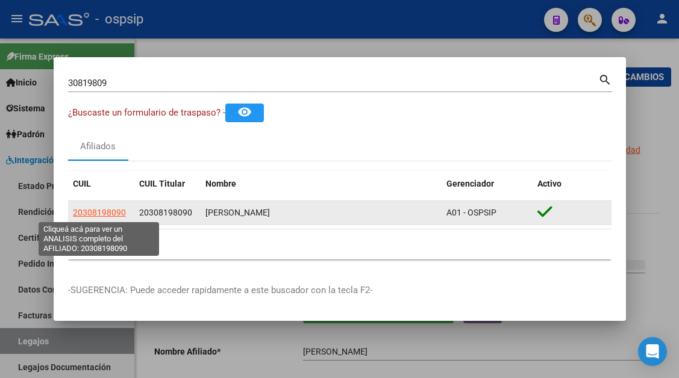
click at [120, 213] on span "20308198090" at bounding box center [99, 213] width 53 height 10
type textarea "20308198090"
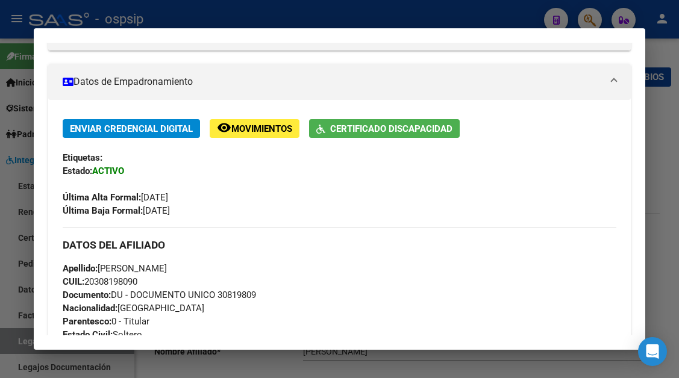
scroll to position [241, 0]
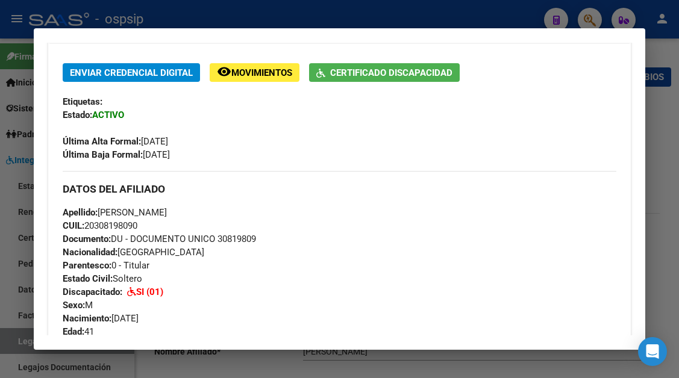
click at [166, 226] on div "Apellido: MATIAS FEDERICO PEREYRA CUIL: 20308198090 Documento: DU - DOCUMENTO U…" at bounding box center [339, 272] width 553 height 133
drag, startPoint x: 146, startPoint y: 226, endPoint x: 100, endPoint y: 211, distance: 48.6
click at [100, 211] on div "Apellido: MATIAS FEDERICO PEREYRA CUIL: 20308198090 Documento: DU - DOCUMENTO U…" at bounding box center [339, 272] width 553 height 133
copy div "MATIAS FEDERICO PEREYRA CUIL: 20308198090"
click at [401, 83] on div "Enviar Credencial Digital remove_red_eye Movimientos Certificado Discapacidad E…" at bounding box center [339, 112] width 553 height 98
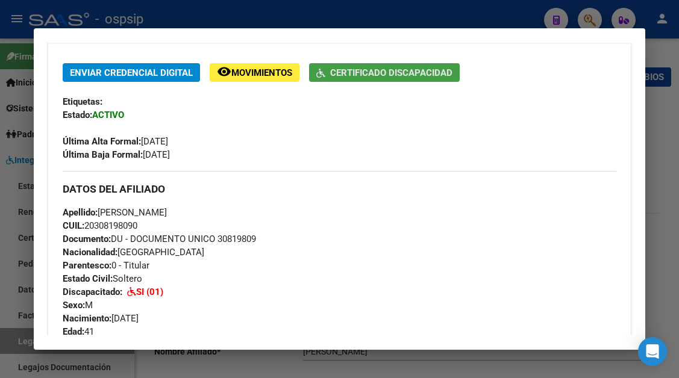
click at [401, 75] on span "Certificado Discapacidad" at bounding box center [391, 72] width 122 height 11
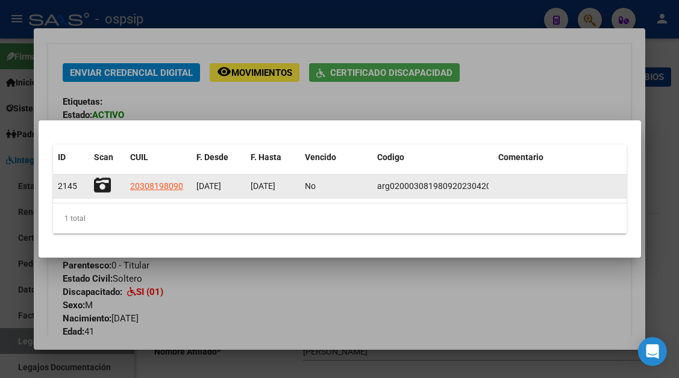
click at [97, 184] on icon at bounding box center [102, 185] width 17 height 17
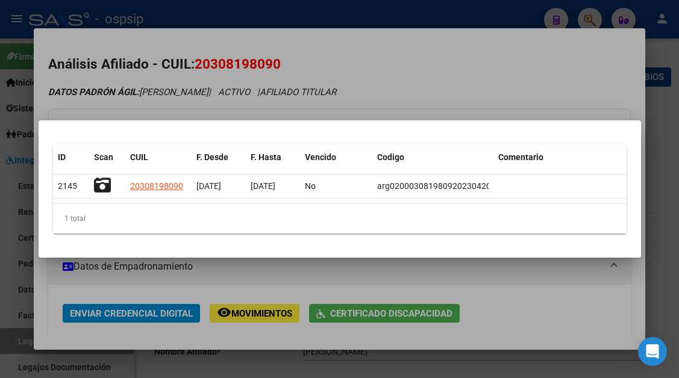
scroll to position [241, 0]
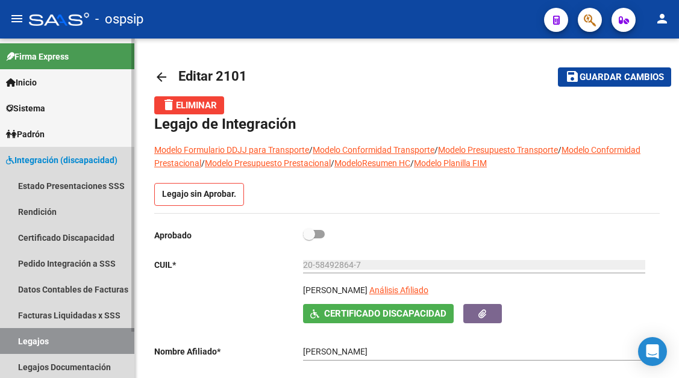
click at [51, 334] on link "Legajos" at bounding box center [67, 341] width 134 height 26
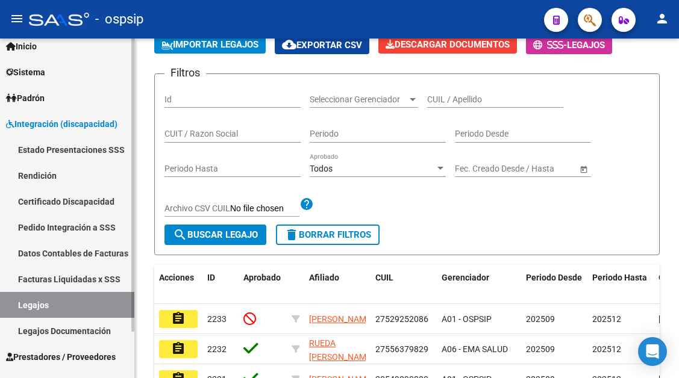
scroll to position [54, 0]
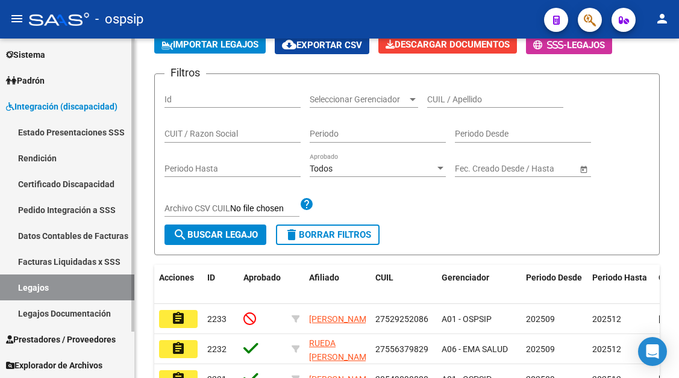
click at [35, 310] on link "Legajos Documentación" at bounding box center [67, 314] width 134 height 26
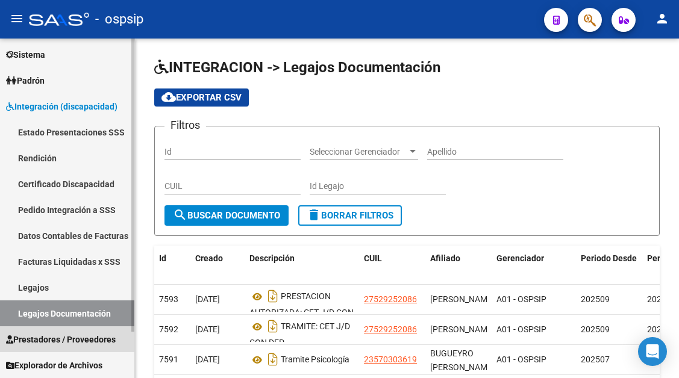
click at [36, 339] on span "Prestadores / Proveedores" at bounding box center [61, 339] width 110 height 13
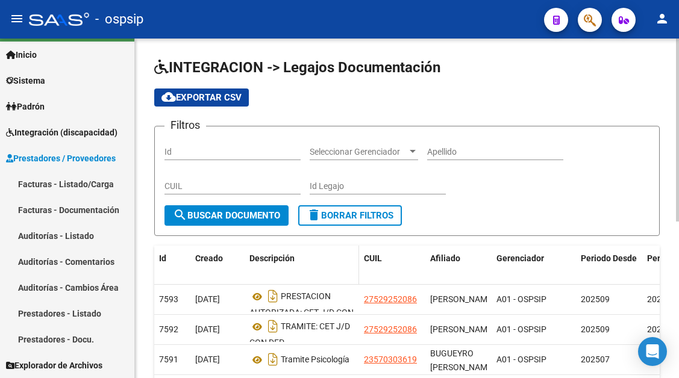
scroll to position [121, 0]
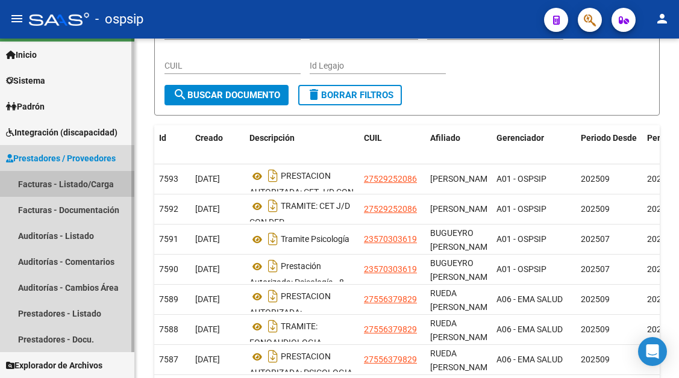
click at [57, 187] on link "Facturas - Listado/Carga" at bounding box center [67, 184] width 134 height 26
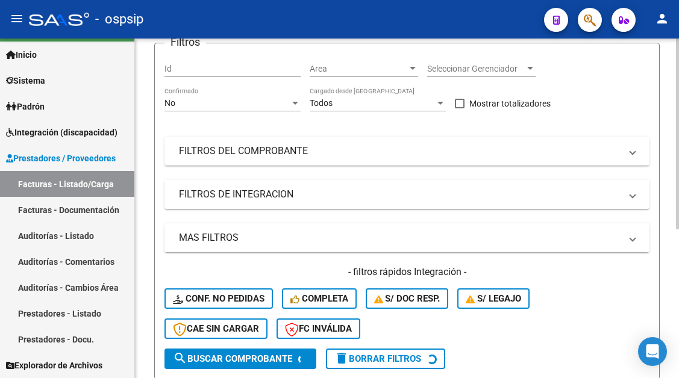
scroll to position [181, 0]
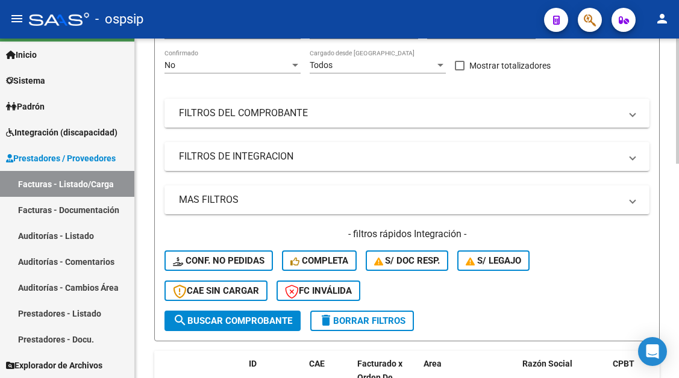
click at [624, 111] on span "FILTROS DEL COMPROBANTE" at bounding box center [404, 113] width 451 height 13
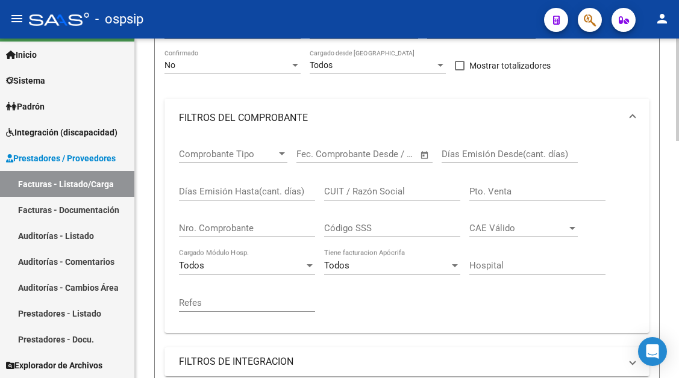
click at [239, 219] on div "Nro. Comprobante" at bounding box center [247, 224] width 136 height 26
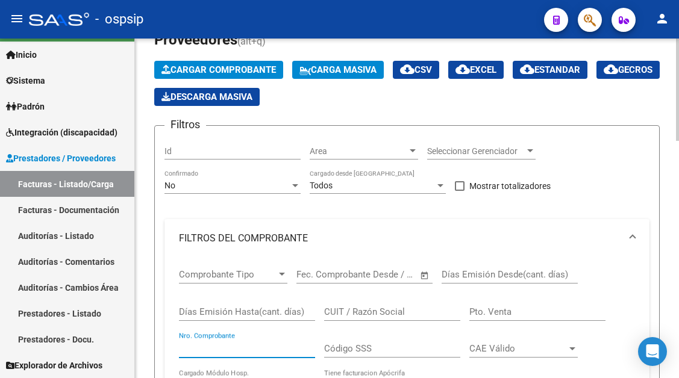
click at [293, 188] on div at bounding box center [295, 186] width 11 height 10
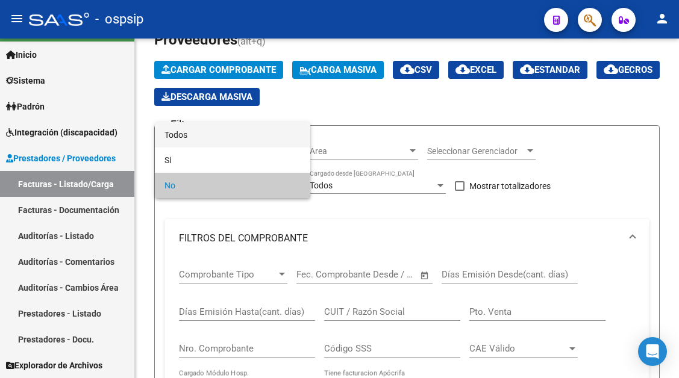
click at [215, 138] on span "Todos" at bounding box center [232, 134] width 136 height 25
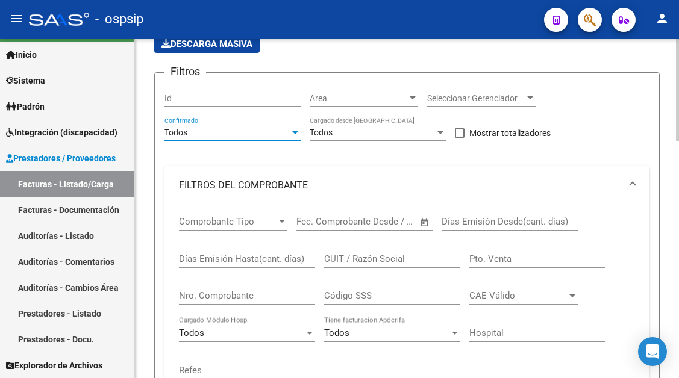
scroll to position [181, 0]
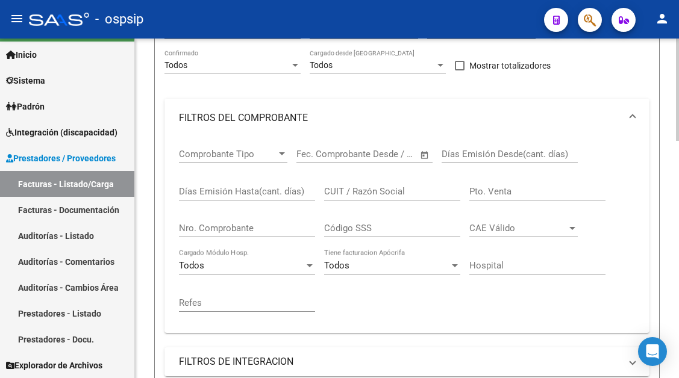
click at [192, 221] on div "Nro. Comprobante" at bounding box center [247, 224] width 136 height 26
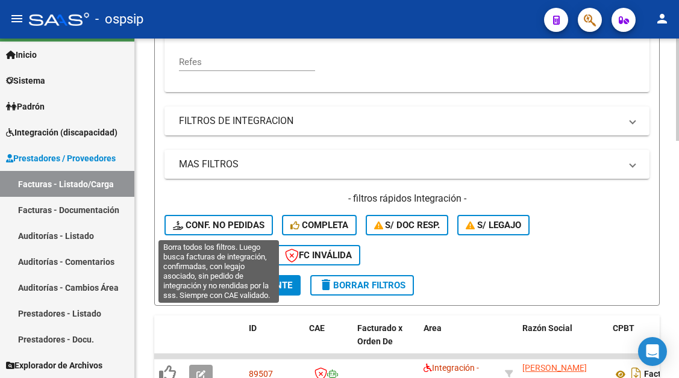
scroll to position [542, 0]
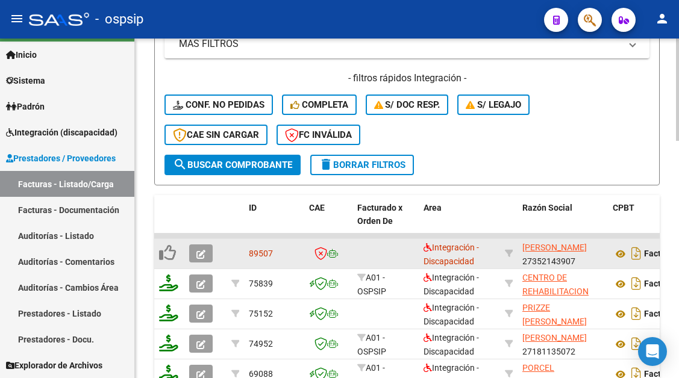
type input "917"
click at [201, 254] on icon "button" at bounding box center [200, 254] width 9 height 9
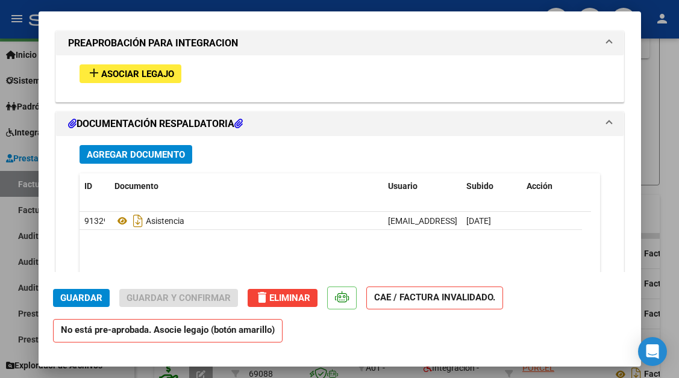
scroll to position [1164, 0]
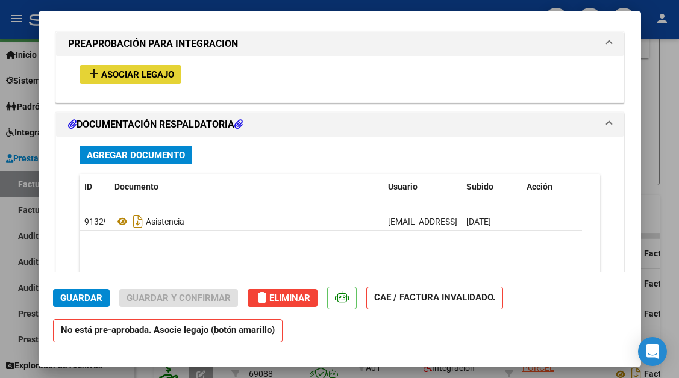
click at [120, 74] on span "Asociar Legajo" at bounding box center [137, 74] width 73 height 11
type input "$ 0,00"
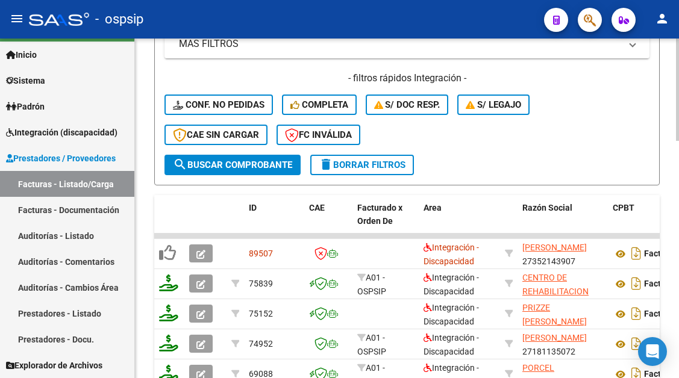
scroll to position [603, 0]
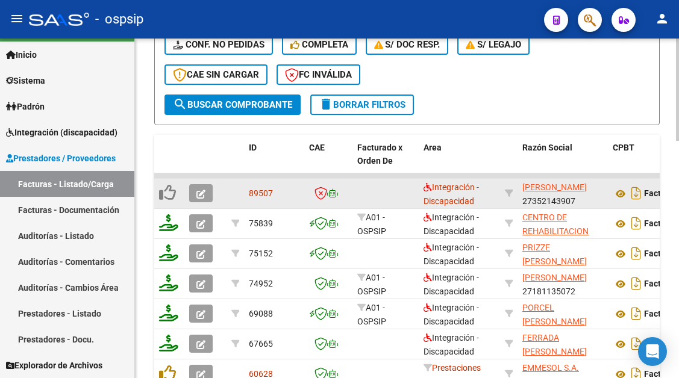
click at [193, 193] on button "button" at bounding box center [200, 193] width 23 height 18
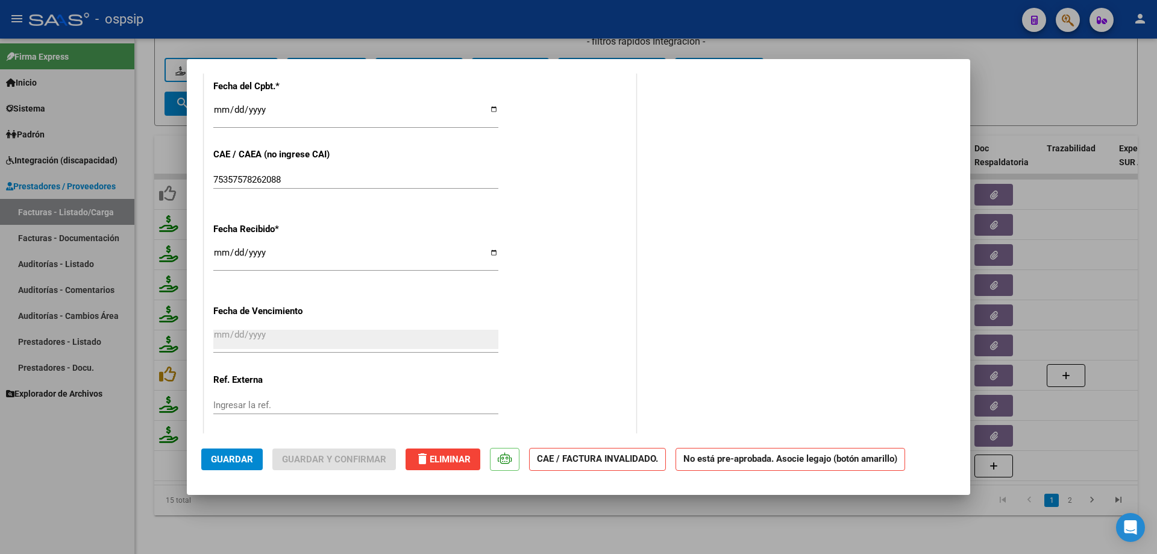
scroll to position [772, 0]
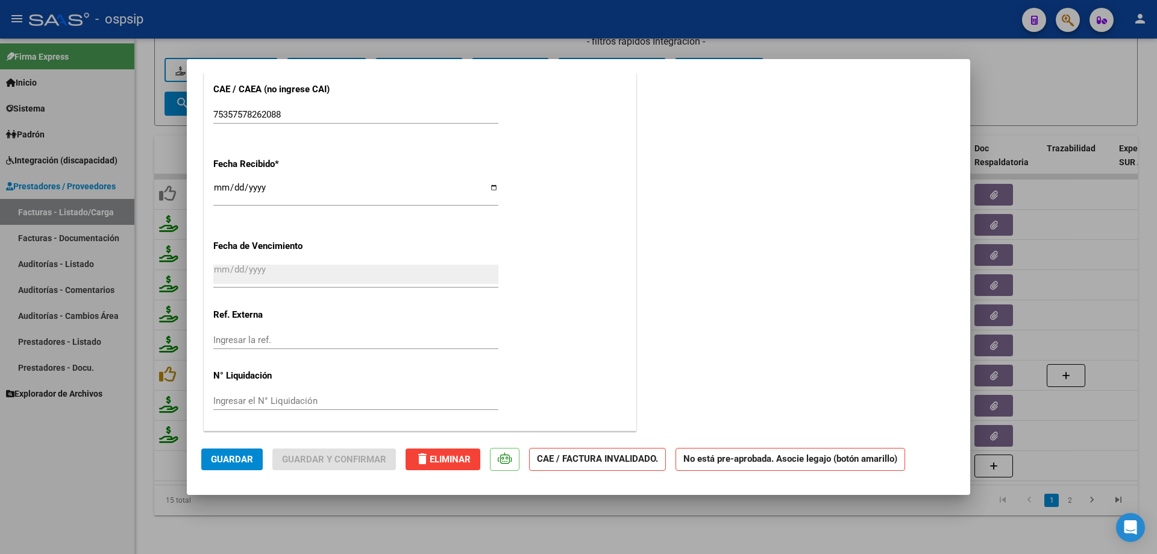
type input "$ 0,00"
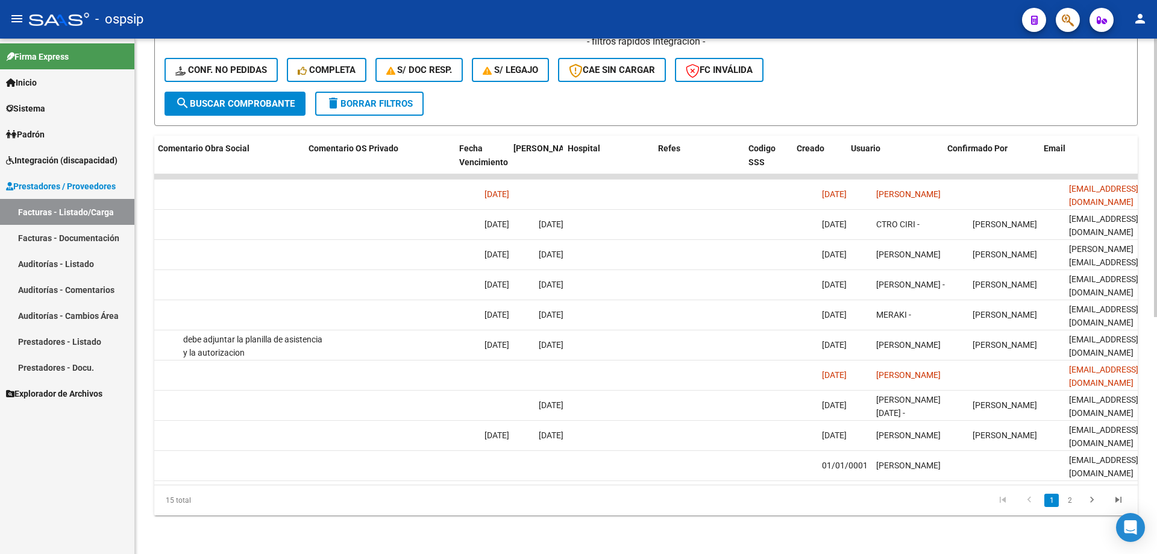
scroll to position [0, 2123]
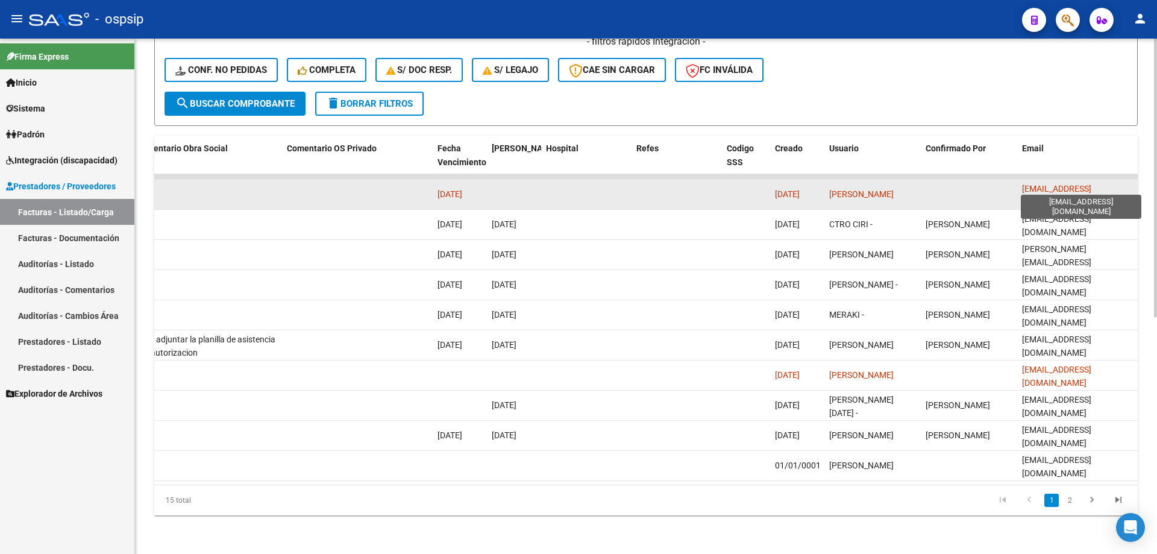
click at [678, 184] on span "transportepingui@gmail.com" at bounding box center [1056, 195] width 69 height 23
copy span "transportepingui@gmail.com"
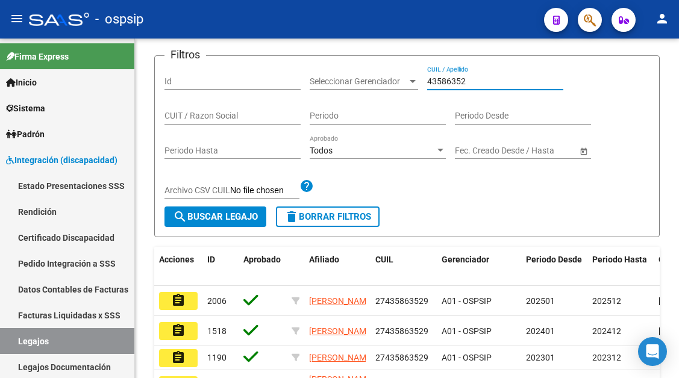
scroll to position [241, 0]
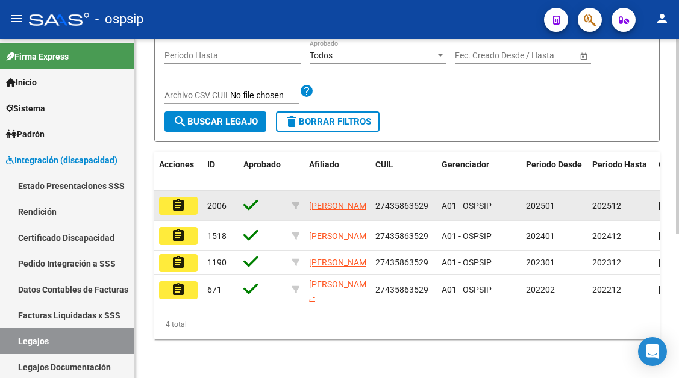
type input "43586352"
click at [182, 198] on mat-icon "assignment" at bounding box center [178, 205] width 14 height 14
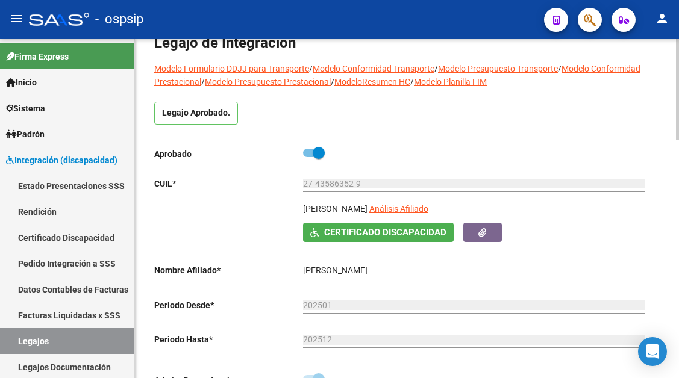
scroll to position [121, 0]
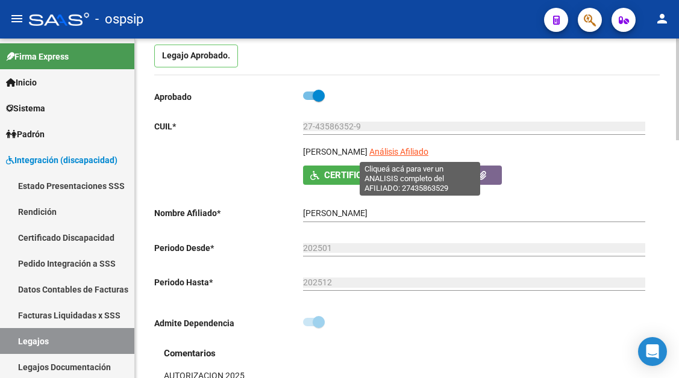
click at [412, 156] on span "Análisis Afiliado" at bounding box center [398, 152] width 59 height 10
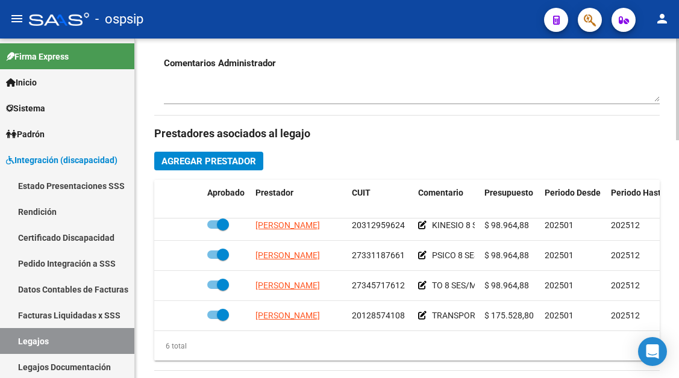
scroll to position [82, 0]
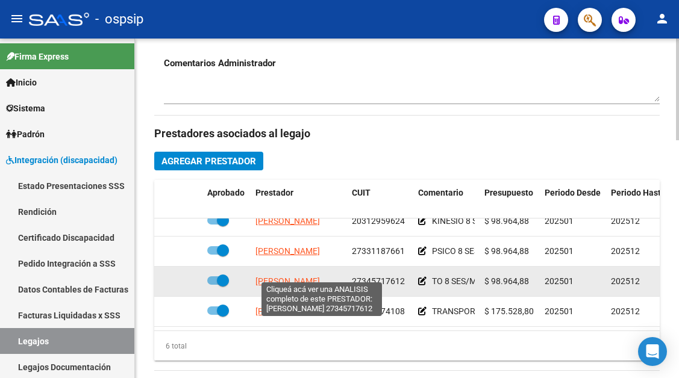
click at [320, 277] on span "[PERSON_NAME]" at bounding box center [287, 282] width 64 height 10
type textarea "27345717612"
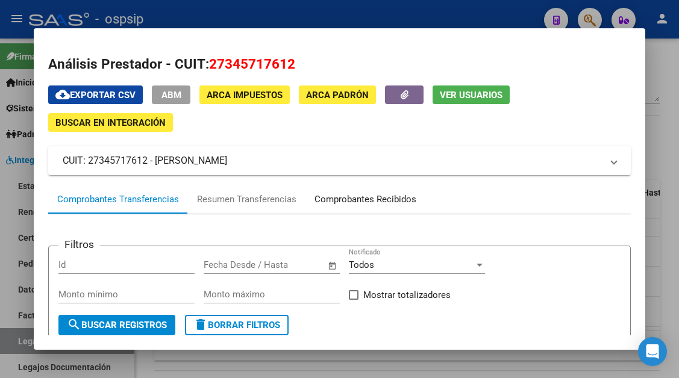
click at [356, 201] on div "Comprobantes Recibidos" at bounding box center [366, 200] width 102 height 14
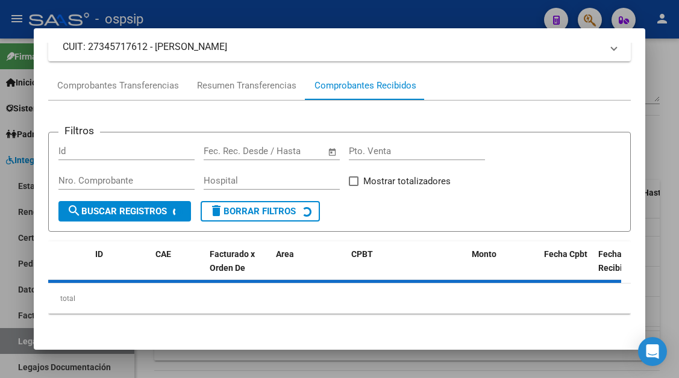
scroll to position [115, 0]
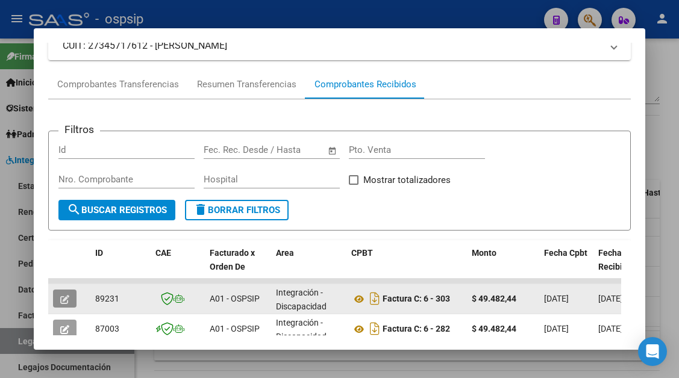
click at [72, 292] on button "button" at bounding box center [64, 299] width 23 height 18
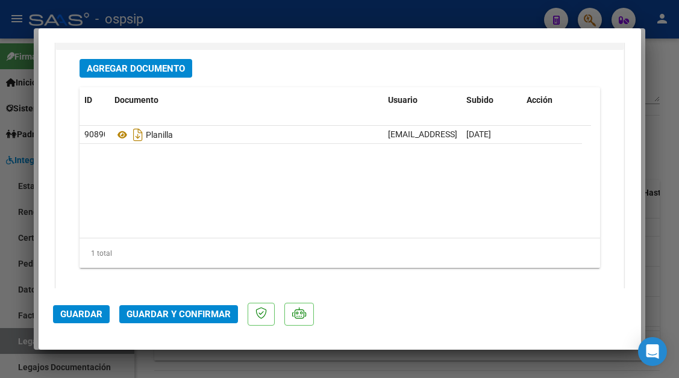
scroll to position [1506, 0]
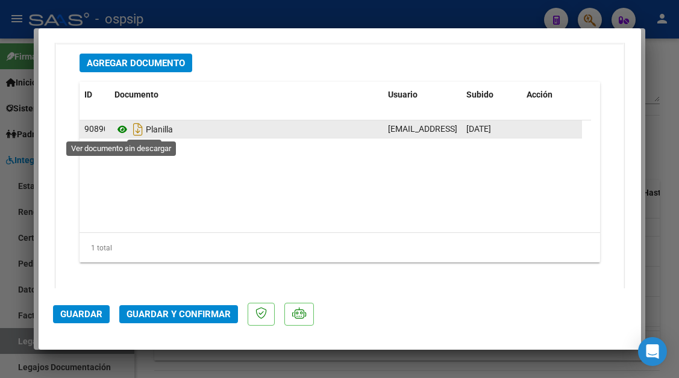
click at [122, 124] on icon at bounding box center [122, 129] width 16 height 14
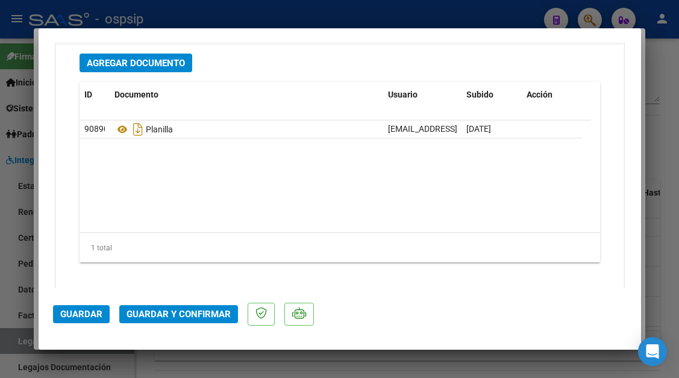
click at [203, 315] on span "Guardar y Confirmar" at bounding box center [179, 314] width 104 height 11
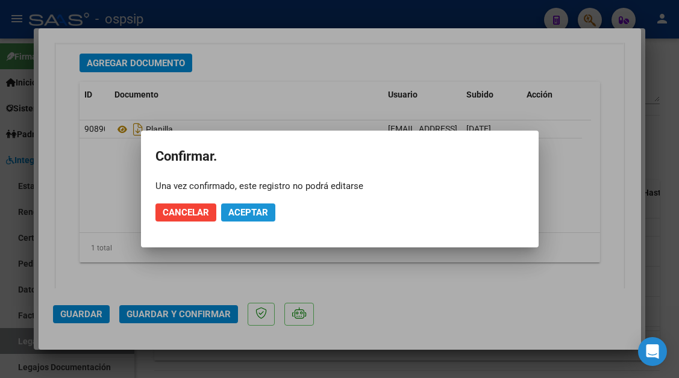
click at [255, 216] on span "Aceptar" at bounding box center [248, 212] width 40 height 11
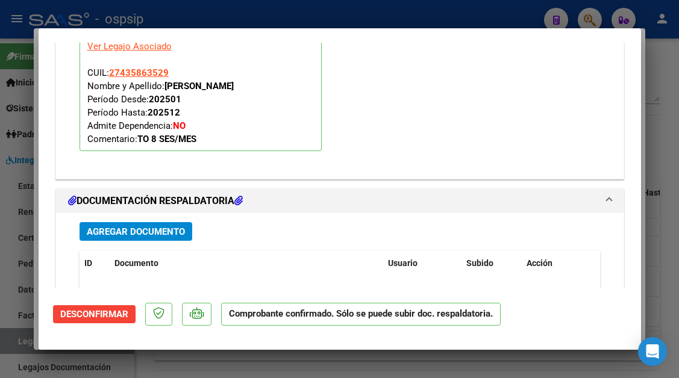
scroll to position [1141, 0]
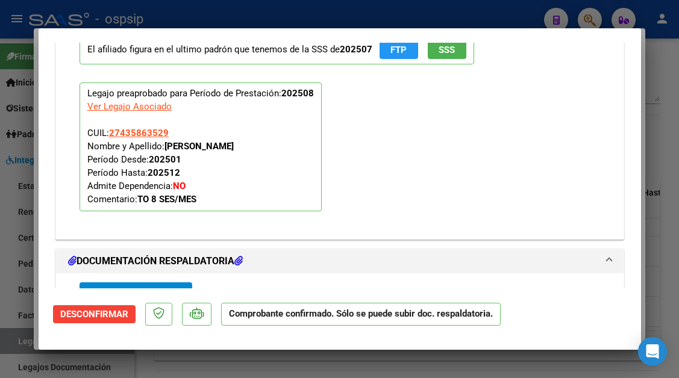
click at [16, 350] on div at bounding box center [339, 189] width 679 height 378
type input "$ 0,00"
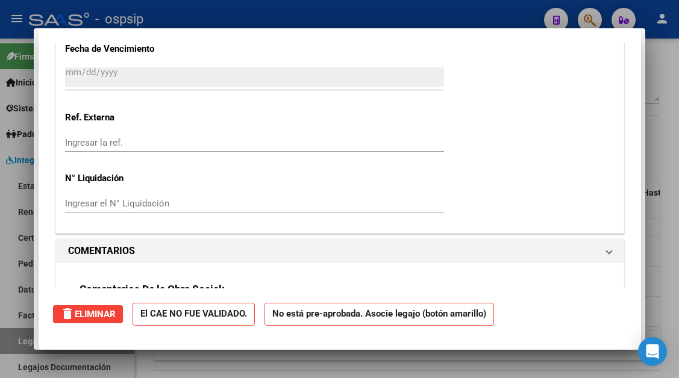
scroll to position [0, 0]
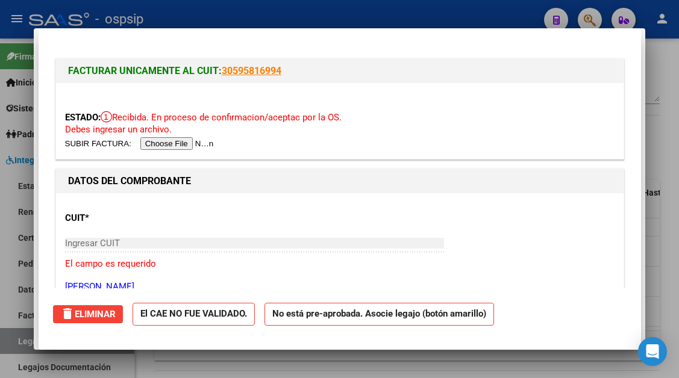
click at [16, 350] on div at bounding box center [339, 189] width 679 height 378
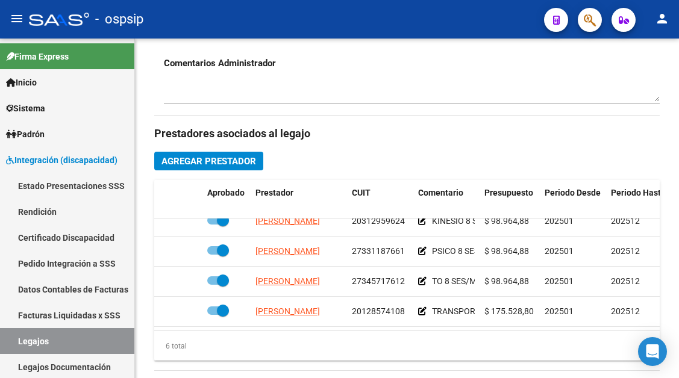
click at [16, 350] on link "Legajos" at bounding box center [67, 341] width 134 height 26
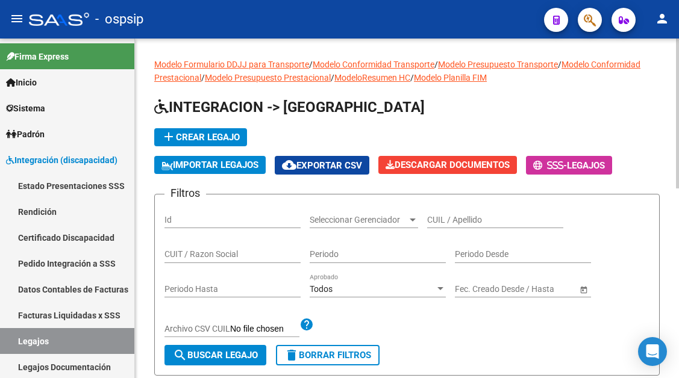
click at [476, 210] on div "CUIL / Apellido" at bounding box center [495, 216] width 136 height 24
click at [475, 214] on div "CUIL / Apellido" at bounding box center [495, 216] width 136 height 24
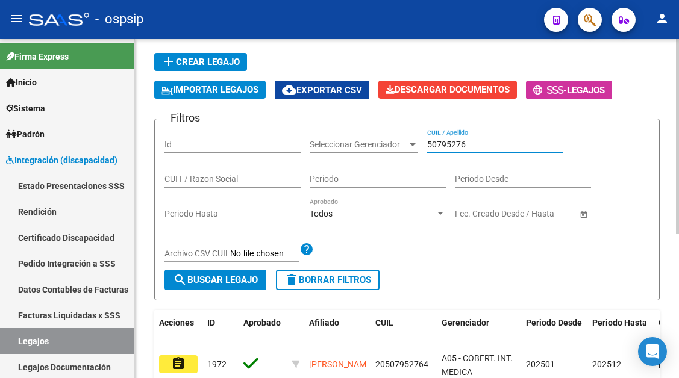
scroll to position [181, 0]
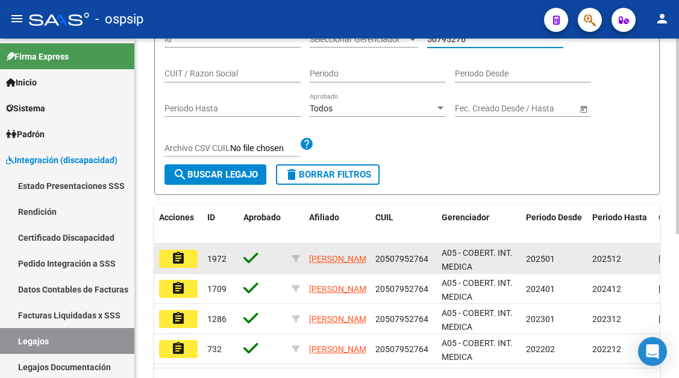
type input "50795276"
click at [184, 257] on mat-icon "assignment" at bounding box center [178, 258] width 14 height 14
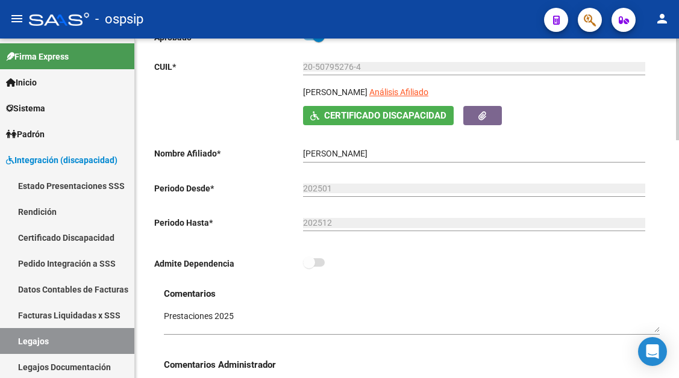
scroll to position [181, 0]
click at [440, 80] on div "20-50795276-4 Ingresar CUIL" at bounding box center [474, 68] width 342 height 34
click at [440, 84] on div "20-50795276-4 Ingresar CUIL" at bounding box center [474, 68] width 342 height 34
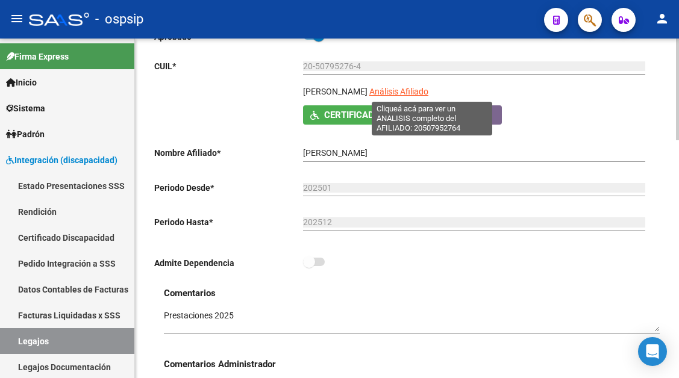
click at [428, 90] on span "Análisis Afiliado" at bounding box center [398, 92] width 59 height 10
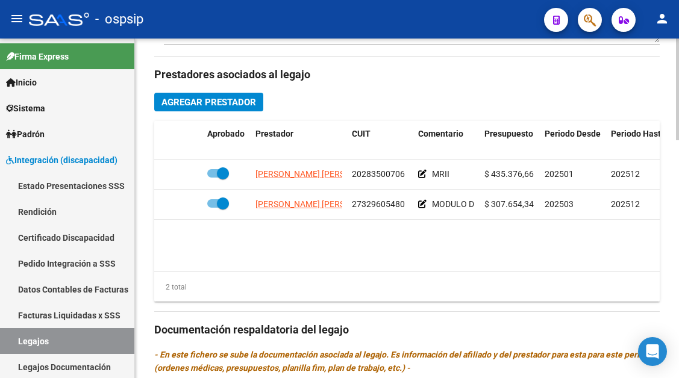
scroll to position [542, 0]
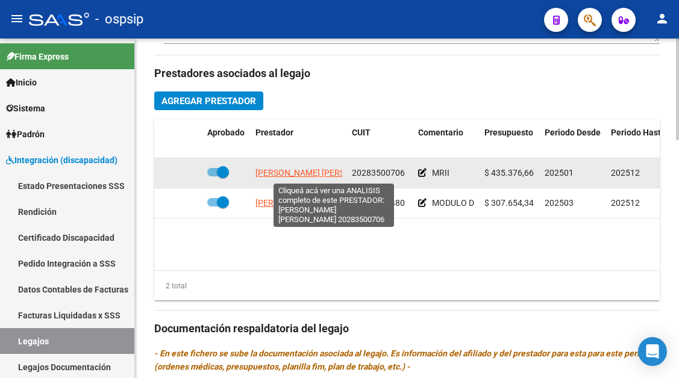
click at [296, 178] on span "[PERSON_NAME] [PERSON_NAME]" at bounding box center [320, 173] width 131 height 10
type textarea "20283500706"
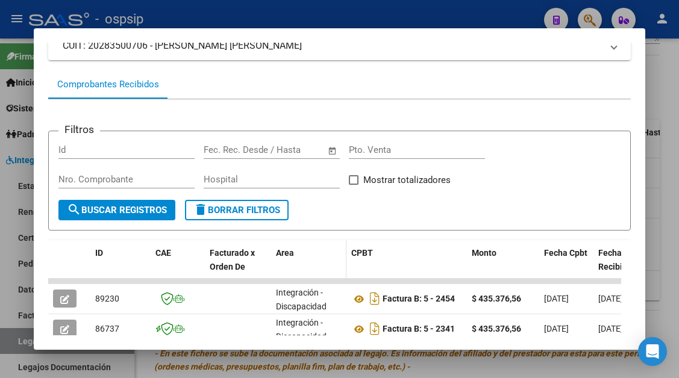
scroll to position [236, 0]
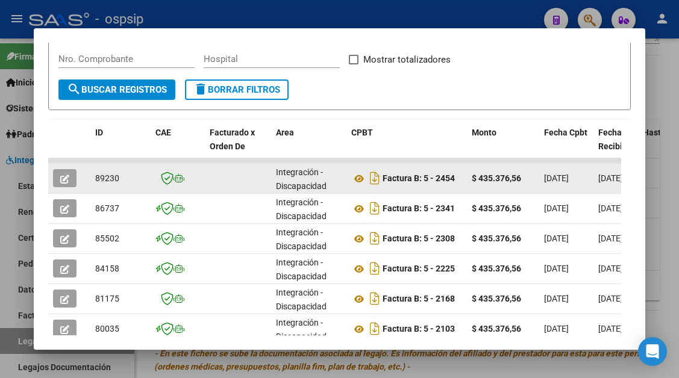
click at [70, 182] on button "button" at bounding box center [64, 178] width 23 height 18
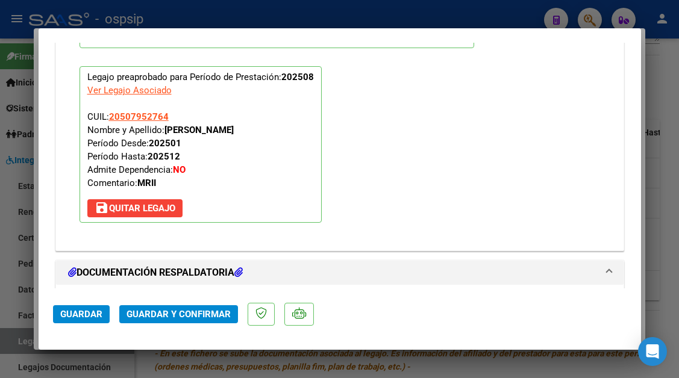
scroll to position [1446, 0]
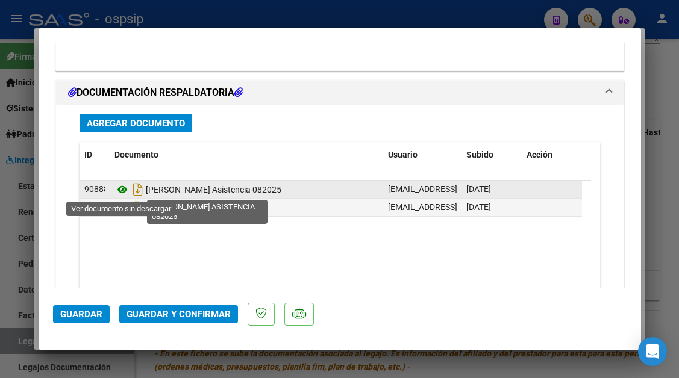
click at [124, 190] on icon at bounding box center [122, 190] width 16 height 14
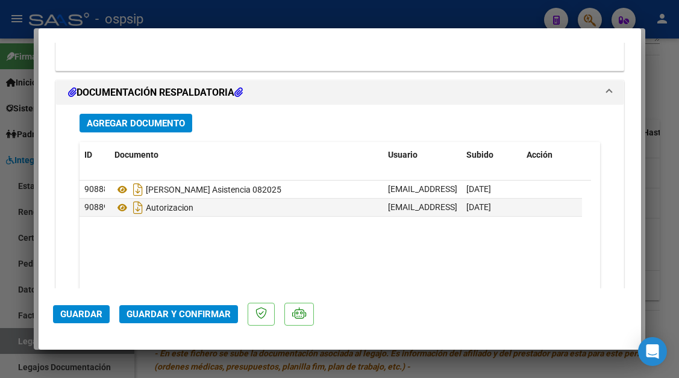
click at [175, 312] on span "Guardar y Confirmar" at bounding box center [179, 314] width 104 height 11
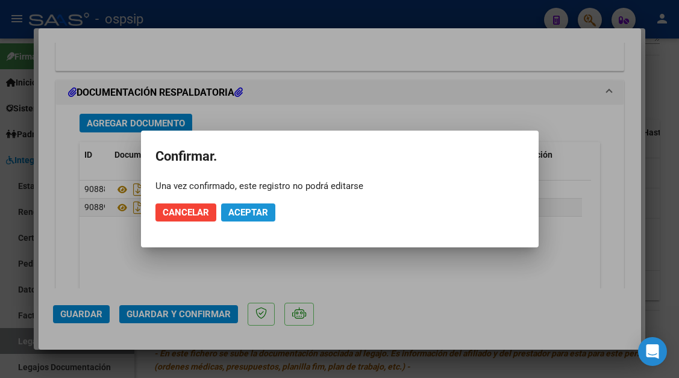
click at [232, 215] on span "Aceptar" at bounding box center [248, 212] width 40 height 11
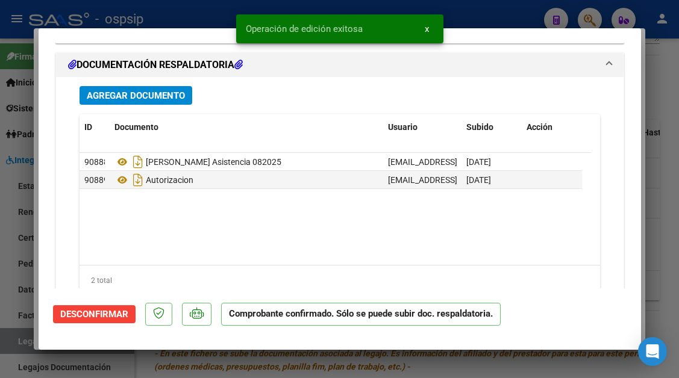
click at [19, 337] on div at bounding box center [339, 189] width 679 height 378
type input "$ 0,00"
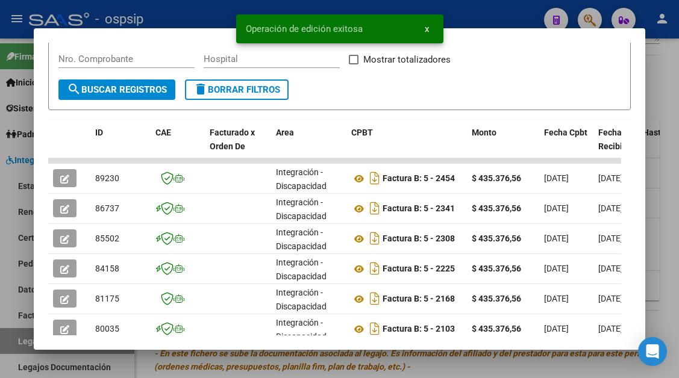
click at [19, 337] on div at bounding box center [339, 189] width 679 height 378
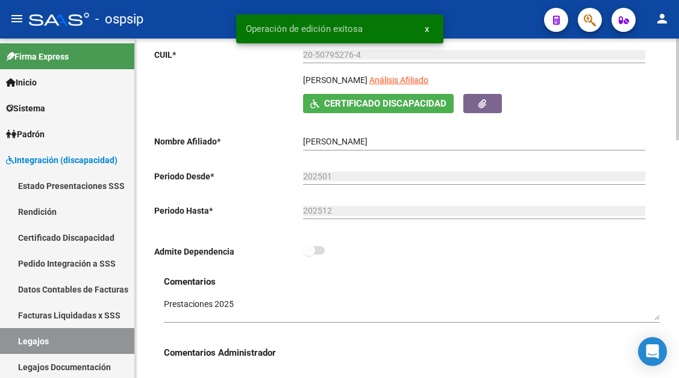
scroll to position [121, 0]
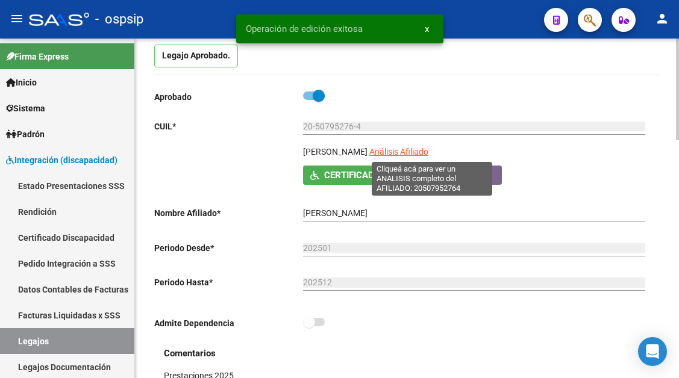
click at [428, 152] on span "Análisis Afiliado" at bounding box center [398, 152] width 59 height 10
type textarea "20507952764"
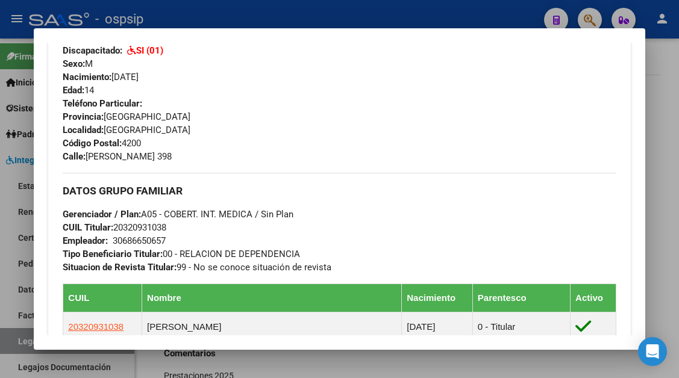
scroll to position [482, 0]
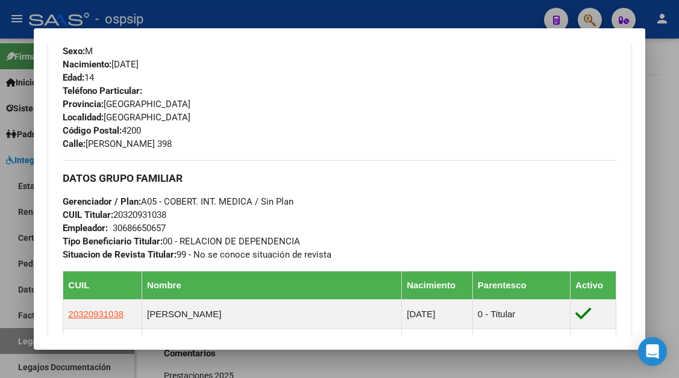
click at [9, 337] on div at bounding box center [339, 189] width 679 height 378
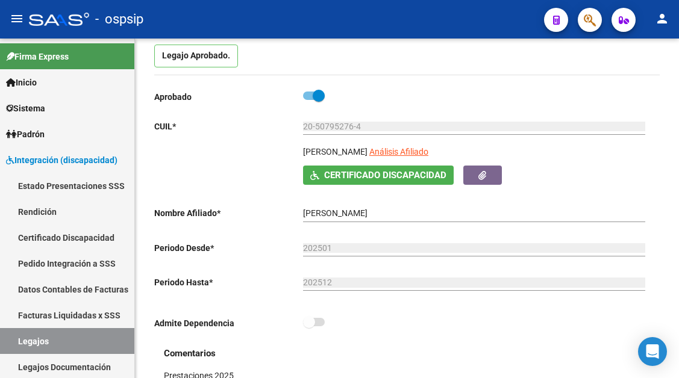
click at [9, 337] on link "Legajos" at bounding box center [67, 341] width 134 height 26
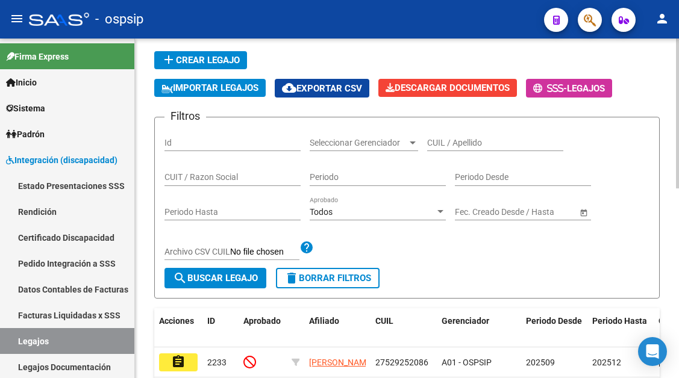
scroll to position [60, 0]
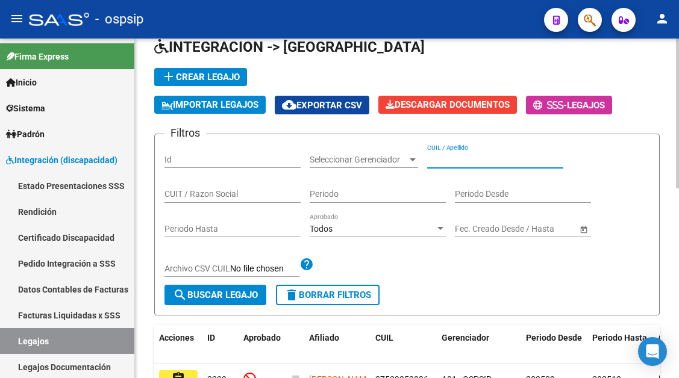
click at [459, 160] on input "CUIL / Apellido" at bounding box center [495, 160] width 136 height 10
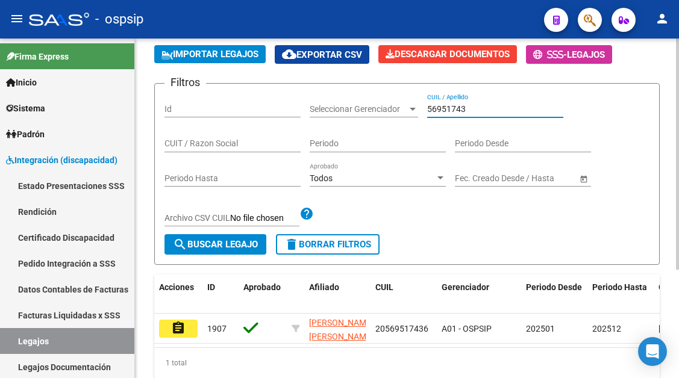
scroll to position [160, 0]
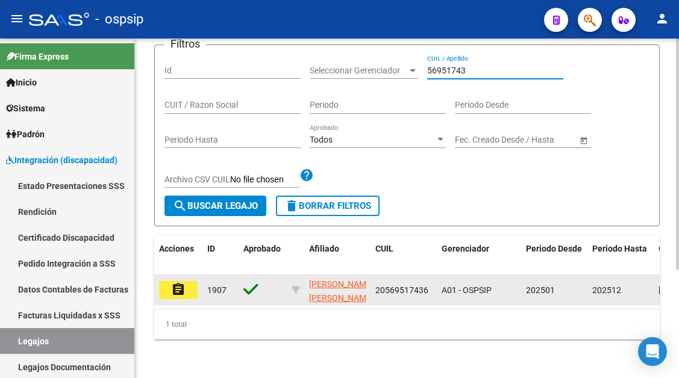
type input "56951743"
click at [186, 281] on button "assignment" at bounding box center [178, 290] width 39 height 18
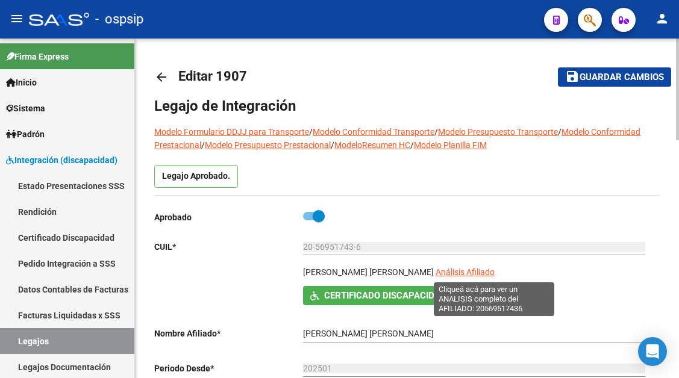
click at [481, 274] on span "Análisis Afiliado" at bounding box center [465, 273] width 59 height 10
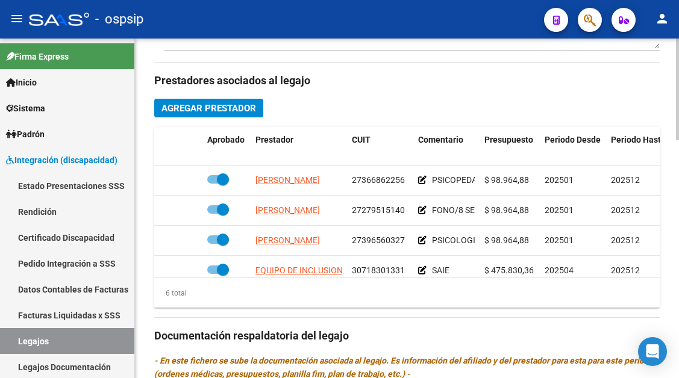
scroll to position [492, 0]
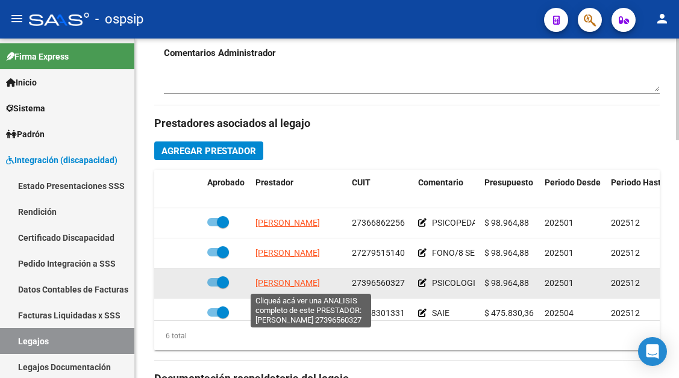
click at [296, 280] on span "[PERSON_NAME]" at bounding box center [287, 283] width 64 height 10
type textarea "27396560327"
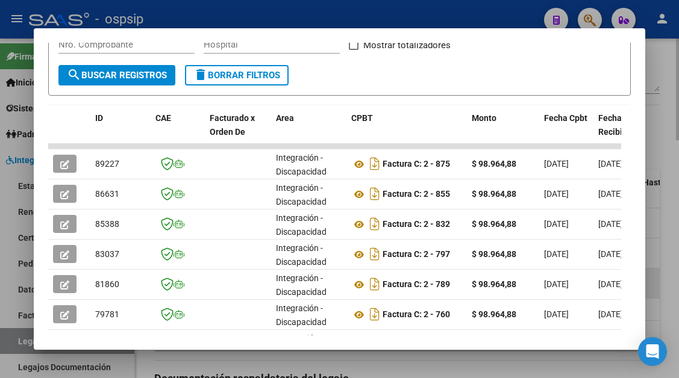
scroll to position [241, 0]
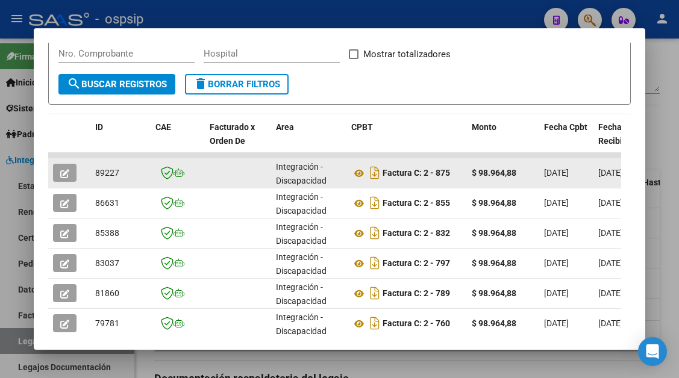
click at [63, 169] on icon "button" at bounding box center [64, 173] width 9 height 9
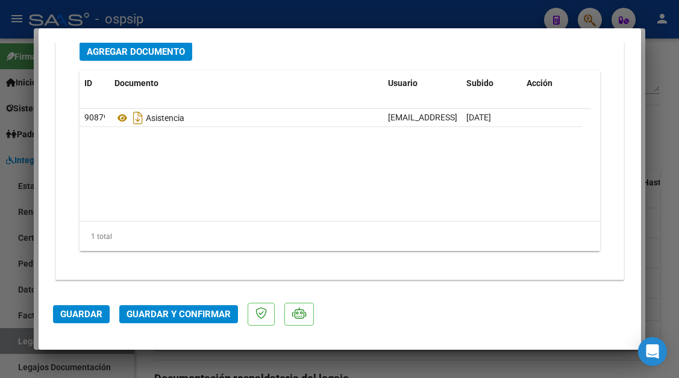
scroll to position [1518, 0]
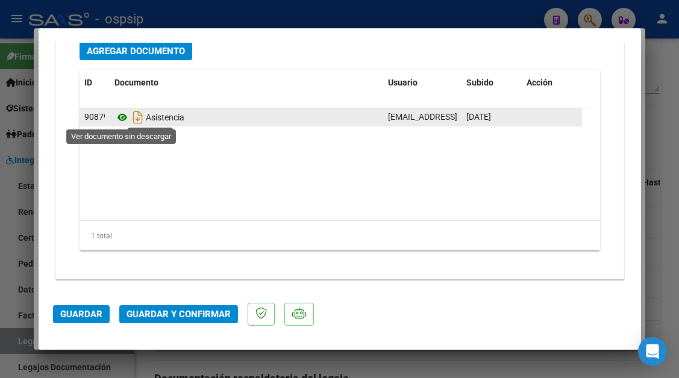
click at [120, 121] on icon at bounding box center [122, 117] width 16 height 14
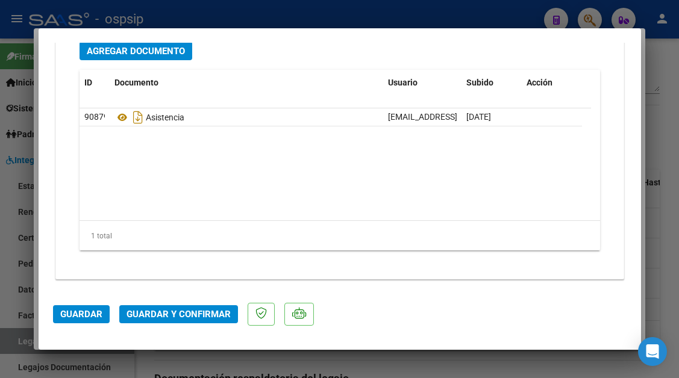
click at [145, 317] on span "Guardar y Confirmar" at bounding box center [179, 314] width 104 height 11
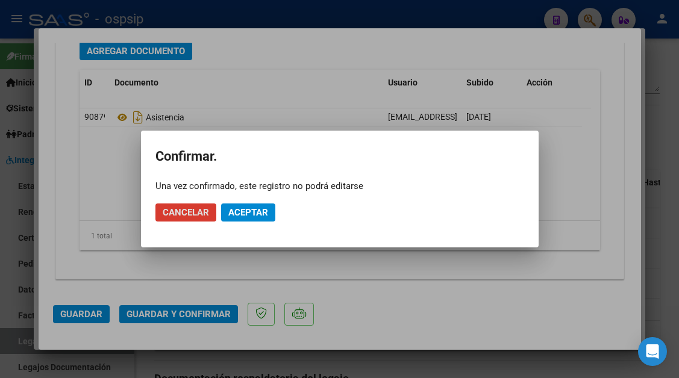
click at [243, 215] on span "Aceptar" at bounding box center [248, 212] width 40 height 11
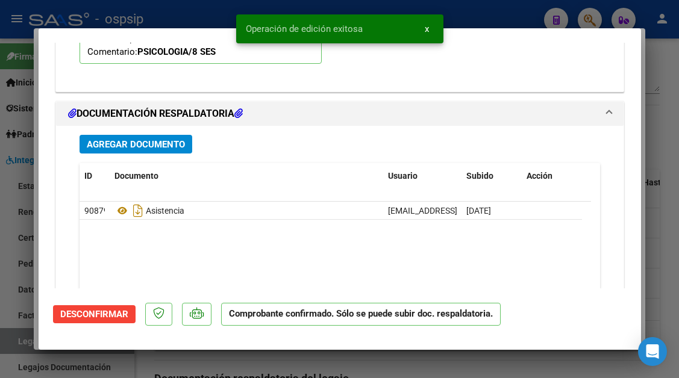
scroll to position [1382, 0]
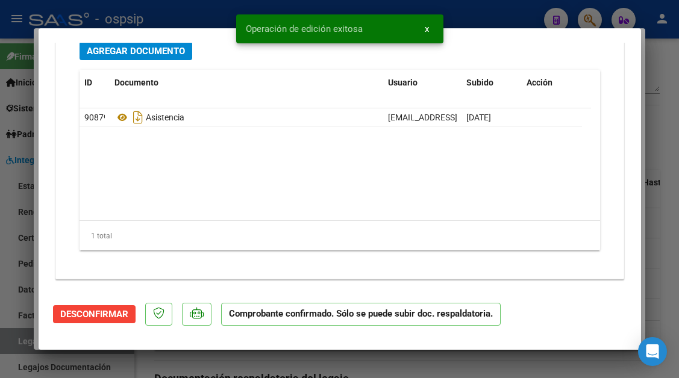
type input "$ 0,00"
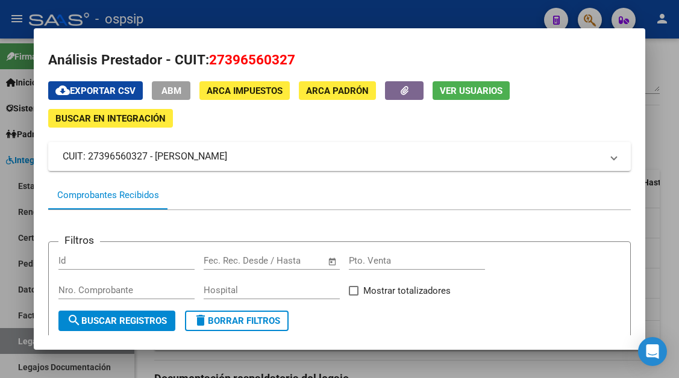
scroll to position [0, 0]
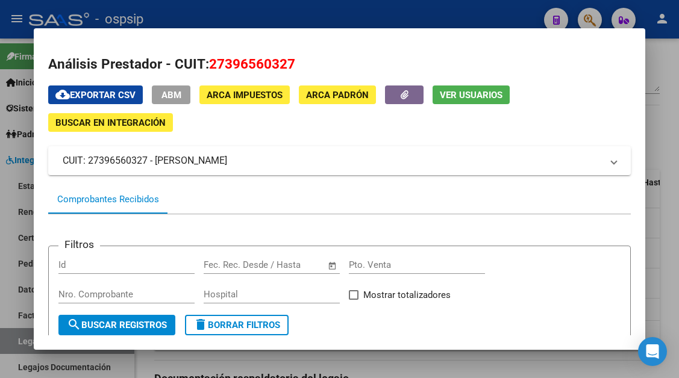
click at [14, 336] on div at bounding box center [339, 189] width 679 height 378
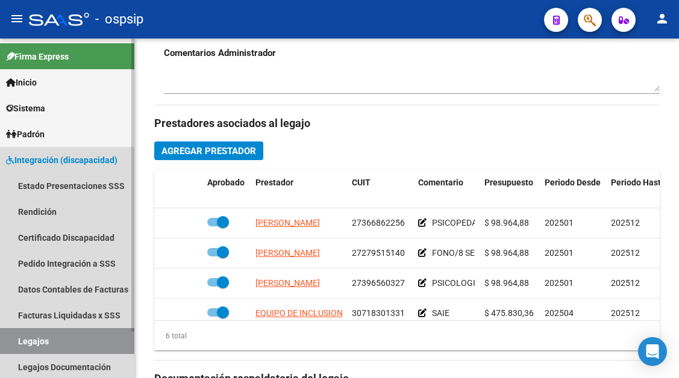
click at [22, 340] on link "Legajos" at bounding box center [67, 341] width 134 height 26
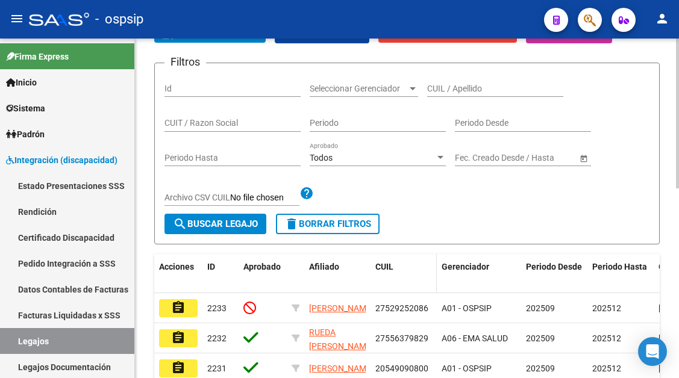
scroll to position [130, 0]
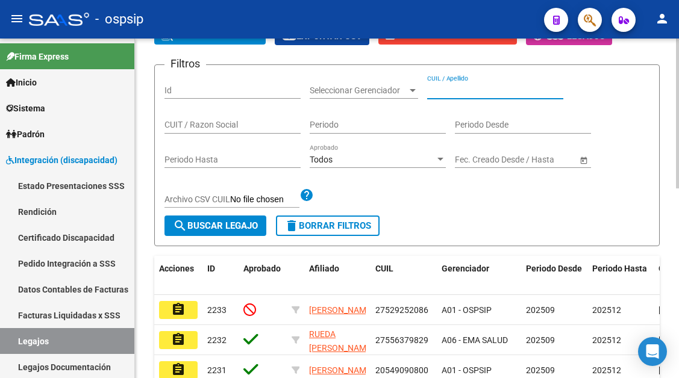
click at [449, 89] on input "CUIL / Apellido" at bounding box center [495, 91] width 136 height 10
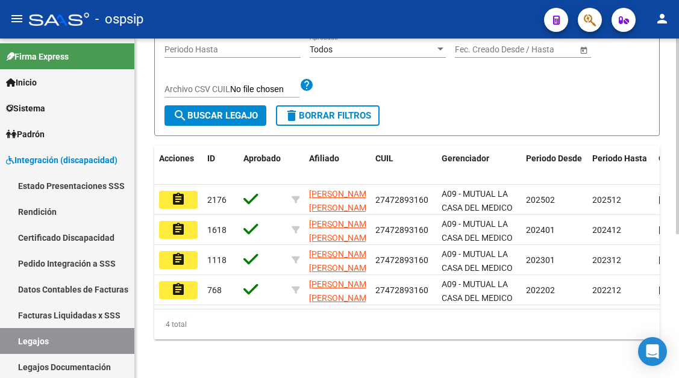
scroll to position [250, 0]
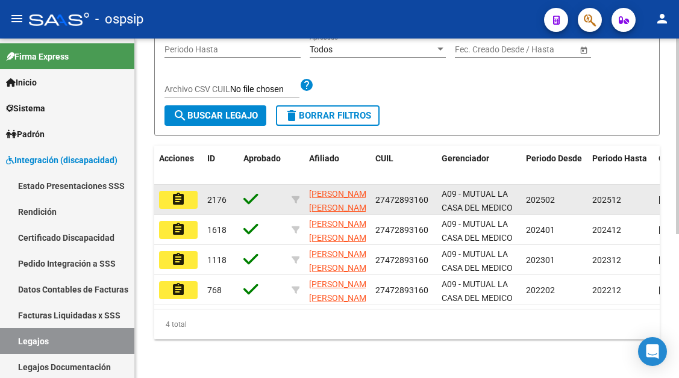
type input "472893160"
click at [173, 192] on mat-icon "assignment" at bounding box center [178, 199] width 14 height 14
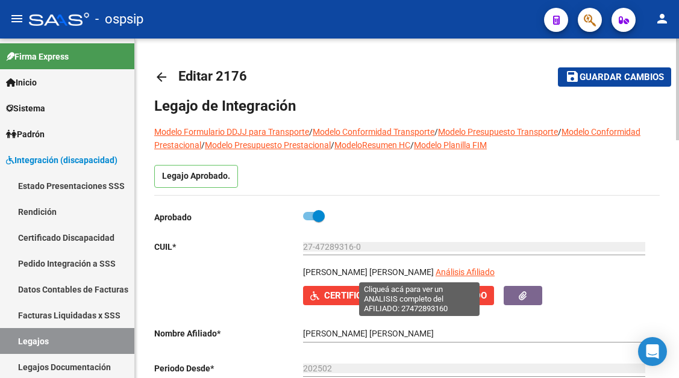
click at [436, 271] on span "Análisis Afiliado" at bounding box center [465, 273] width 59 height 10
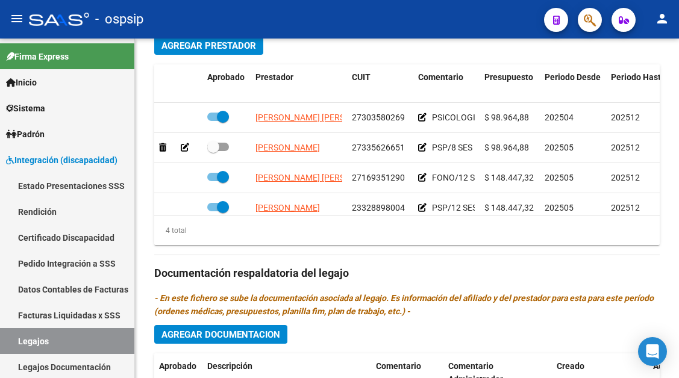
scroll to position [603, 0]
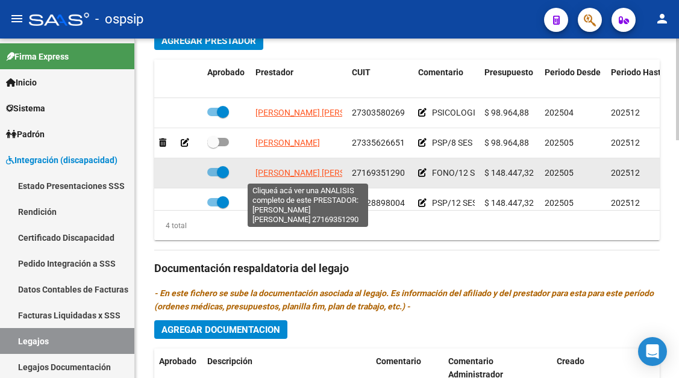
click at [302, 175] on span "[PERSON_NAME] [PERSON_NAME]" at bounding box center [320, 173] width 131 height 10
type textarea "27169351290"
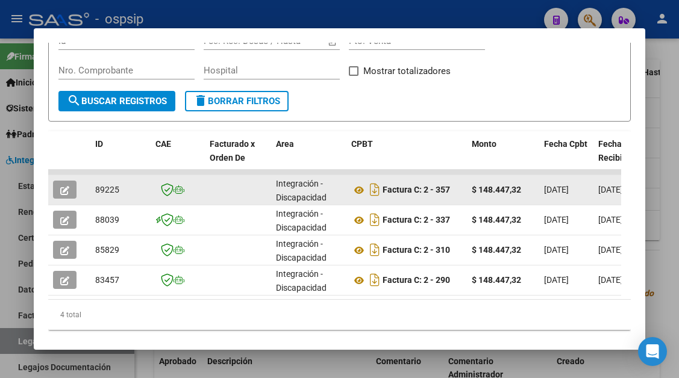
scroll to position [236, 0]
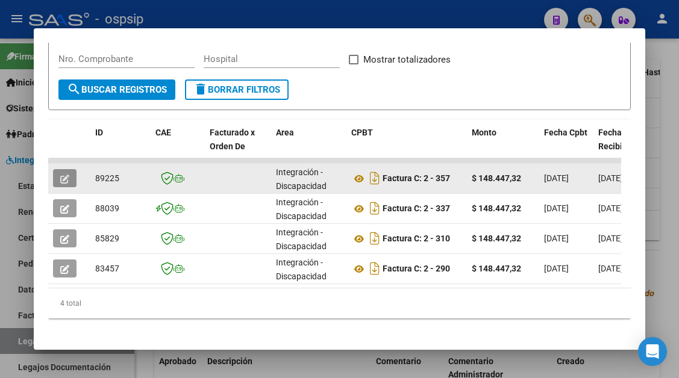
click at [67, 179] on icon "button" at bounding box center [64, 179] width 9 height 9
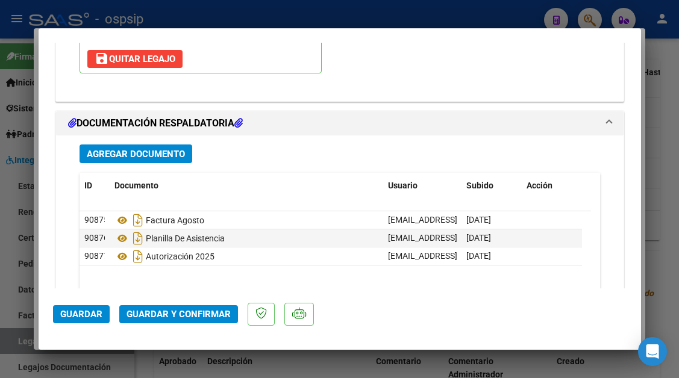
scroll to position [1506, 0]
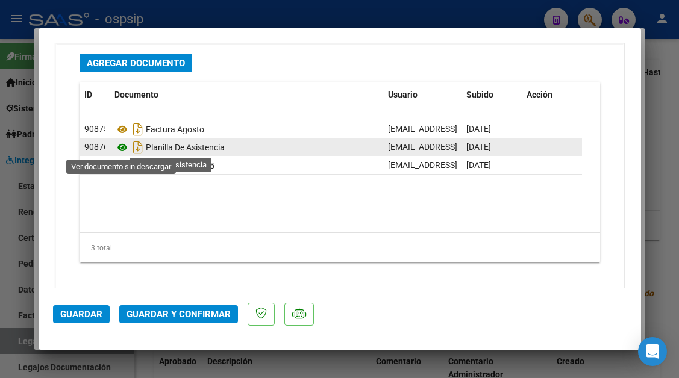
click at [124, 149] on icon at bounding box center [122, 147] width 16 height 14
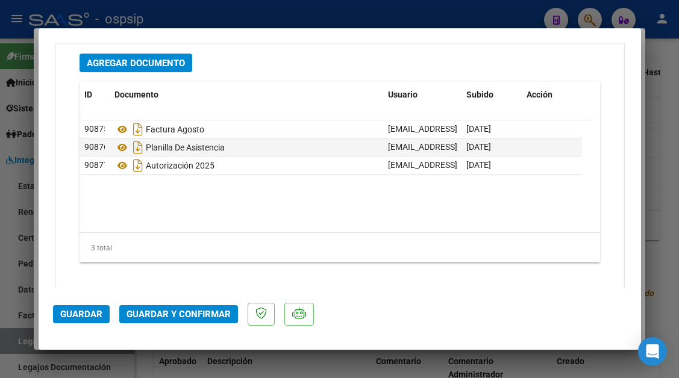
click at [167, 310] on span "Guardar y Confirmar" at bounding box center [179, 314] width 104 height 11
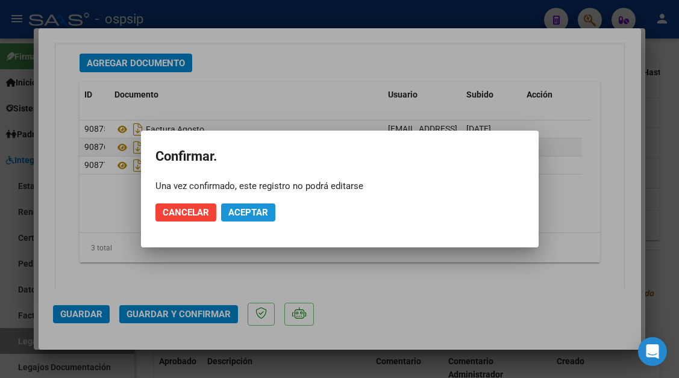
click at [237, 208] on span "Aceptar" at bounding box center [248, 212] width 40 height 11
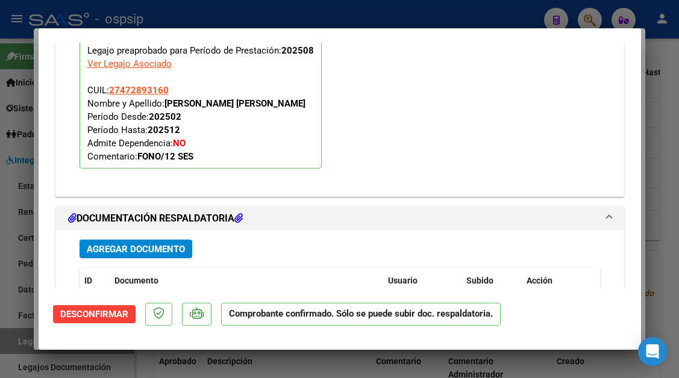
scroll to position [1129, 0]
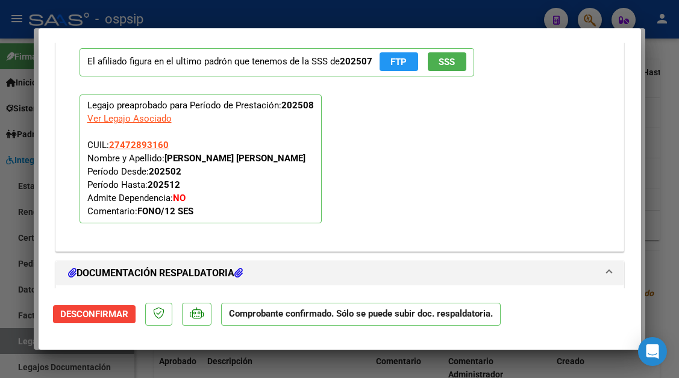
click at [23, 339] on div at bounding box center [339, 189] width 679 height 378
type input "$ 0,00"
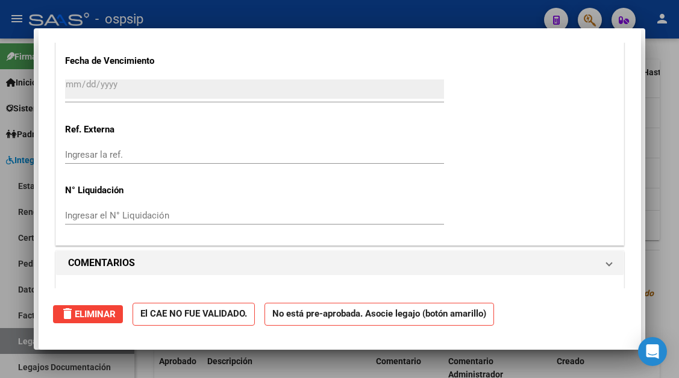
scroll to position [0, 0]
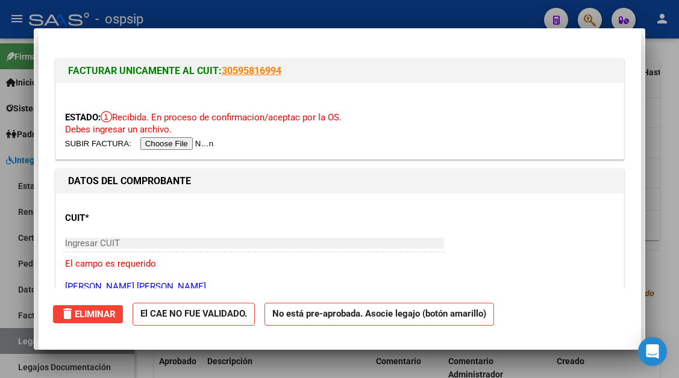
click at [23, 339] on div at bounding box center [339, 189] width 679 height 378
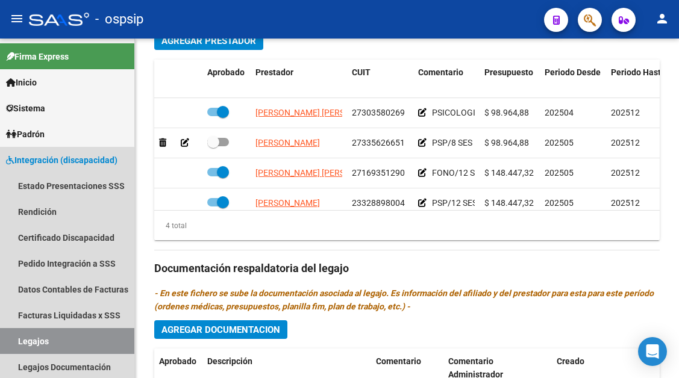
click at [23, 339] on link "Legajos" at bounding box center [67, 341] width 134 height 26
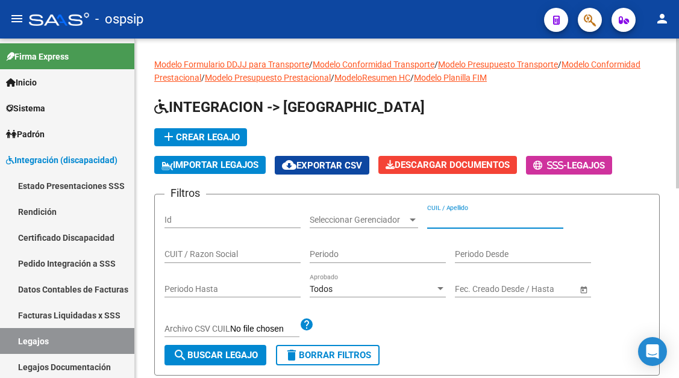
click at [476, 216] on input "CUIL / Apellido" at bounding box center [495, 220] width 136 height 10
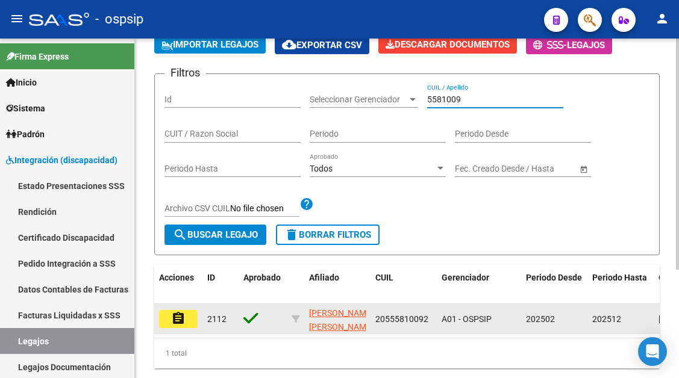
type input "5581009"
click at [177, 322] on mat-icon "assignment" at bounding box center [178, 319] width 14 height 14
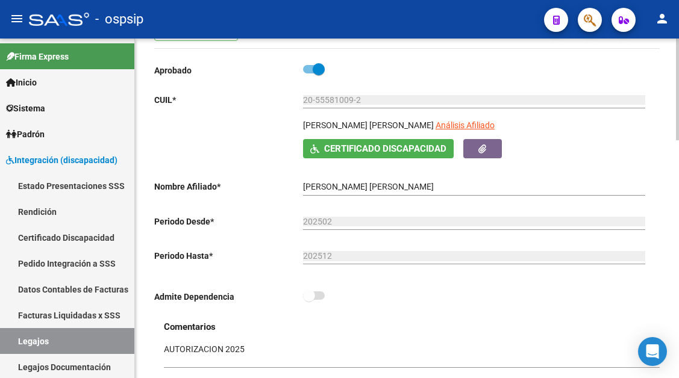
scroll to position [121, 0]
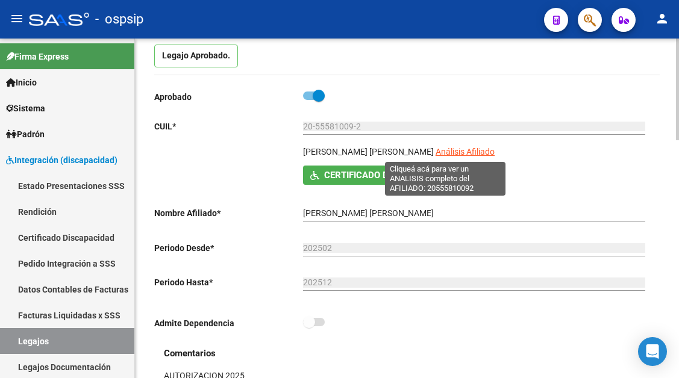
click at [440, 151] on span "Análisis Afiliado" at bounding box center [465, 152] width 59 height 10
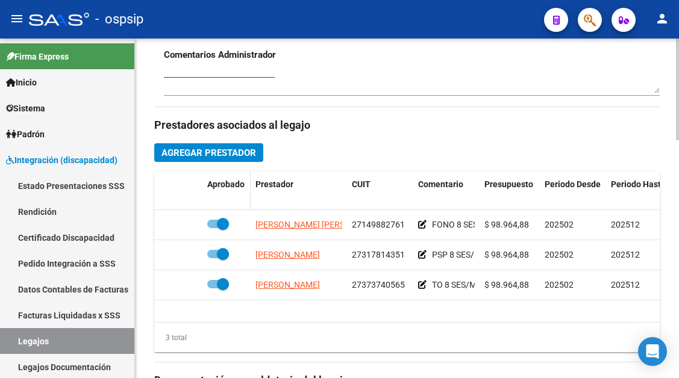
scroll to position [542, 0]
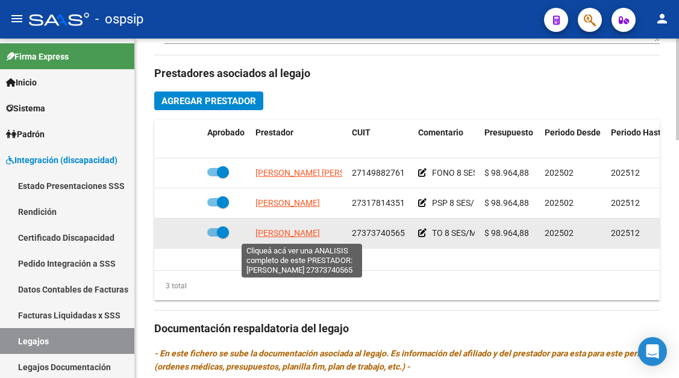
click at [281, 237] on span "[PERSON_NAME]" at bounding box center [287, 233] width 64 height 10
type textarea "27373740565"
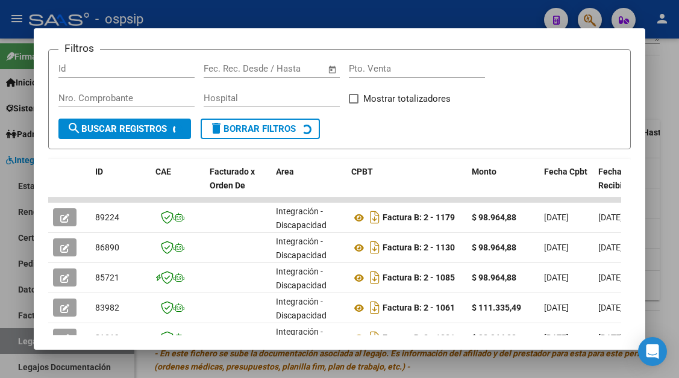
scroll to position [236, 0]
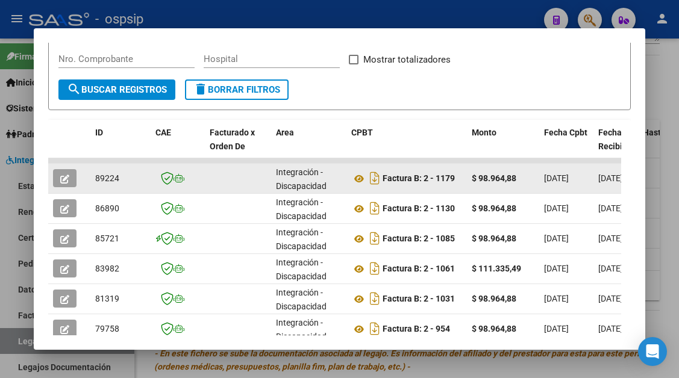
click at [66, 180] on icon "button" at bounding box center [64, 179] width 9 height 9
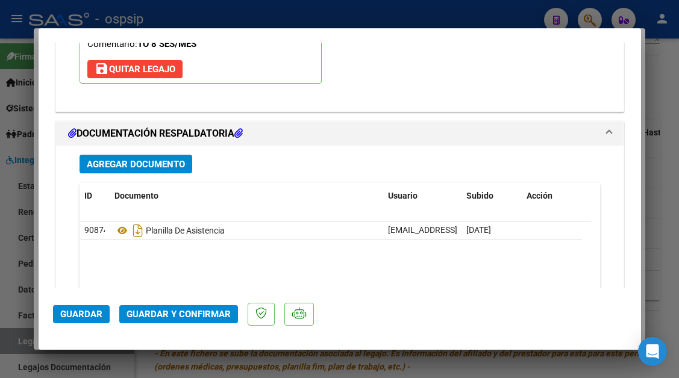
scroll to position [1518, 0]
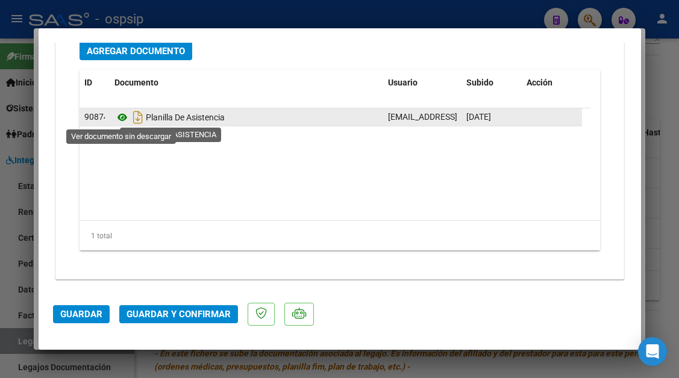
click at [119, 116] on icon at bounding box center [122, 117] width 16 height 14
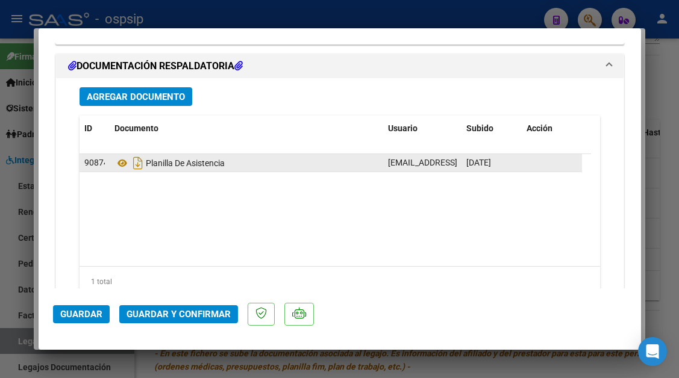
scroll to position [1398, 0]
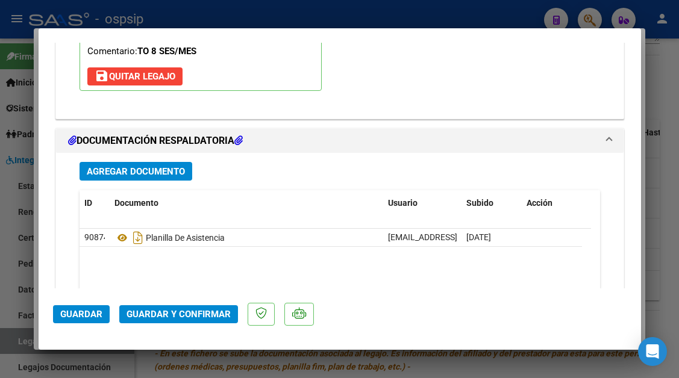
click at [189, 312] on span "Guardar y Confirmar" at bounding box center [179, 314] width 104 height 11
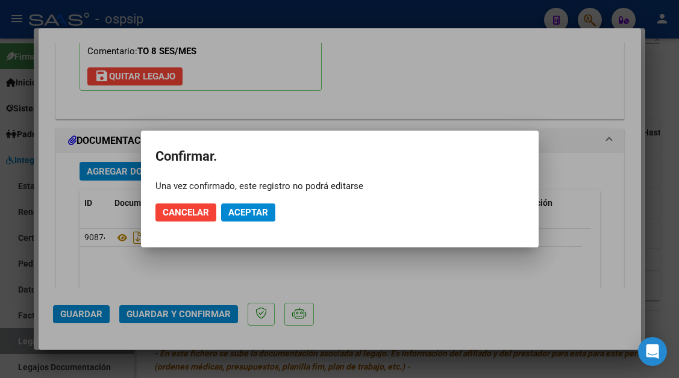
click at [228, 225] on mat-dialog-actions "Cancelar Aceptar" at bounding box center [339, 212] width 369 height 41
click at [233, 215] on span "Aceptar" at bounding box center [248, 212] width 40 height 11
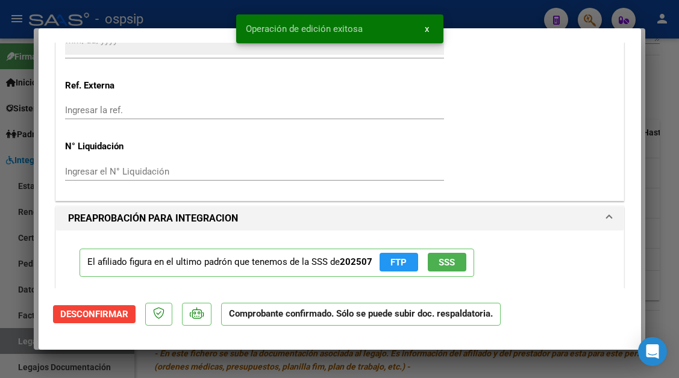
scroll to position [927, 0]
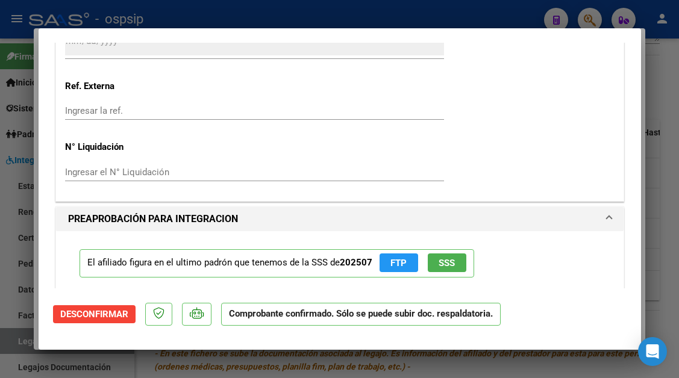
type input "$ 0,00"
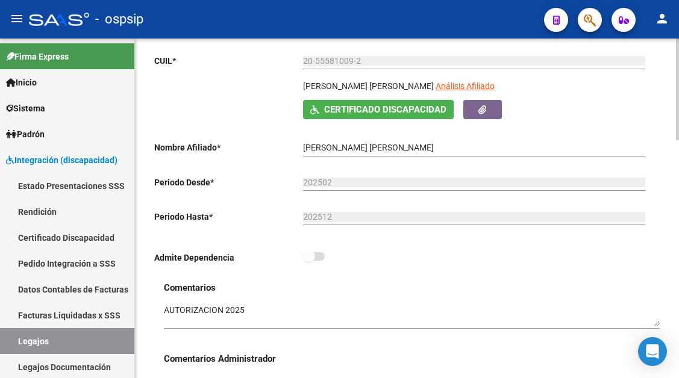
scroll to position [121, 0]
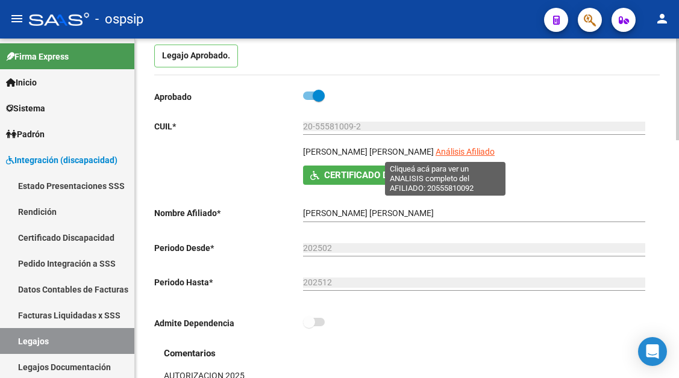
click at [436, 148] on span "Análisis Afiliado" at bounding box center [465, 152] width 59 height 10
type textarea "20555810092"
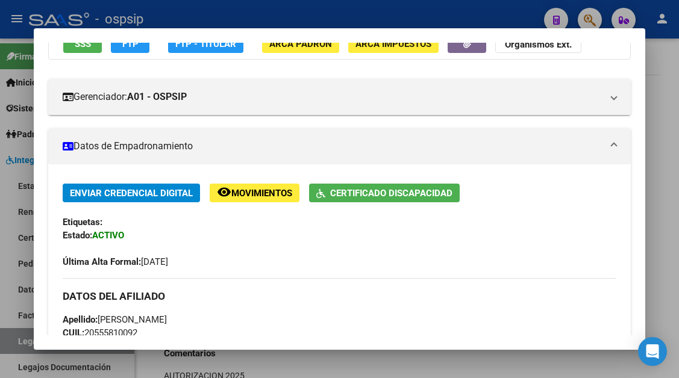
click at [78, 47] on span "SSS" at bounding box center [83, 44] width 16 height 11
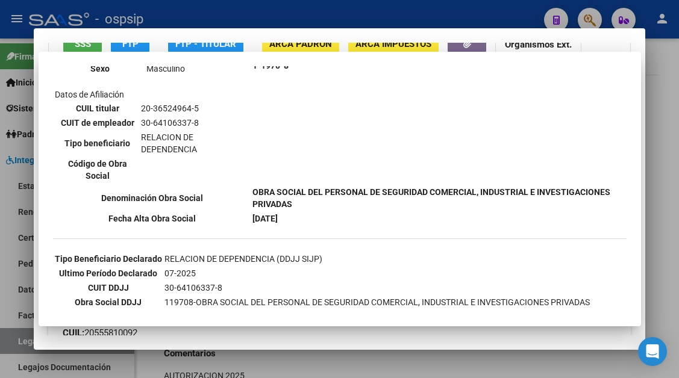
scroll to position [112, 0]
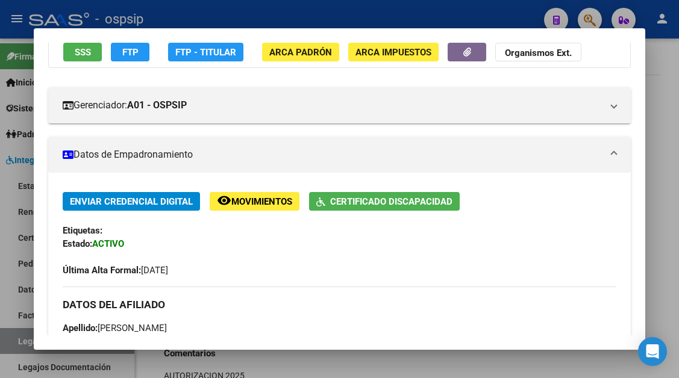
click at [15, 339] on div at bounding box center [339, 189] width 679 height 378
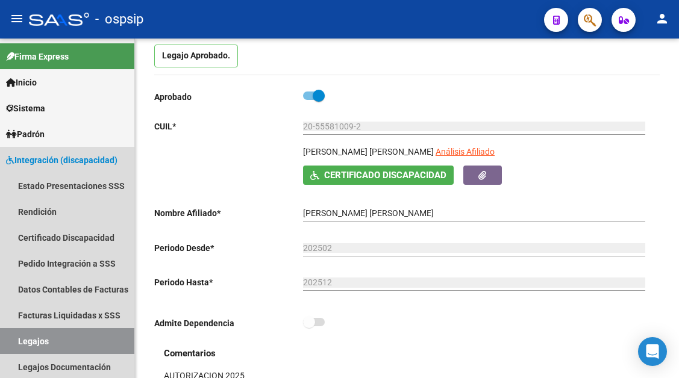
click at [15, 339] on link "Legajos" at bounding box center [67, 341] width 134 height 26
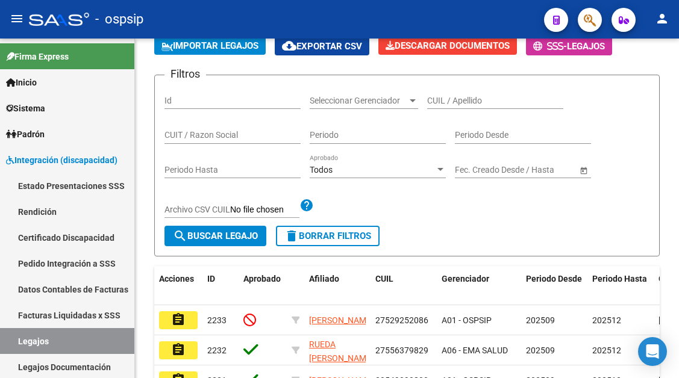
scroll to position [121, 0]
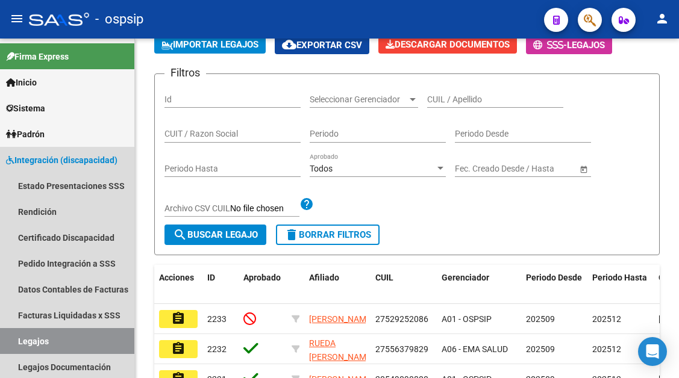
click at [15, 339] on link "Legajos" at bounding box center [67, 341] width 134 height 26
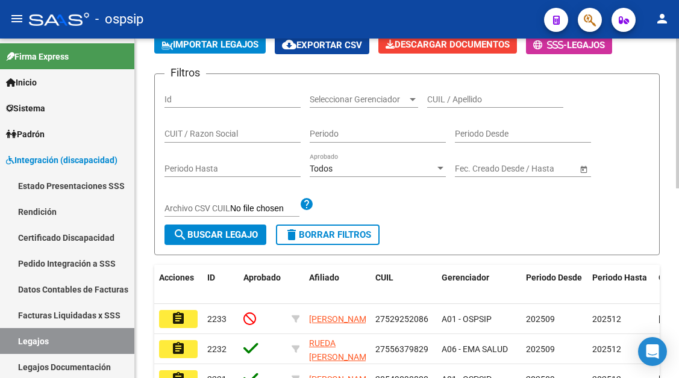
click at [440, 98] on input "CUIL / Apellido" at bounding box center [495, 100] width 136 height 10
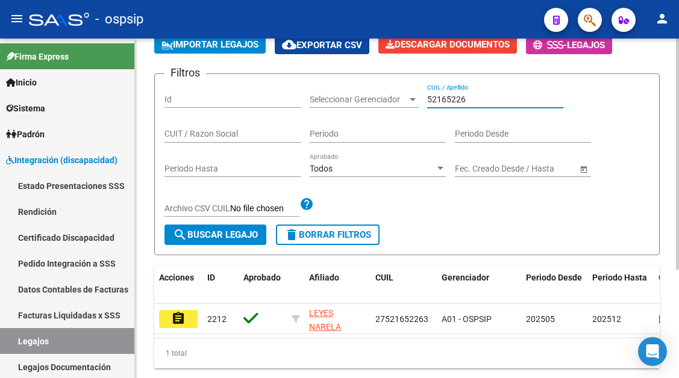
scroll to position [160, 0]
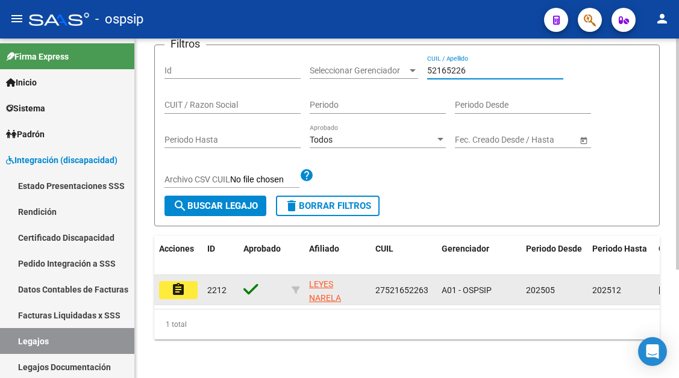
type input "52165226"
click at [181, 283] on mat-icon "assignment" at bounding box center [178, 290] width 14 height 14
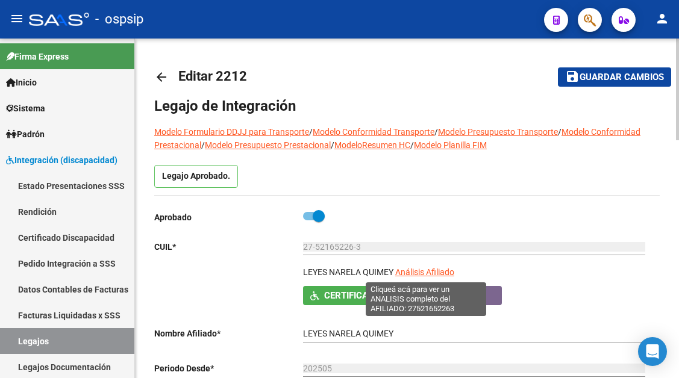
click at [410, 271] on span "Análisis Afiliado" at bounding box center [424, 273] width 59 height 10
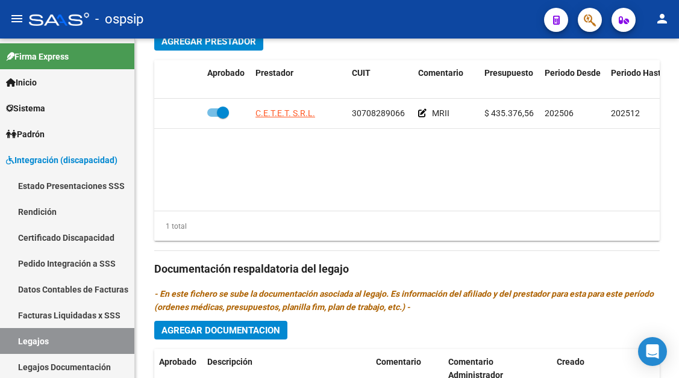
scroll to position [542, 0]
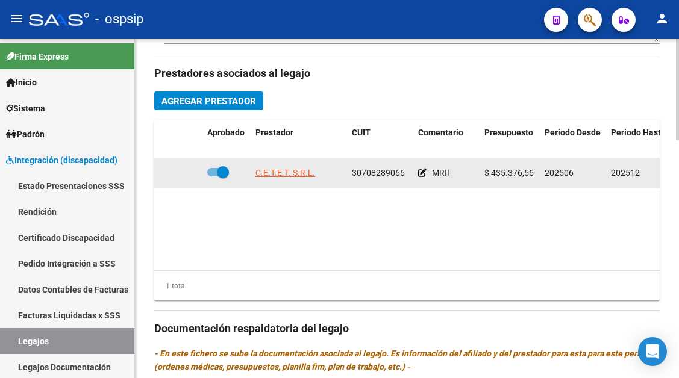
click at [306, 180] on app-link-go-to "C.E.T.E.T. S.R.L." at bounding box center [285, 173] width 60 height 14
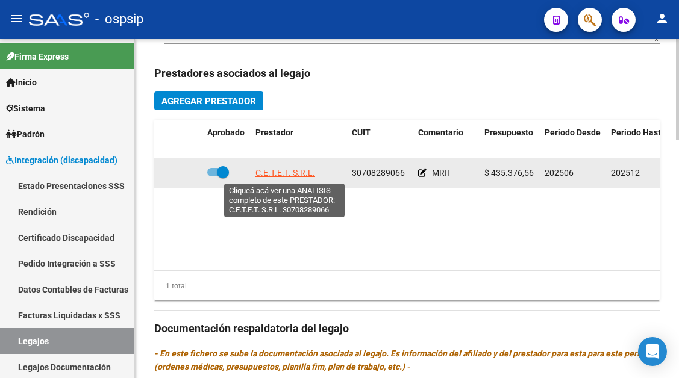
click at [305, 177] on span "C.E.T.E.T. S.R.L." at bounding box center [285, 173] width 60 height 10
type textarea "30708289066"
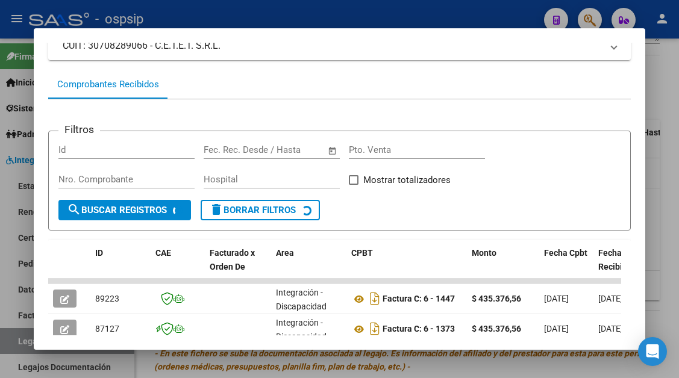
scroll to position [175, 0]
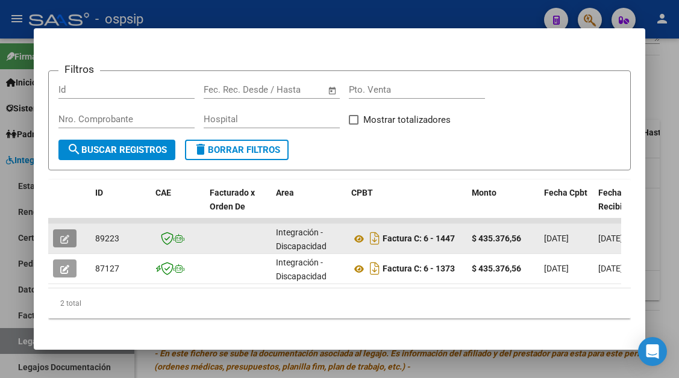
click at [63, 239] on icon "button" at bounding box center [64, 239] width 9 height 9
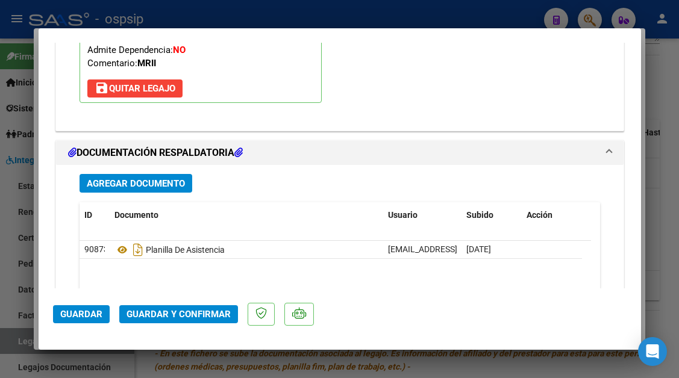
scroll to position [1518, 0]
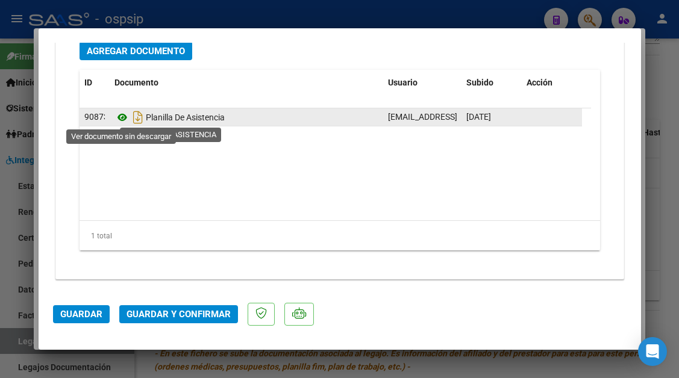
click at [122, 117] on icon at bounding box center [122, 117] width 16 height 14
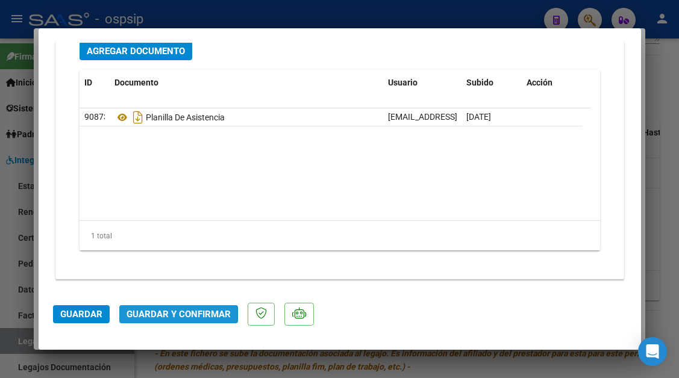
click at [159, 315] on span "Guardar y Confirmar" at bounding box center [179, 314] width 104 height 11
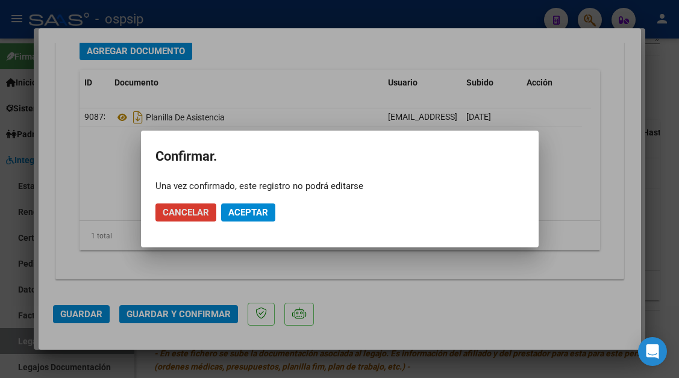
click at [243, 220] on button "Aceptar" at bounding box center [248, 213] width 54 height 18
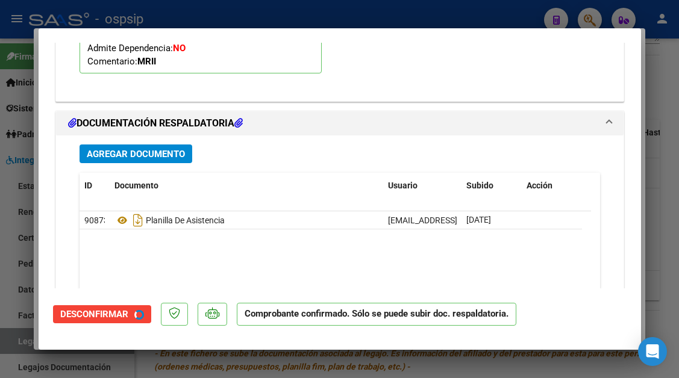
scroll to position [1201, 0]
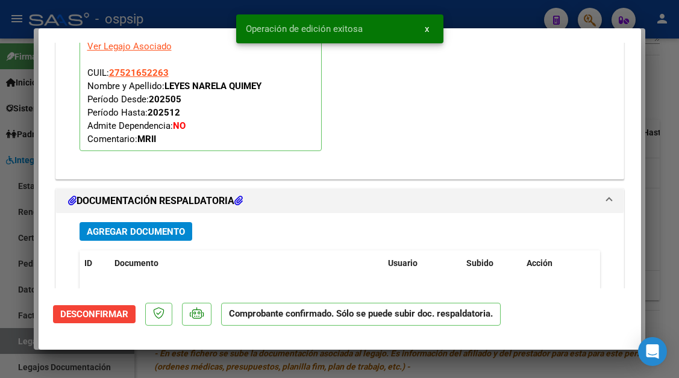
type input "$ 0,00"
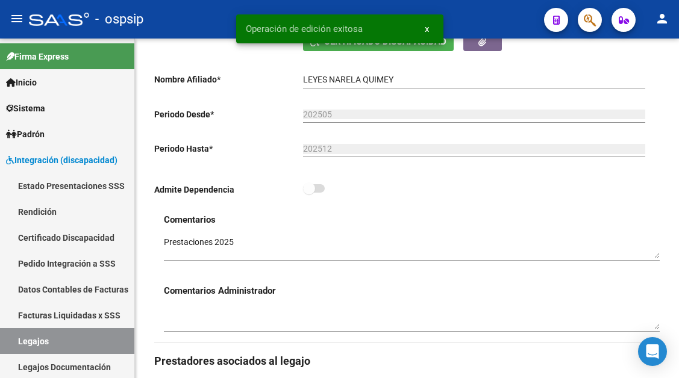
scroll to position [241, 0]
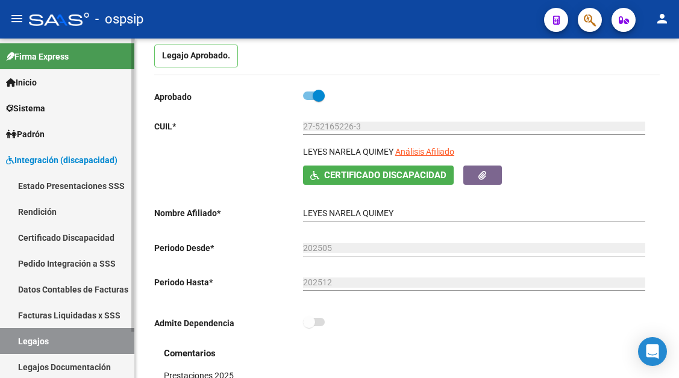
click at [76, 345] on link "Legajos" at bounding box center [67, 341] width 134 height 26
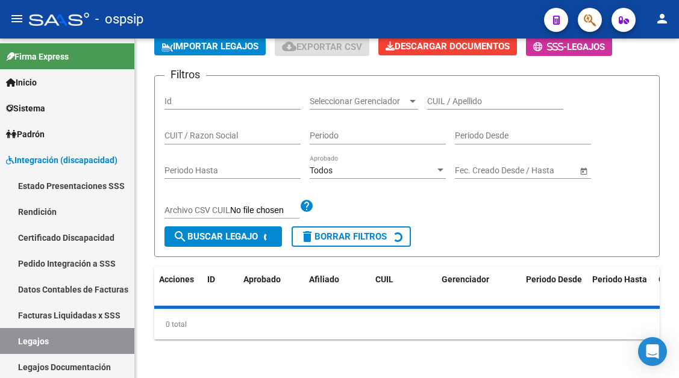
scroll to position [121, 0]
